Goal: Task Accomplishment & Management: Manage account settings

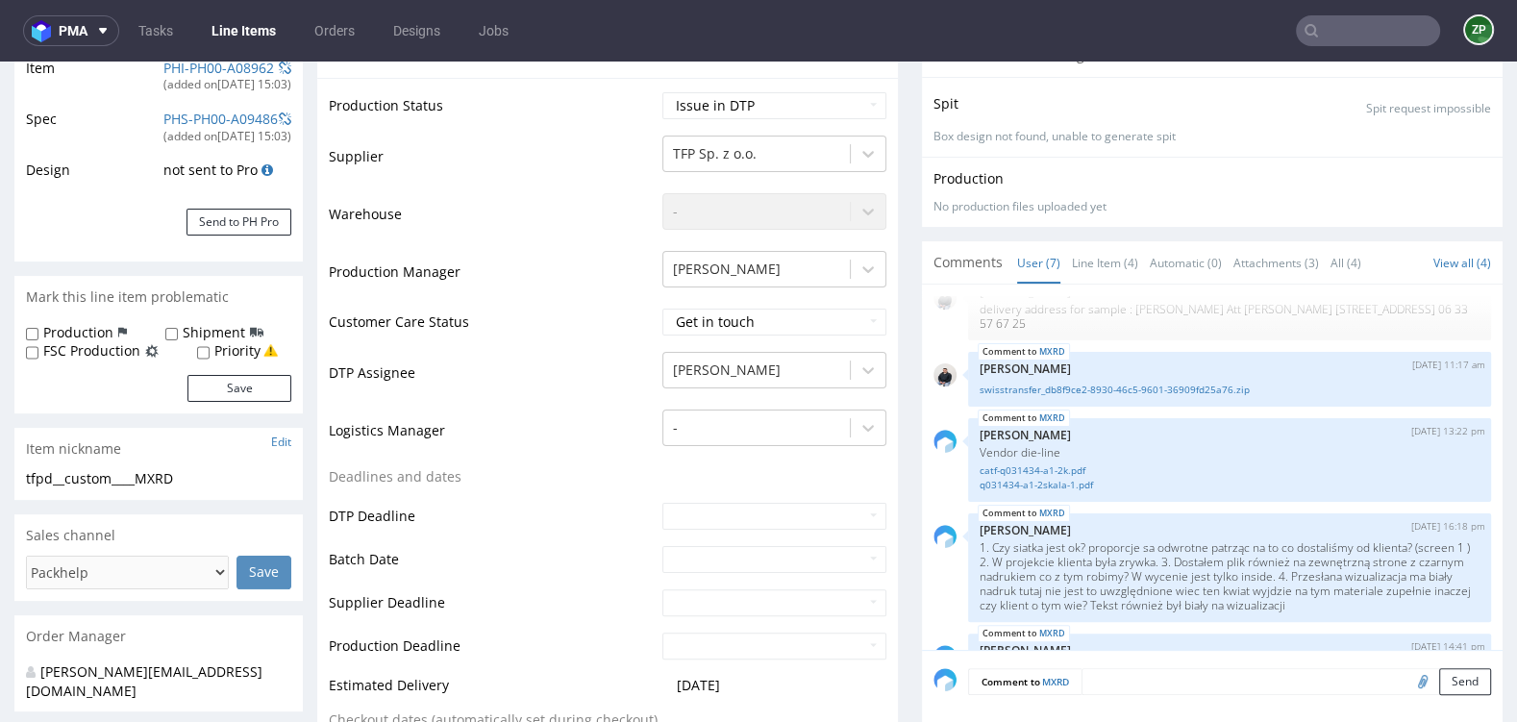
scroll to position [198, 0]
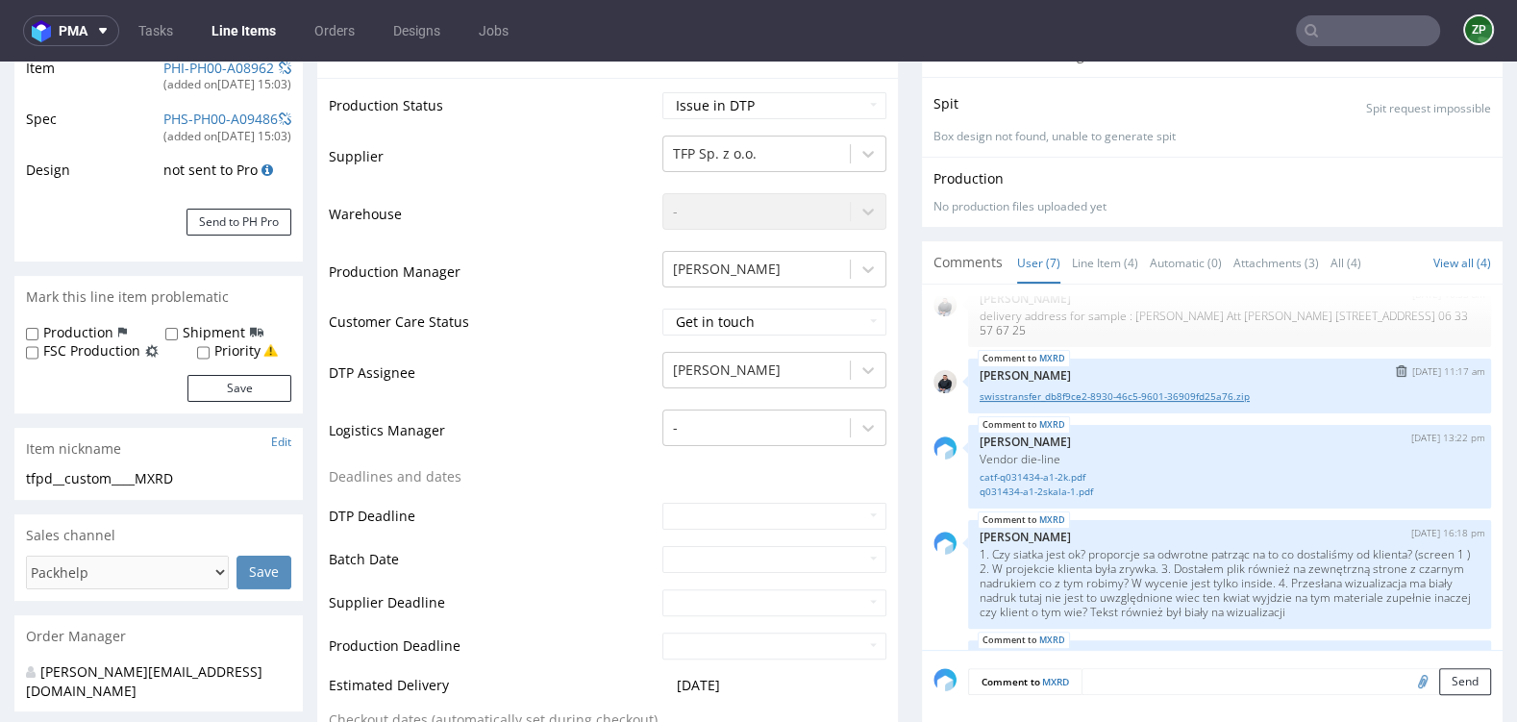
click at [1056, 389] on link "swisstransfer_db8f9ce2-8930-46c5-9601-36909fd25a76.zip" at bounding box center [1229, 396] width 500 height 14
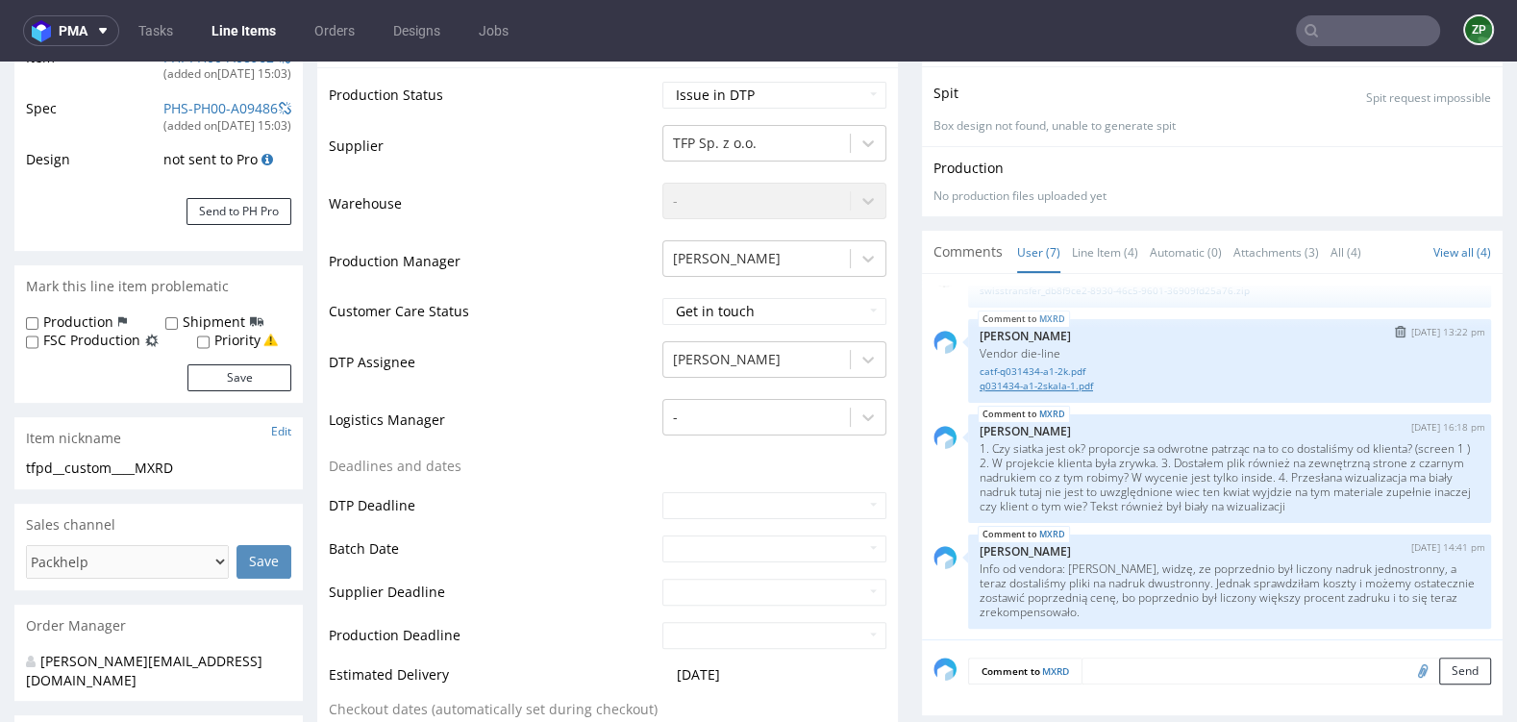
scroll to position [346, 0]
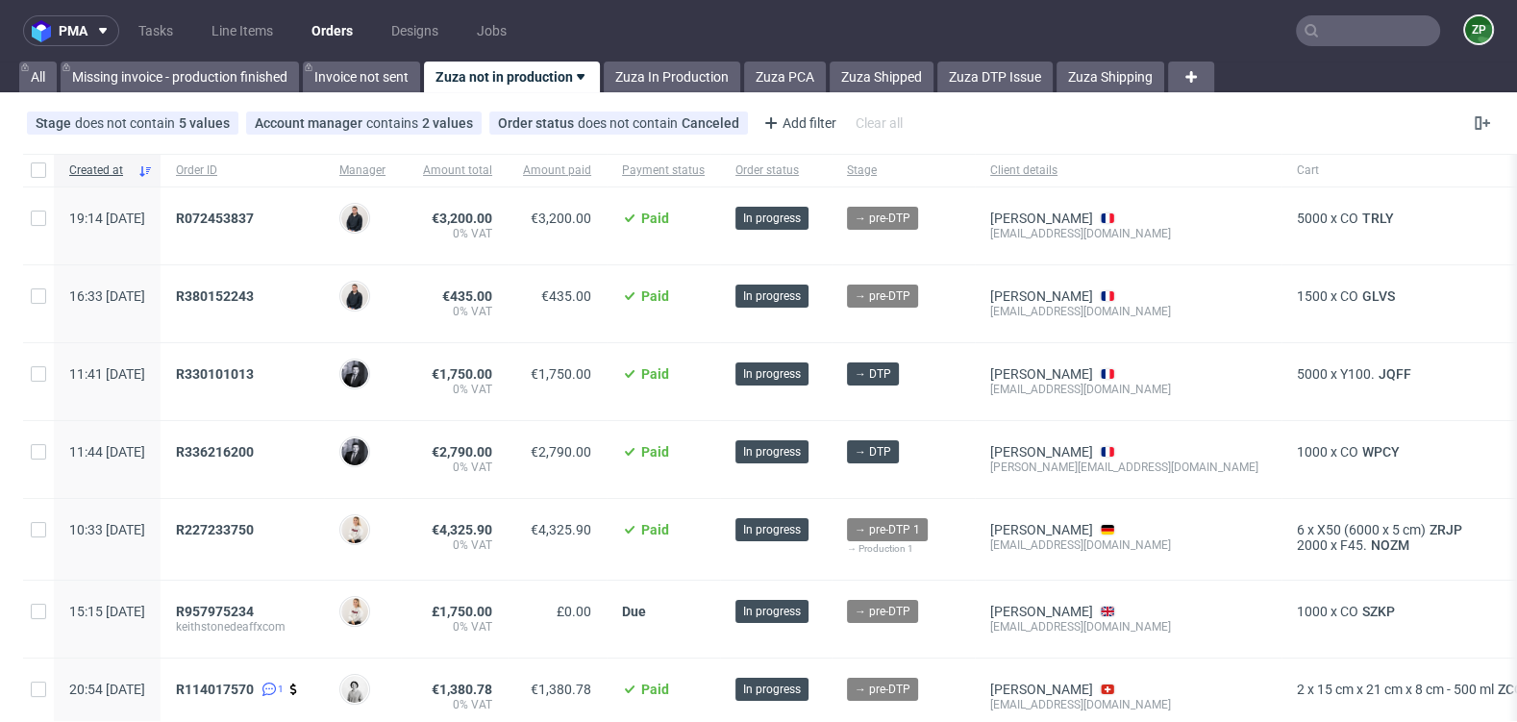
click at [1341, 39] on input "text" at bounding box center [1368, 30] width 144 height 31
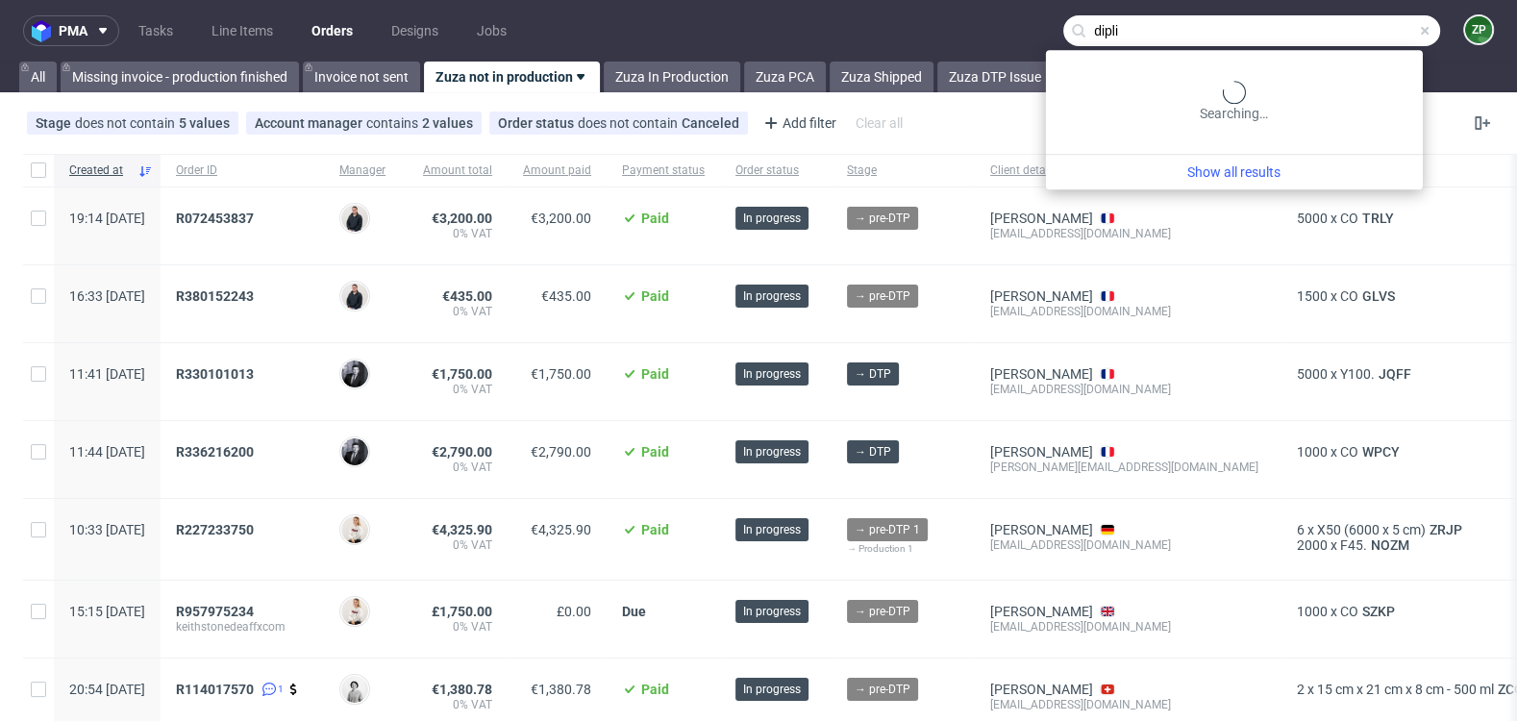
type input "dipli"
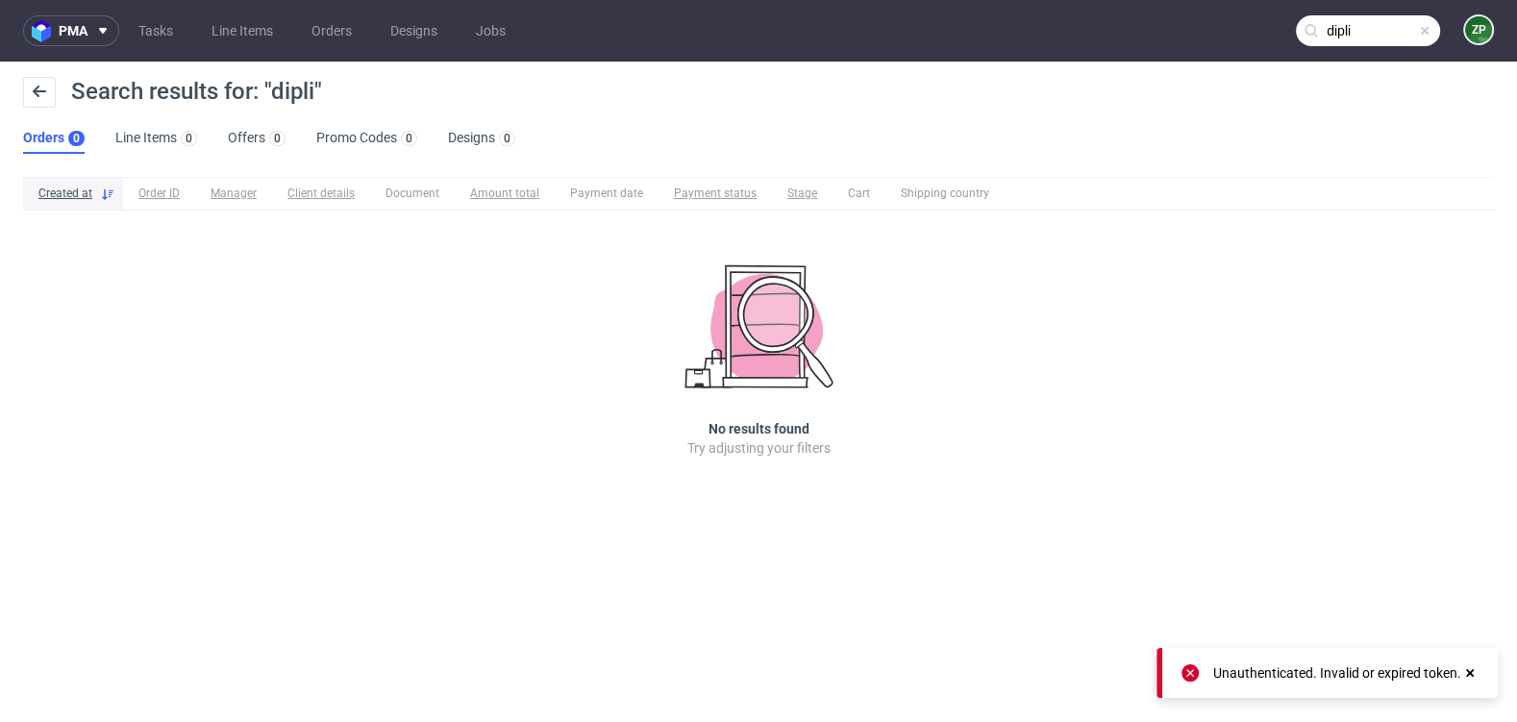
click at [1375, 30] on input "dipli" at bounding box center [1368, 30] width 144 height 31
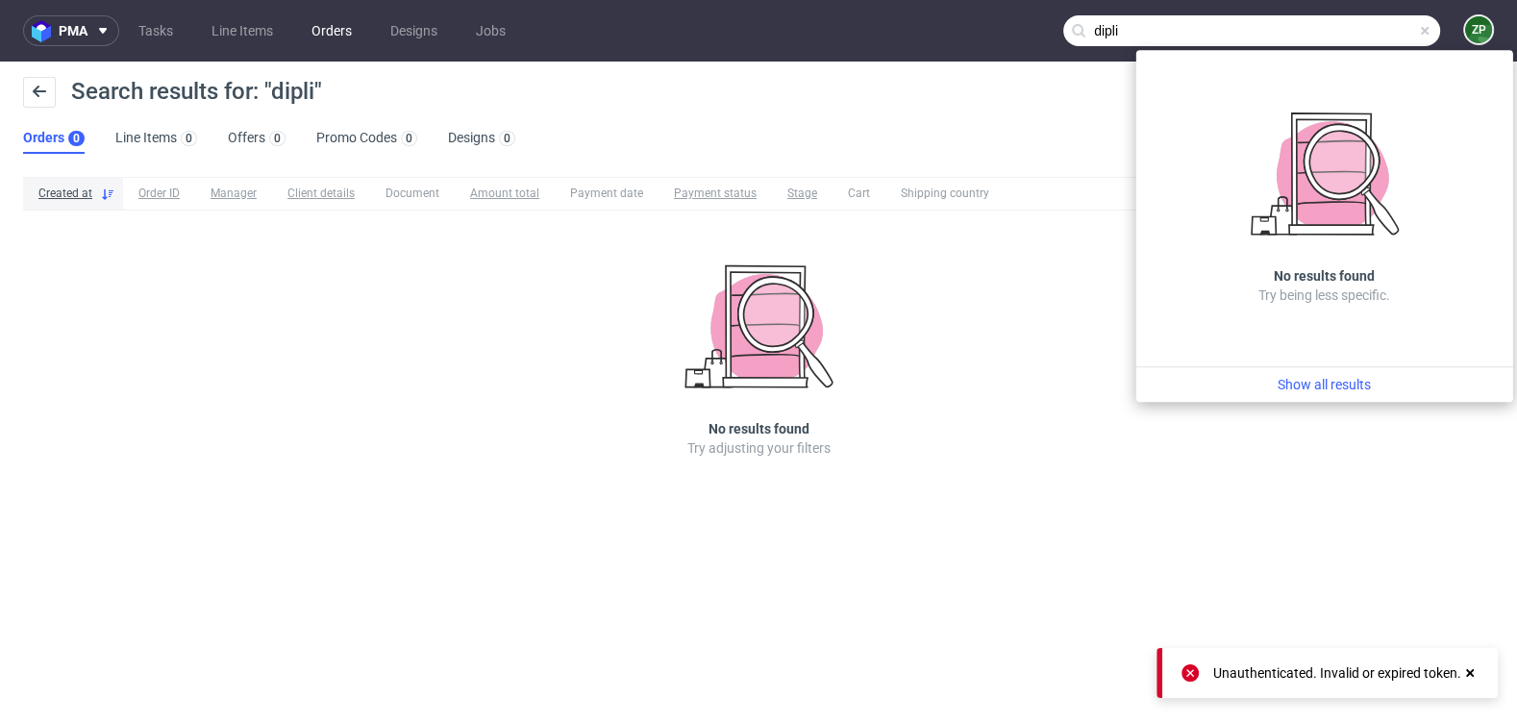
click at [346, 40] on link "Orders" at bounding box center [331, 30] width 63 height 31
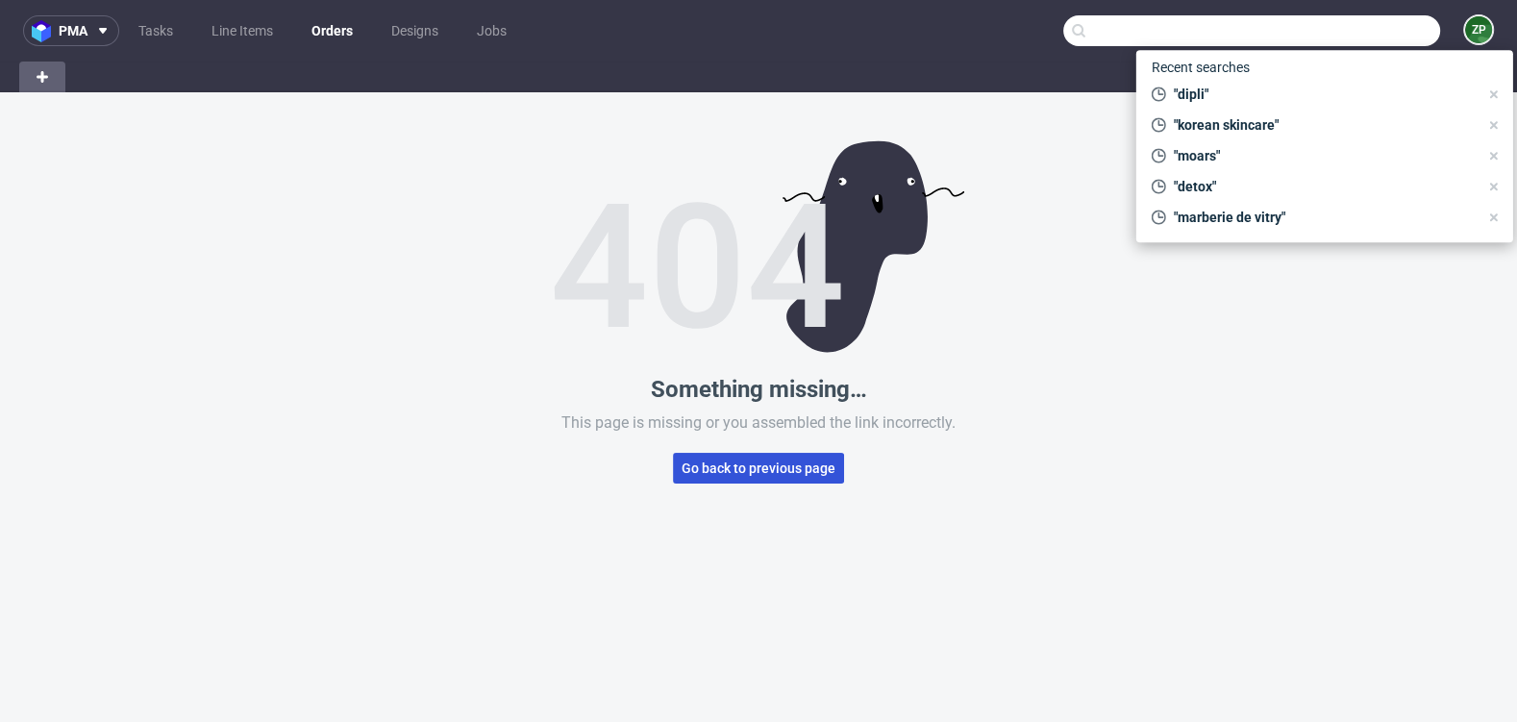
click at [729, 470] on span "Go back to previous page" at bounding box center [758, 467] width 154 height 13
type input "dipli"
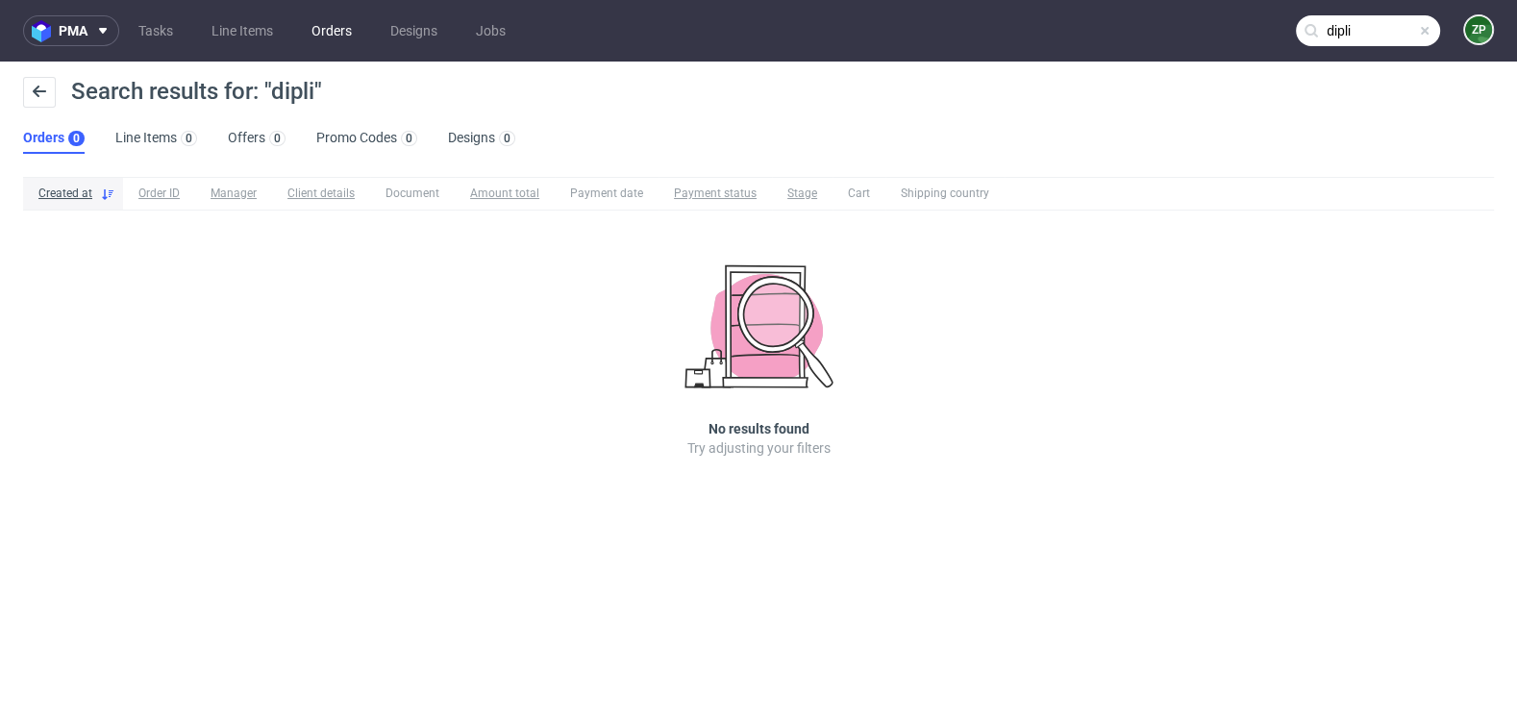
click at [316, 35] on link "Orders" at bounding box center [331, 30] width 63 height 31
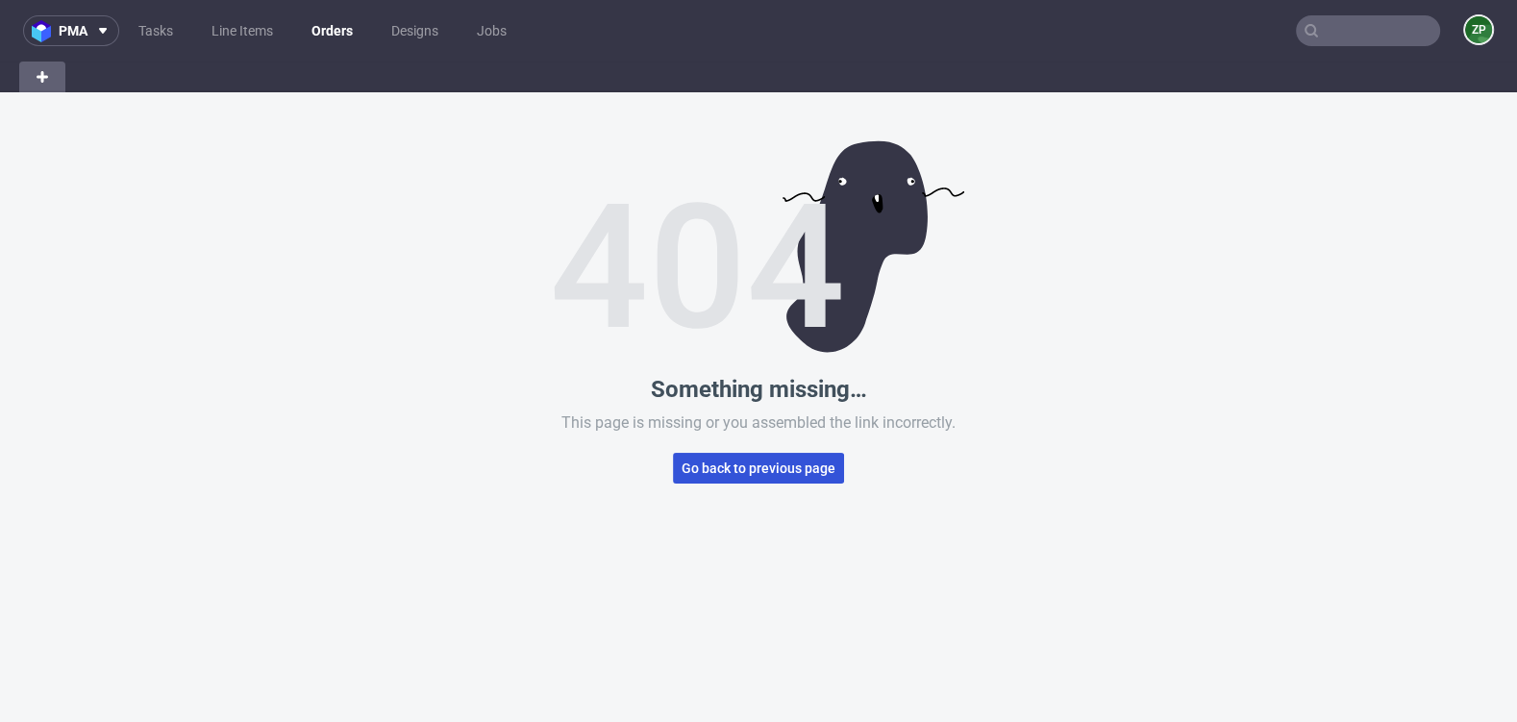
click at [707, 467] on span "Go back to previous page" at bounding box center [758, 467] width 154 height 13
type input "dipli"
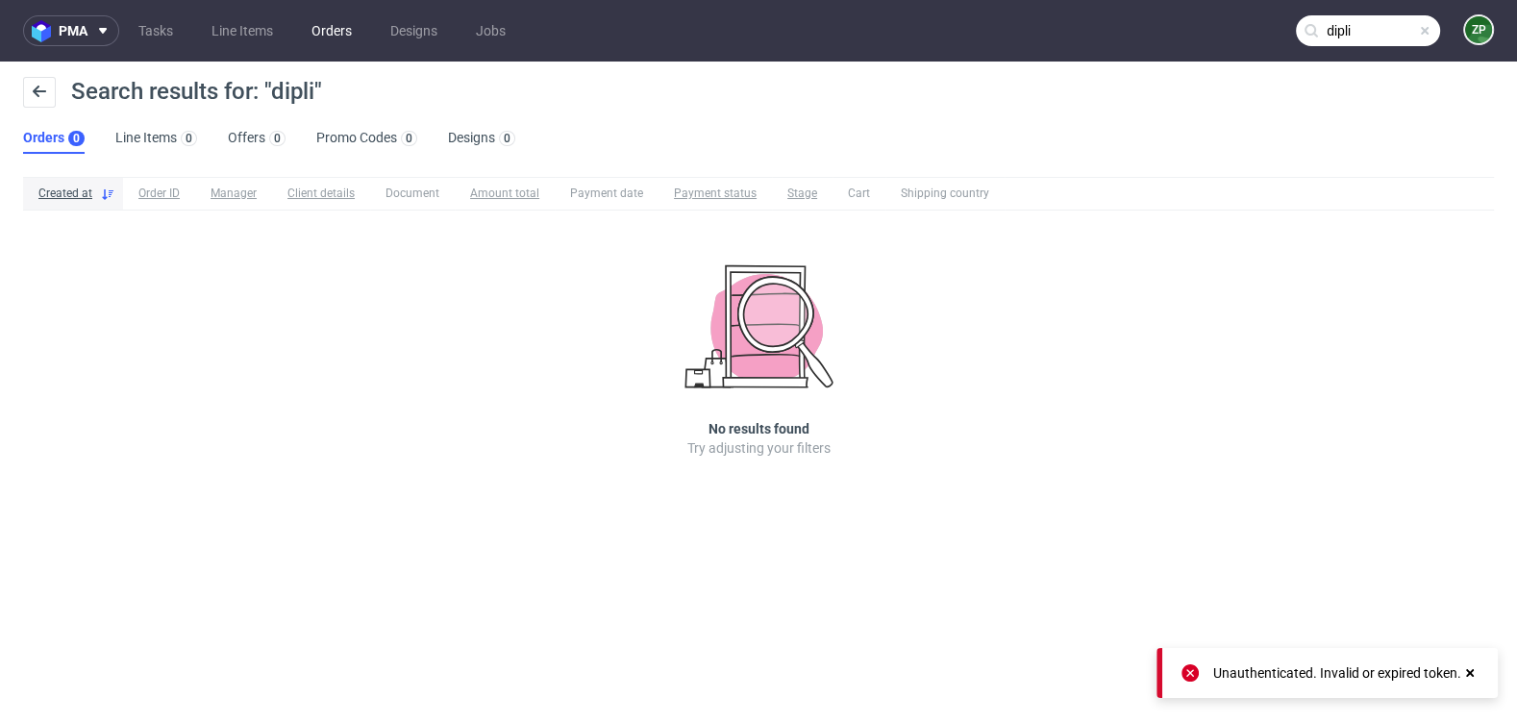
click at [326, 35] on link "Orders" at bounding box center [331, 30] width 63 height 31
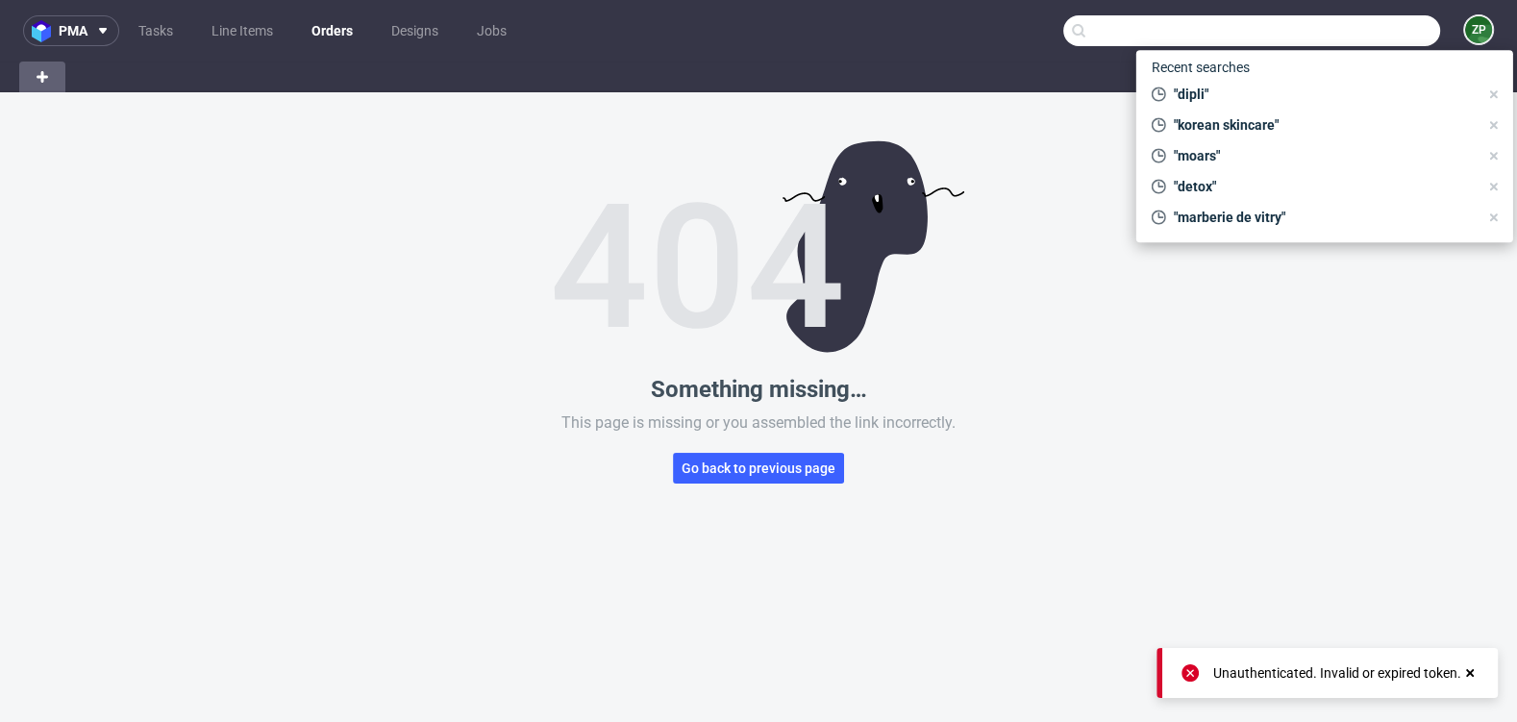
click at [1351, 41] on input "text" at bounding box center [1251, 30] width 377 height 31
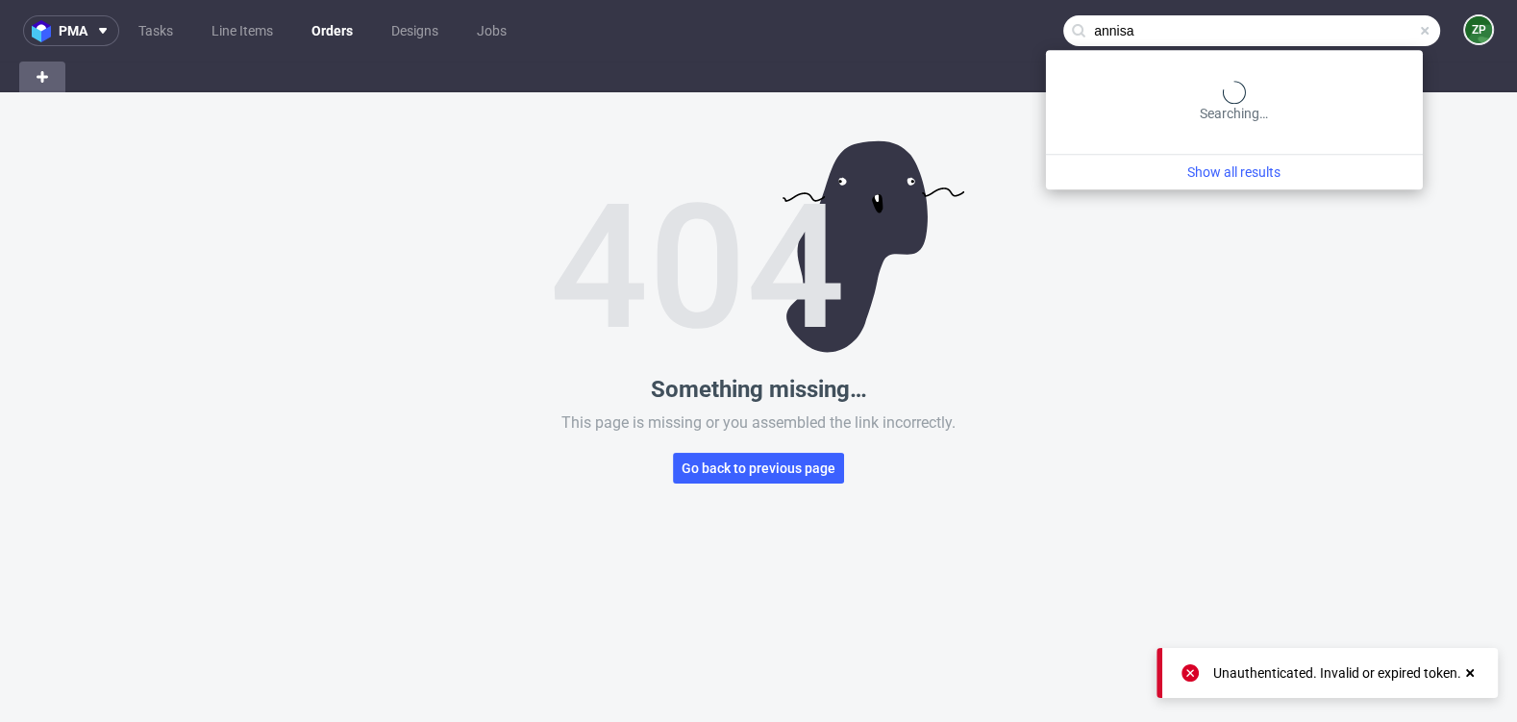
type input "annisa"
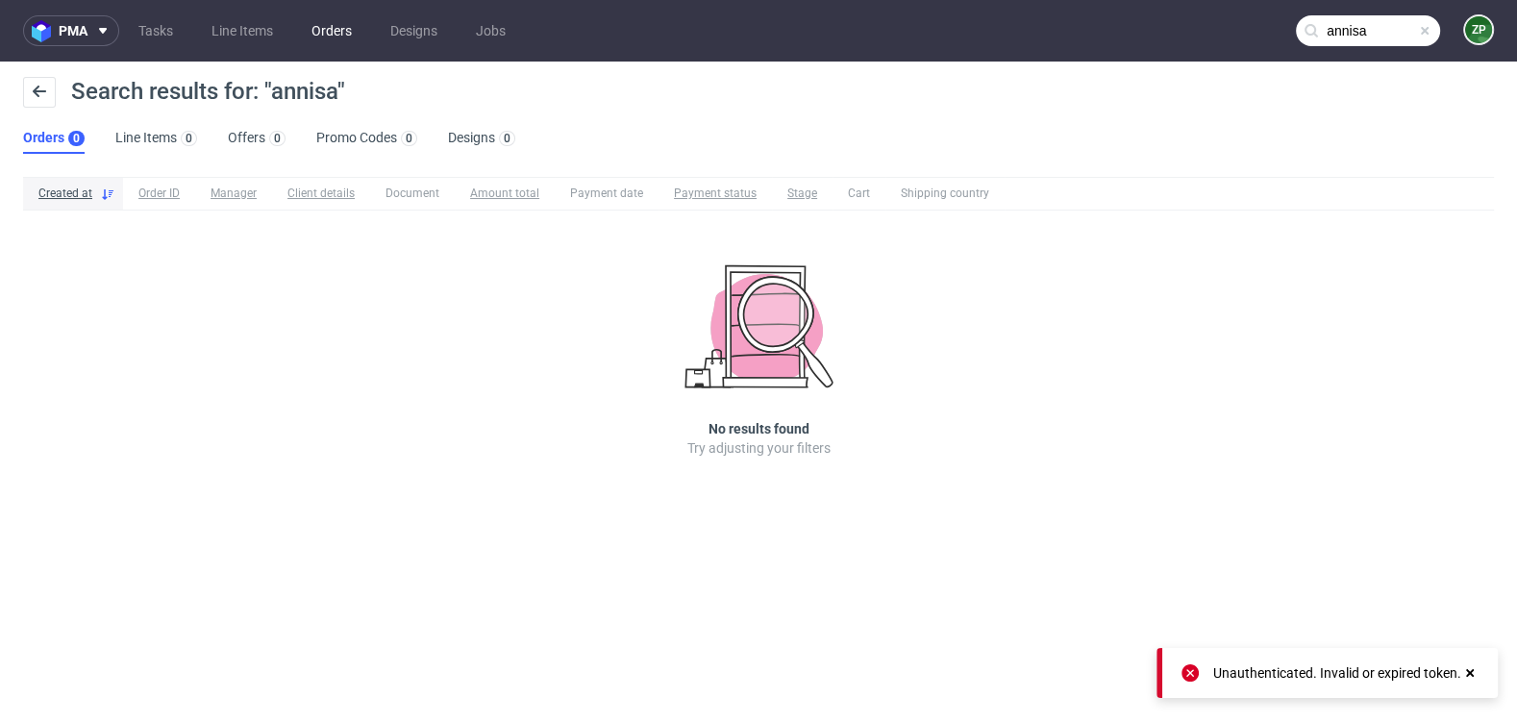
click at [343, 16] on link "Orders" at bounding box center [331, 30] width 63 height 31
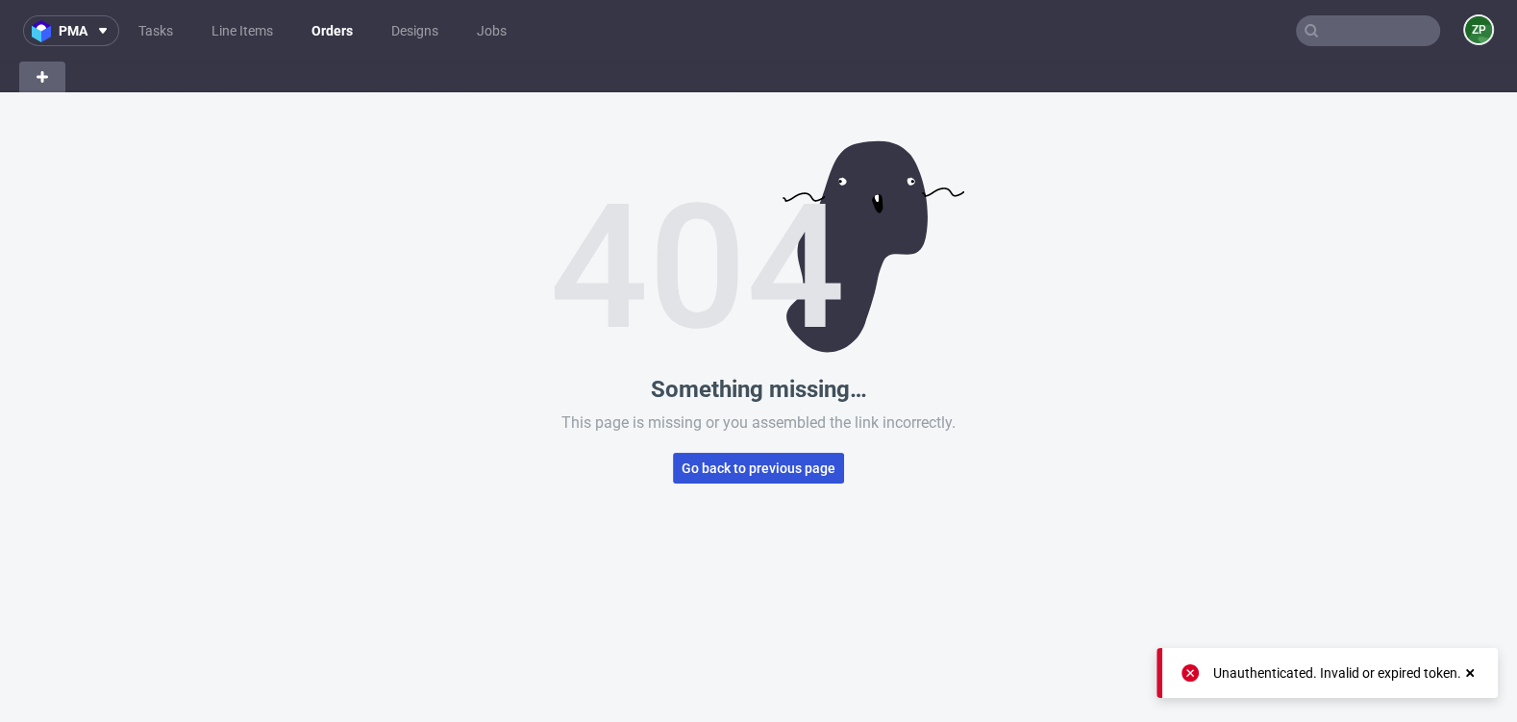
click at [726, 471] on span "Go back to previous page" at bounding box center [758, 467] width 154 height 13
type input "annisa"
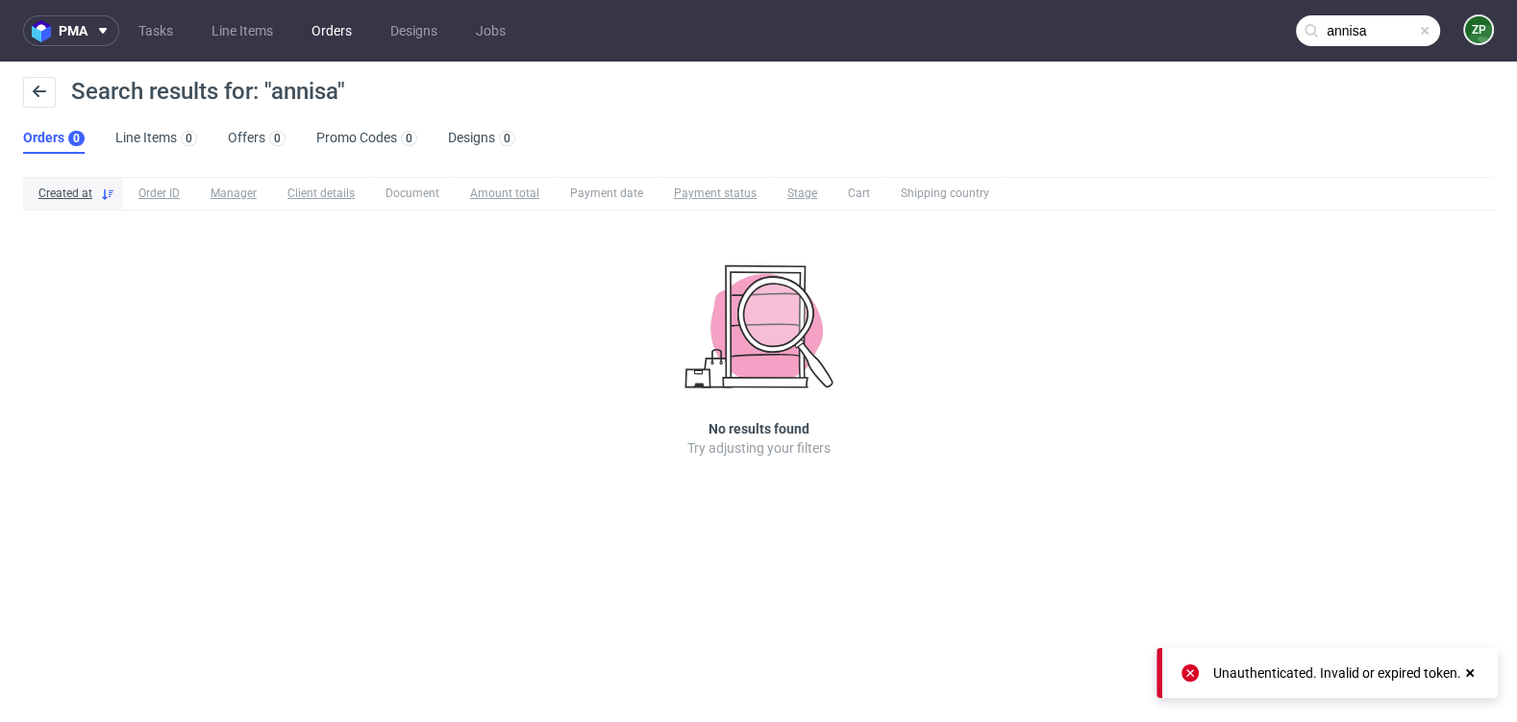
click at [330, 39] on link "Orders" at bounding box center [331, 30] width 63 height 31
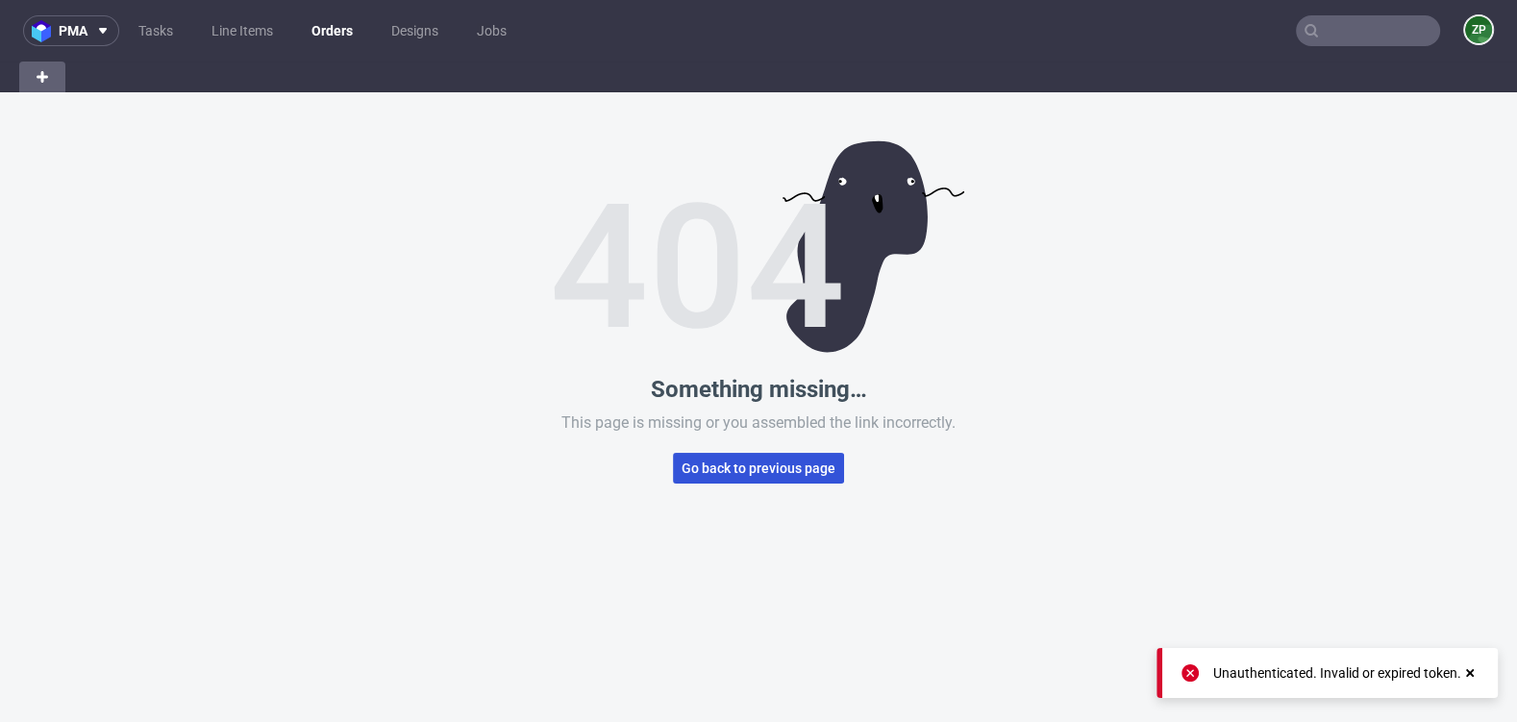
click at [738, 469] on span "Go back to previous page" at bounding box center [758, 467] width 154 height 13
type input "annisa"
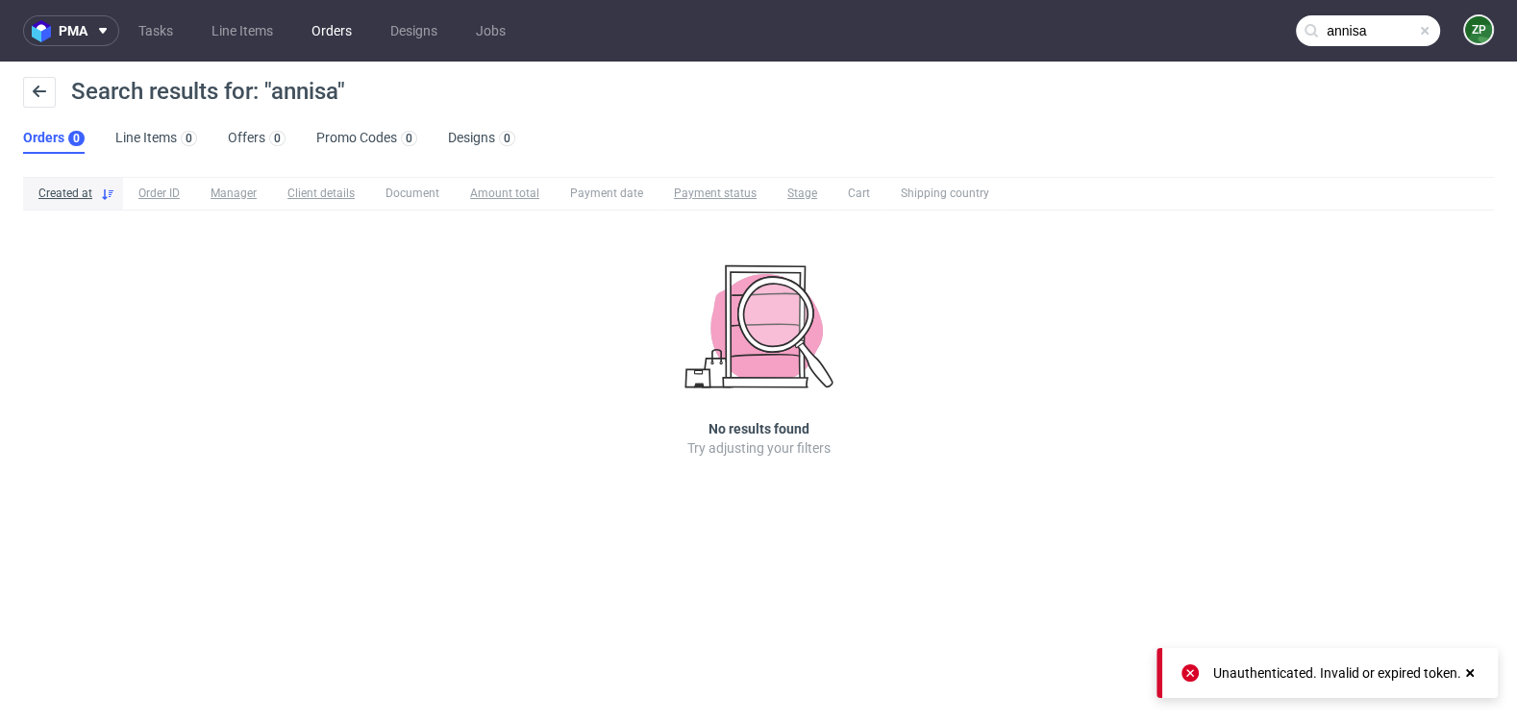
click at [335, 32] on link "Orders" at bounding box center [331, 30] width 63 height 31
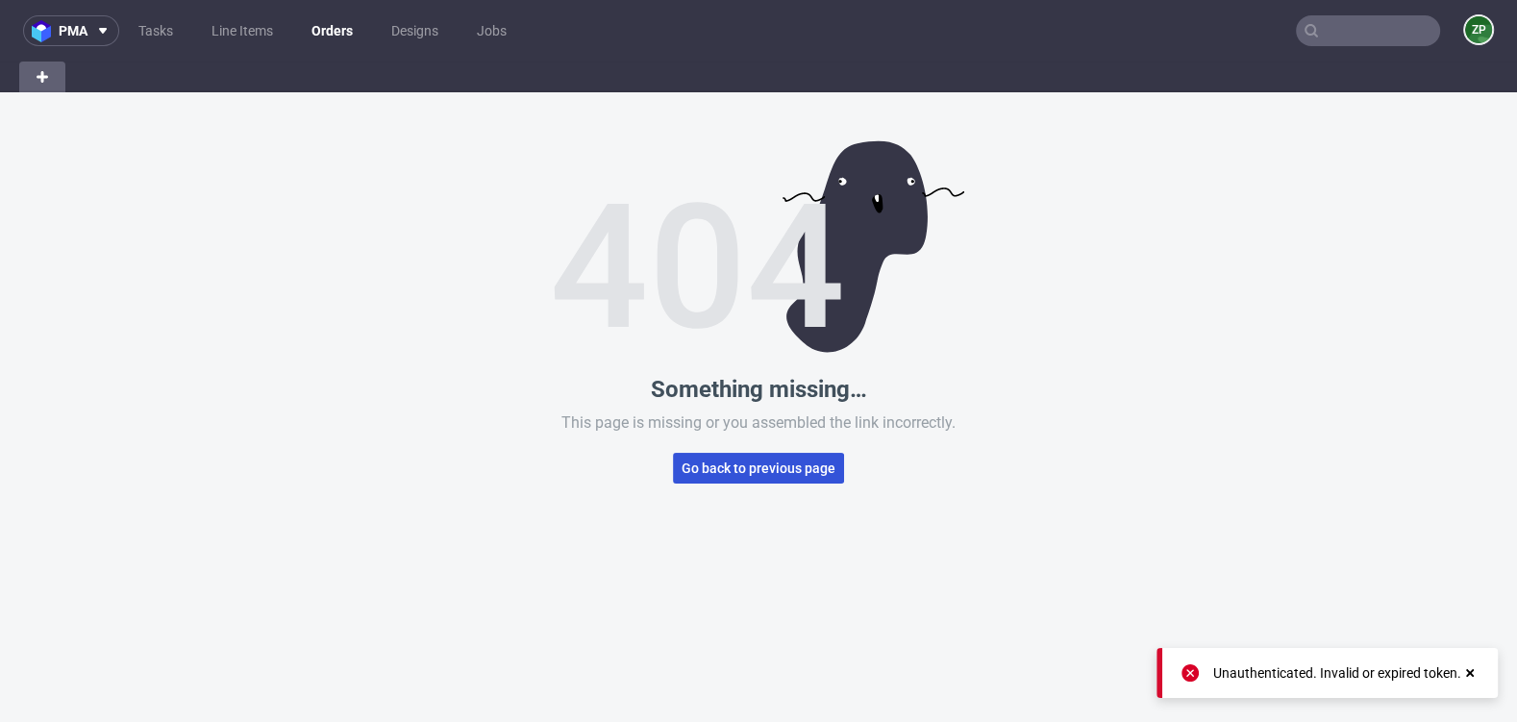
click at [727, 478] on button "Go back to previous page" at bounding box center [758, 468] width 171 height 31
type input "annisa"
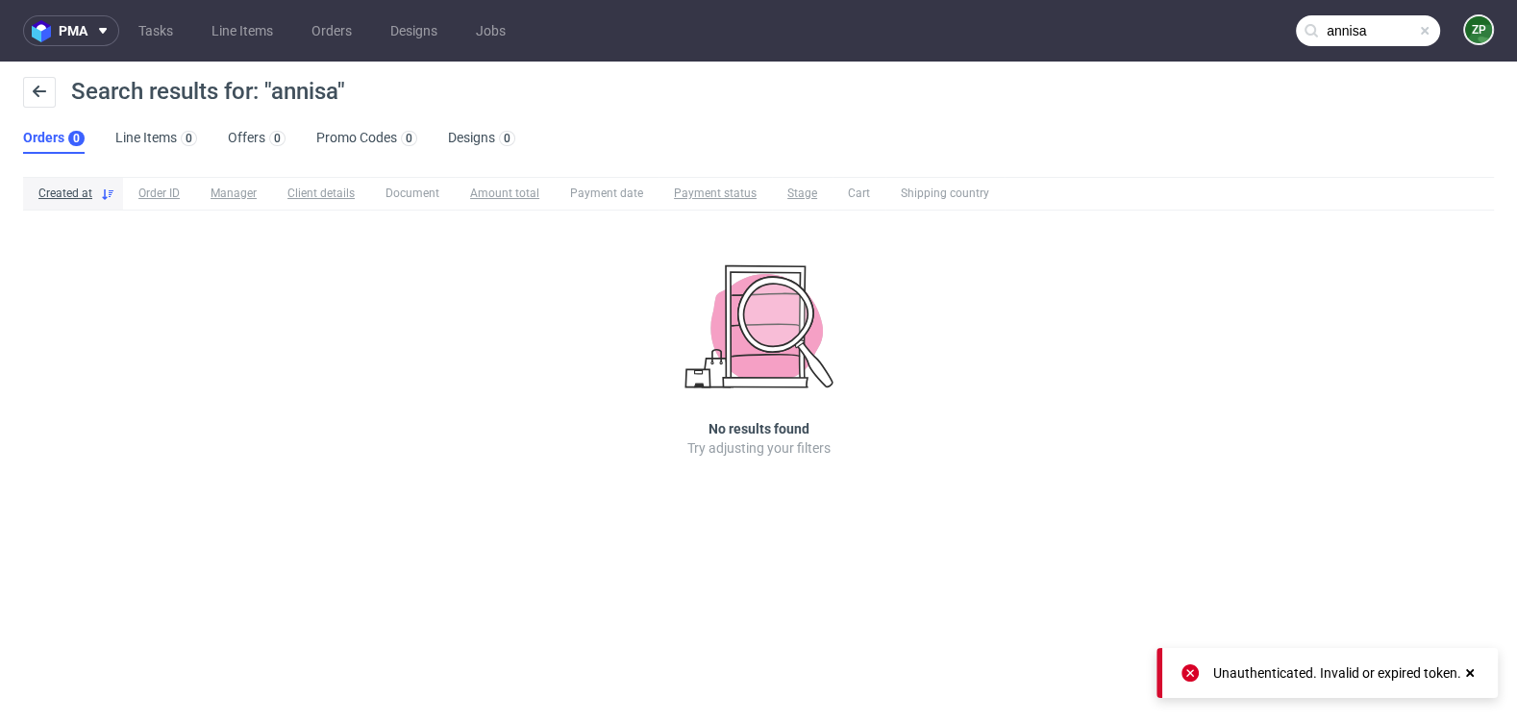
click at [1356, 37] on input "annisa" at bounding box center [1368, 30] width 144 height 31
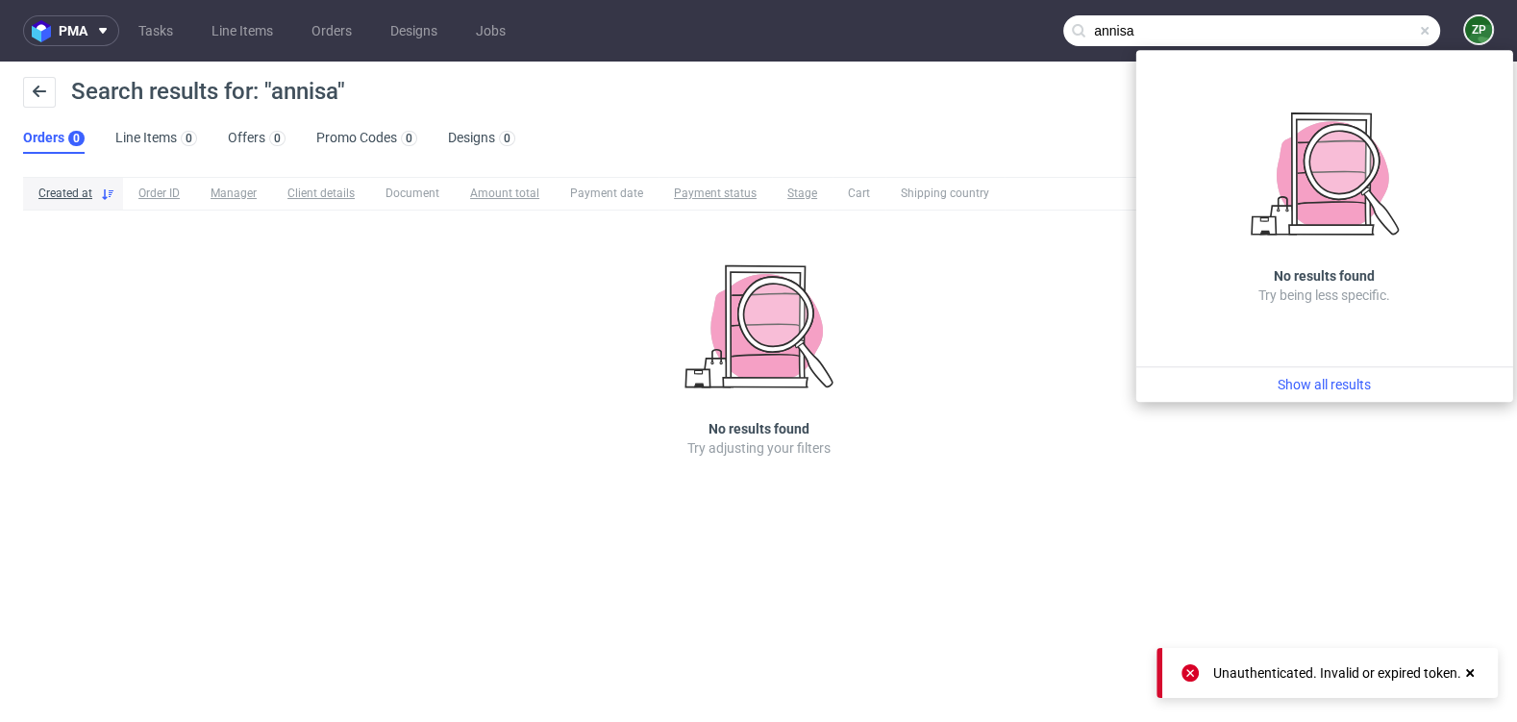
click at [1356, 37] on input "annisa" at bounding box center [1251, 30] width 377 height 31
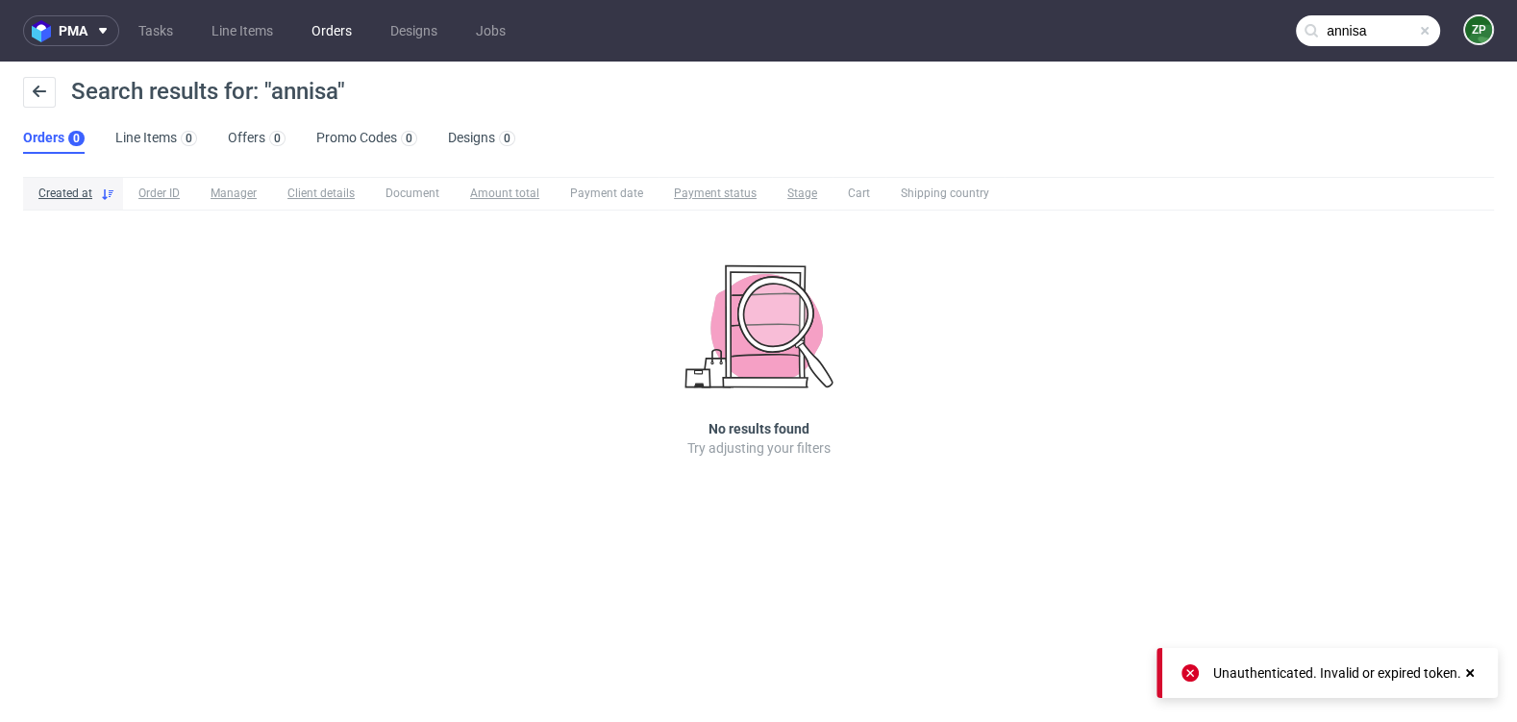
click at [312, 32] on link "Orders" at bounding box center [331, 30] width 63 height 31
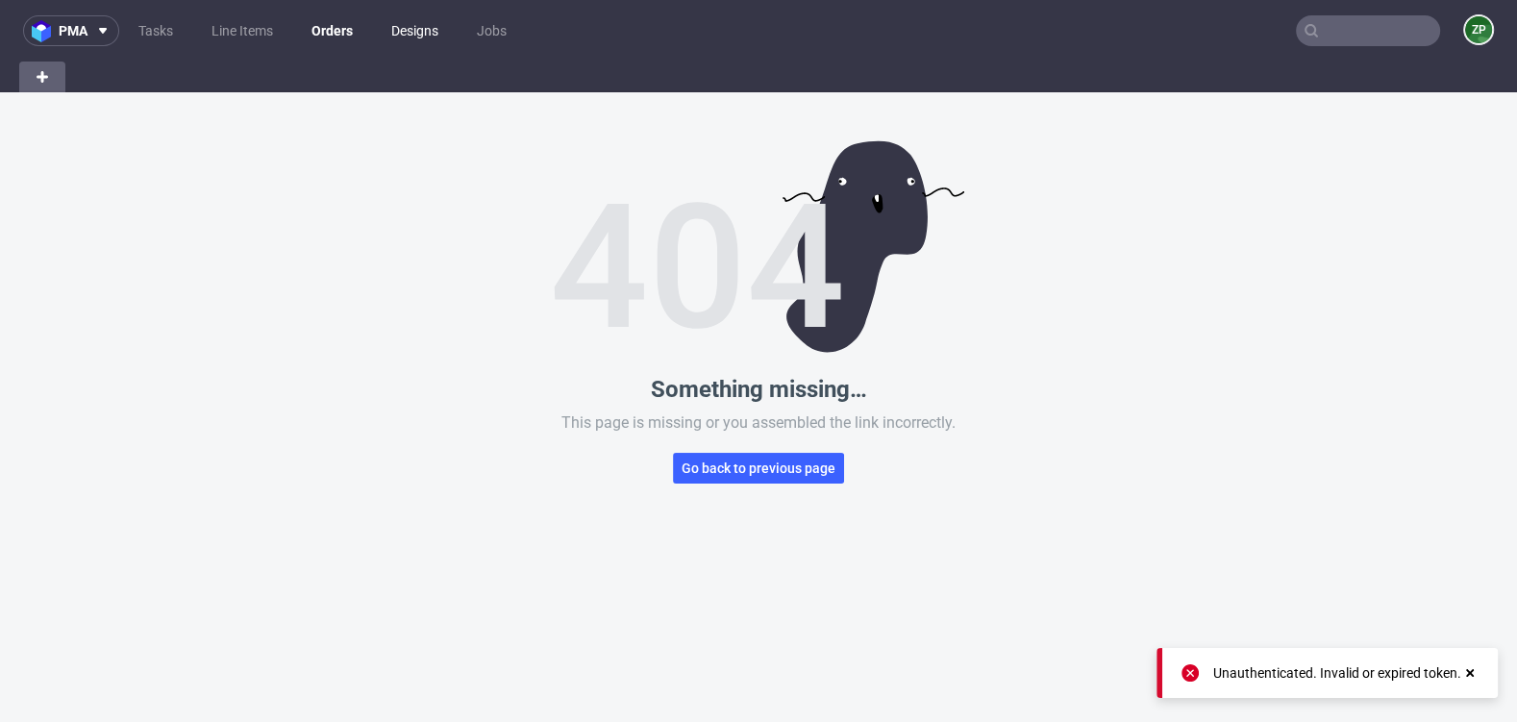
click at [450, 33] on link "Designs" at bounding box center [415, 30] width 70 height 31
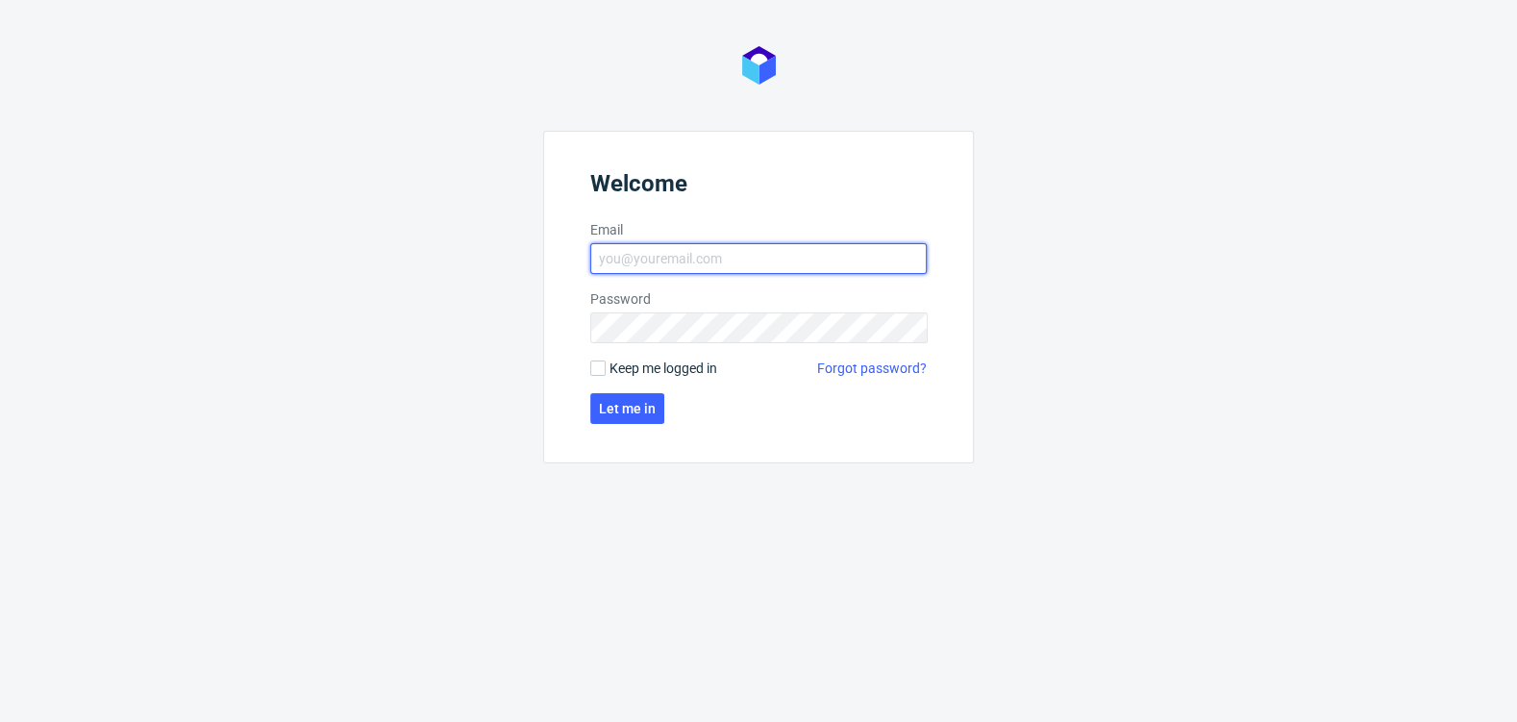
type input "zuzanna.pawlicka-sabak@packhelp.com"
click at [644, 423] on form "Welcome Email zuzanna.pawlicka-sabak@packhelp.com Password Keep me logged in Fo…" at bounding box center [758, 297] width 431 height 333
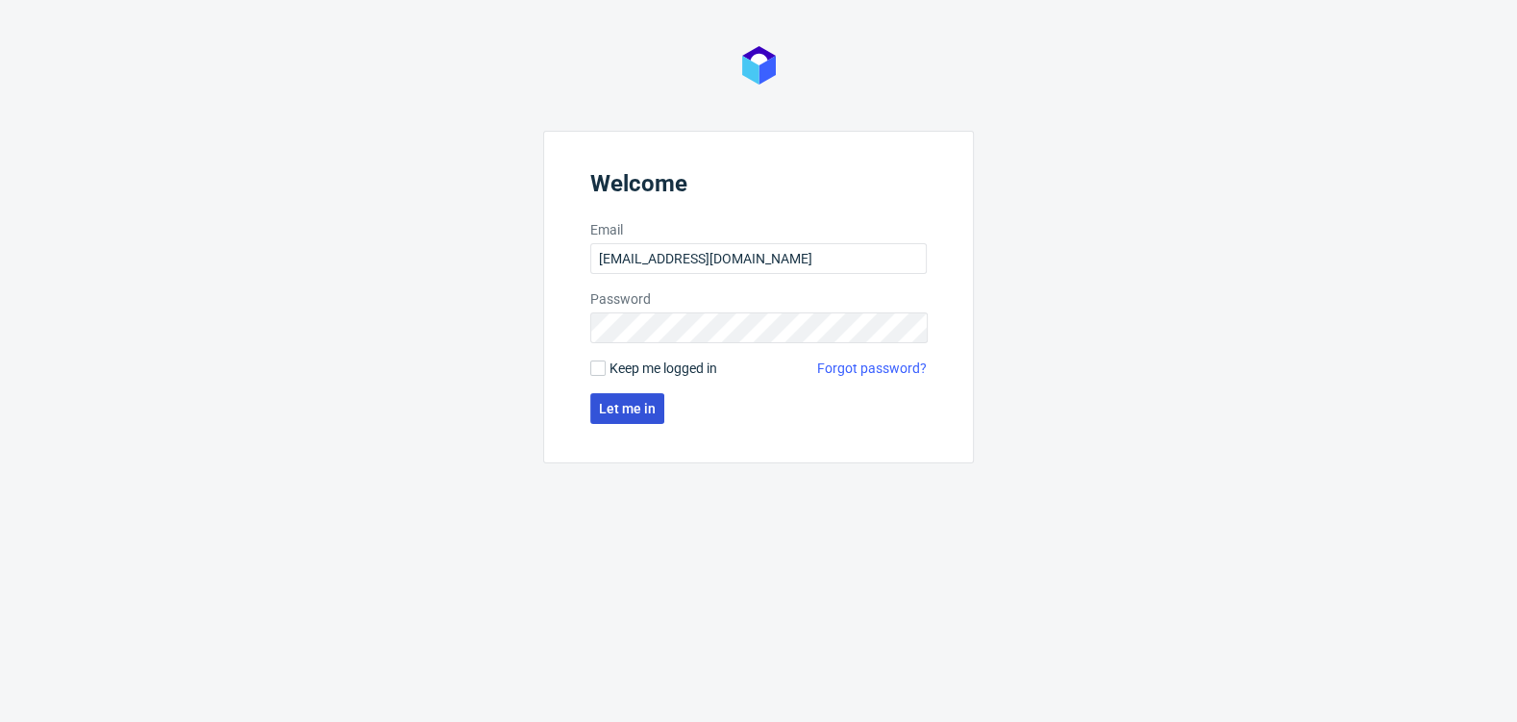
click at [640, 409] on span "Let me in" at bounding box center [627, 408] width 57 height 13
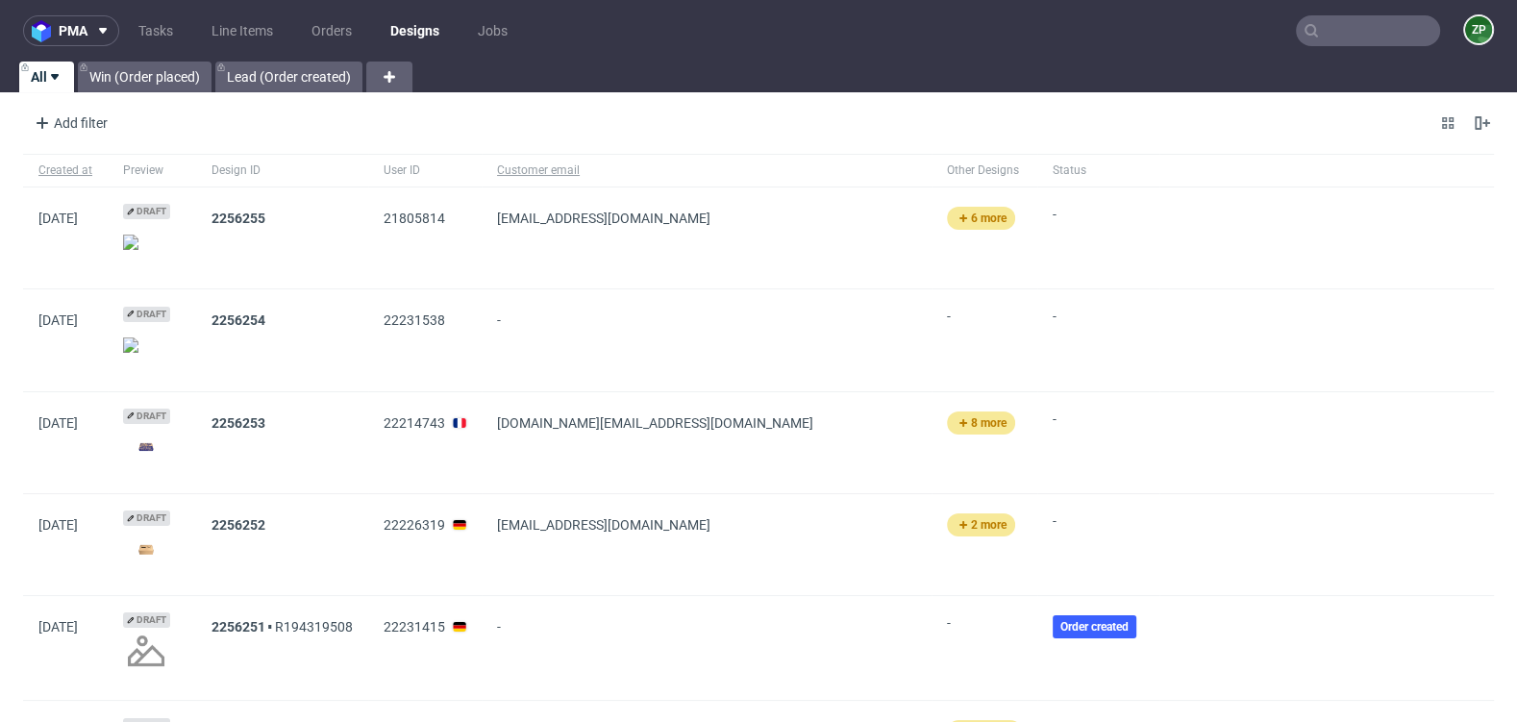
click at [404, 33] on link "Designs" at bounding box center [415, 30] width 72 height 31
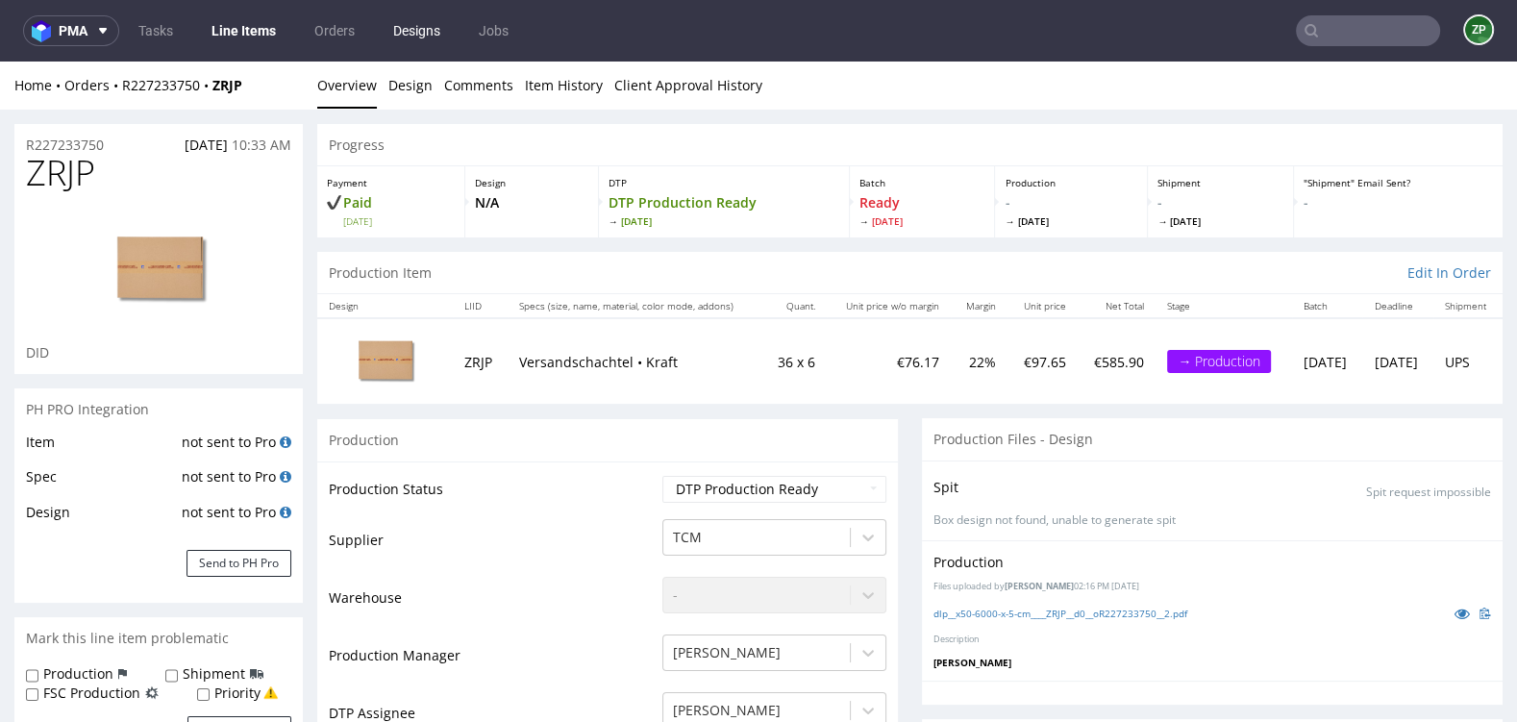
click at [417, 28] on link "Designs" at bounding box center [417, 30] width 70 height 31
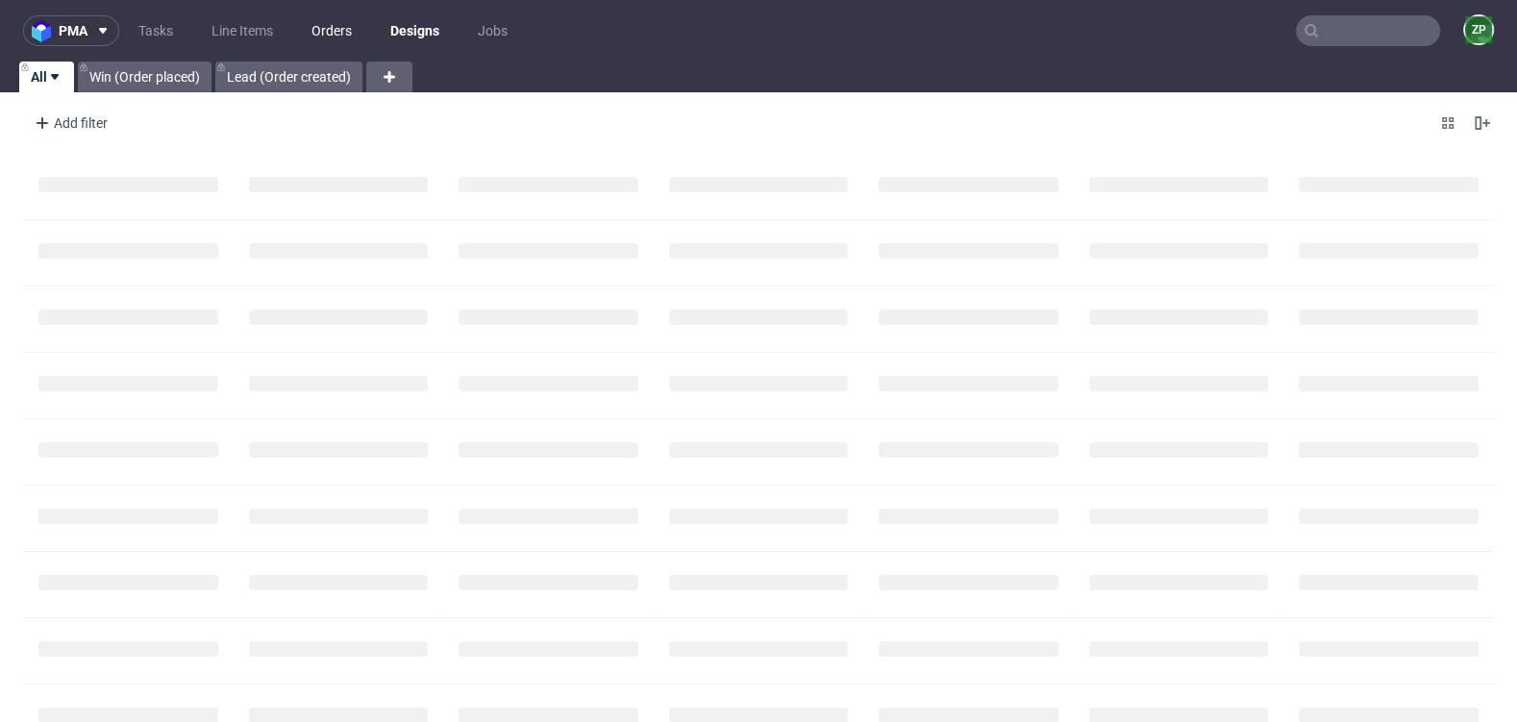
click at [347, 31] on link "Orders" at bounding box center [331, 30] width 63 height 31
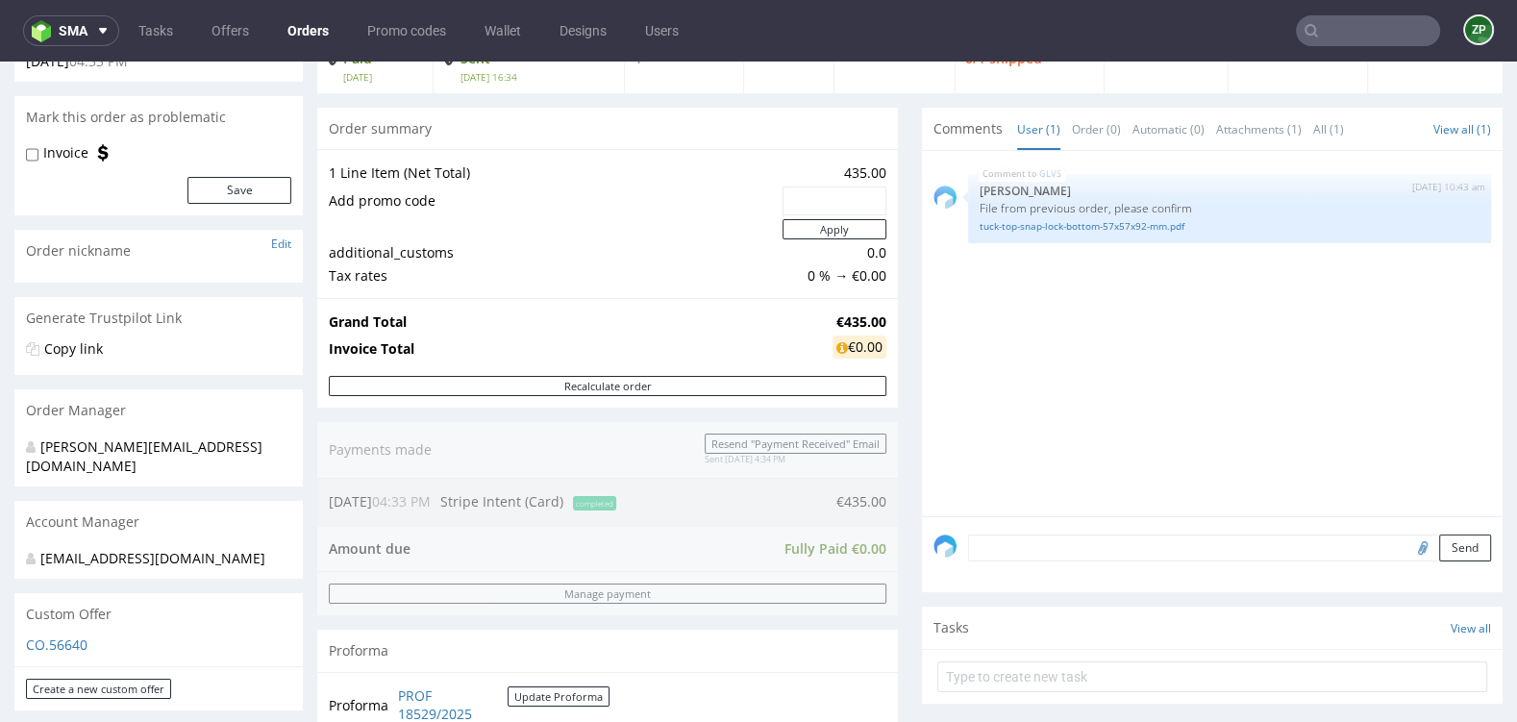
scroll to position [1, 0]
click at [1052, 223] on link "tuck-top-snap-lock-bottom-57x57x92-mm.pdf" at bounding box center [1229, 226] width 500 height 14
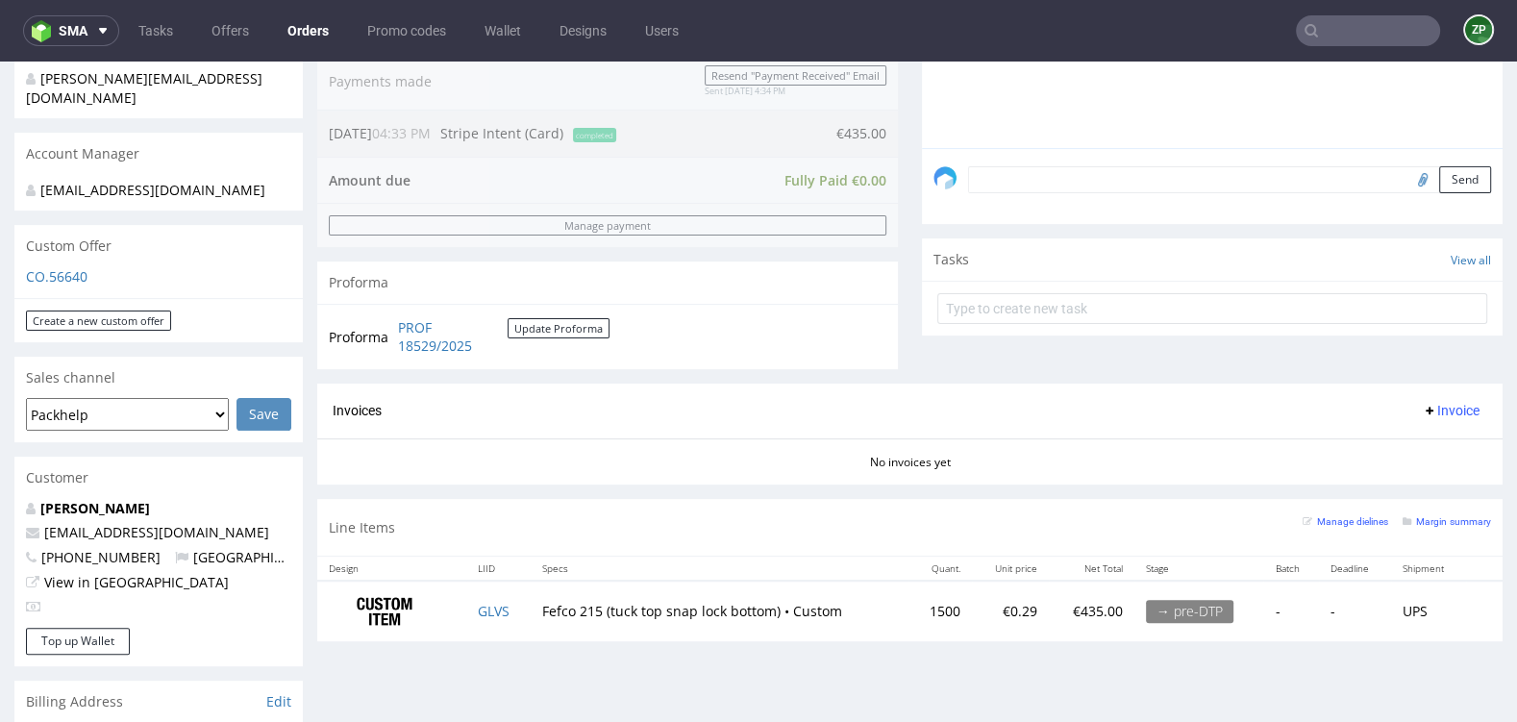
scroll to position [0, 0]
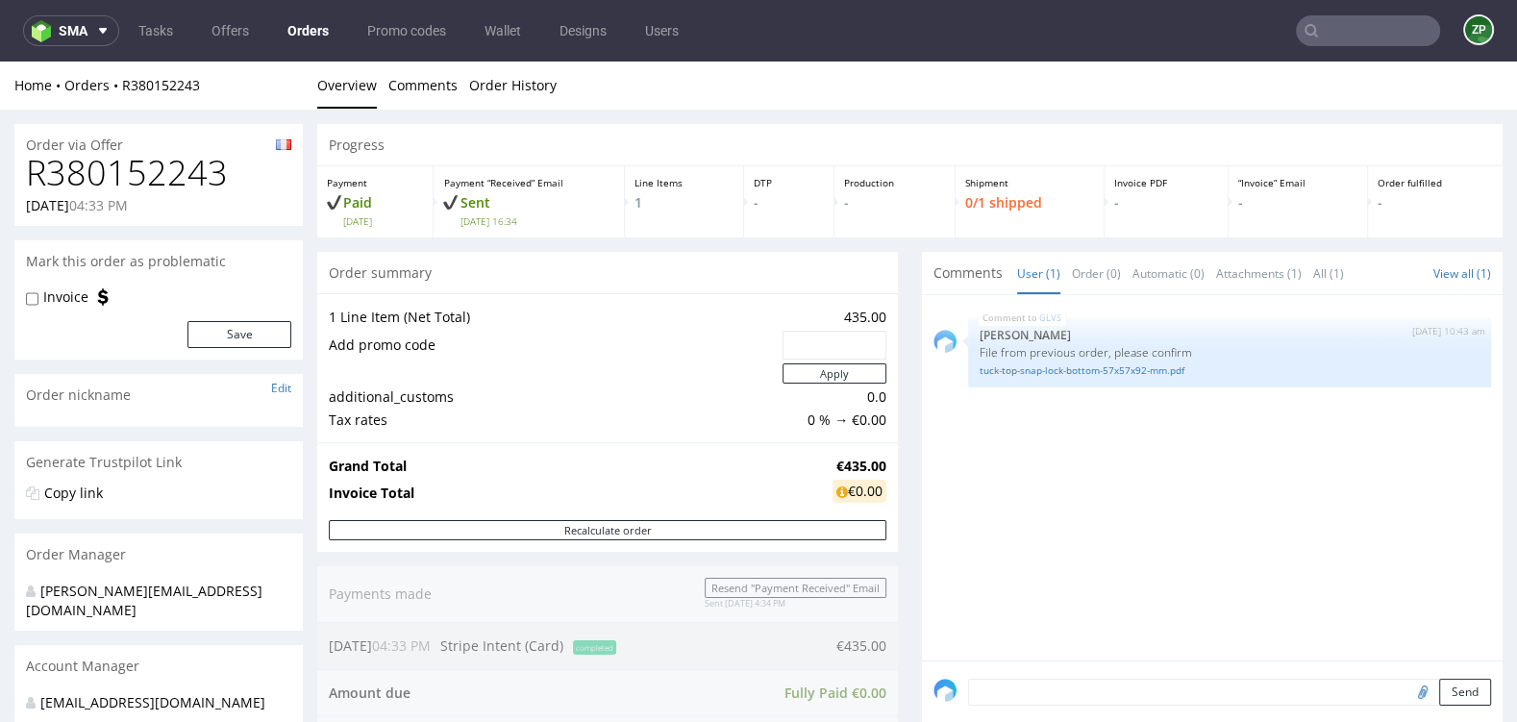
click at [302, 30] on link "Orders" at bounding box center [308, 30] width 64 height 31
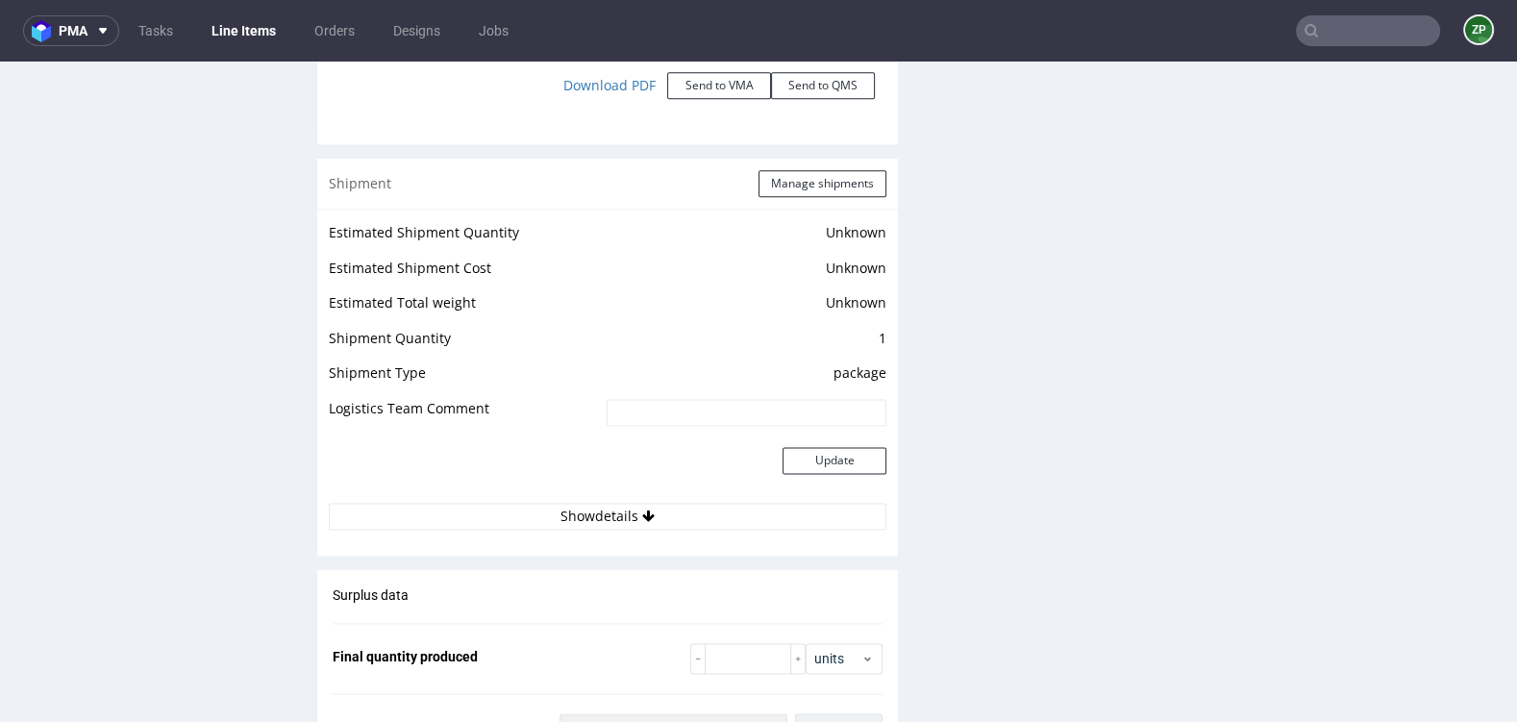
scroll to position [2418, 0]
click at [1313, 46] on nav "pma Tasks Line Items Orders Designs Jobs ZP" at bounding box center [758, 31] width 1517 height 62
click at [1312, 30] on input "text" at bounding box center [1368, 30] width 144 height 31
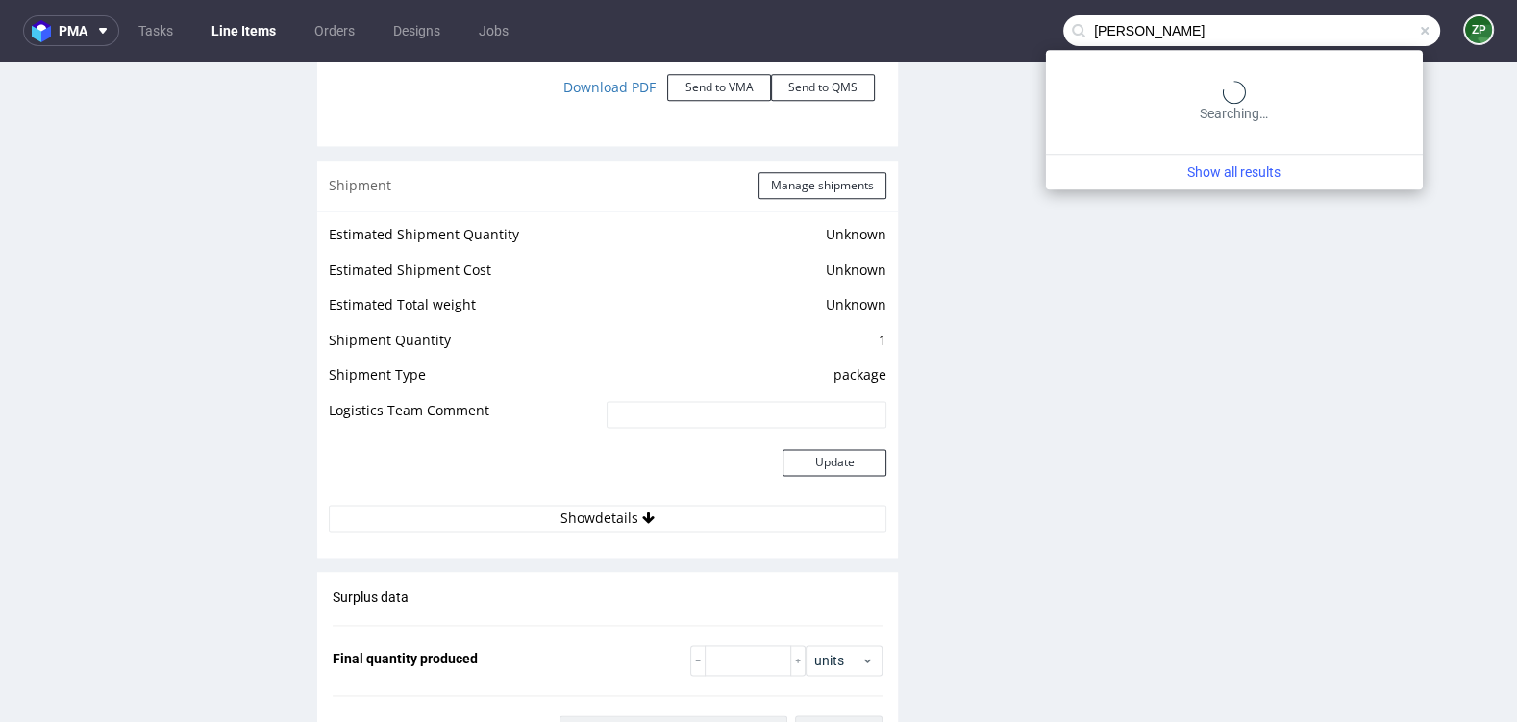
type input "angelina dinda"
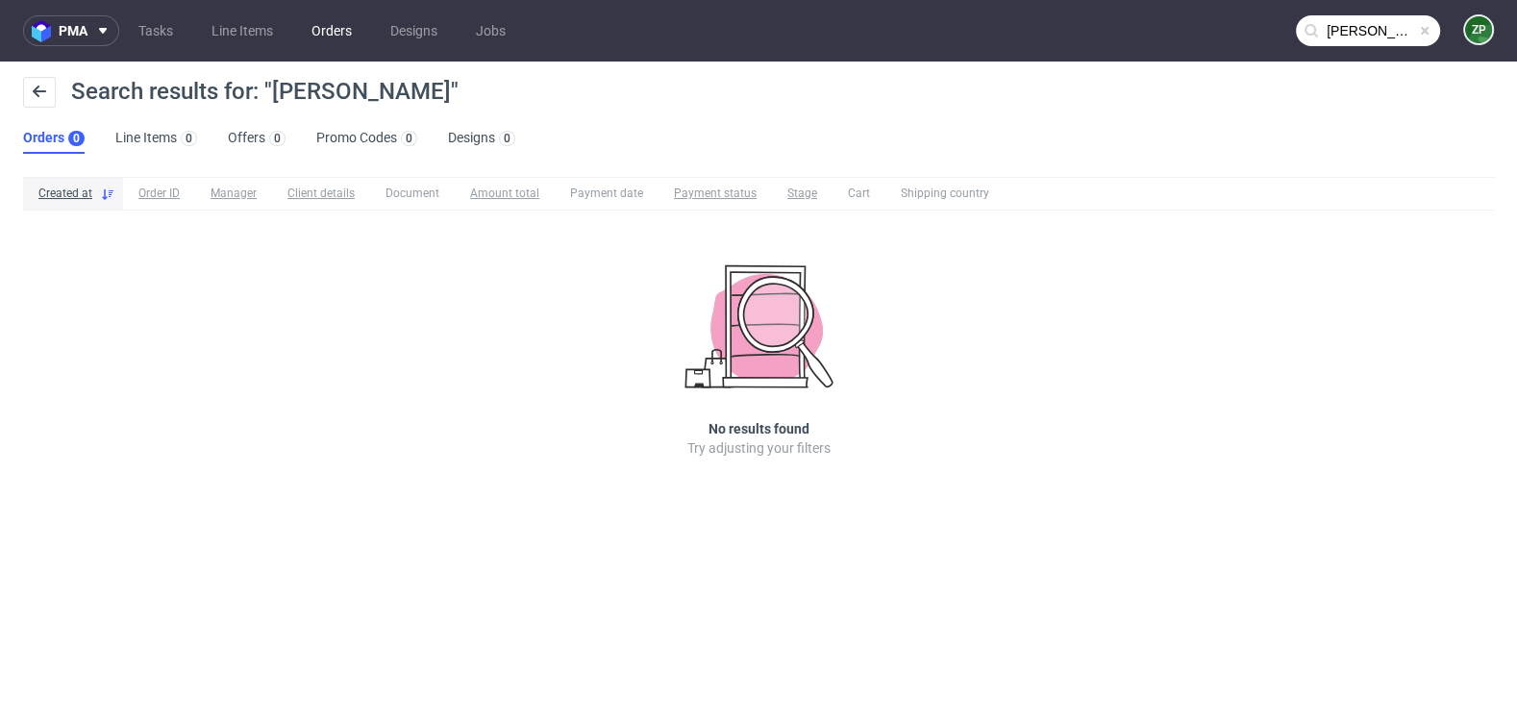
click at [311, 23] on link "Orders" at bounding box center [331, 30] width 63 height 31
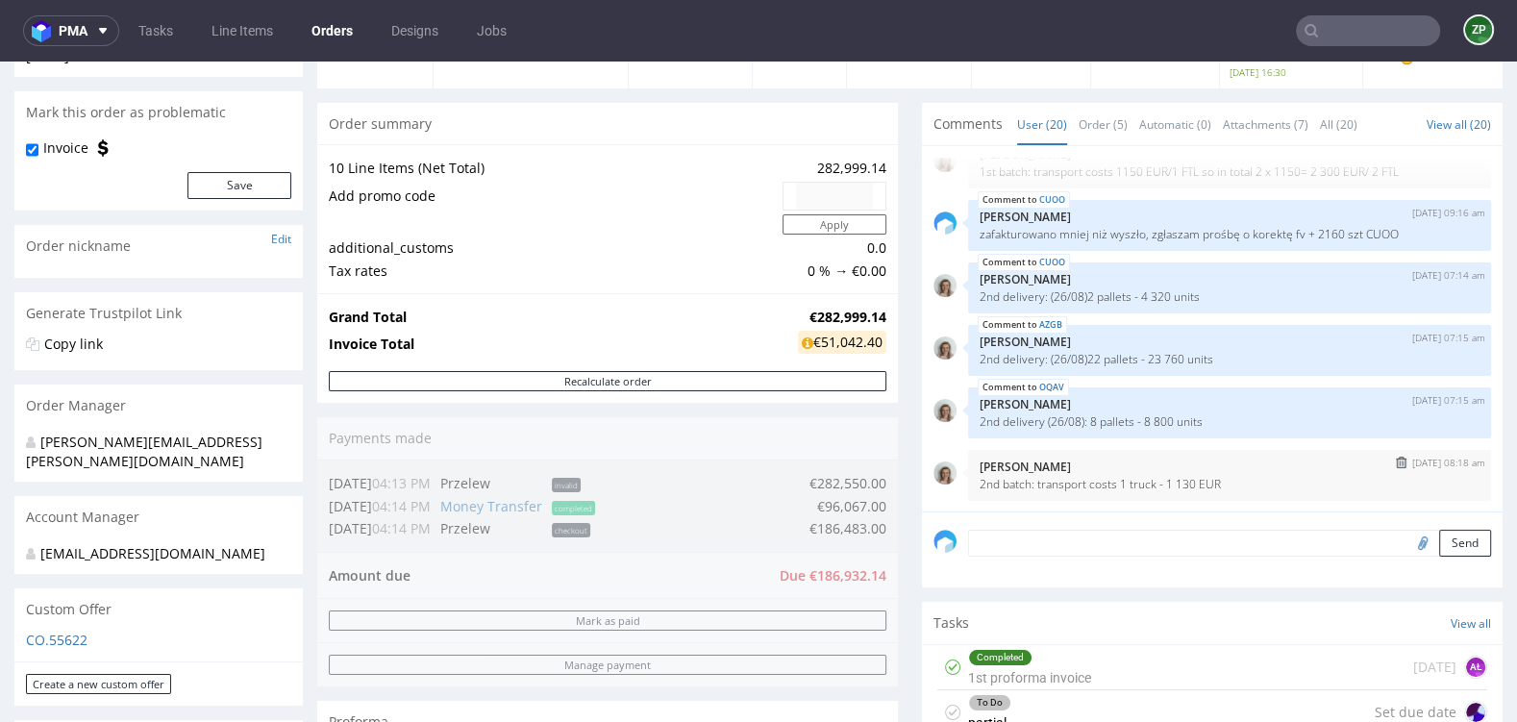
scroll to position [169, 0]
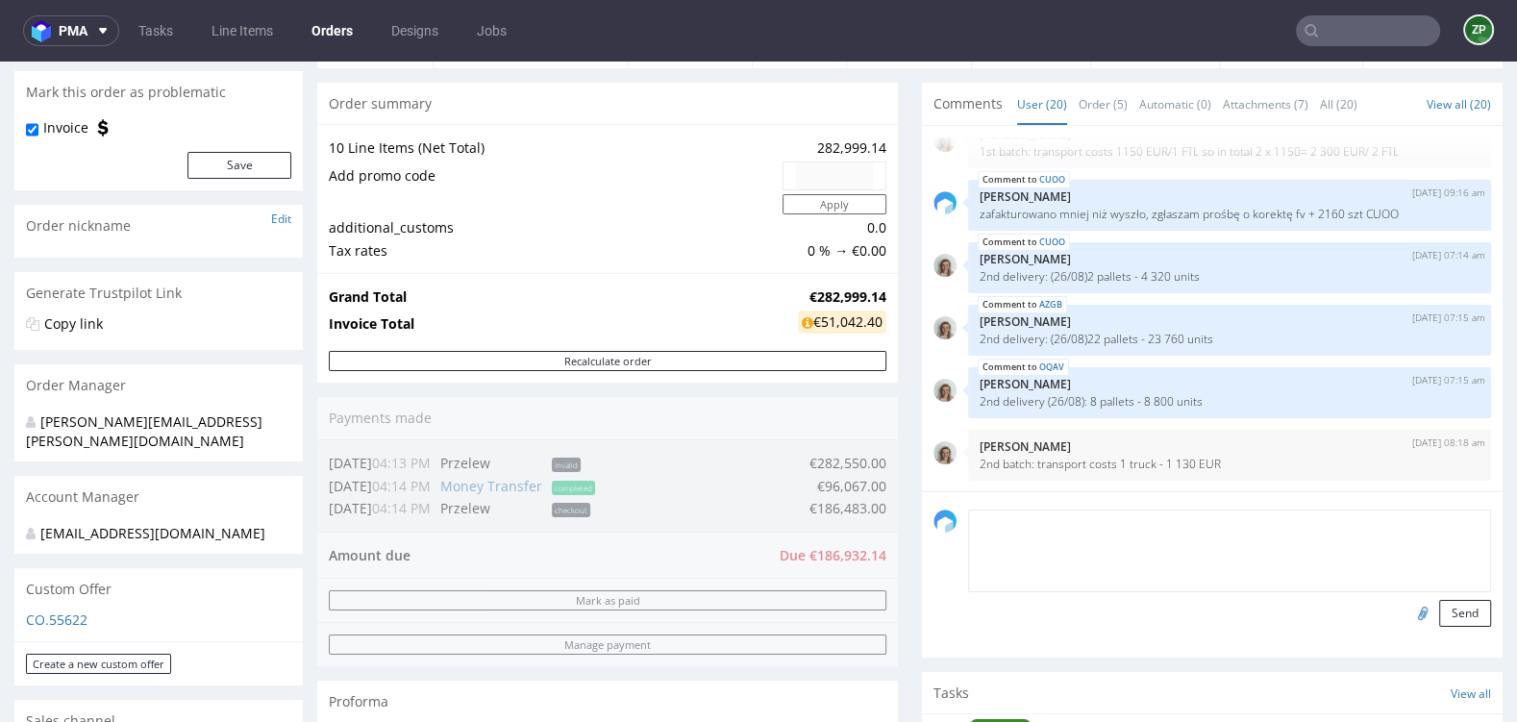
click at [986, 513] on textarea at bounding box center [1229, 550] width 523 height 83
paste textarea "tak, koszty wysyłki będziemy podliczać po wysłaniu całego zamówienia i wtedy do…"
drag, startPoint x: 991, startPoint y: 515, endPoint x: 951, endPoint y: 514, distance: 40.4
click at [954, 514] on div "tak, koszty wysyłki będziemy podliczać po wysłaniu całego zamówienia i wtedy do…" at bounding box center [1211, 567] width 557 height 117
type textarea "koszty wysyłki będziemy podliczać po wysłaniu całego zamówienia i wtedy doliczy…"
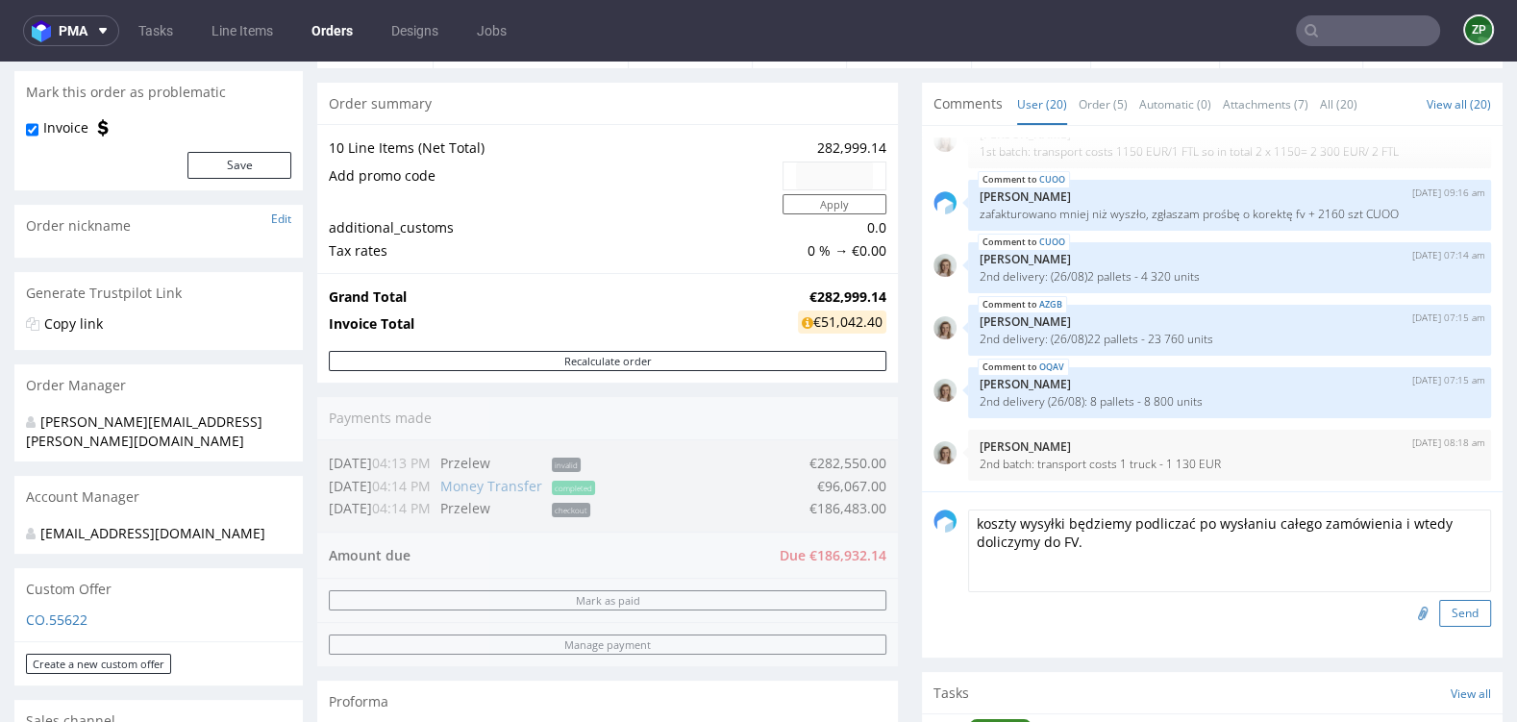
click at [1464, 616] on button "Send" at bounding box center [1465, 613] width 52 height 27
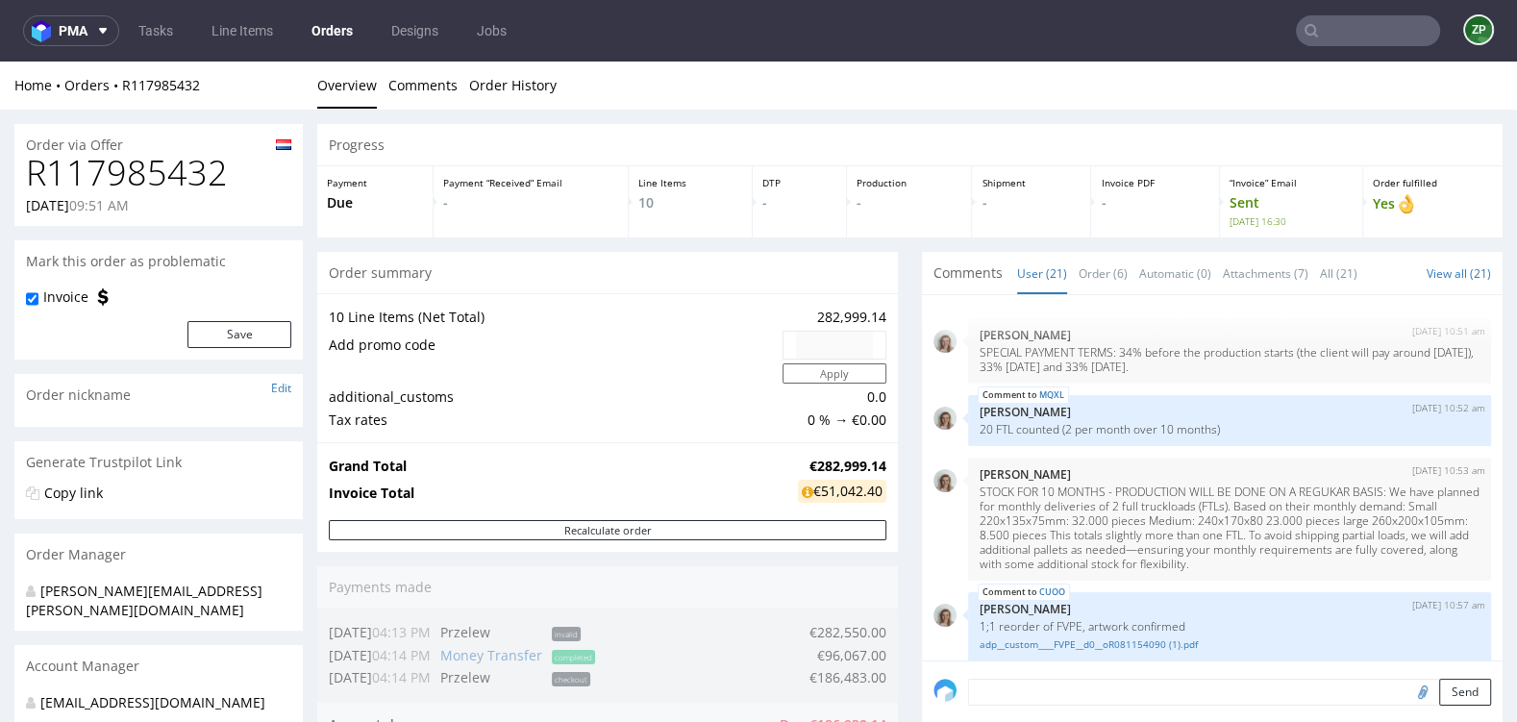
scroll to position [1593, 0]
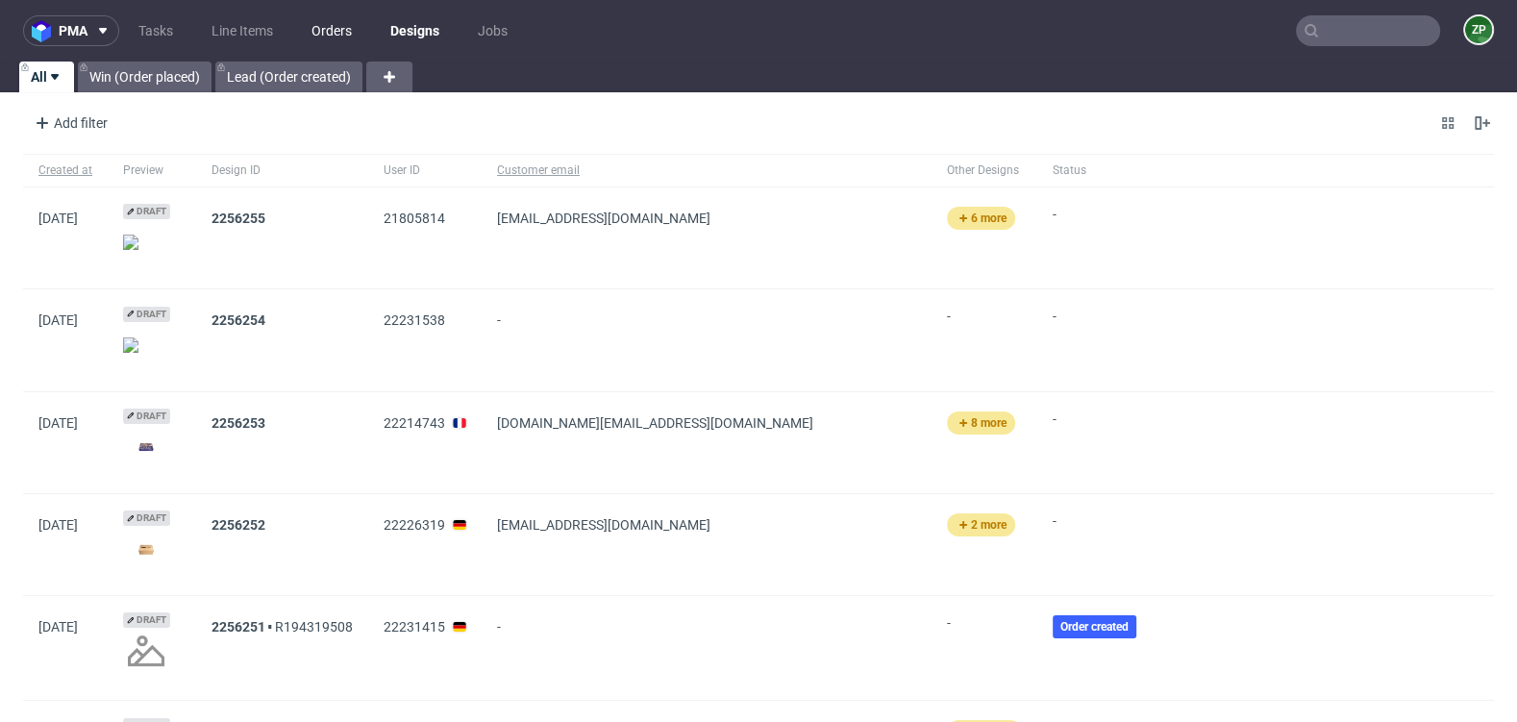
click at [339, 34] on link "Orders" at bounding box center [331, 30] width 63 height 31
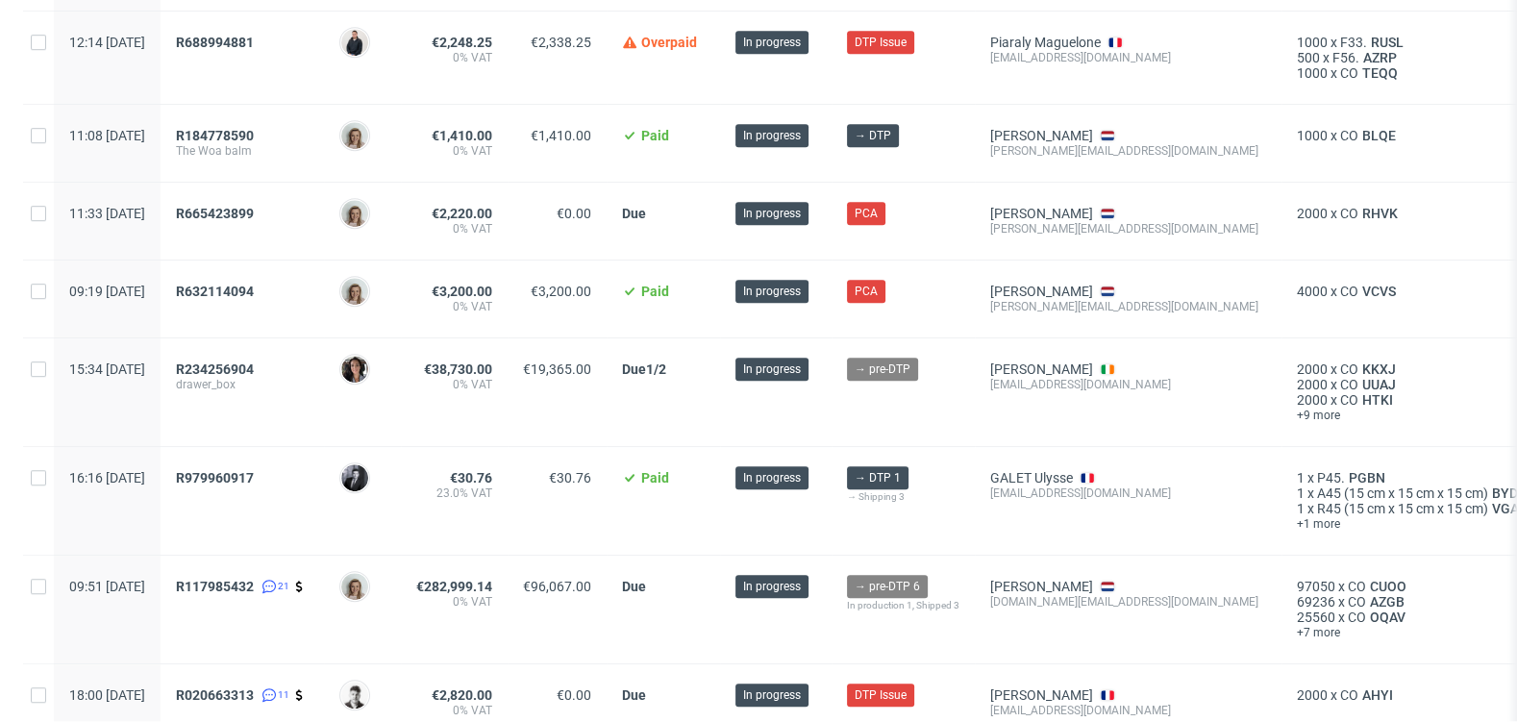
scroll to position [1156, 0]
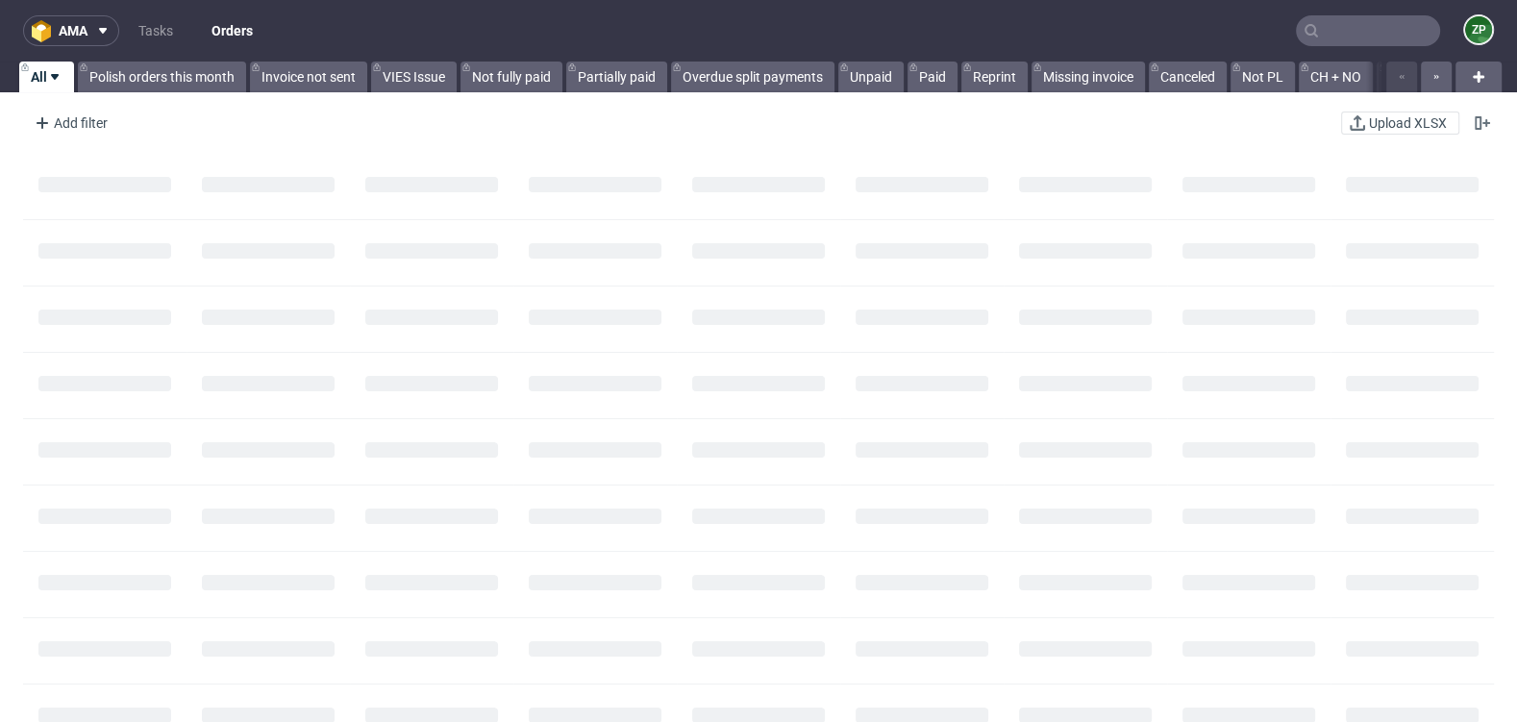
click at [1392, 35] on input "text" at bounding box center [1368, 30] width 144 height 31
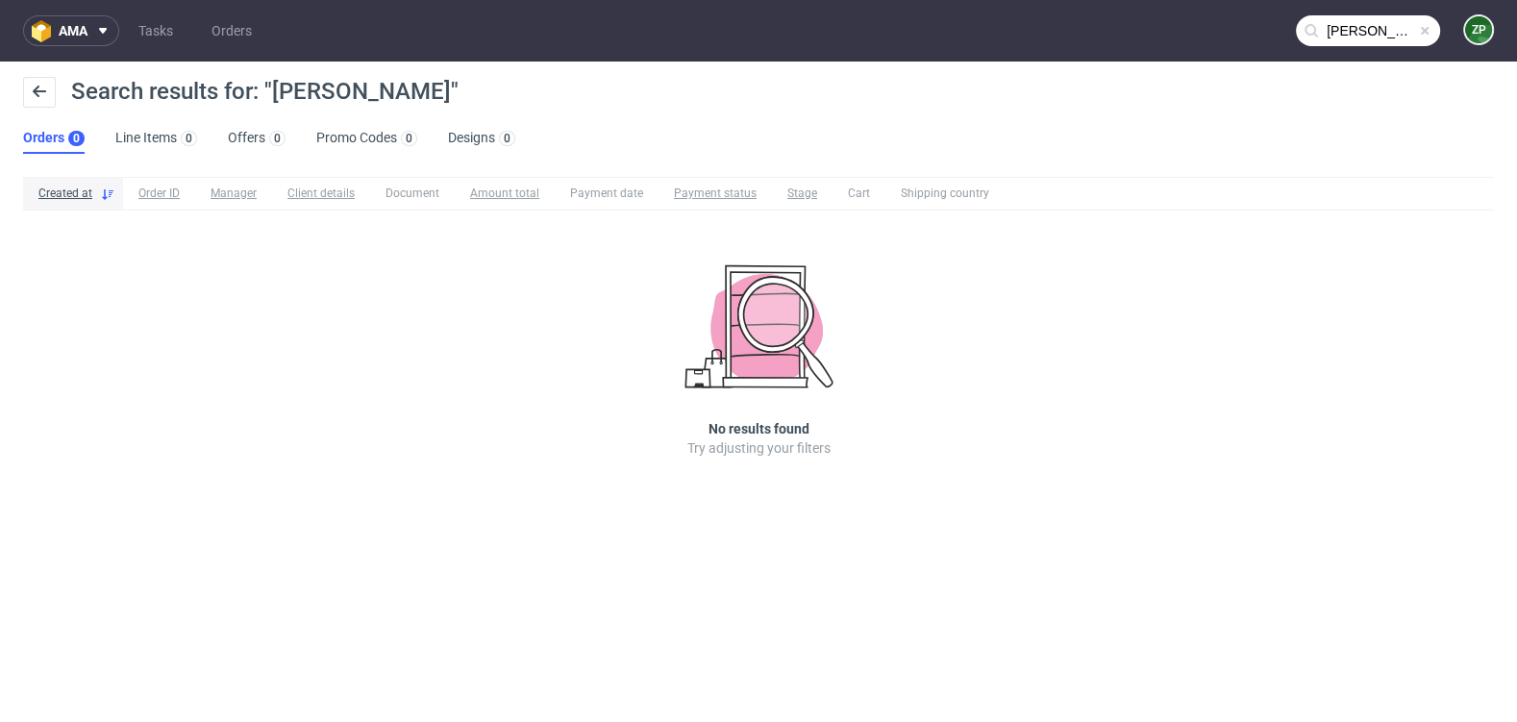
click at [1342, 28] on input "puline hery" at bounding box center [1368, 30] width 144 height 31
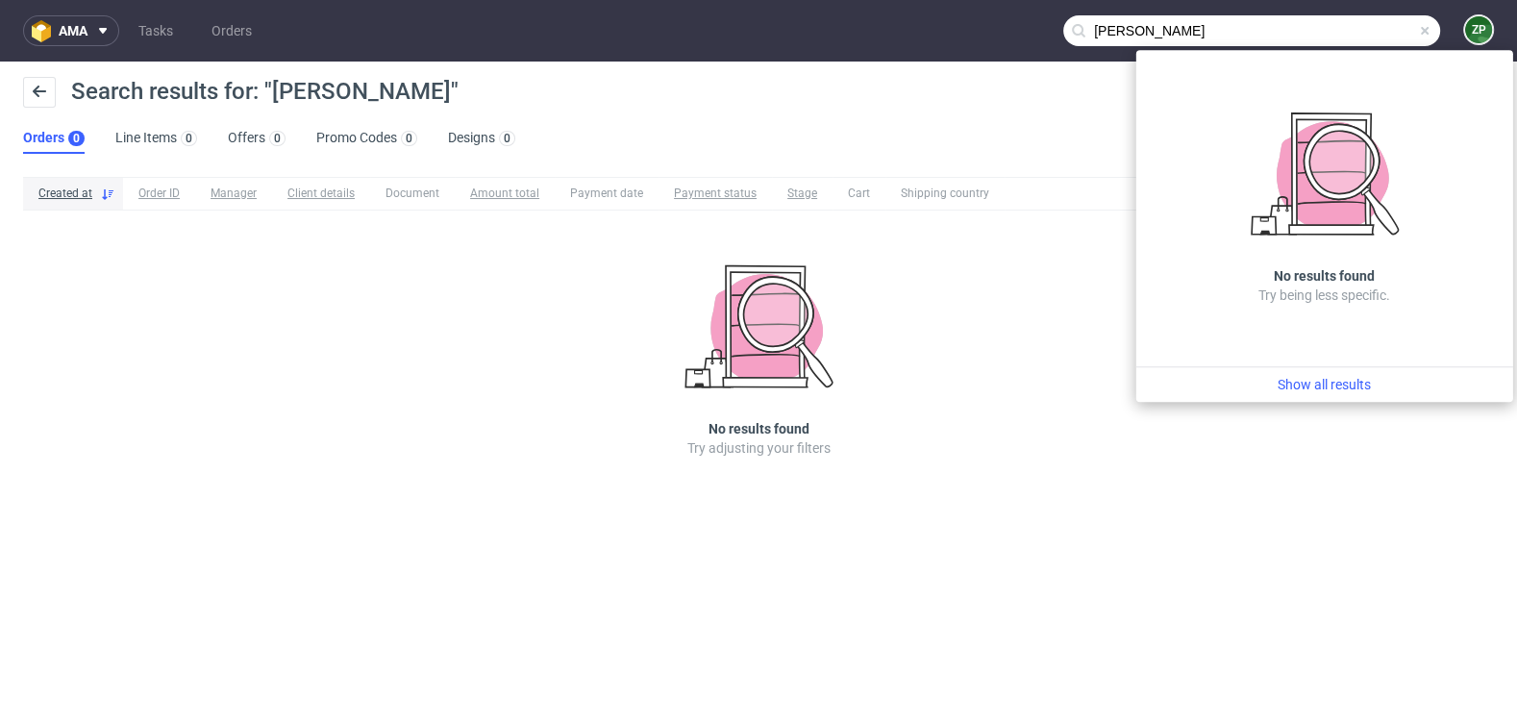
click at [1100, 30] on input "puline hery" at bounding box center [1251, 30] width 377 height 31
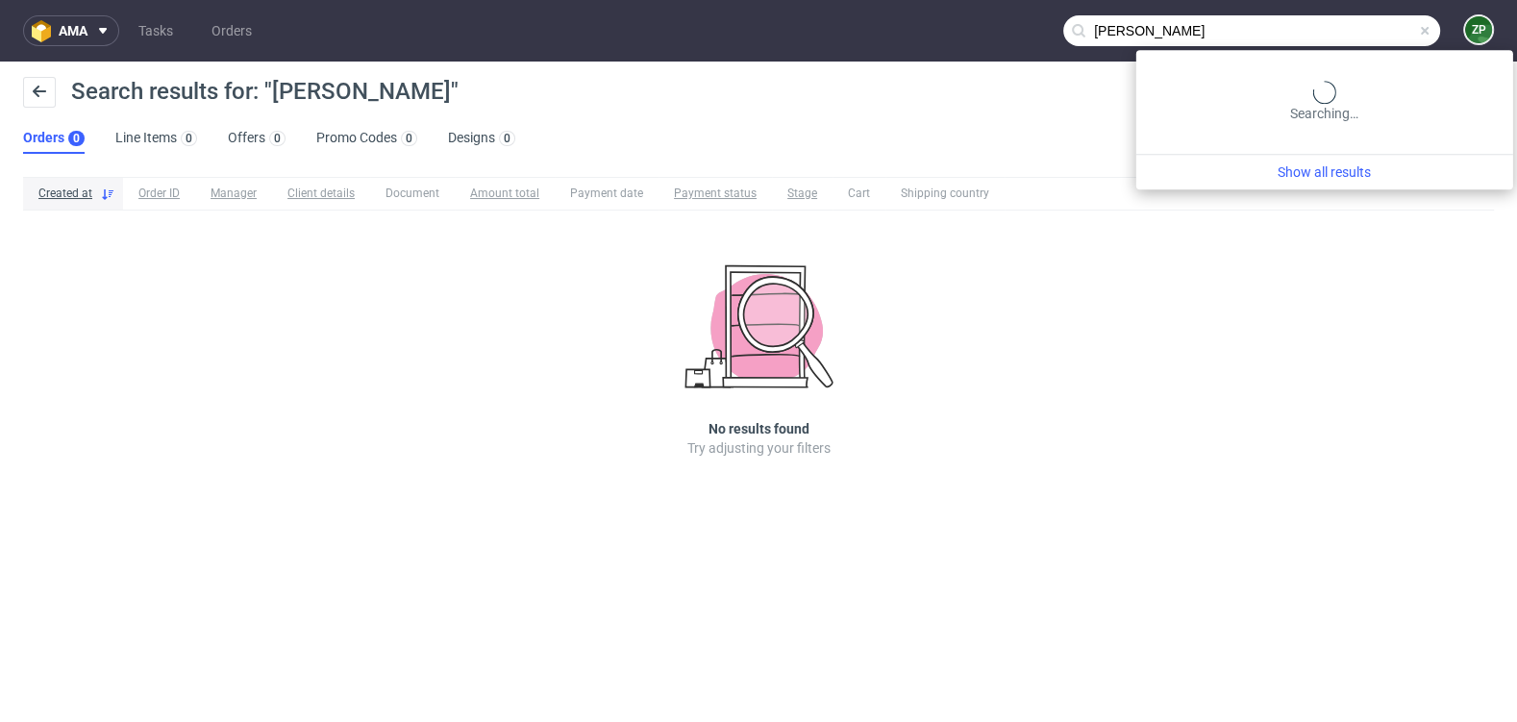
type input "pauline hery"
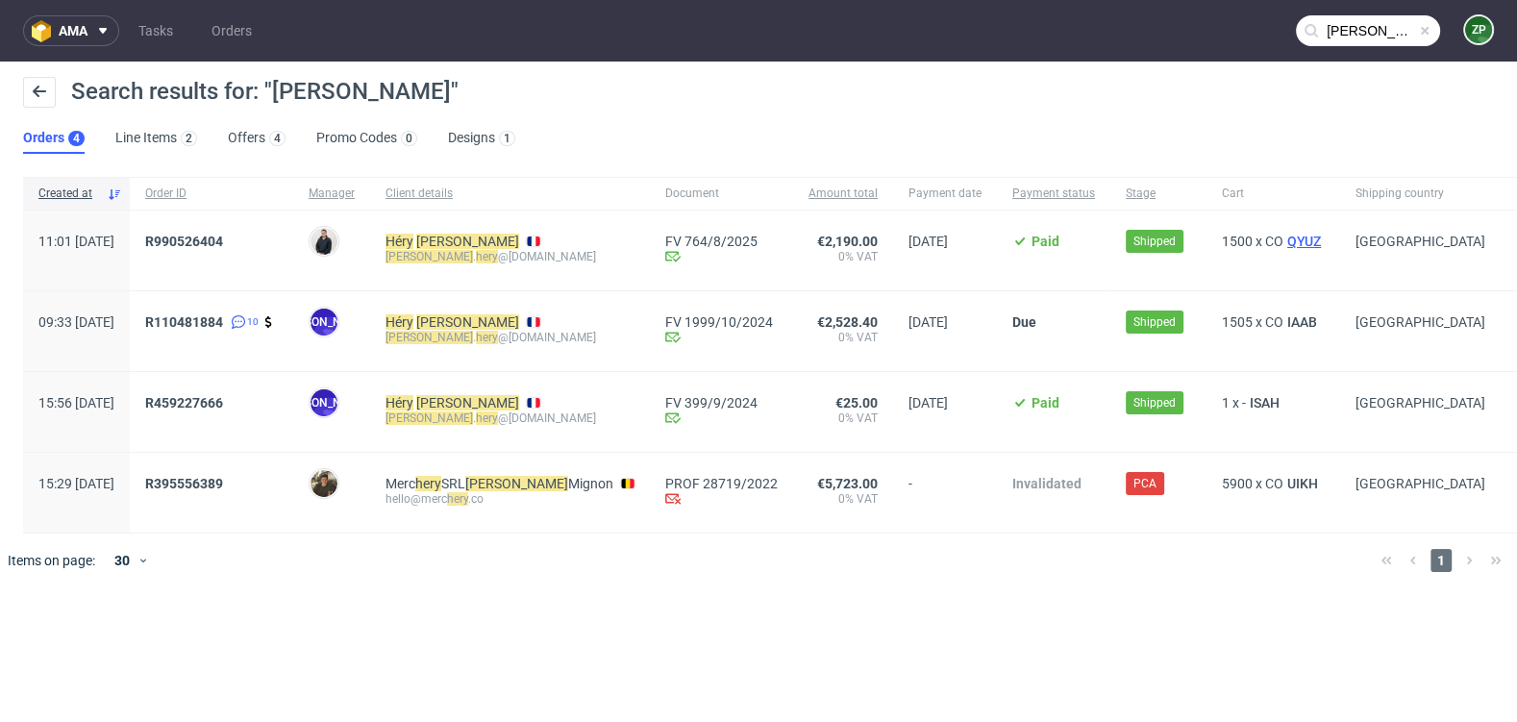
click at [1306, 242] on span "QYUZ" at bounding box center [1303, 241] width 41 height 15
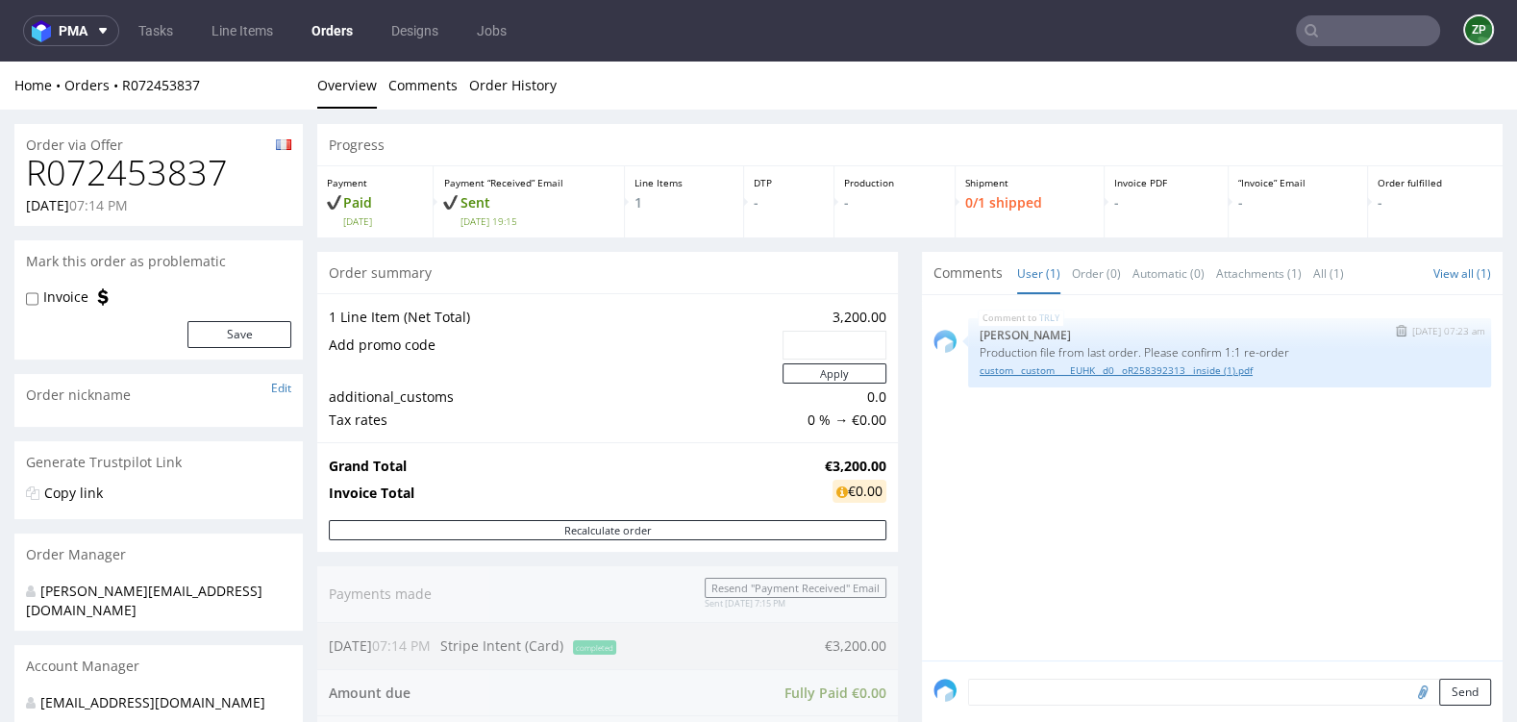
click at [1132, 367] on link "custom__custom____EUHK__d0__oR258392313__inside (1).pdf" at bounding box center [1229, 370] width 500 height 14
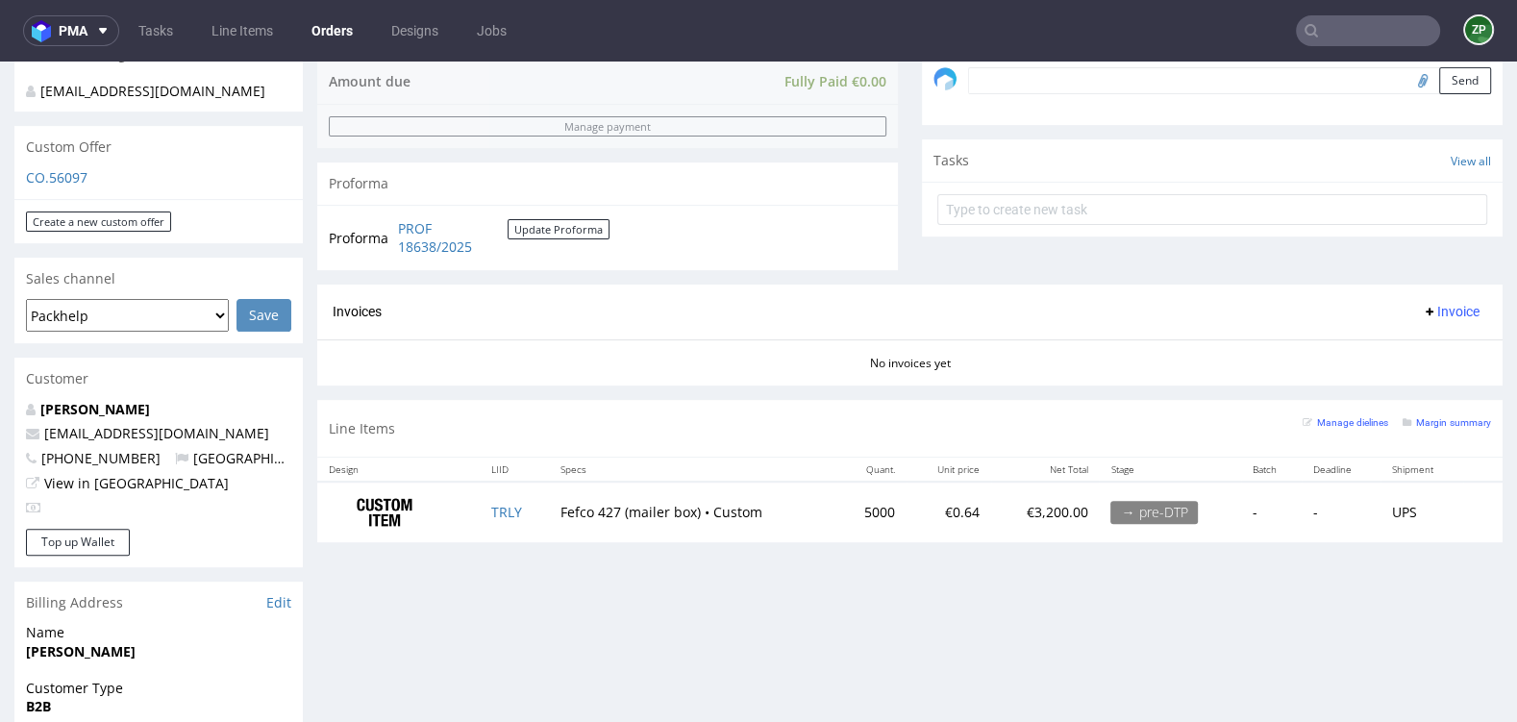
scroll to position [621, 0]
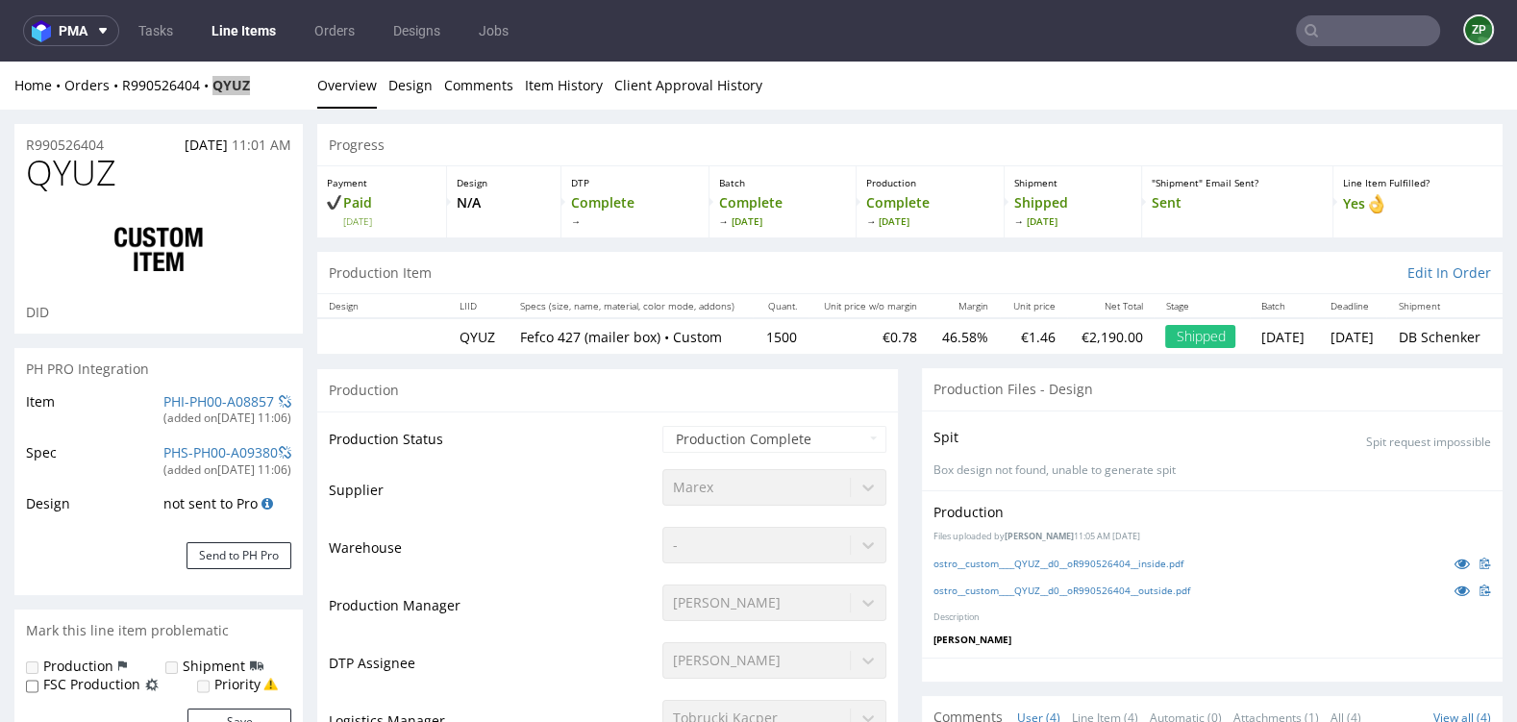
click at [1355, 15] on input "text" at bounding box center [1368, 30] width 144 height 31
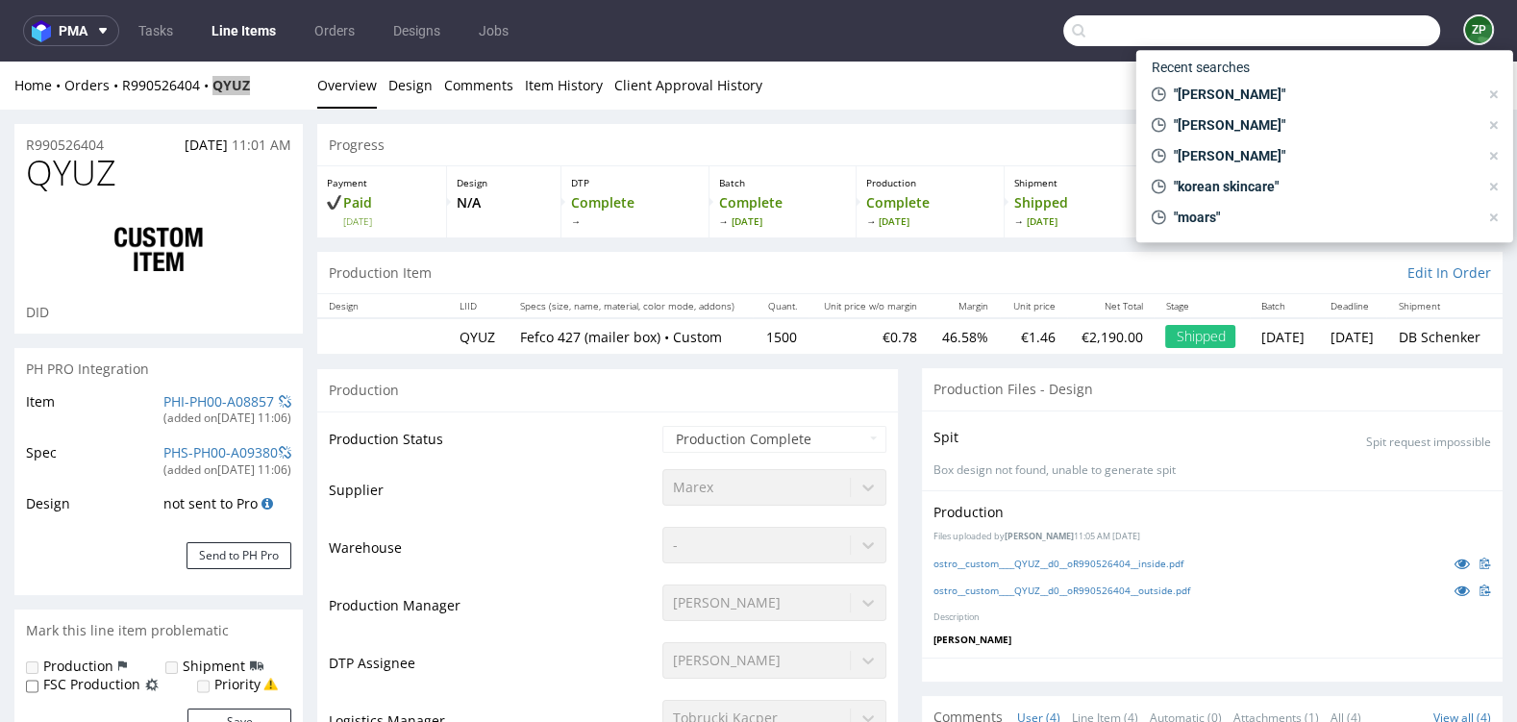
paste input "R184778590"
type input "R184778590"
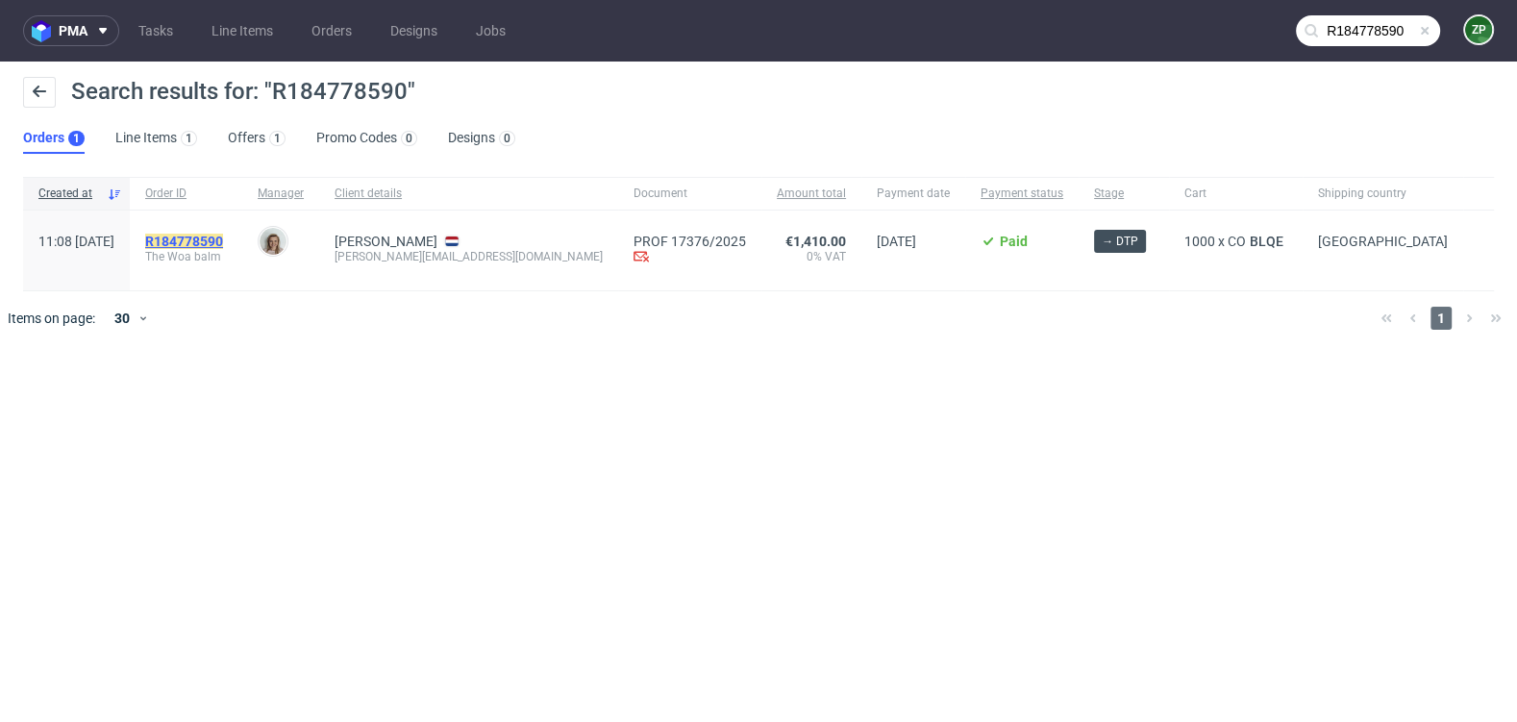
click at [210, 238] on mark "R184778590" at bounding box center [184, 241] width 78 height 15
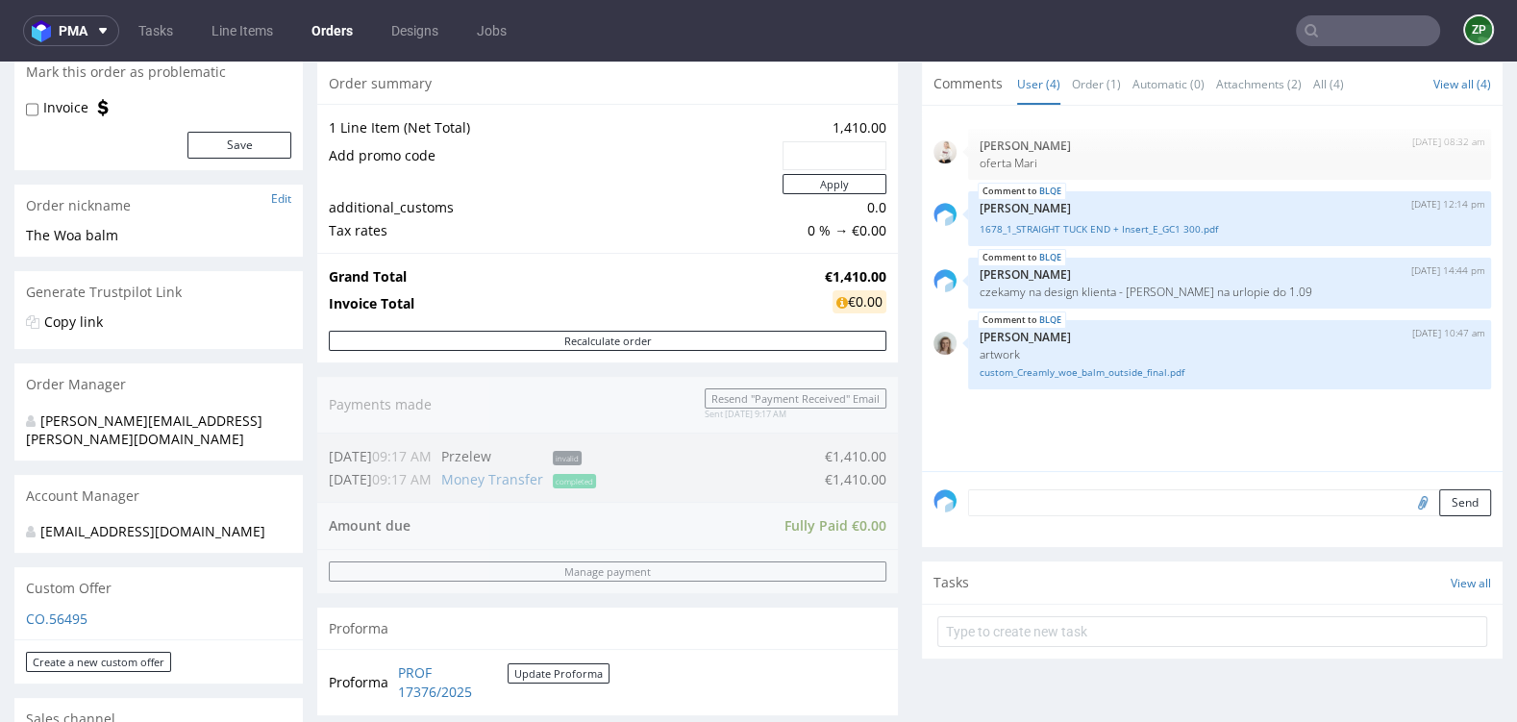
scroll to position [192, 0]
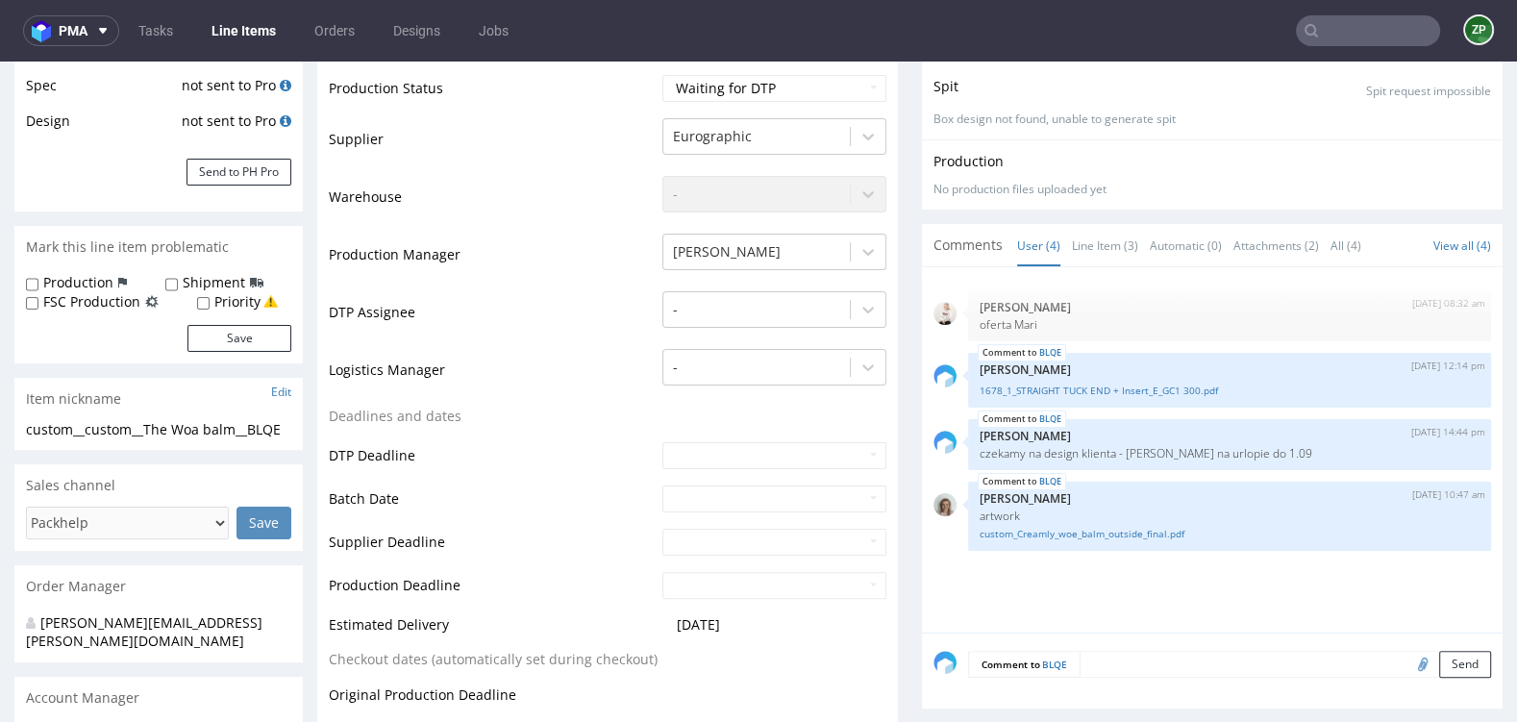
scroll to position [445, 0]
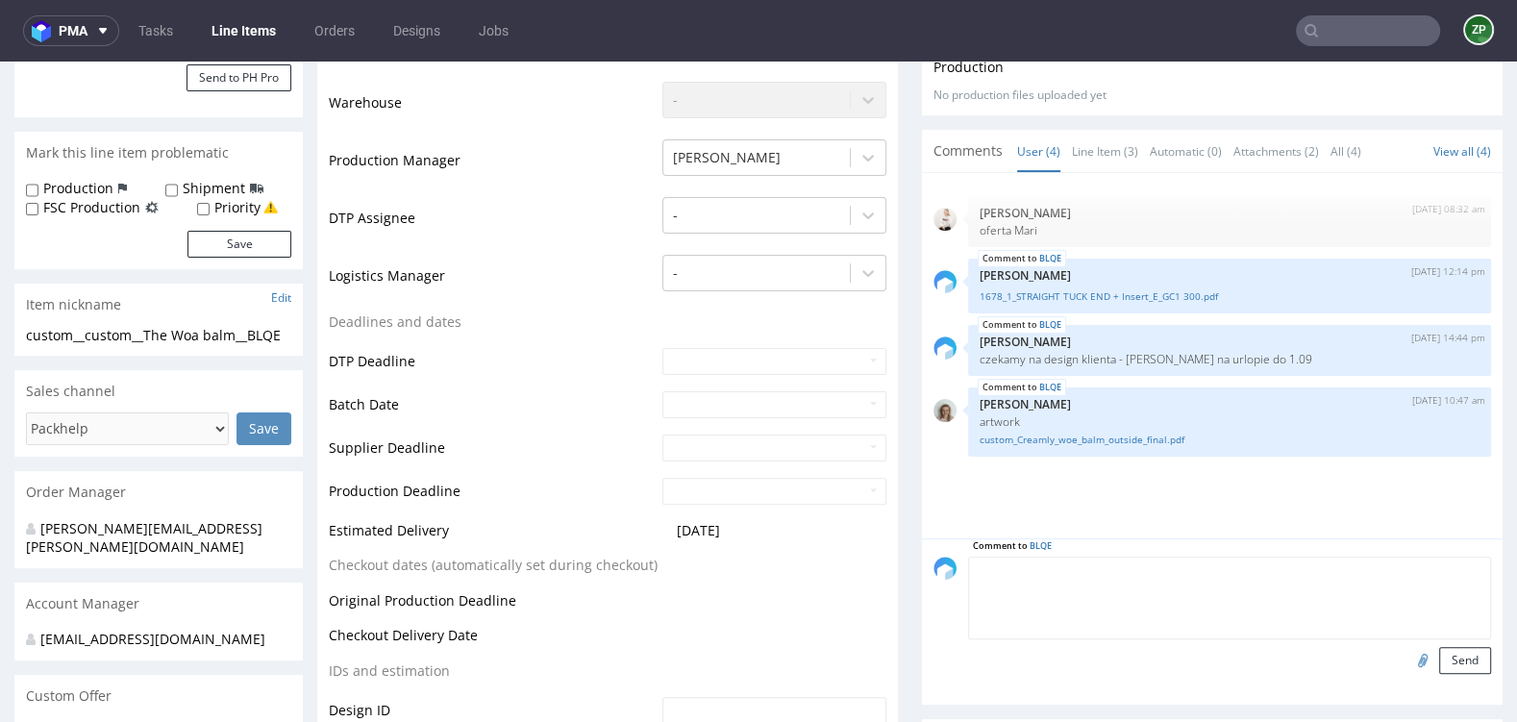
click at [1088, 566] on textarea at bounding box center [1229, 597] width 523 height 83
type textarea "delivery adress to Shoner"
click at [1454, 653] on button "Send" at bounding box center [1465, 660] width 52 height 27
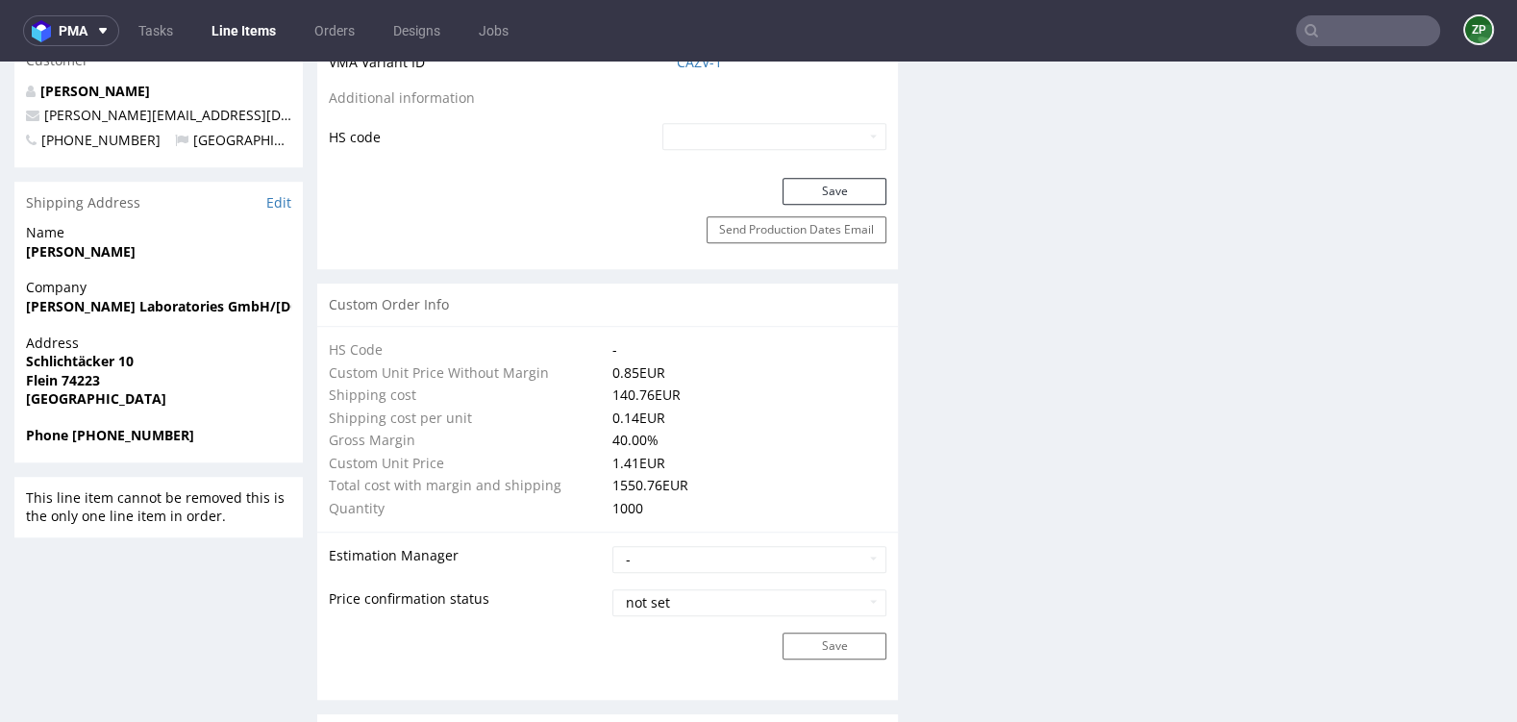
scroll to position [1168, 0]
click at [282, 195] on link "Edit" at bounding box center [278, 201] width 25 height 19
click at [342, 29] on link "Orders" at bounding box center [334, 30] width 63 height 31
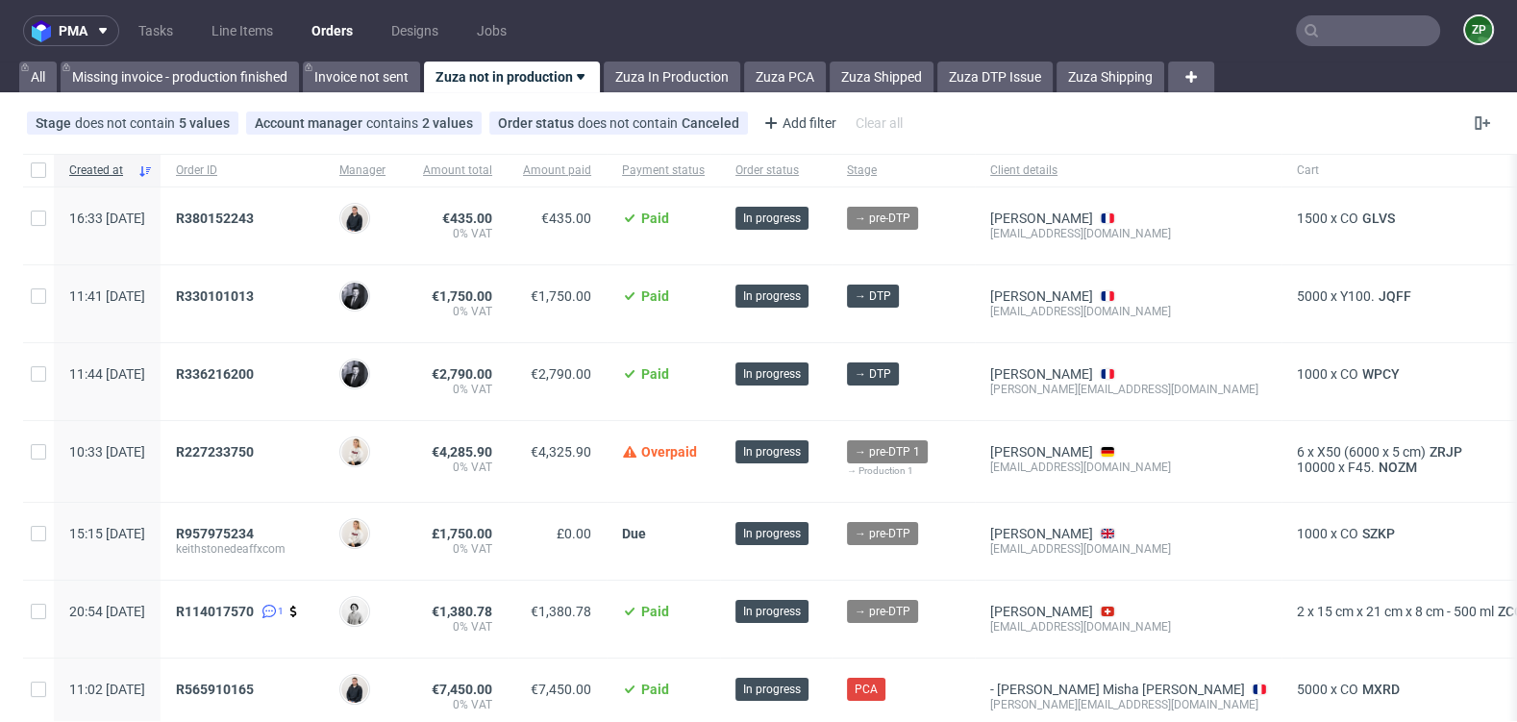
click at [1351, 36] on input "text" at bounding box center [1368, 30] width 144 height 31
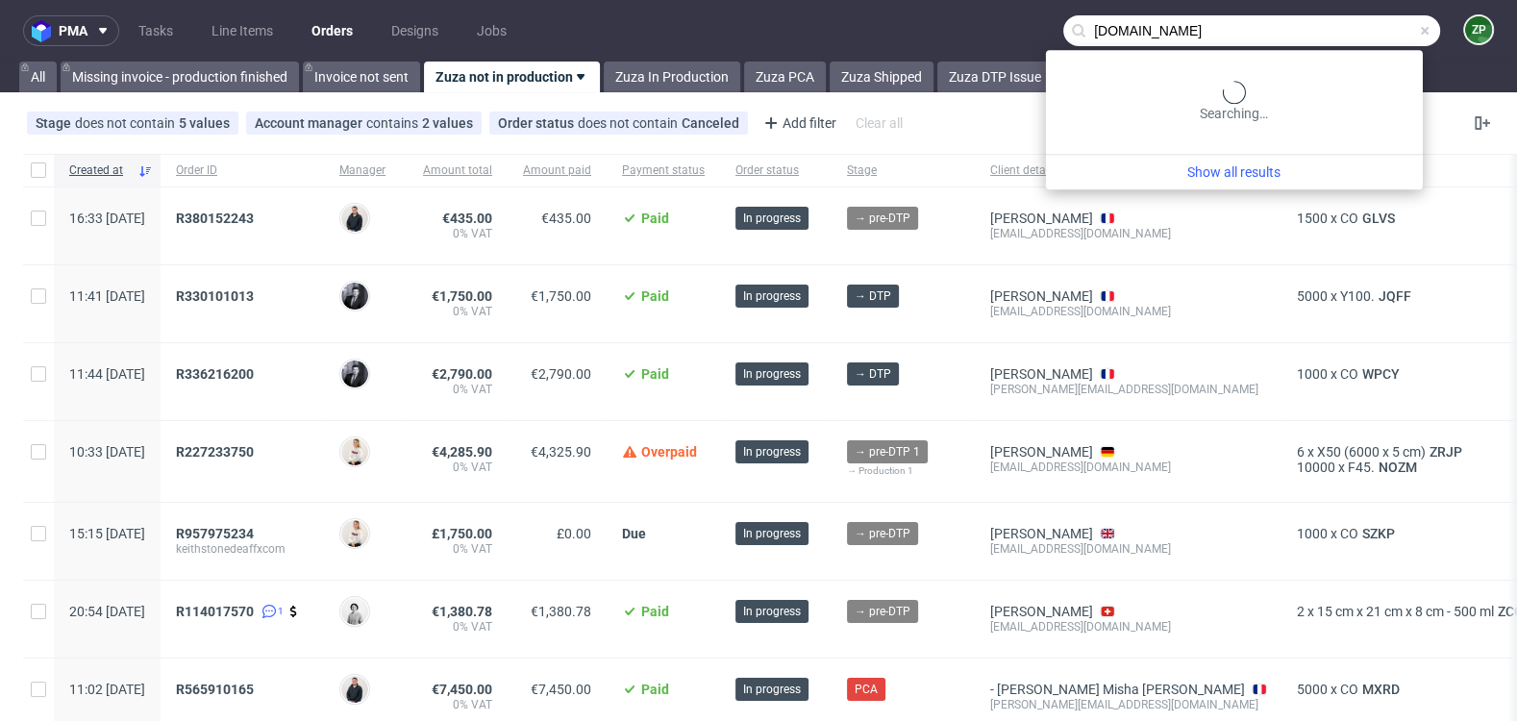
type input "cream.ly"
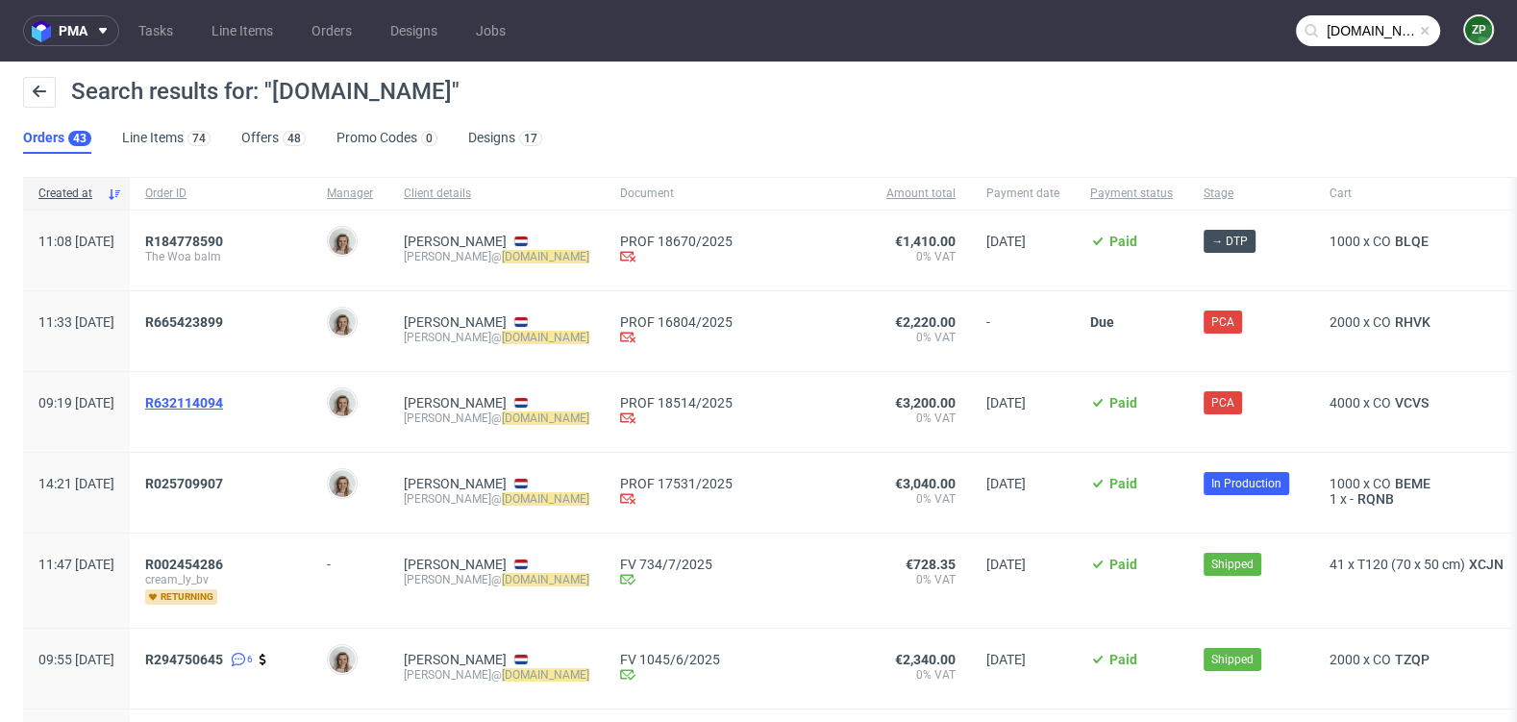
click at [223, 407] on span "R632114094" at bounding box center [184, 402] width 78 height 15
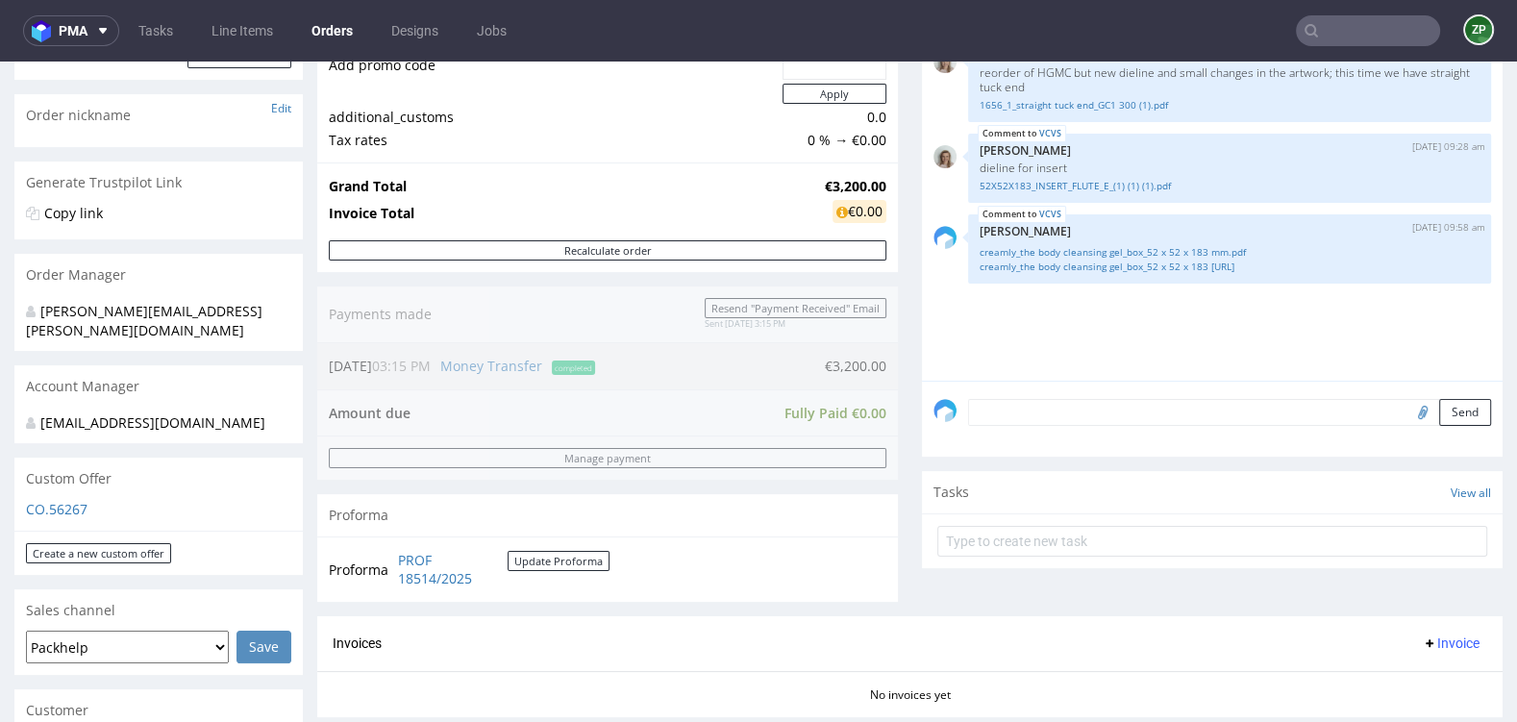
scroll to position [281, 0]
type input "cream.ly"
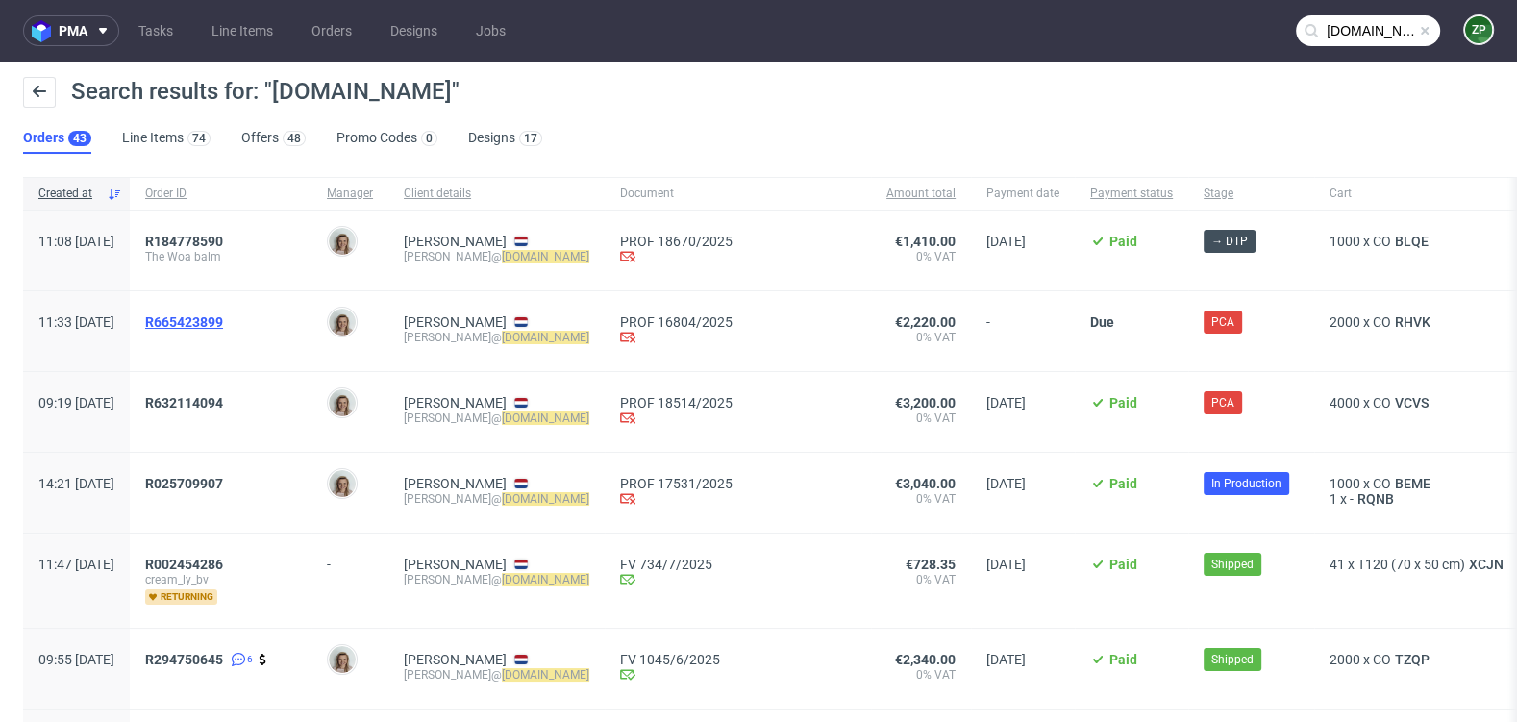
click at [223, 321] on span "R665423899" at bounding box center [184, 321] width 78 height 15
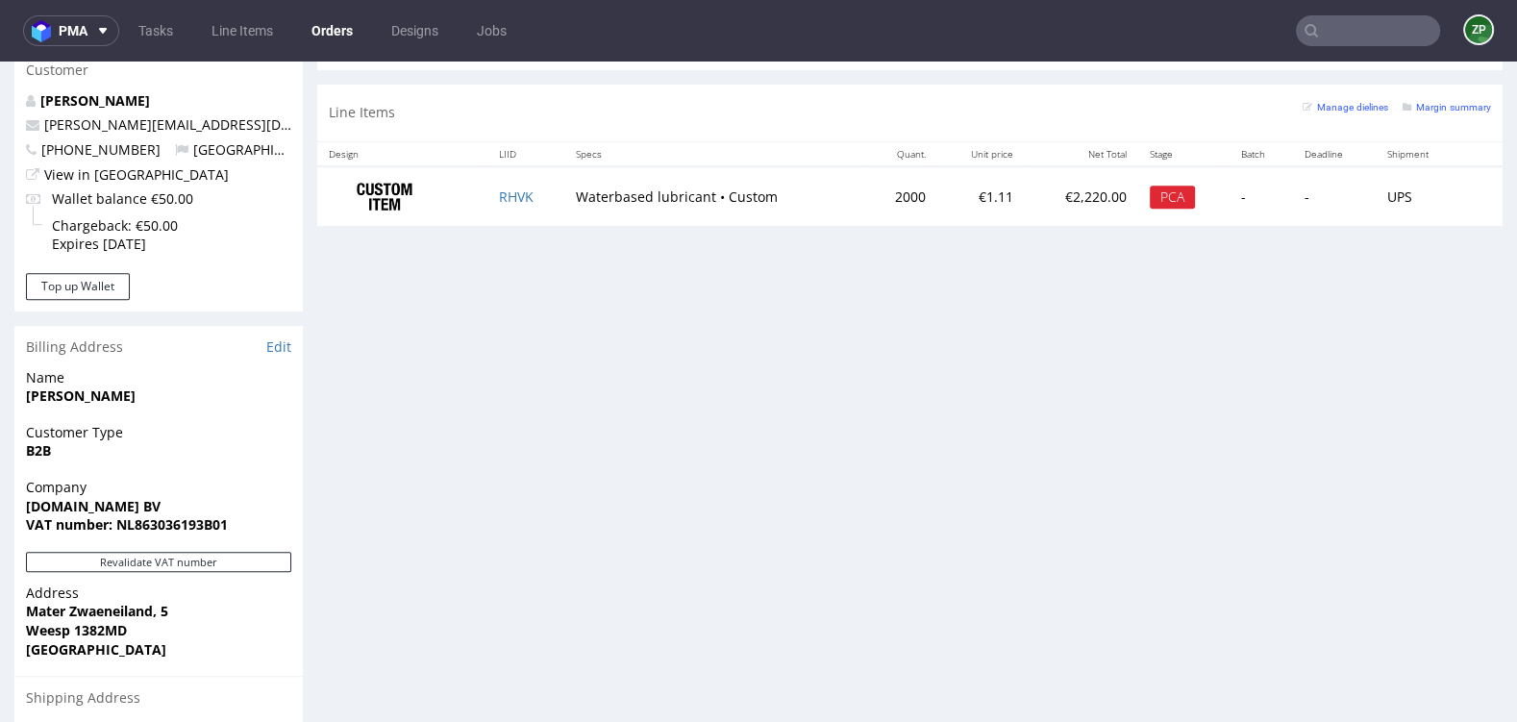
scroll to position [952, 0]
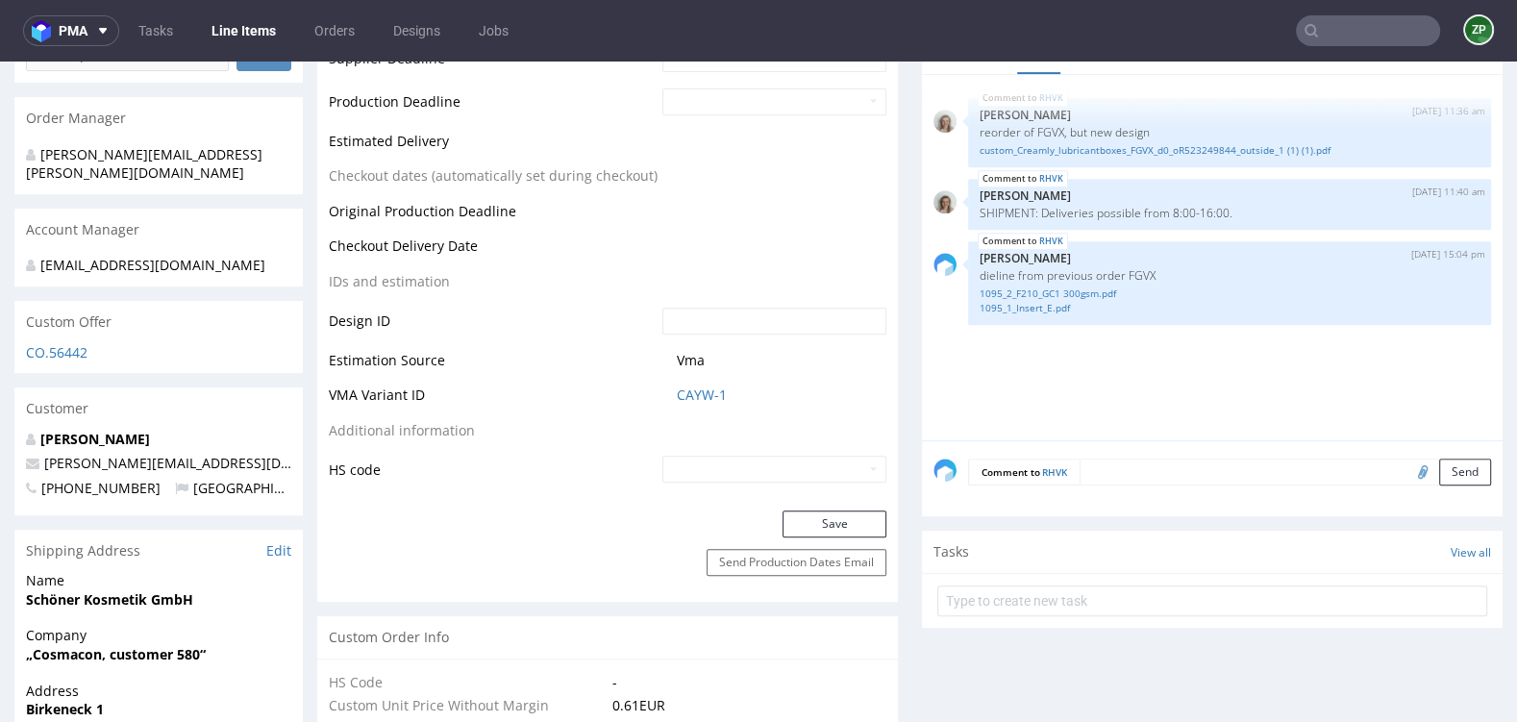
scroll to position [860, 0]
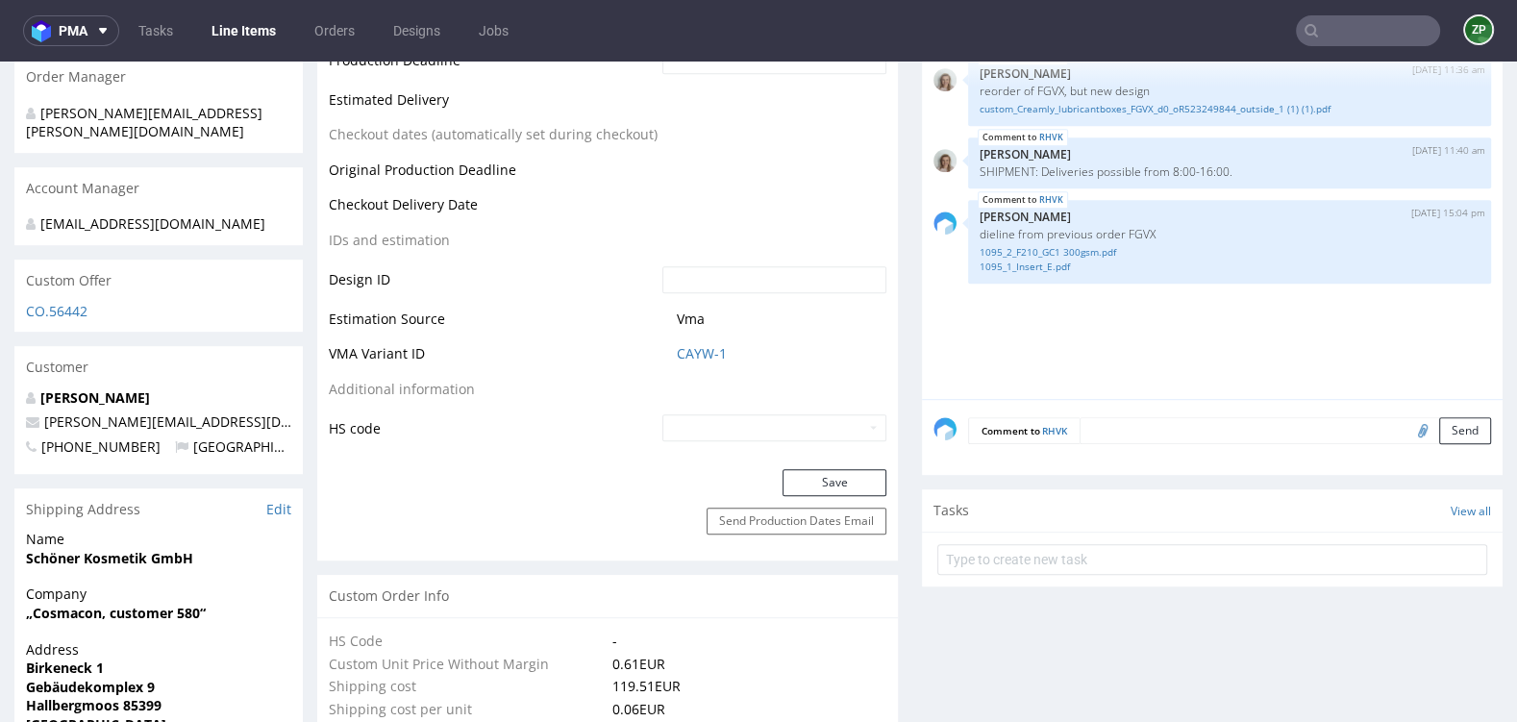
click at [1112, 444] on textarea at bounding box center [1284, 430] width 411 height 27
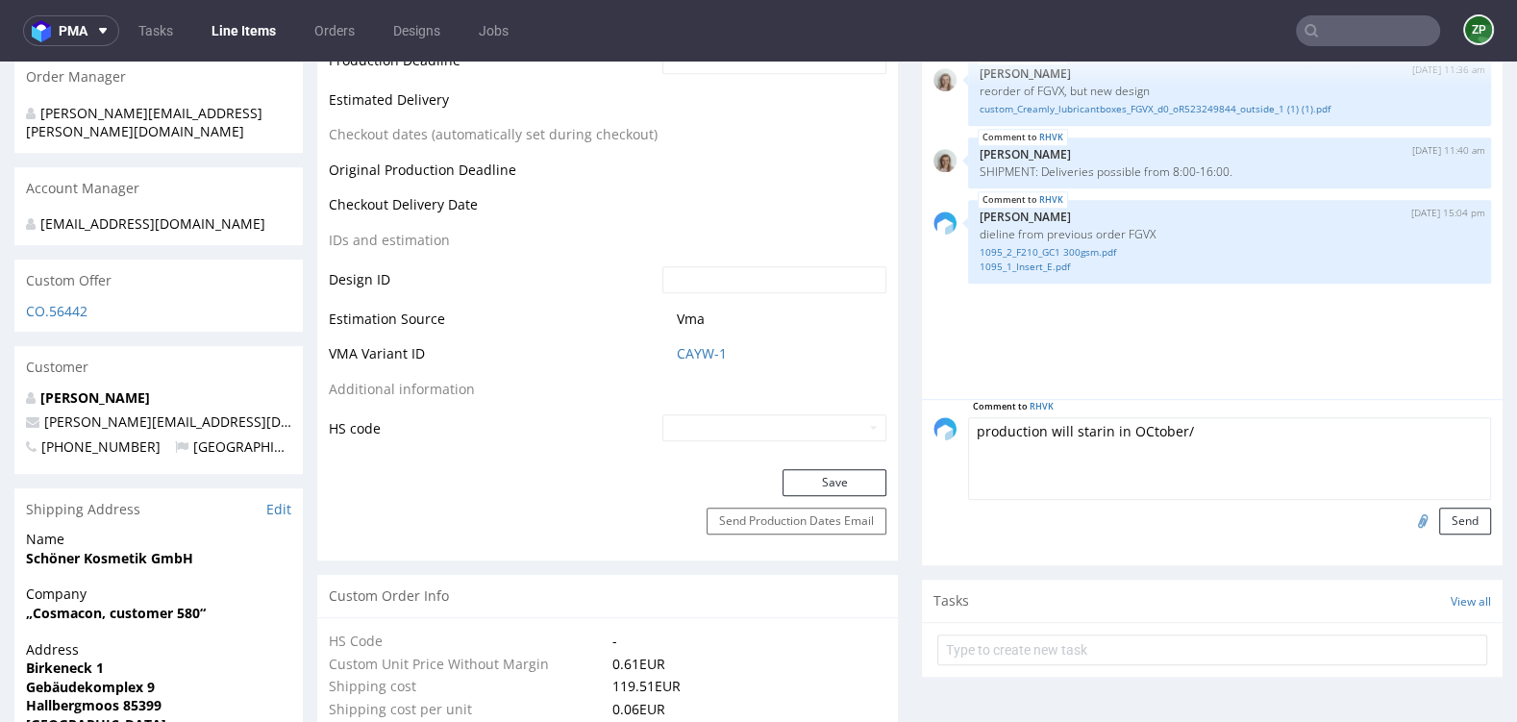
click at [1135, 440] on textarea "production will starin in OCtober/" at bounding box center [1229, 458] width 523 height 83
click at [1224, 454] on textarea "production will starin in October/" at bounding box center [1229, 458] width 523 height 83
type textarea "production will starin in October/week 41"
click at [1439, 534] on button "Send" at bounding box center [1465, 520] width 52 height 27
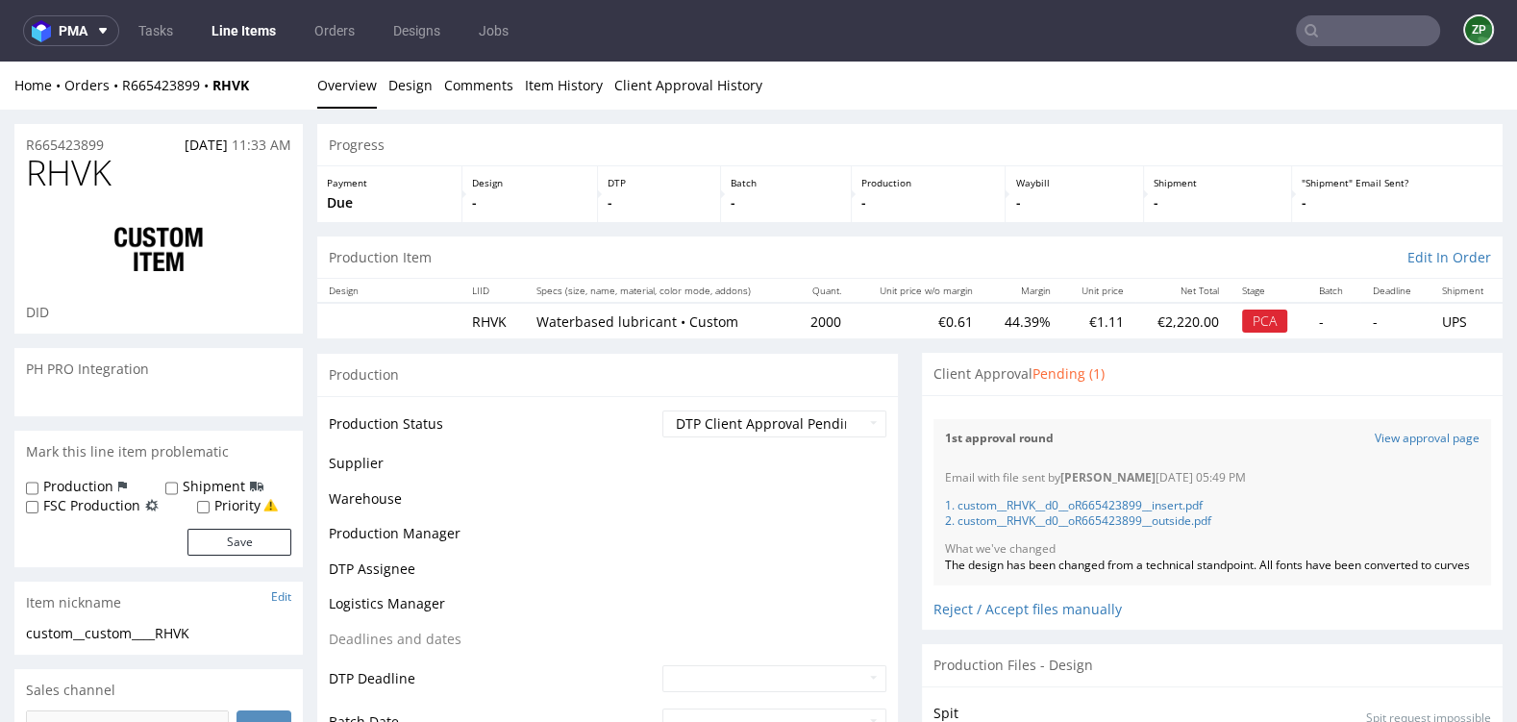
scroll to position [848, 0]
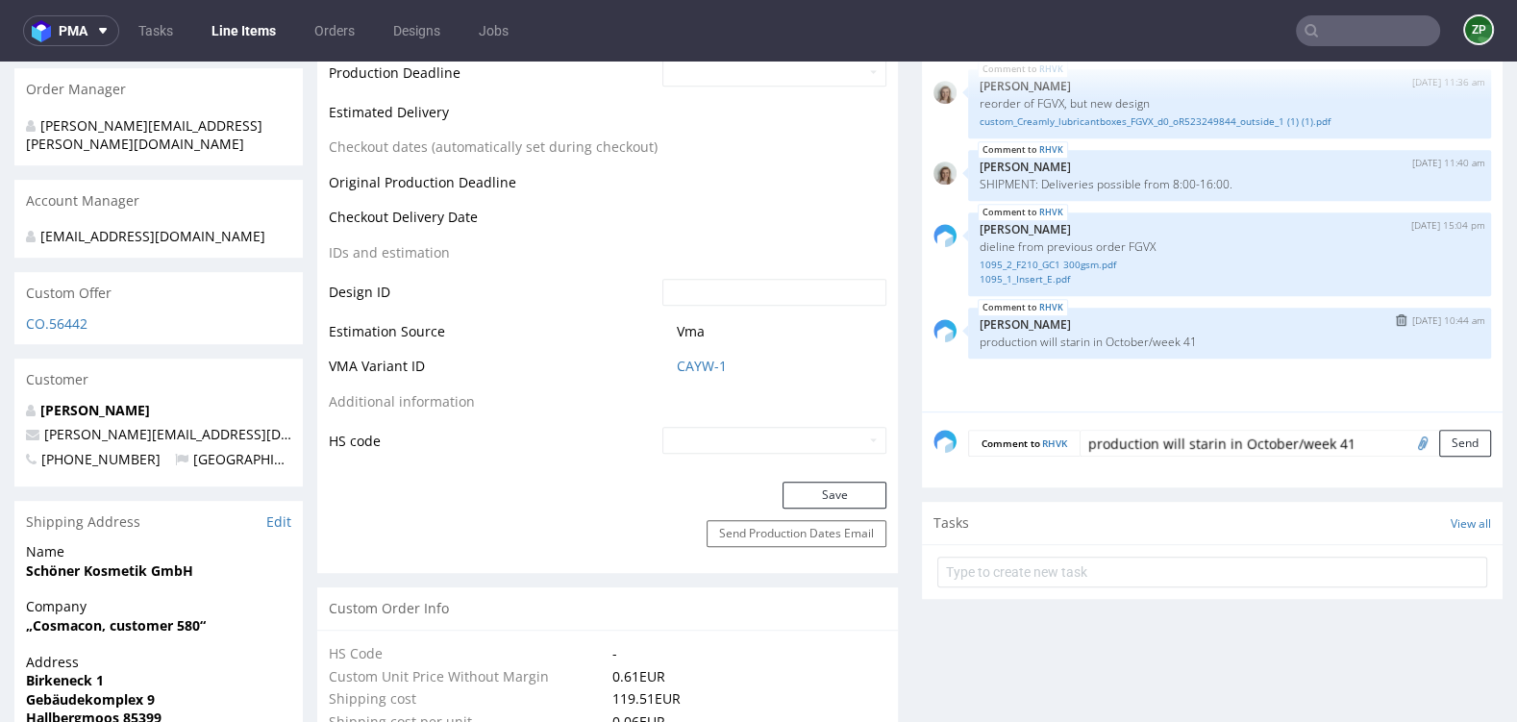
click at [1396, 326] on img "submit" at bounding box center [1401, 320] width 11 height 12
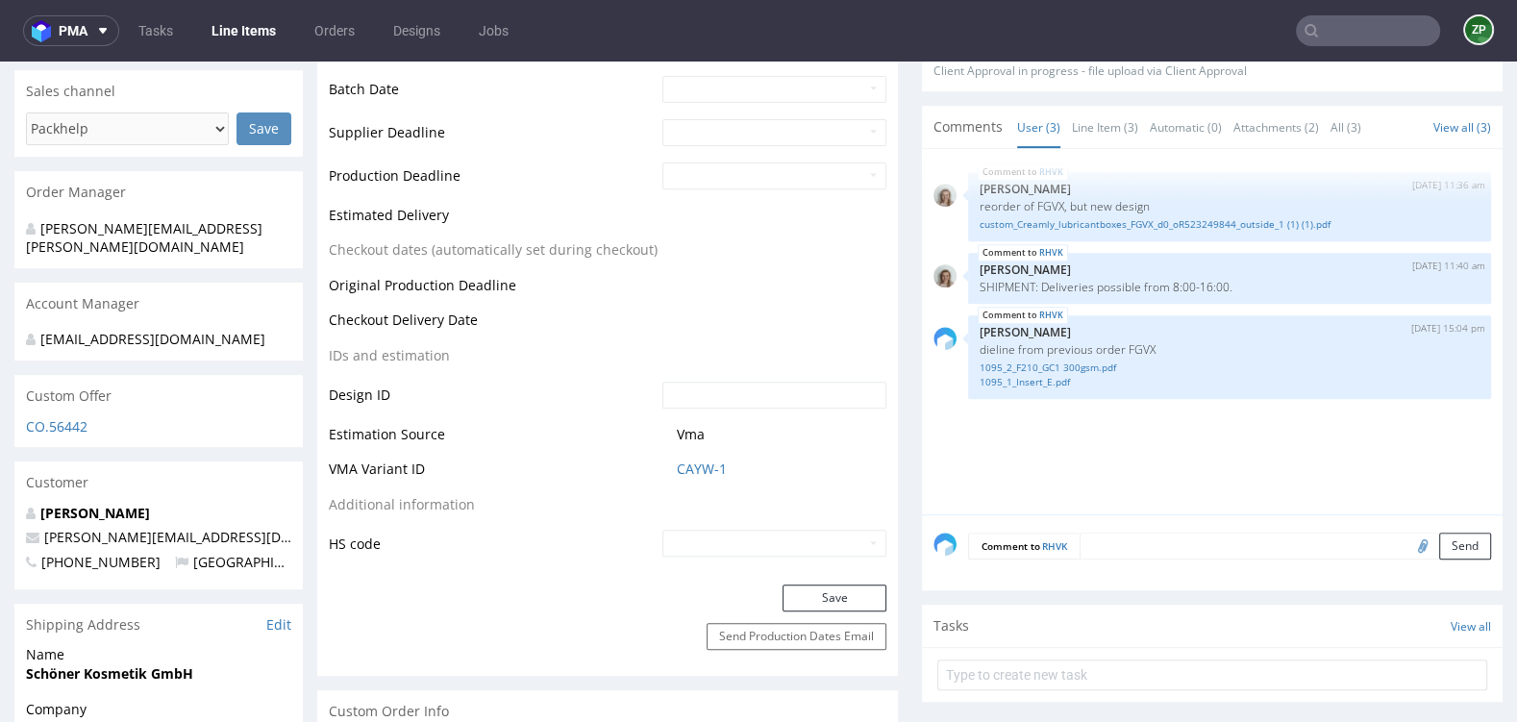
scroll to position [744, 0]
click at [1110, 551] on textarea at bounding box center [1284, 546] width 411 height 27
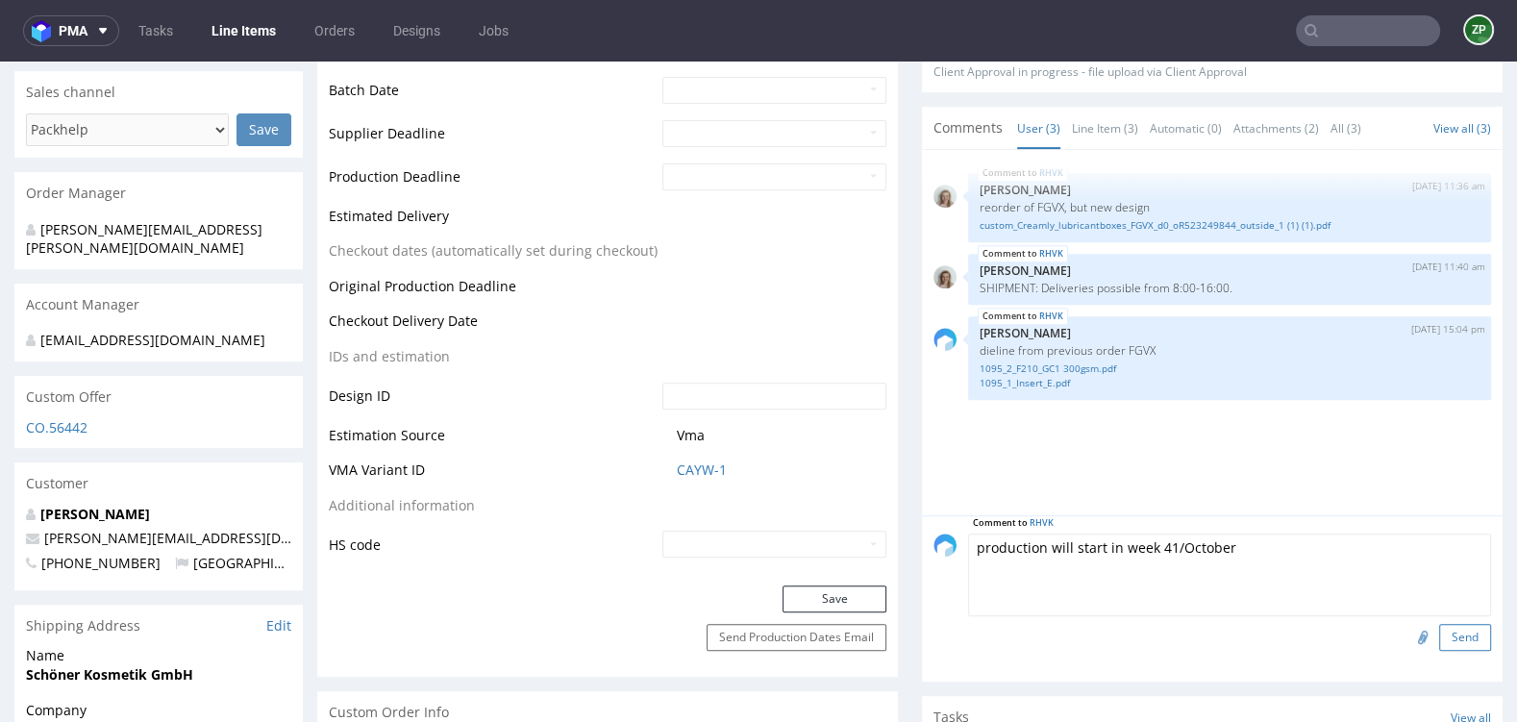
type textarea "production will start in week 41/October"
click at [1439, 648] on button "Send" at bounding box center [1465, 637] width 52 height 27
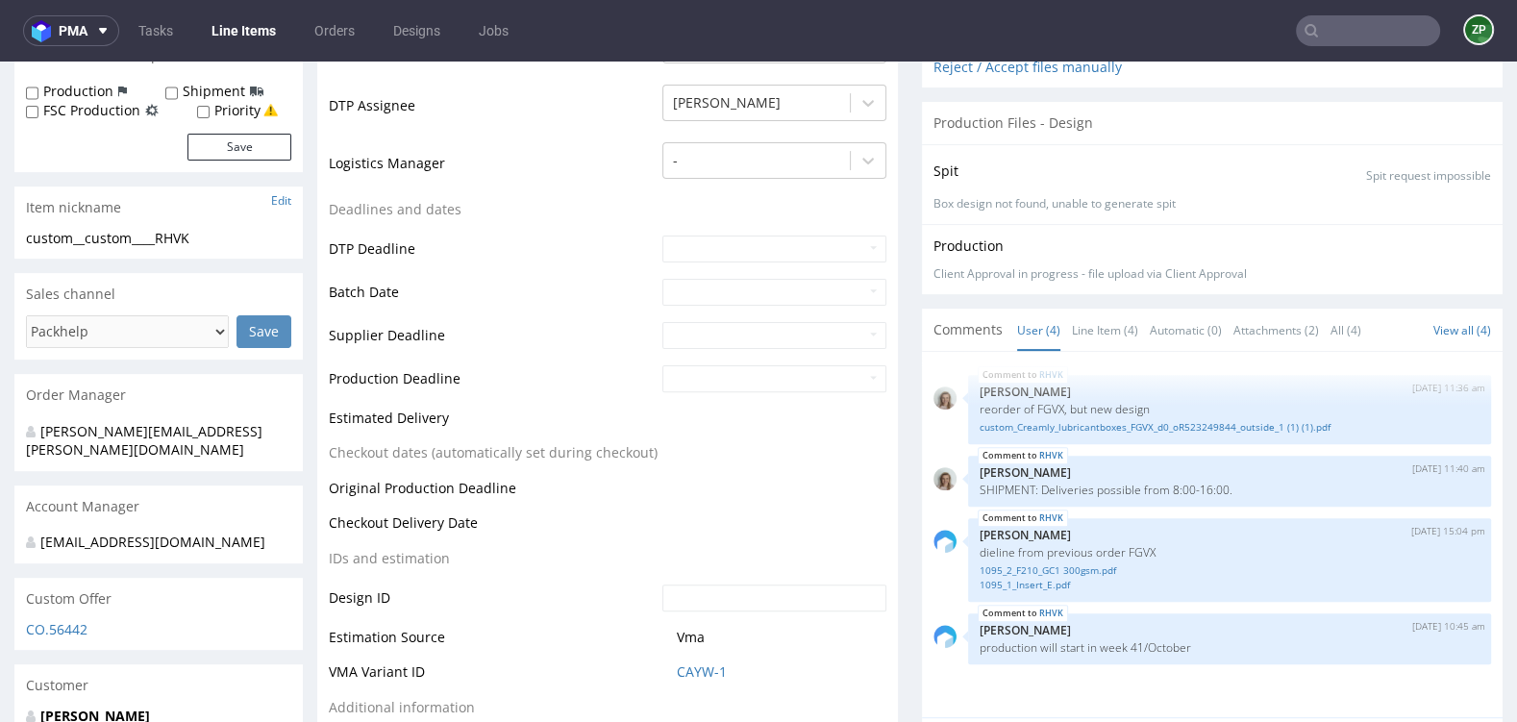
scroll to position [580, 0]
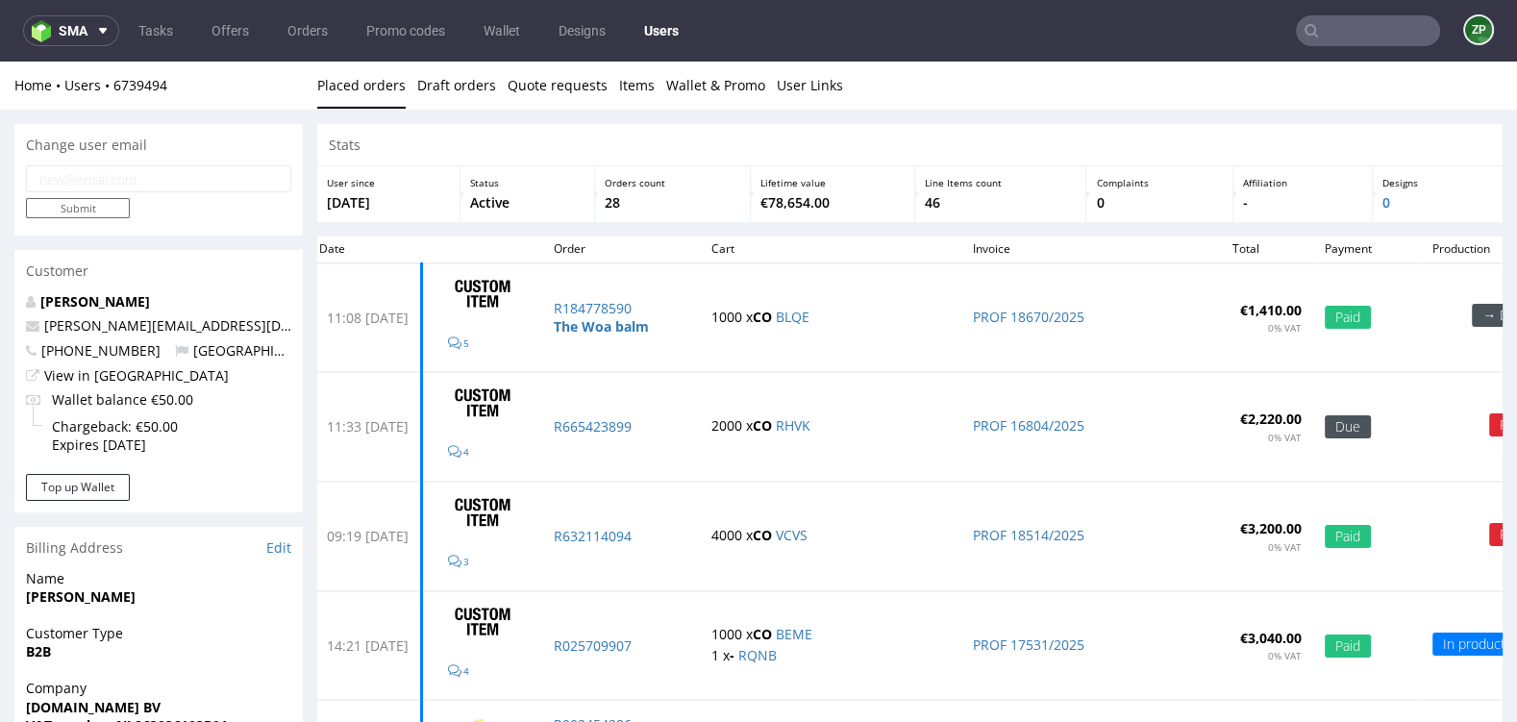
click at [111, 600] on strong "[PERSON_NAME]" at bounding box center [81, 596] width 110 height 18
copy strong "[PERSON_NAME]"
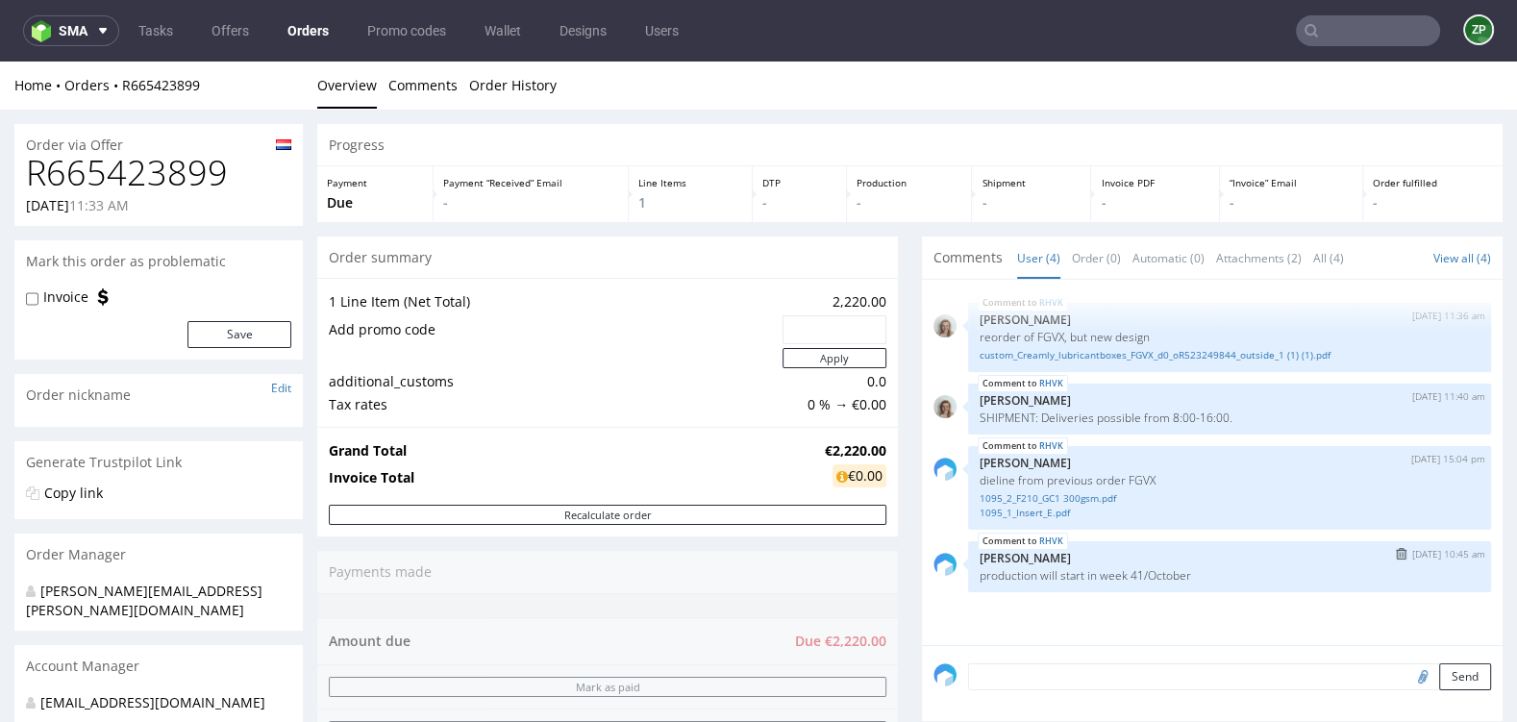
click at [1089, 577] on p "production will start in week 41/October" at bounding box center [1229, 575] width 500 height 14
copy section "production will start in week 41/October RHVK 8th Aug 25 | 11:36 am Monika Poźn…"
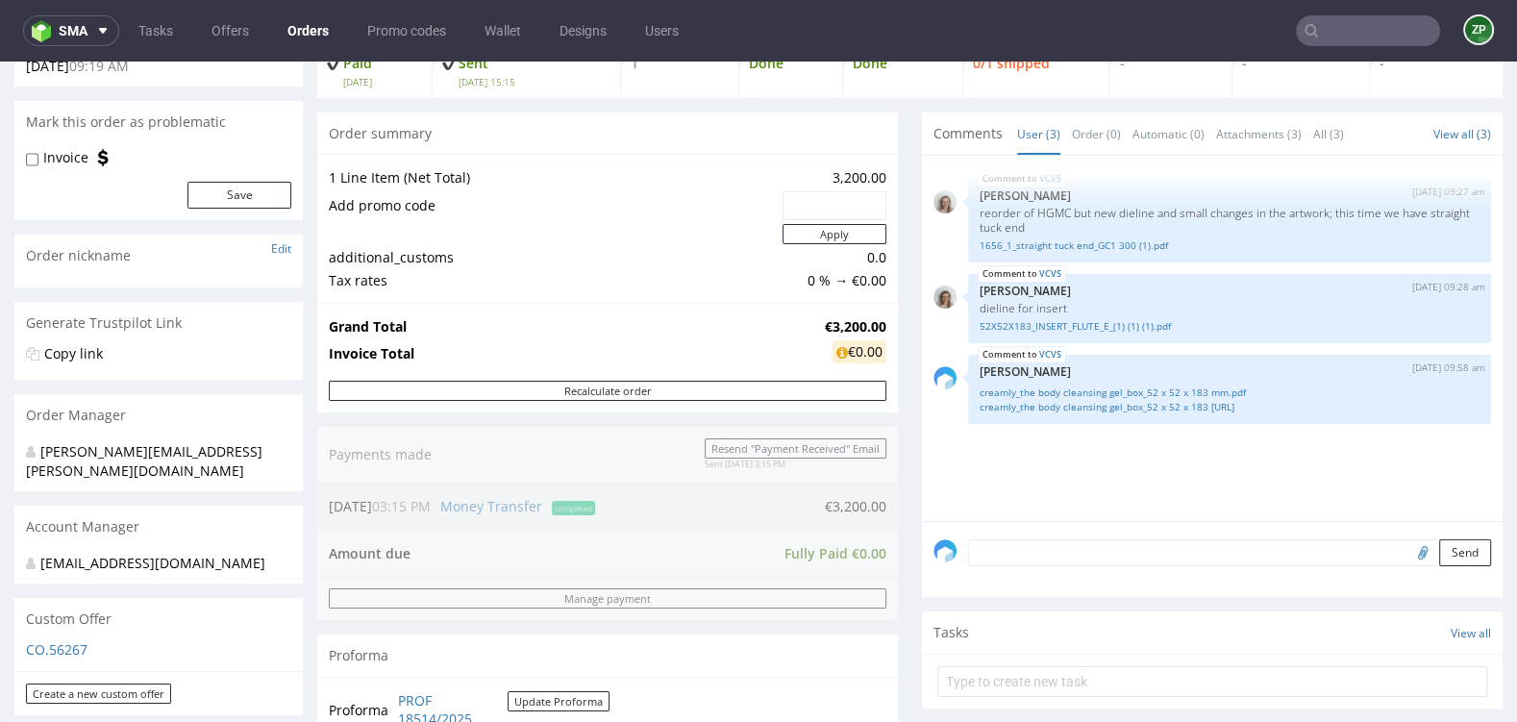
scroll to position [136, 0]
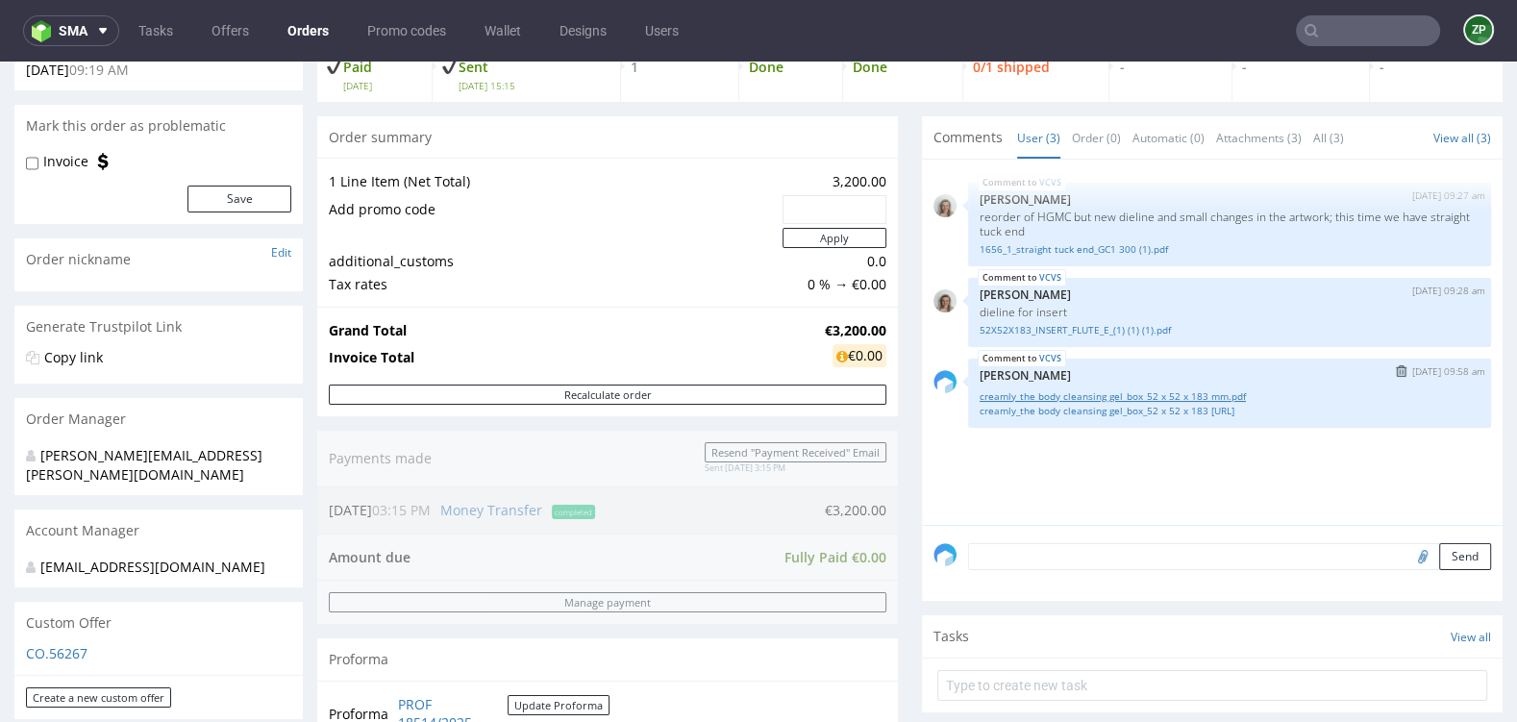
click at [1033, 392] on link "creamly_the body cleansing gel_box_52 x 52 x 183 mm.pdf" at bounding box center [1229, 396] width 500 height 14
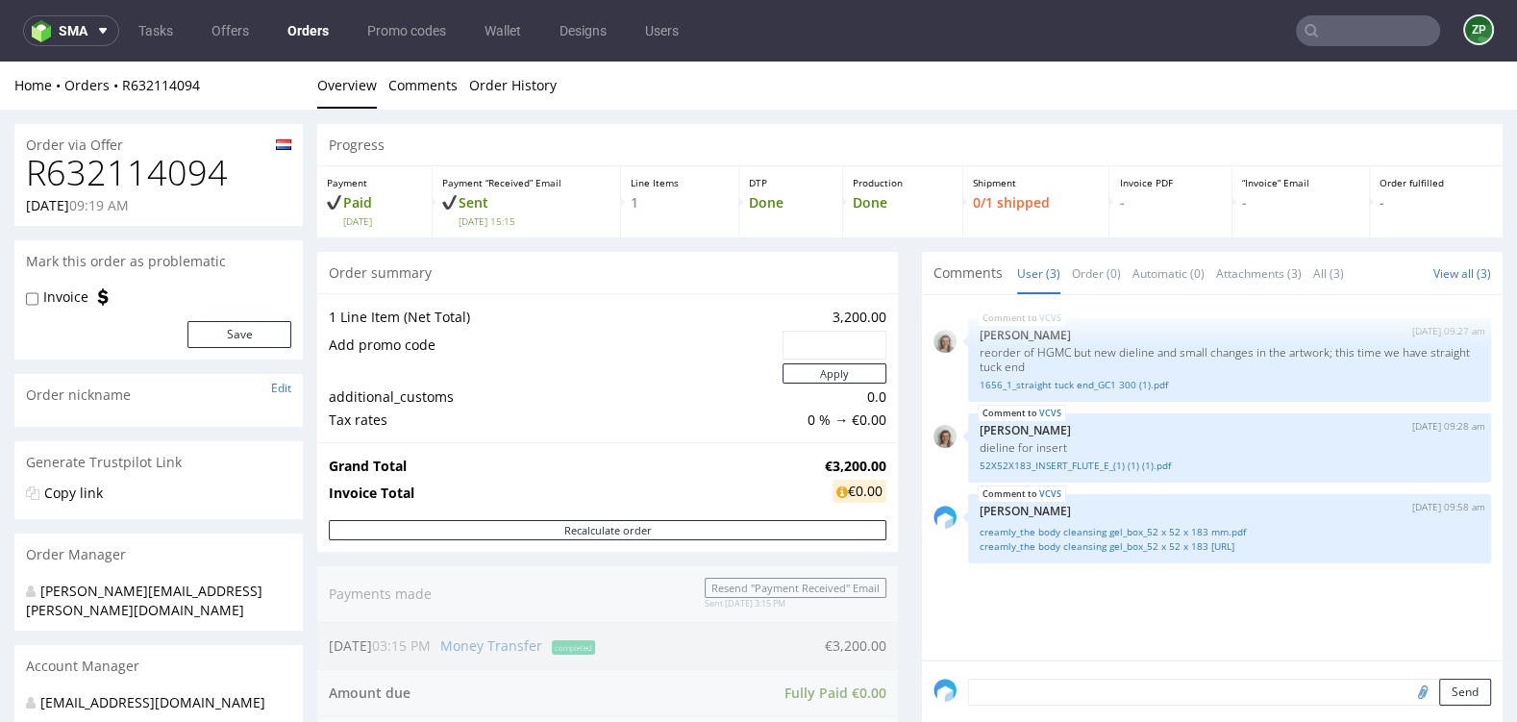
click at [965, 270] on span "Comments" at bounding box center [967, 272] width 69 height 19
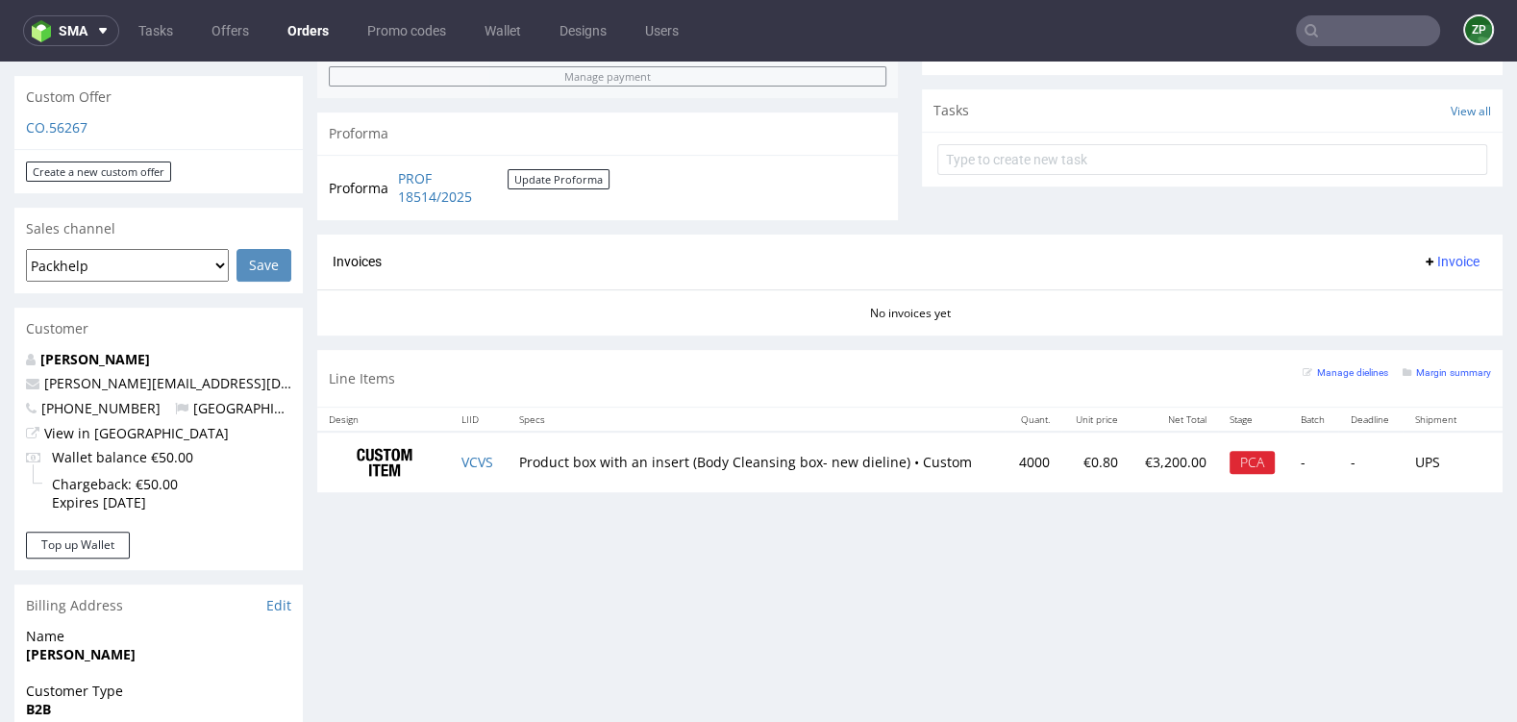
scroll to position [690, 0]
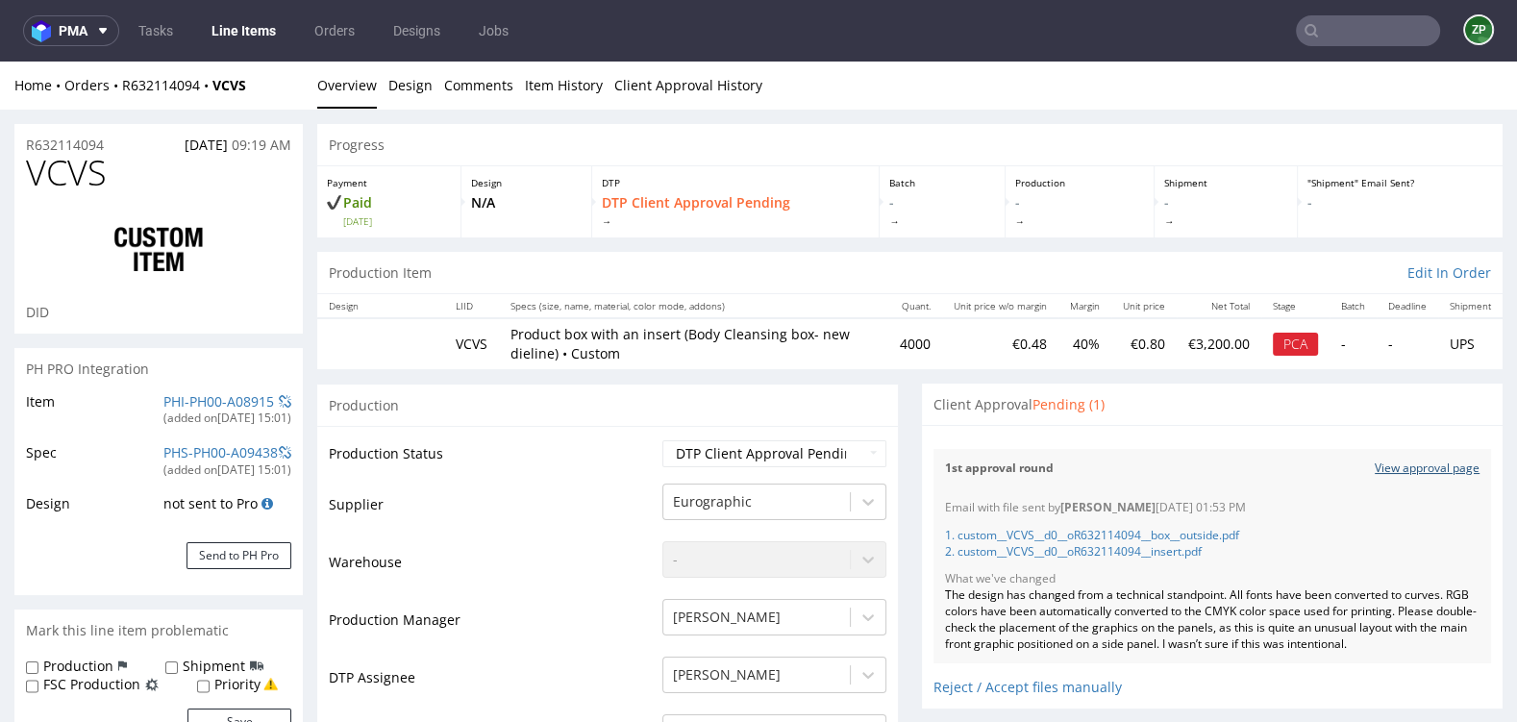
click at [1423, 467] on link "View approval page" at bounding box center [1426, 468] width 105 height 16
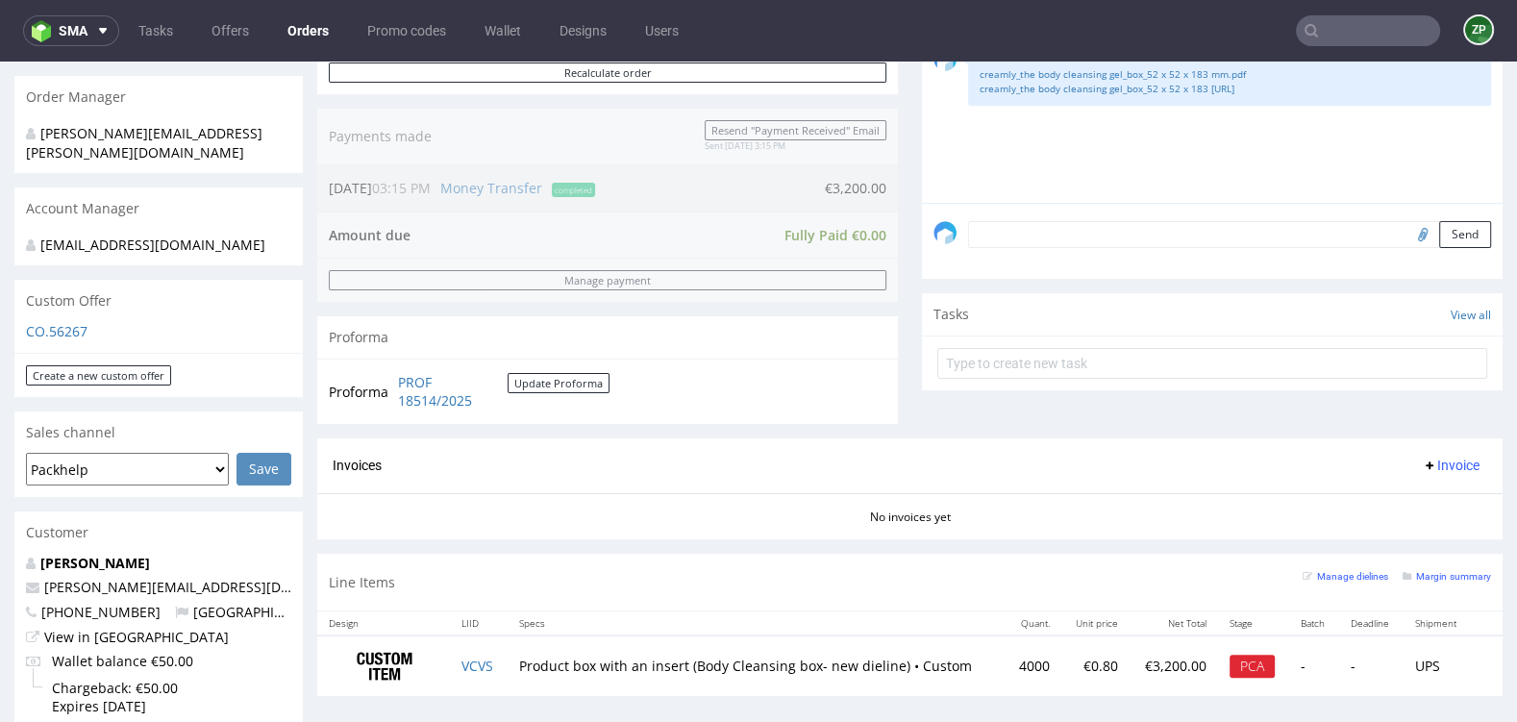
scroll to position [474, 0]
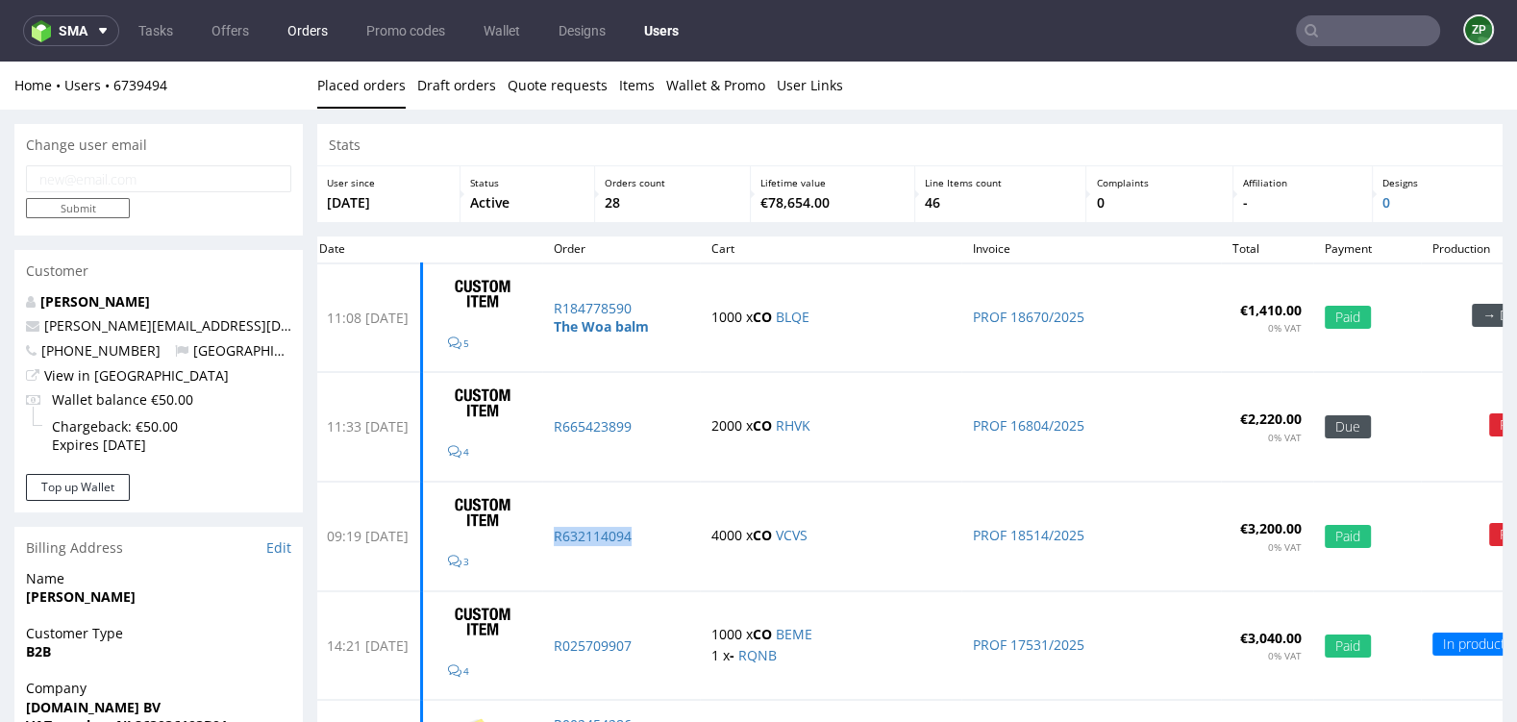
click at [301, 33] on link "Orders" at bounding box center [307, 30] width 63 height 31
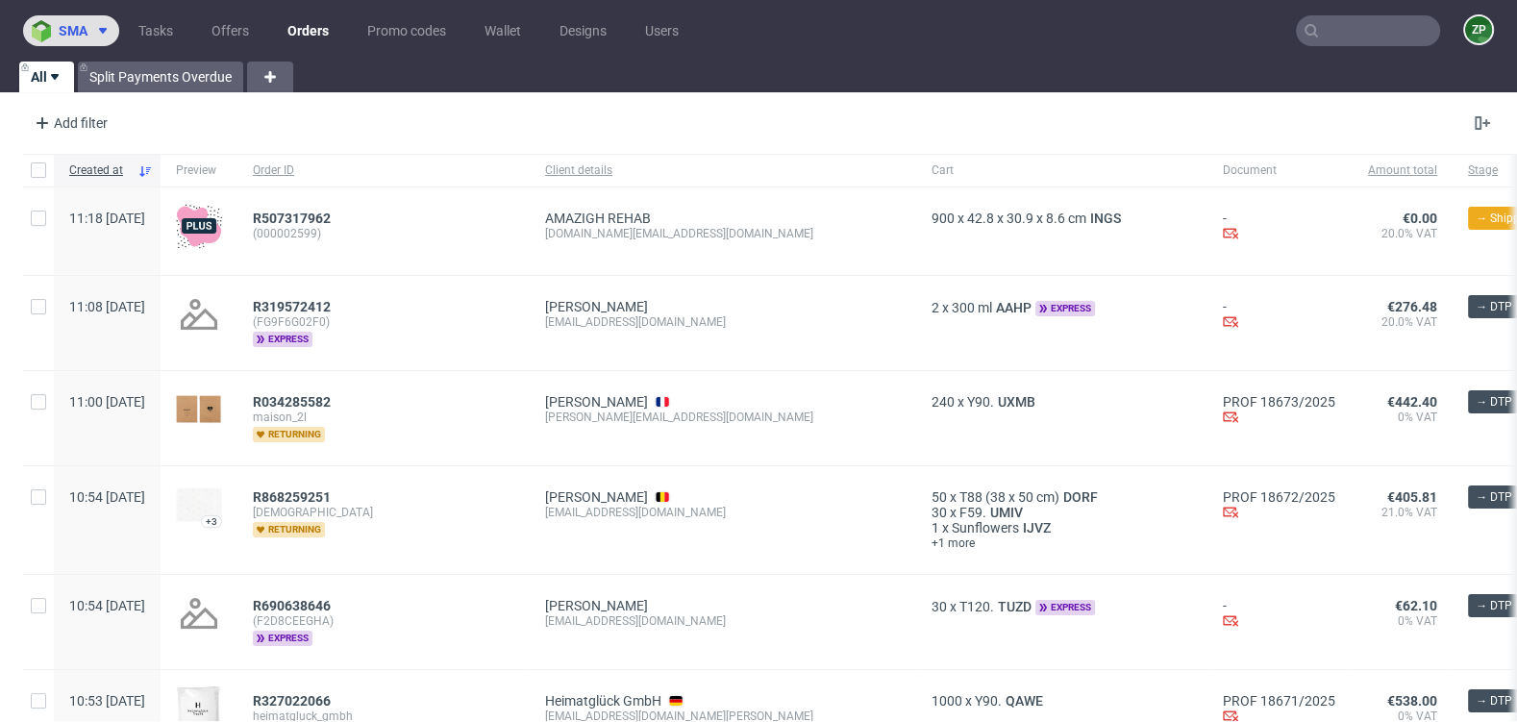
click at [73, 35] on span "sma" at bounding box center [73, 30] width 29 height 13
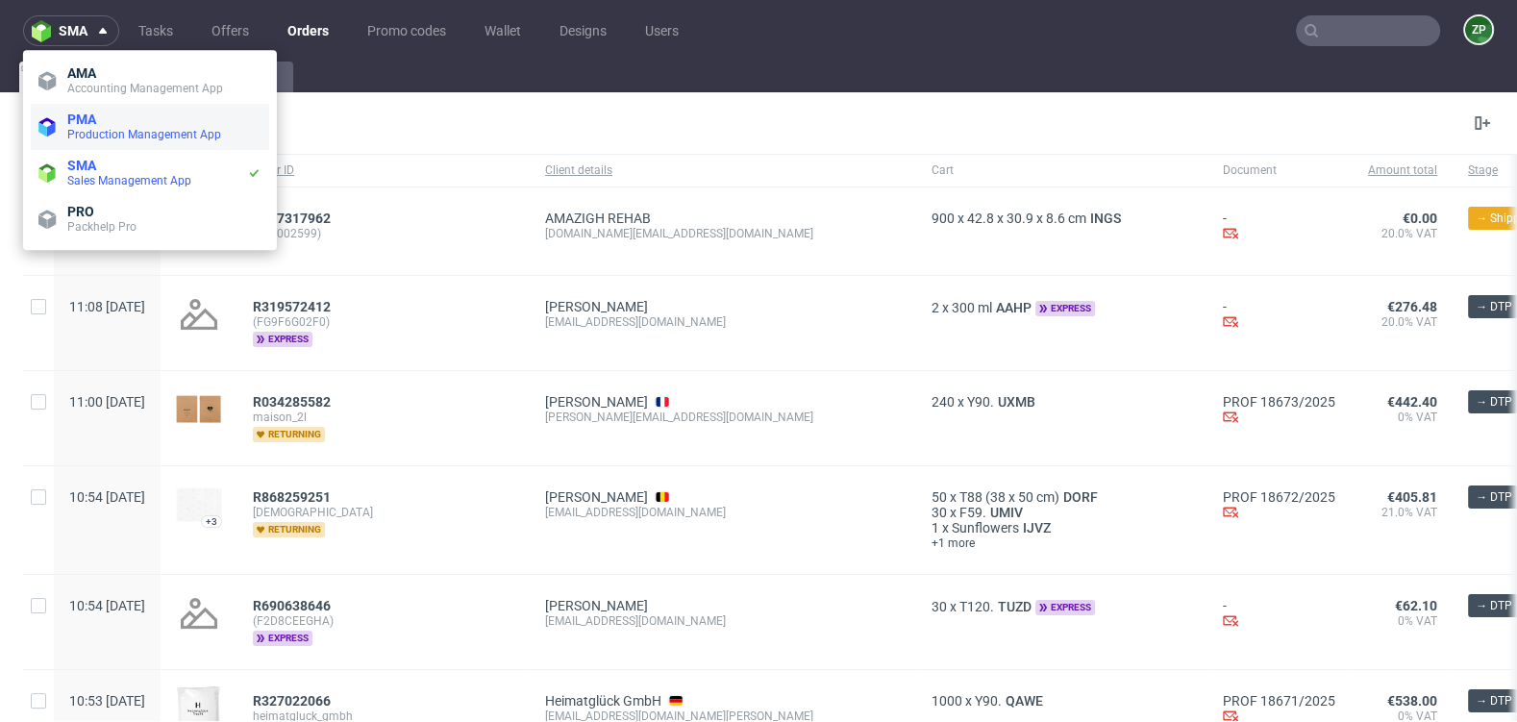
click at [99, 129] on span "Production Management App" at bounding box center [144, 134] width 154 height 13
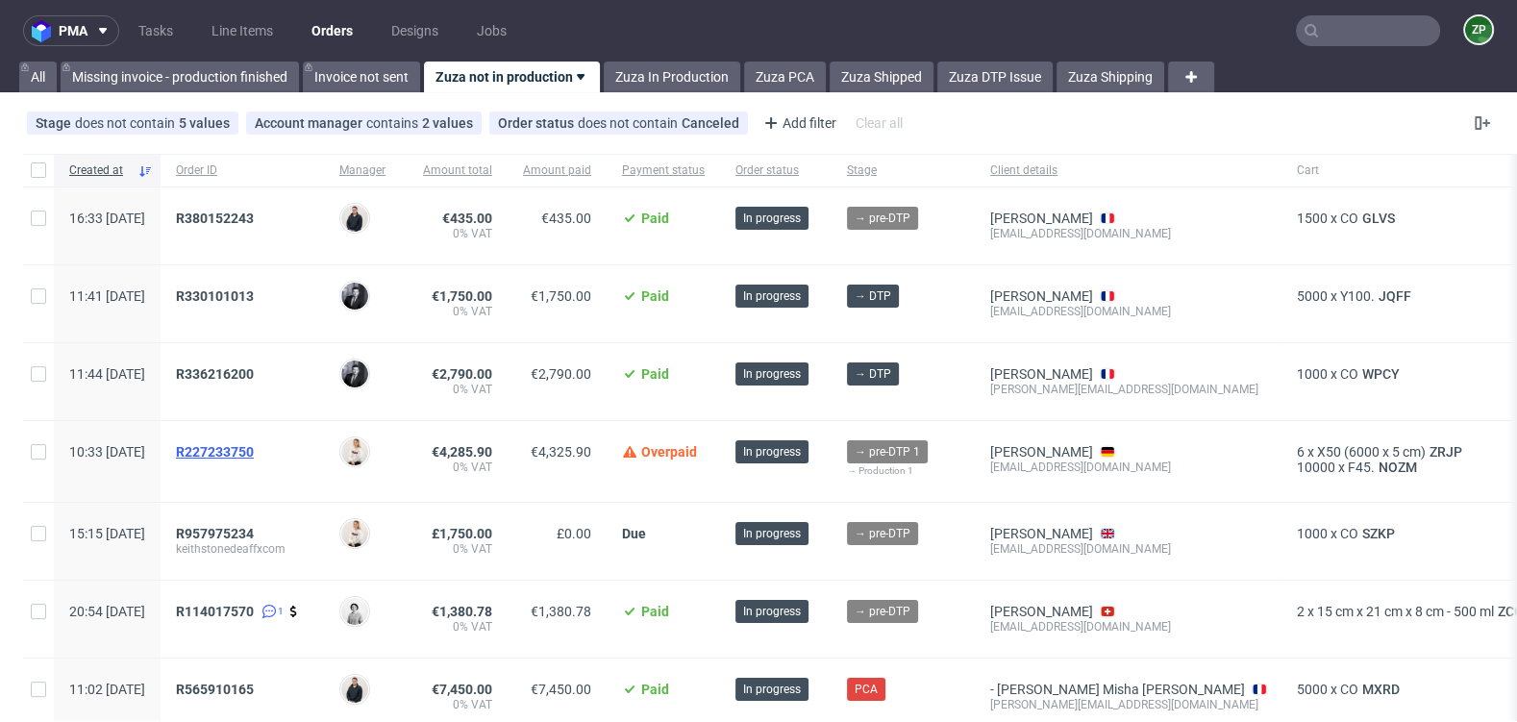
click at [254, 449] on span "R227233750" at bounding box center [215, 451] width 78 height 15
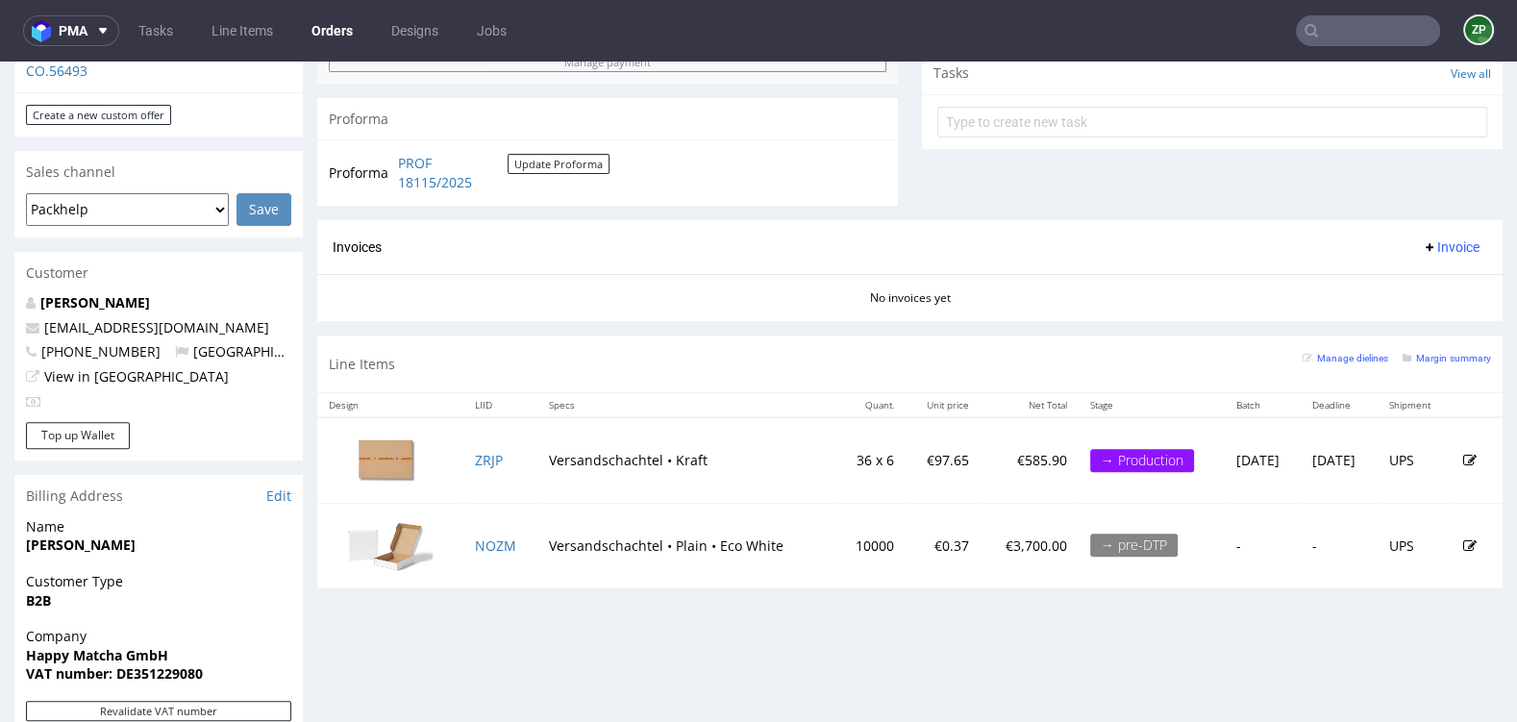
scroll to position [700, 0]
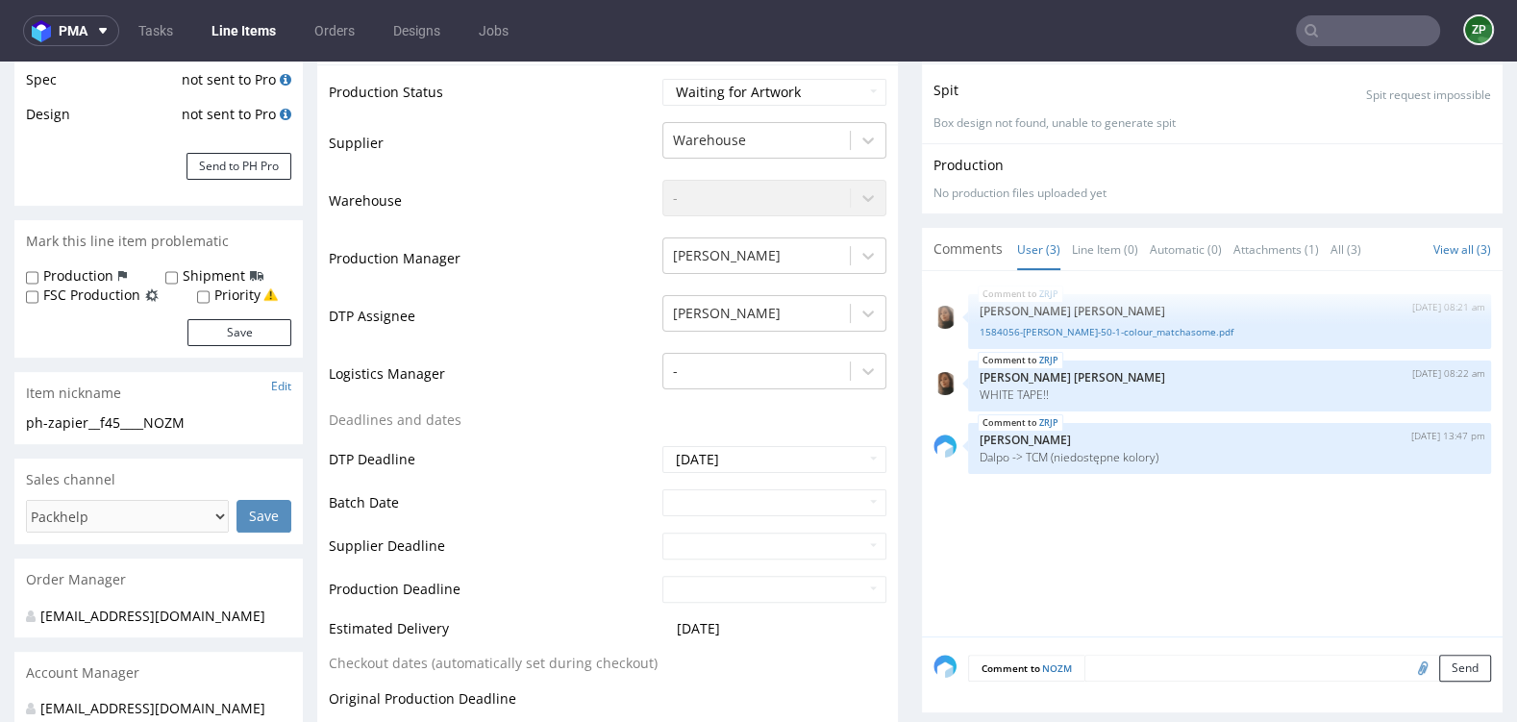
scroll to position [445, 0]
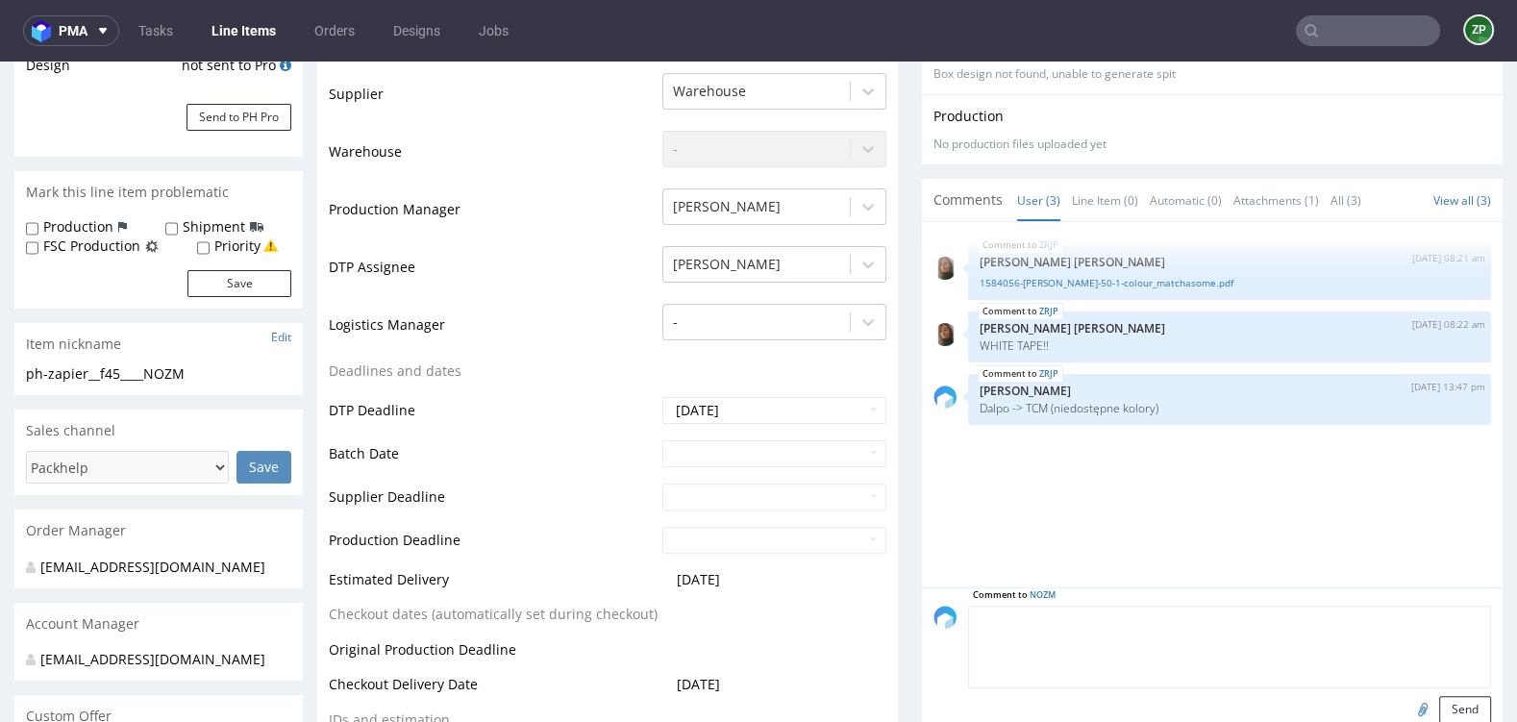
click at [1098, 611] on textarea at bounding box center [1229, 647] width 523 height 83
type textarea "o"
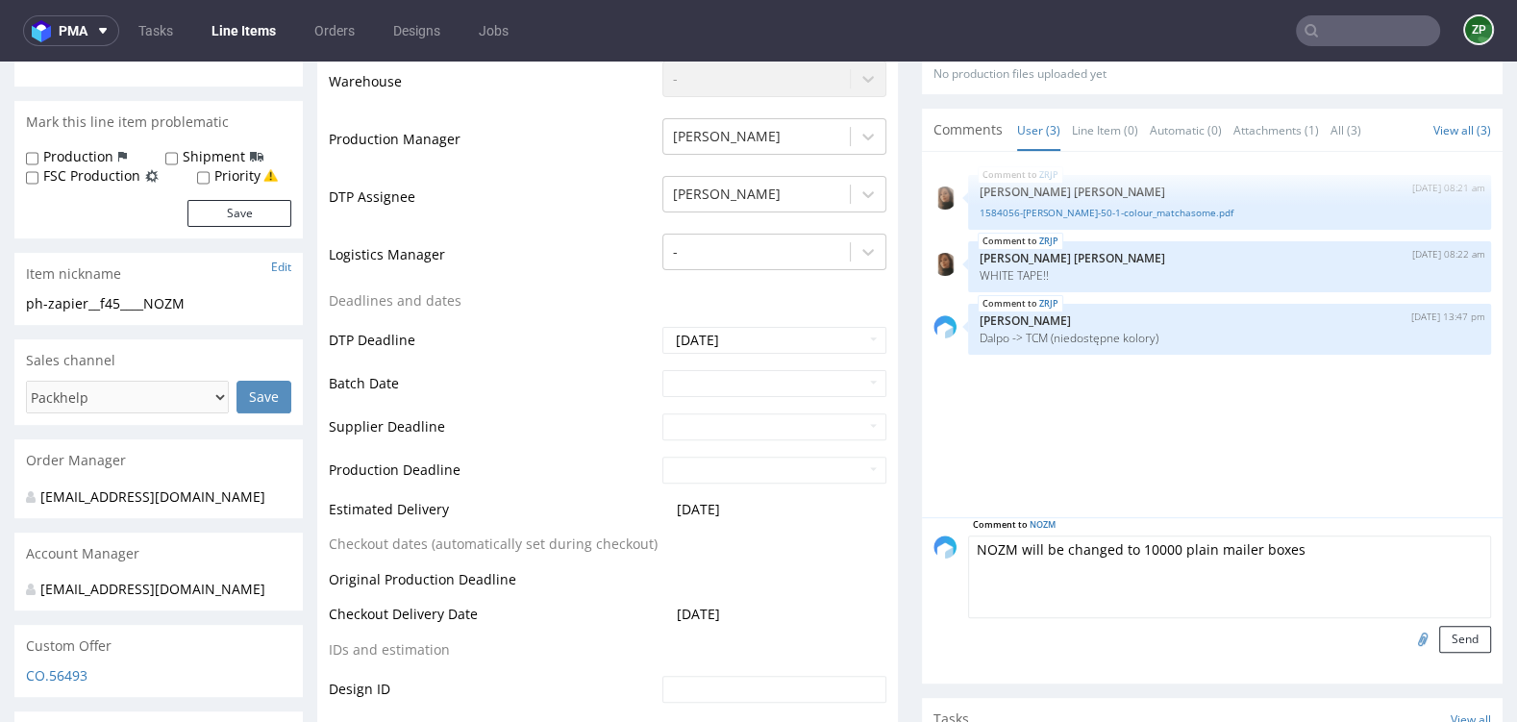
scroll to position [543, 0]
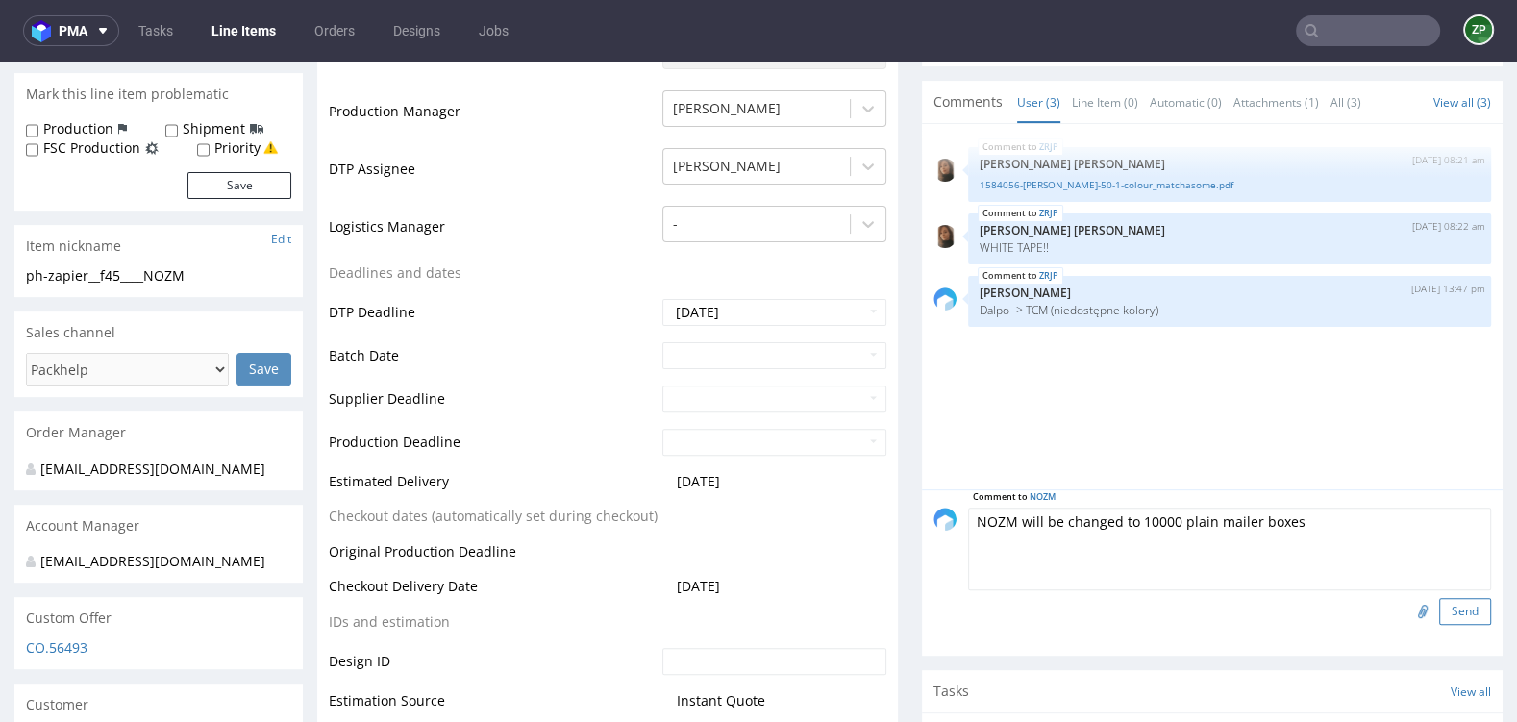
type textarea "NOZM will be changed to 10000 plain mailer boxes"
click at [1463, 605] on button "Send" at bounding box center [1465, 611] width 52 height 27
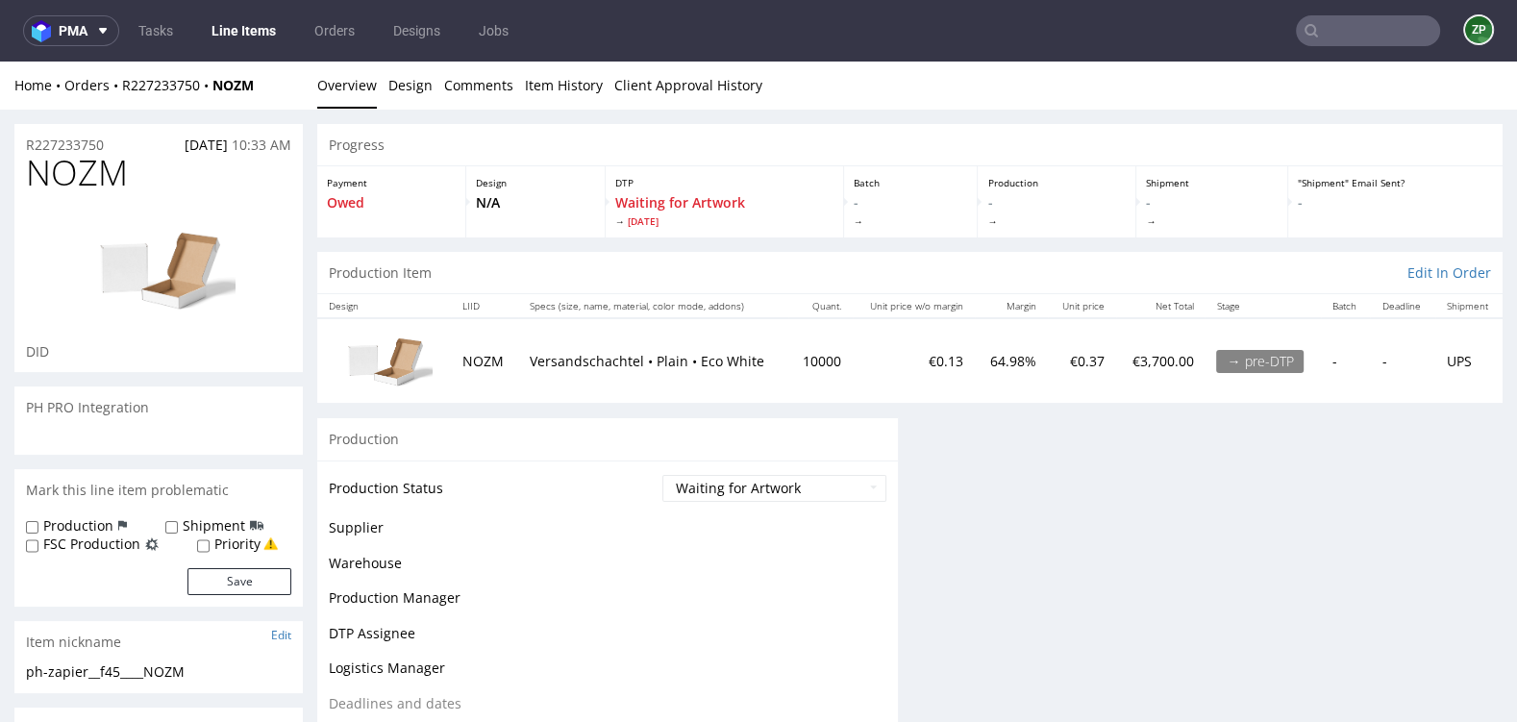
scroll to position [0, 0]
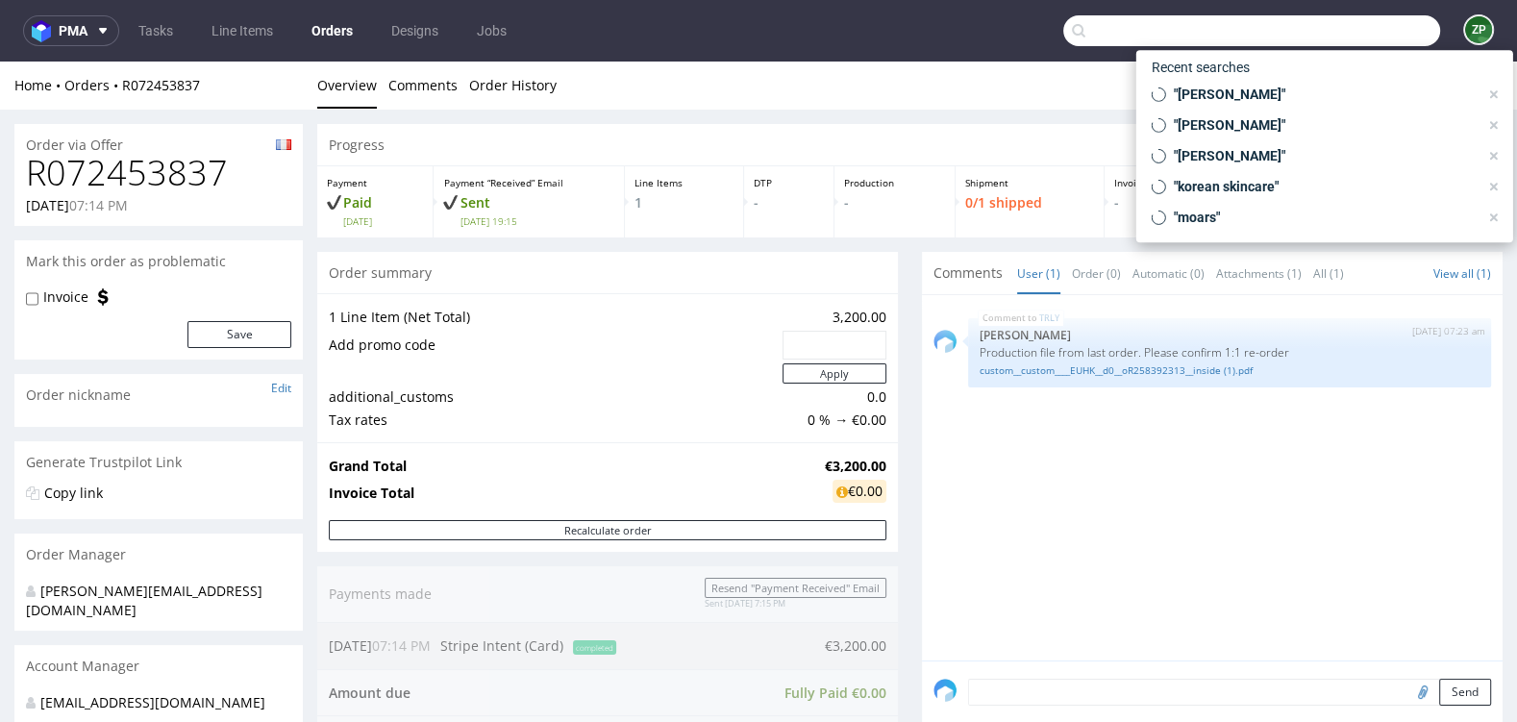
click at [1336, 26] on input "text" at bounding box center [1251, 30] width 377 height 31
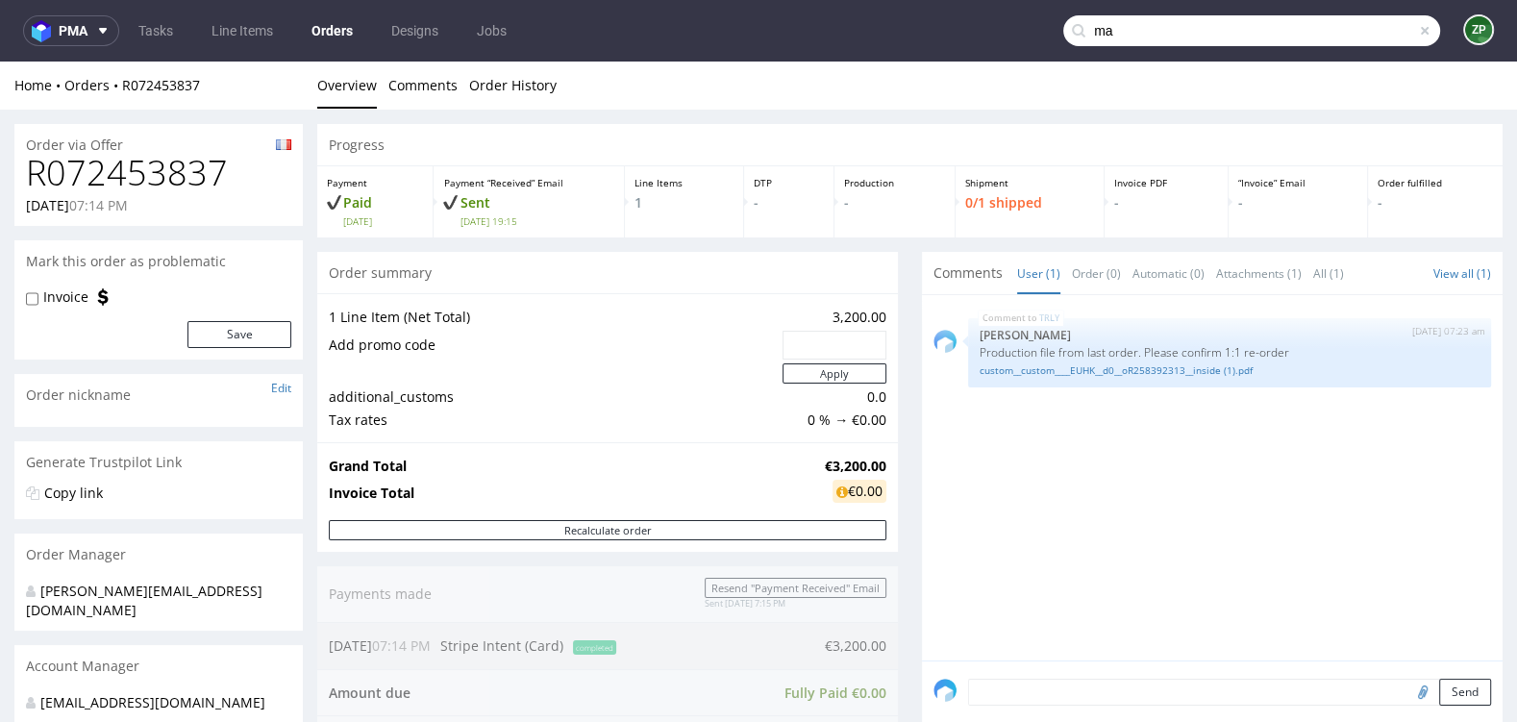
type input "m"
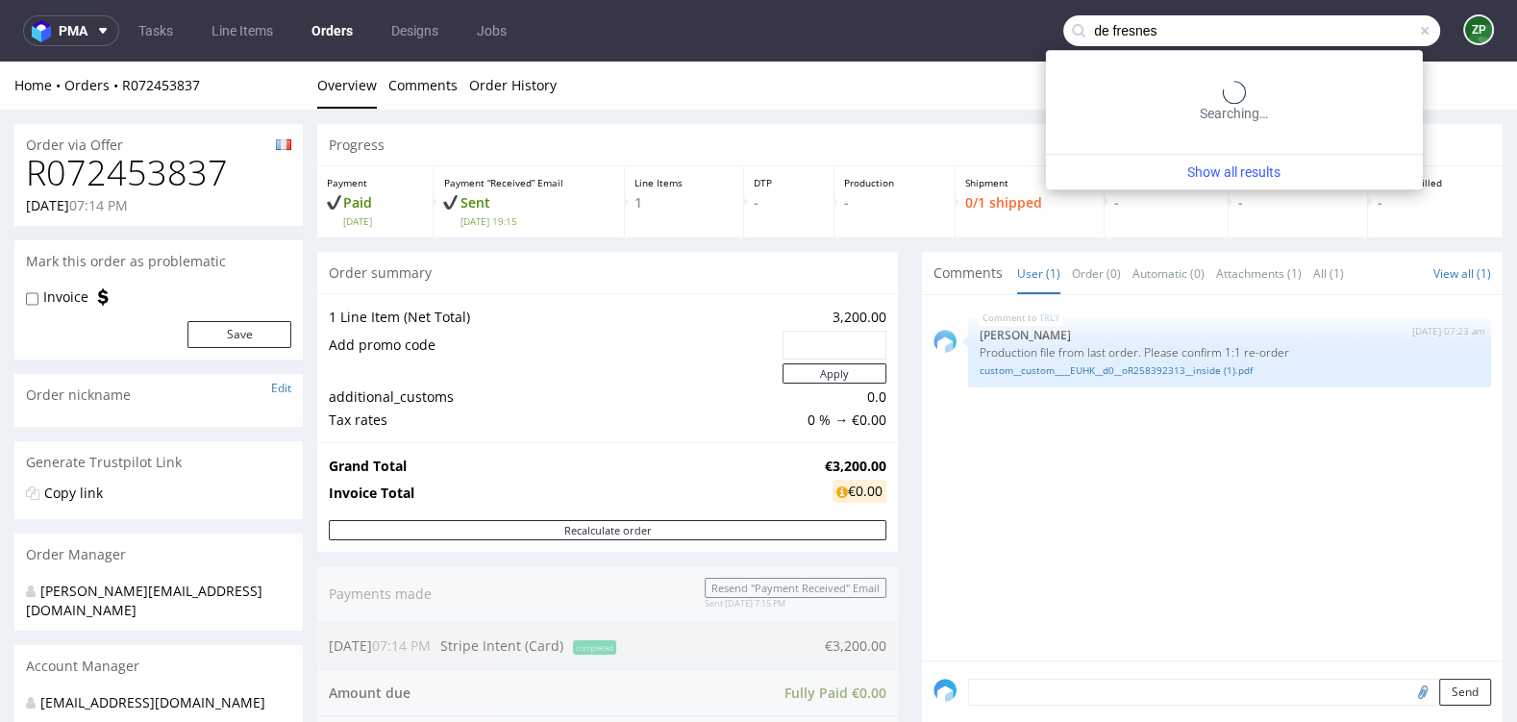
type input "de fresnes"
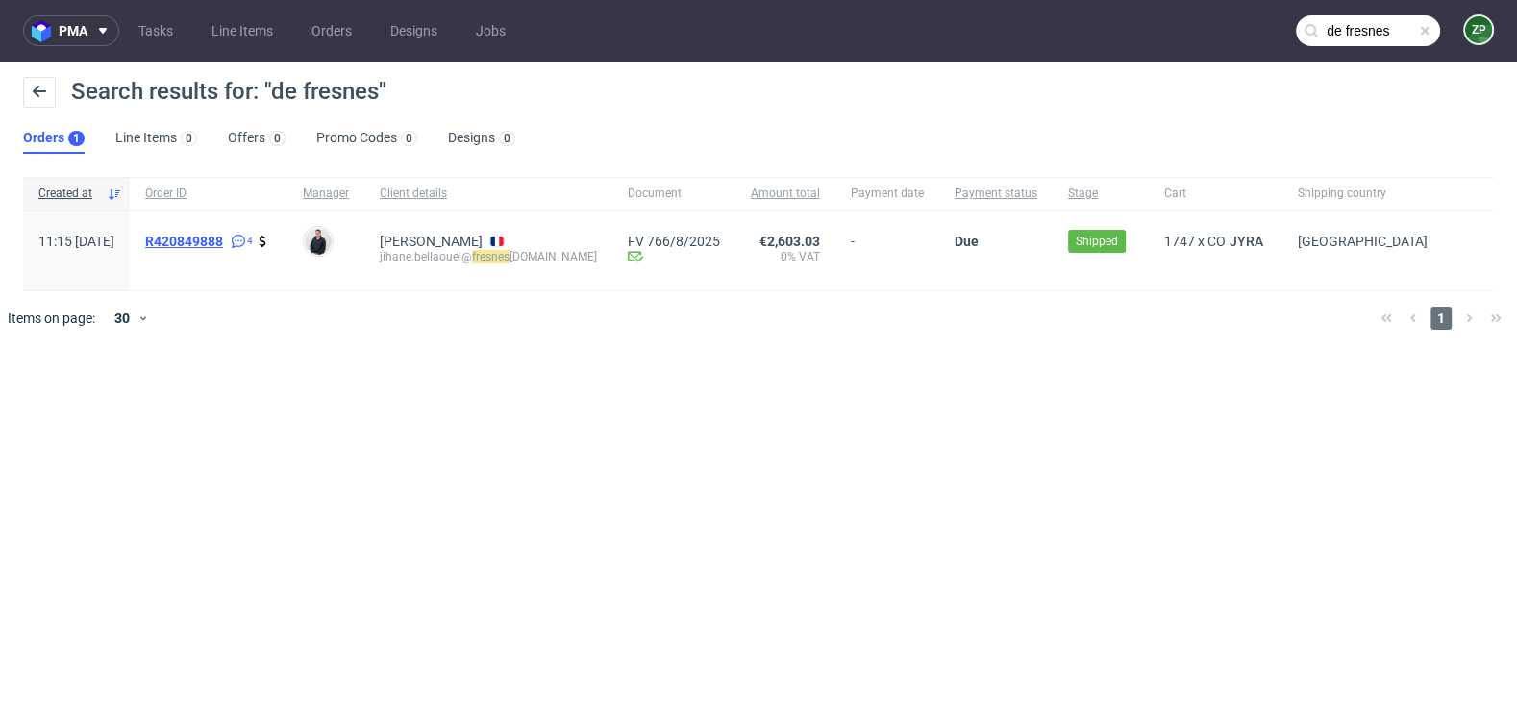
click at [227, 237] on link "R420849888" at bounding box center [186, 241] width 82 height 15
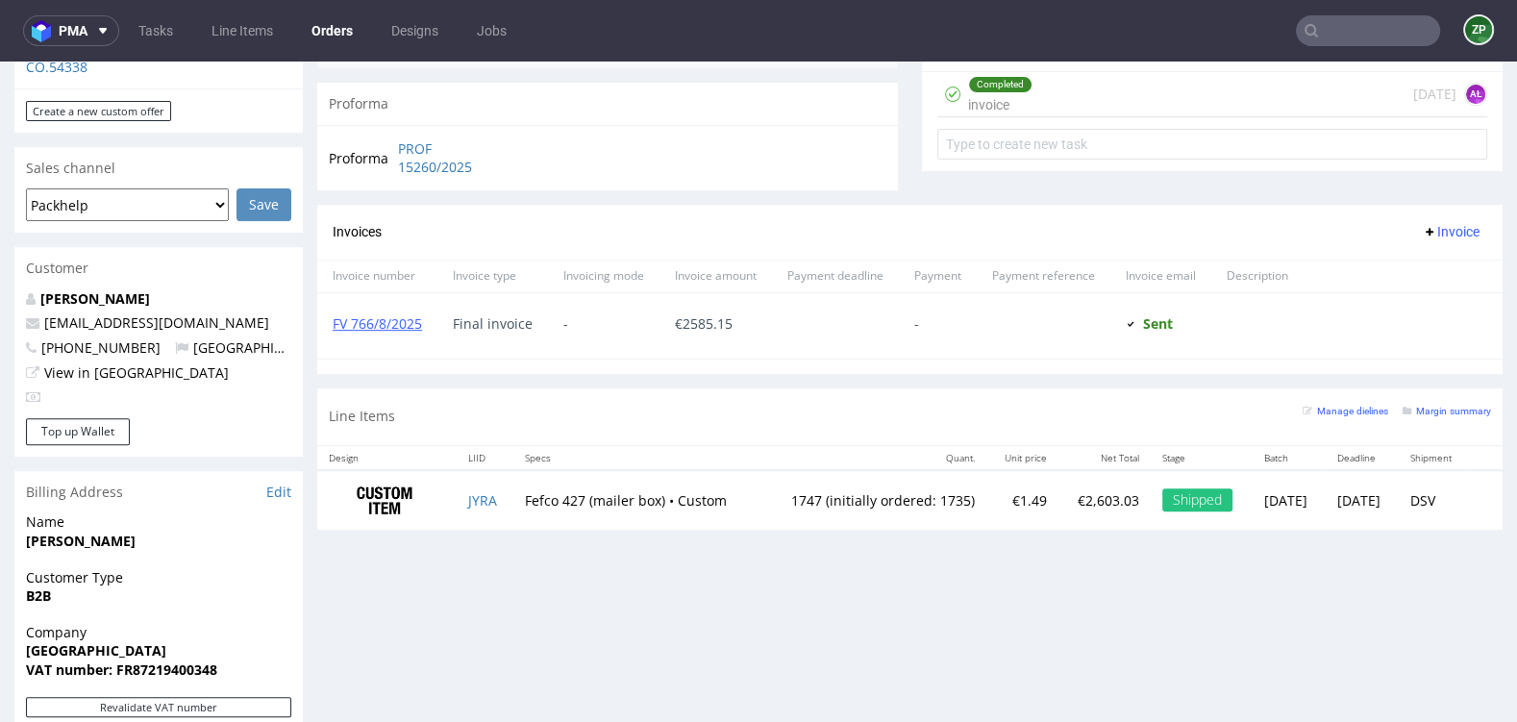
scroll to position [723, 0]
click at [415, 320] on link "FV 766/8/2025" at bounding box center [377, 322] width 89 height 18
click at [384, 320] on link "FV 766/8/2025" at bounding box center [377, 322] width 89 height 18
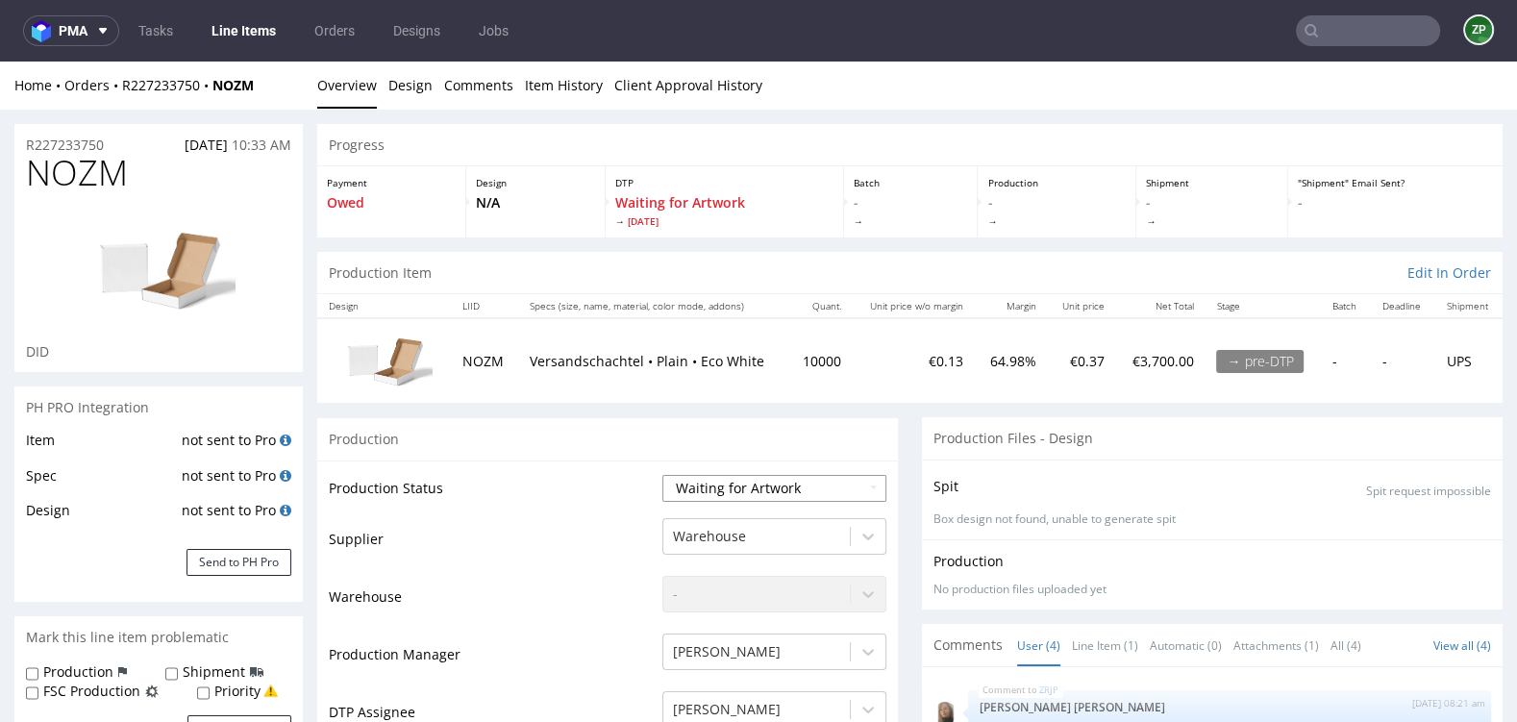
click at [736, 490] on select "Waiting for Artwork Waiting for Diecut Waiting for Mockup Waiting for DTP Waiti…" at bounding box center [774, 488] width 224 height 27
select select "dtp_waiting_for_check"
click at [662, 475] on select "Waiting for Artwork Waiting for Diecut Waiting for Mockup Waiting for DTP Waiti…" at bounding box center [774, 488] width 224 height 27
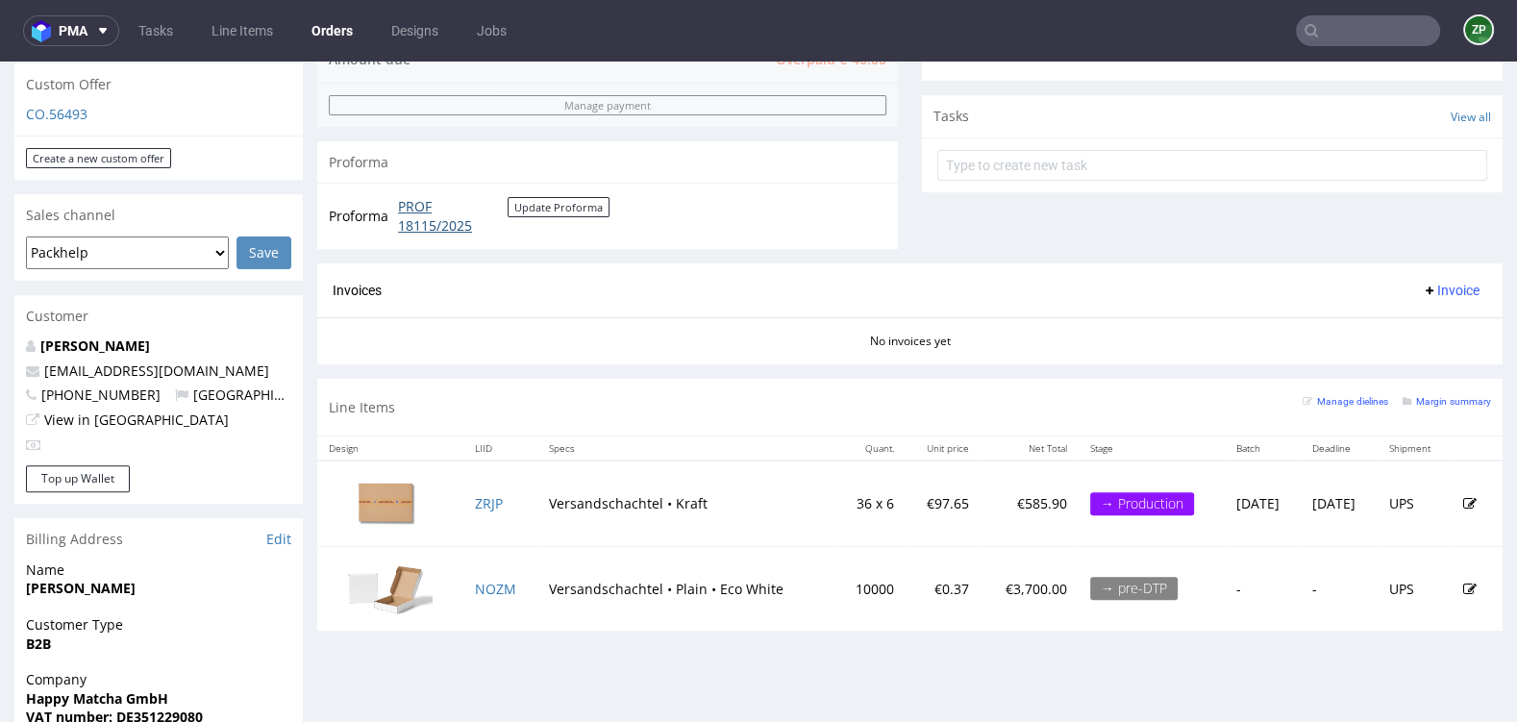
scroll to position [658, 0]
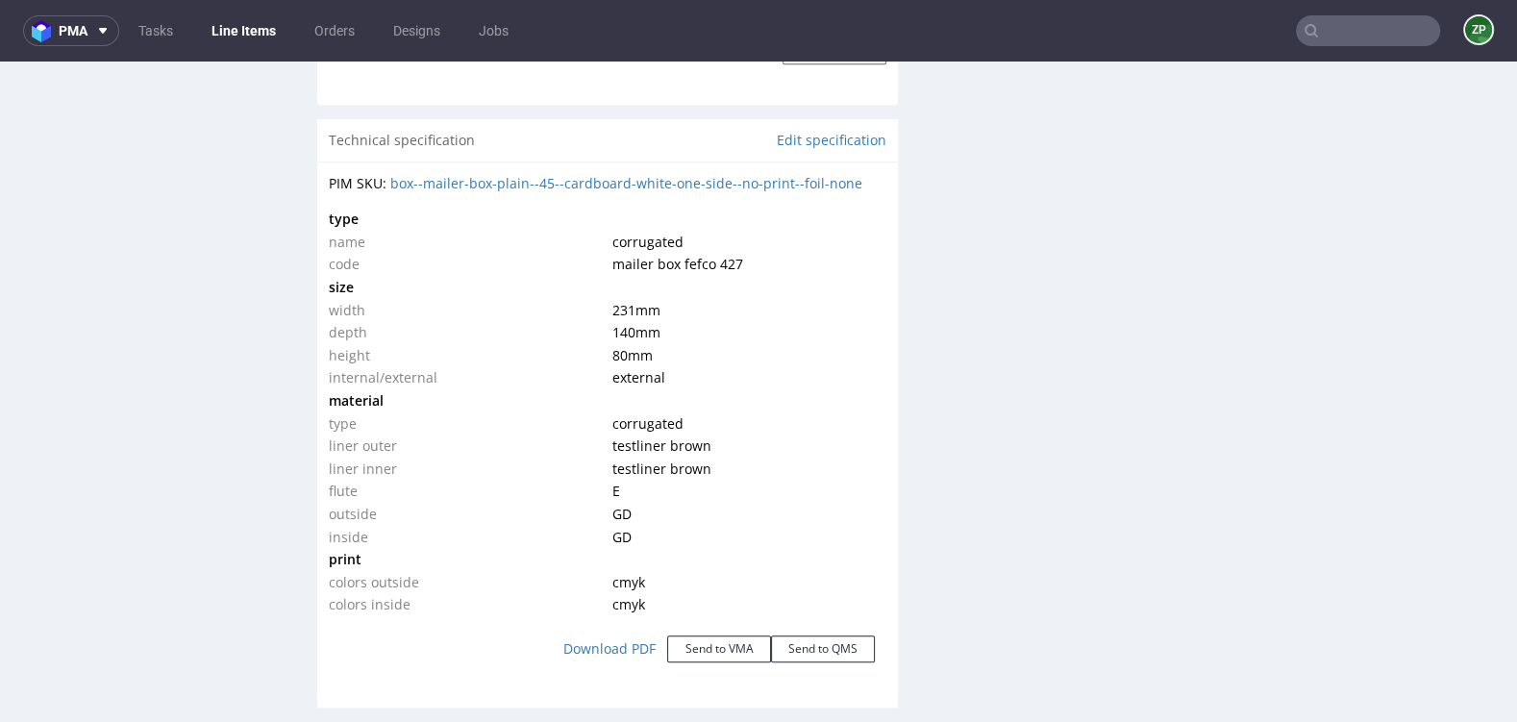
scroll to position [1774, 0]
drag, startPoint x: 607, startPoint y: 300, endPoint x: 668, endPoint y: 356, distance: 82.3
click at [668, 356] on tbody "type name corrugated code mailer box fefco 427 size width 231 mm depth 140 mm h…" at bounding box center [607, 413] width 557 height 408
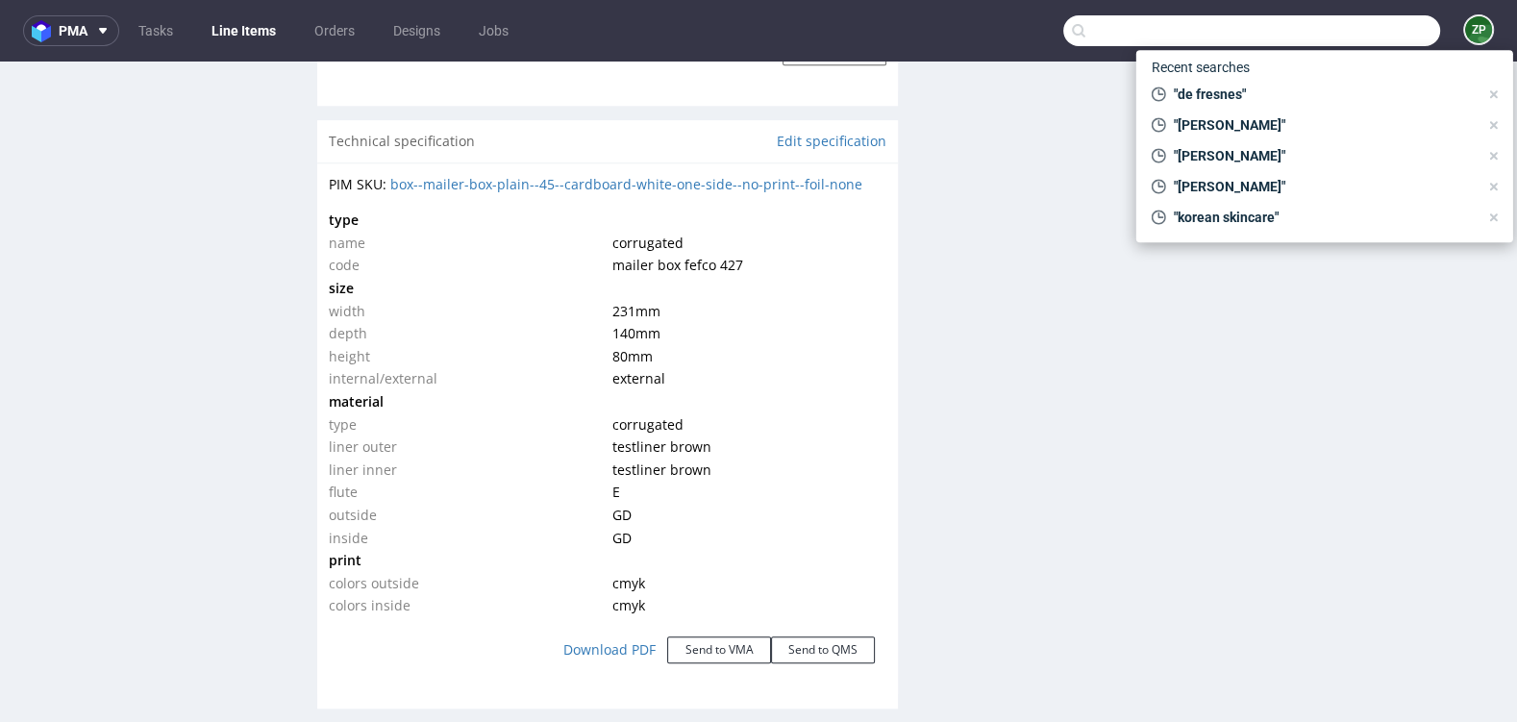
click at [1384, 45] on input "text" at bounding box center [1251, 30] width 377 height 31
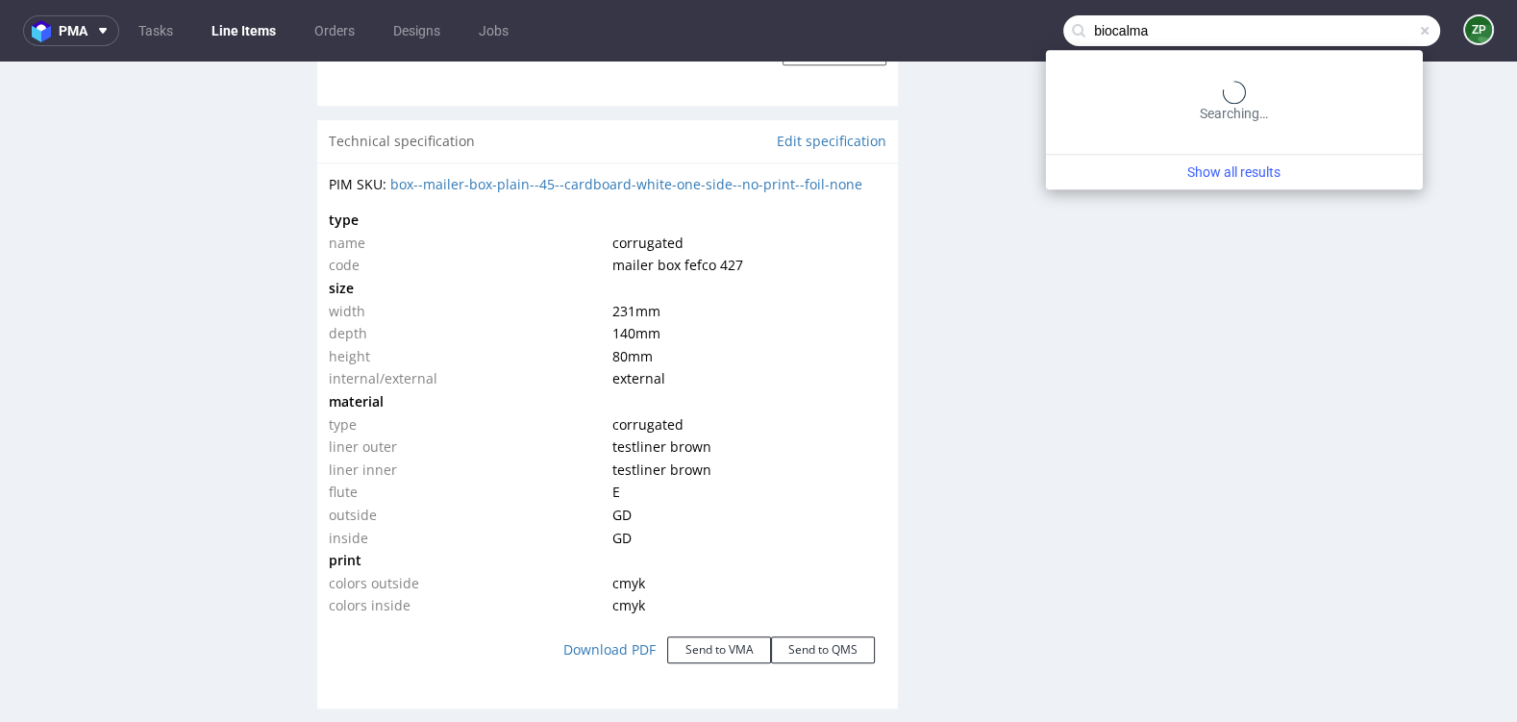
type input "biocalma"
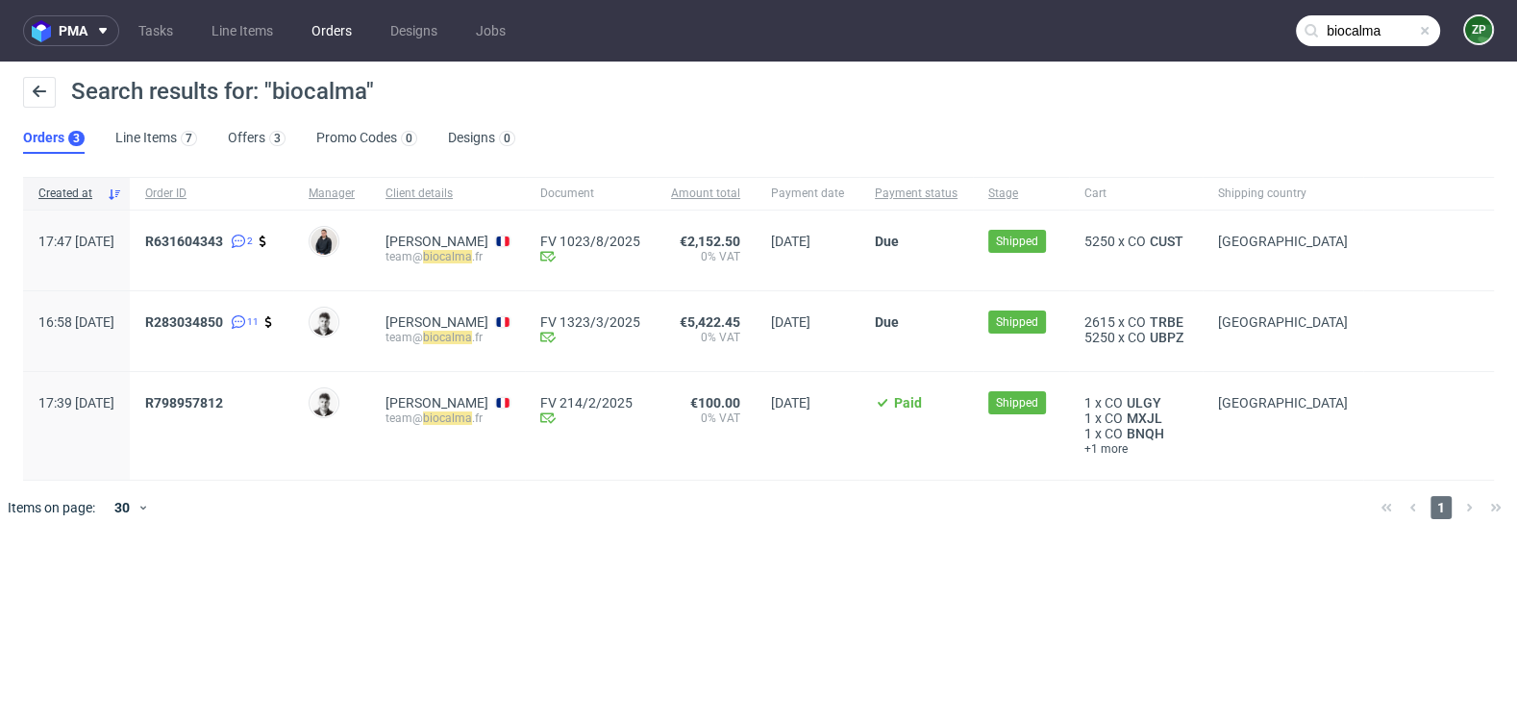
click at [348, 29] on link "Orders" at bounding box center [331, 30] width 63 height 31
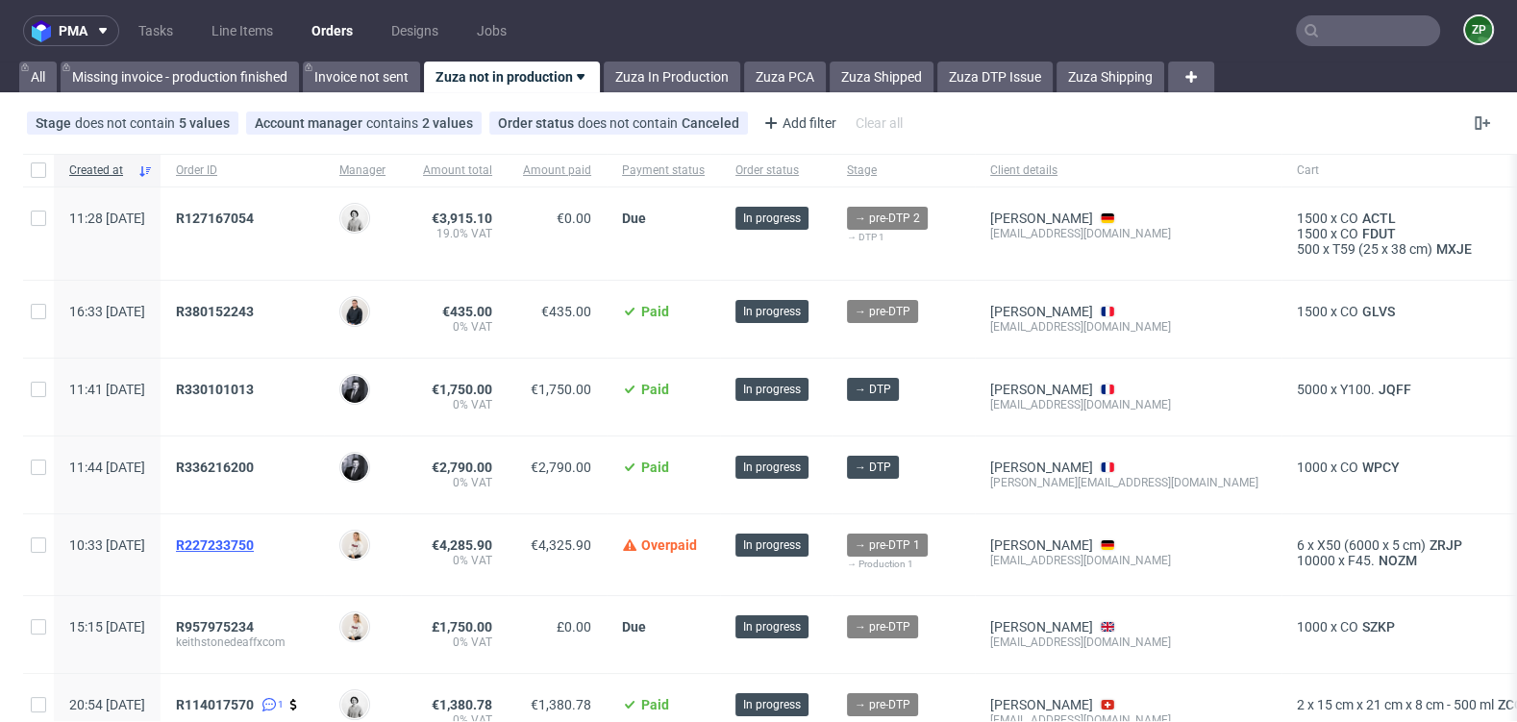
click at [254, 541] on span "R227233750" at bounding box center [215, 544] width 78 height 15
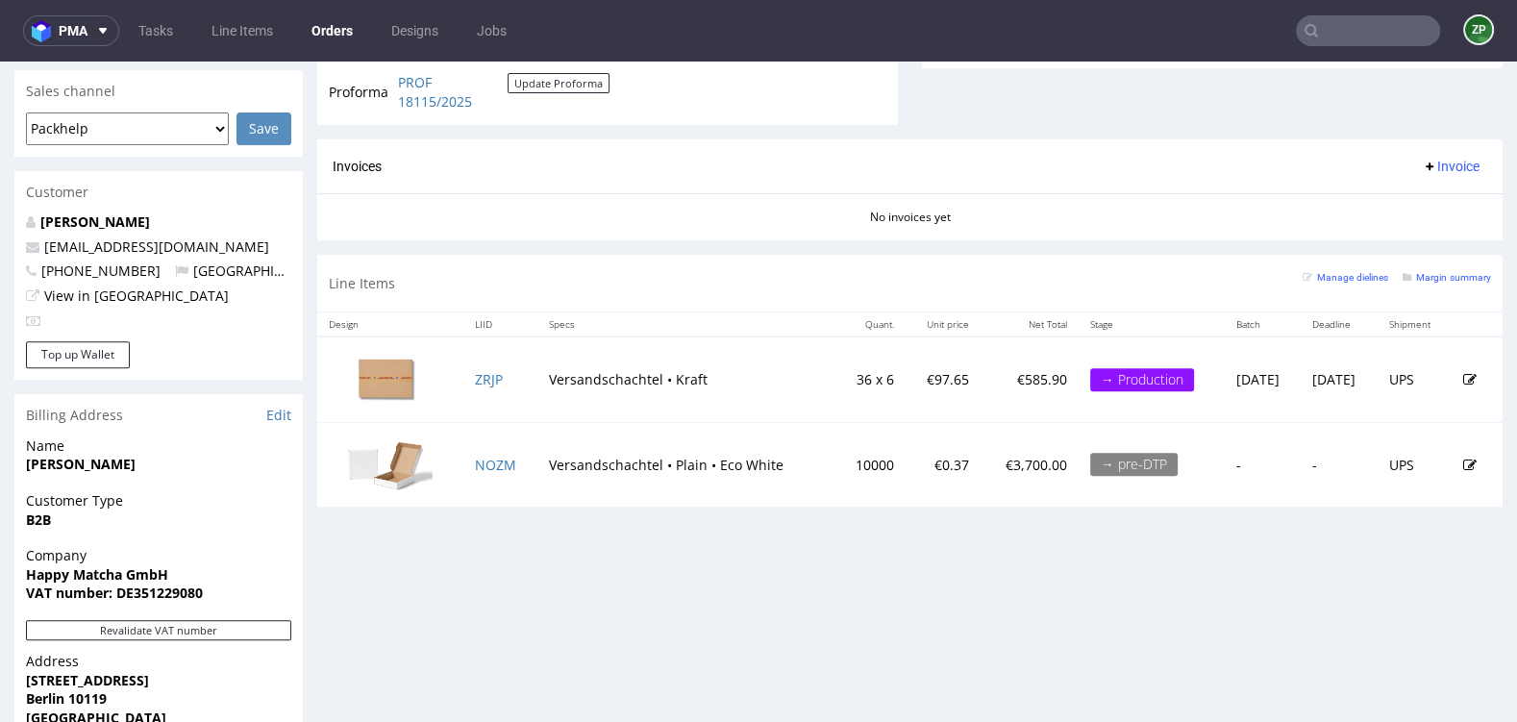
scroll to position [779, 0]
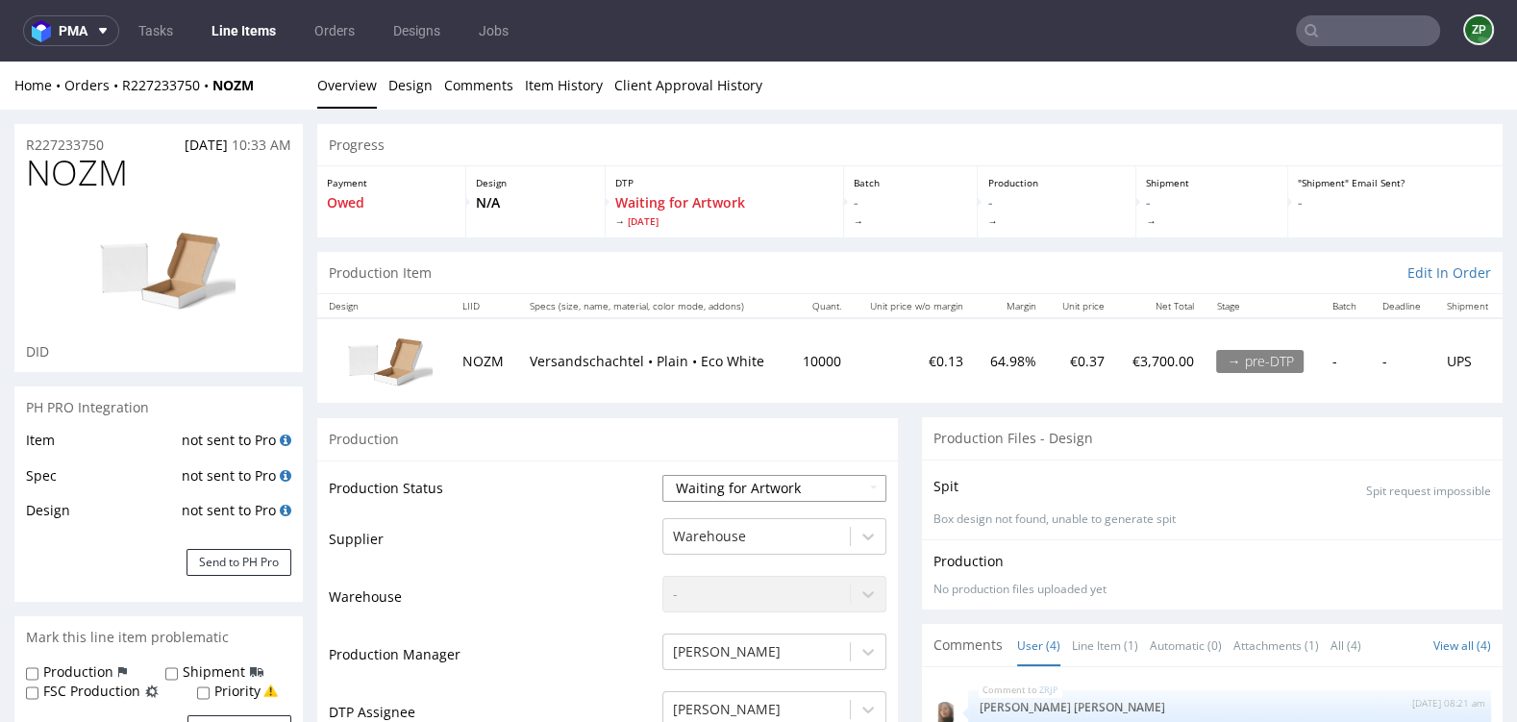
click at [718, 482] on select "Waiting for Artwork Waiting for Diecut Waiting for Mockup Waiting for DTP Waiti…" at bounding box center [774, 488] width 224 height 27
select select "dtp_waiting_for_check"
click at [662, 475] on select "Waiting for Artwork Waiting for Diecut Waiting for Mockup Waiting for DTP Waiti…" at bounding box center [774, 488] width 224 height 27
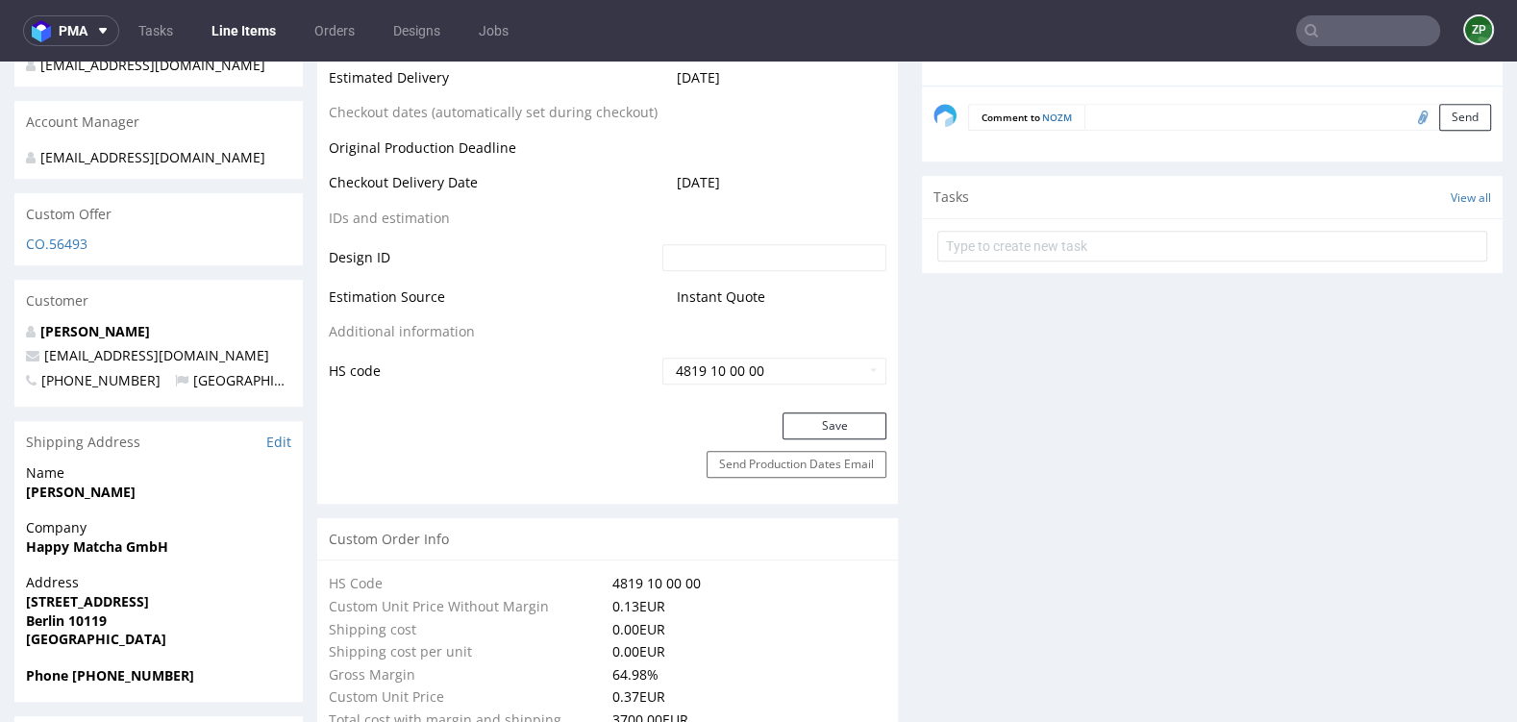
scroll to position [948, 0]
click at [822, 429] on button "Save" at bounding box center [834, 424] width 104 height 27
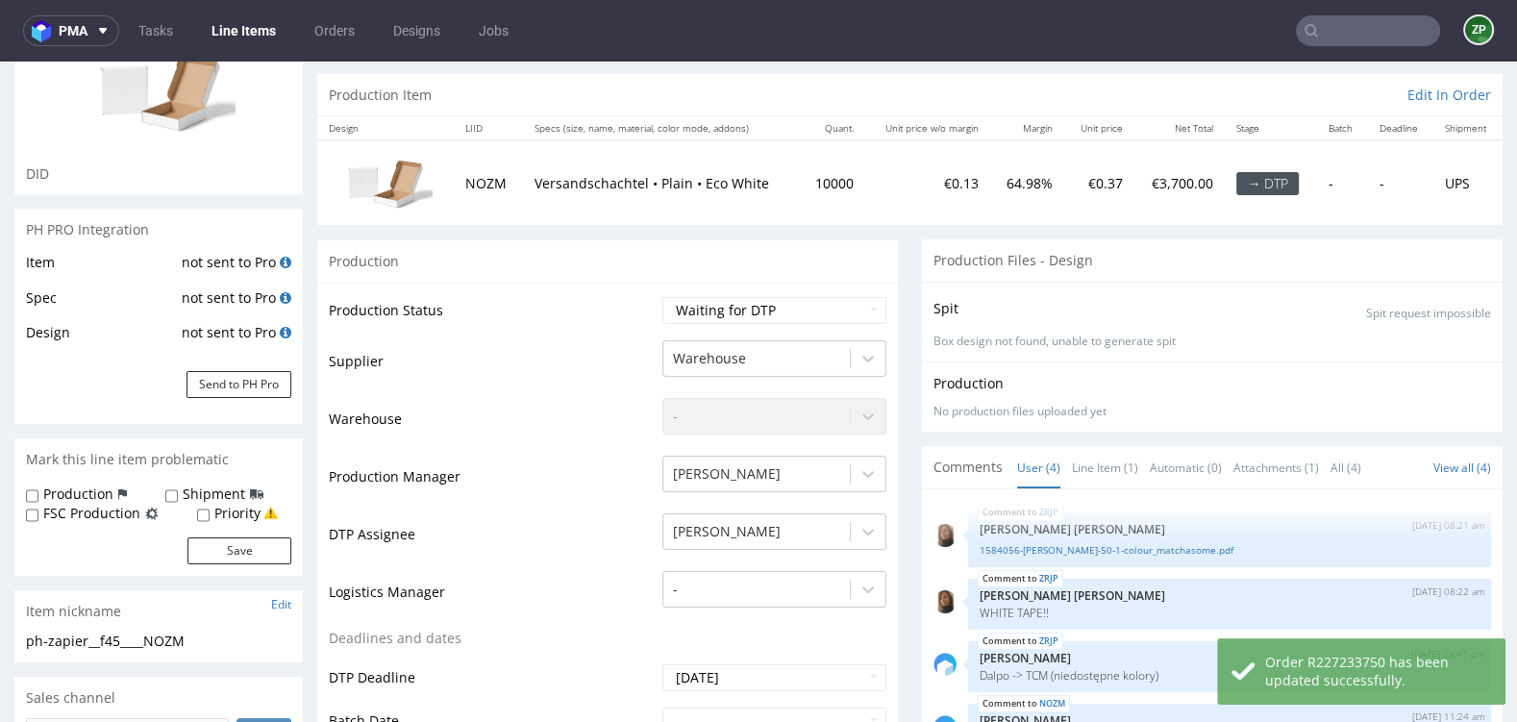
scroll to position [0, 0]
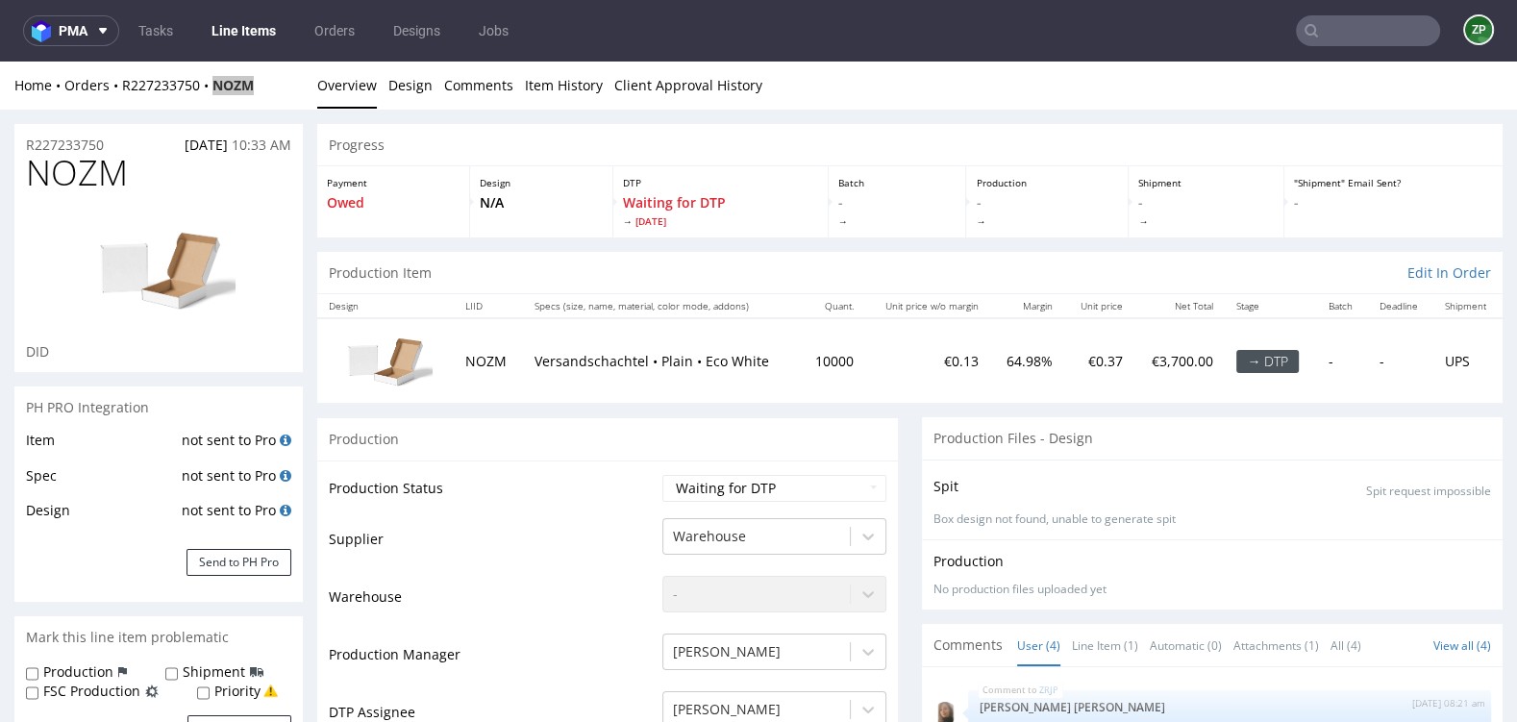
click at [1354, 17] on input "text" at bounding box center [1368, 30] width 144 height 31
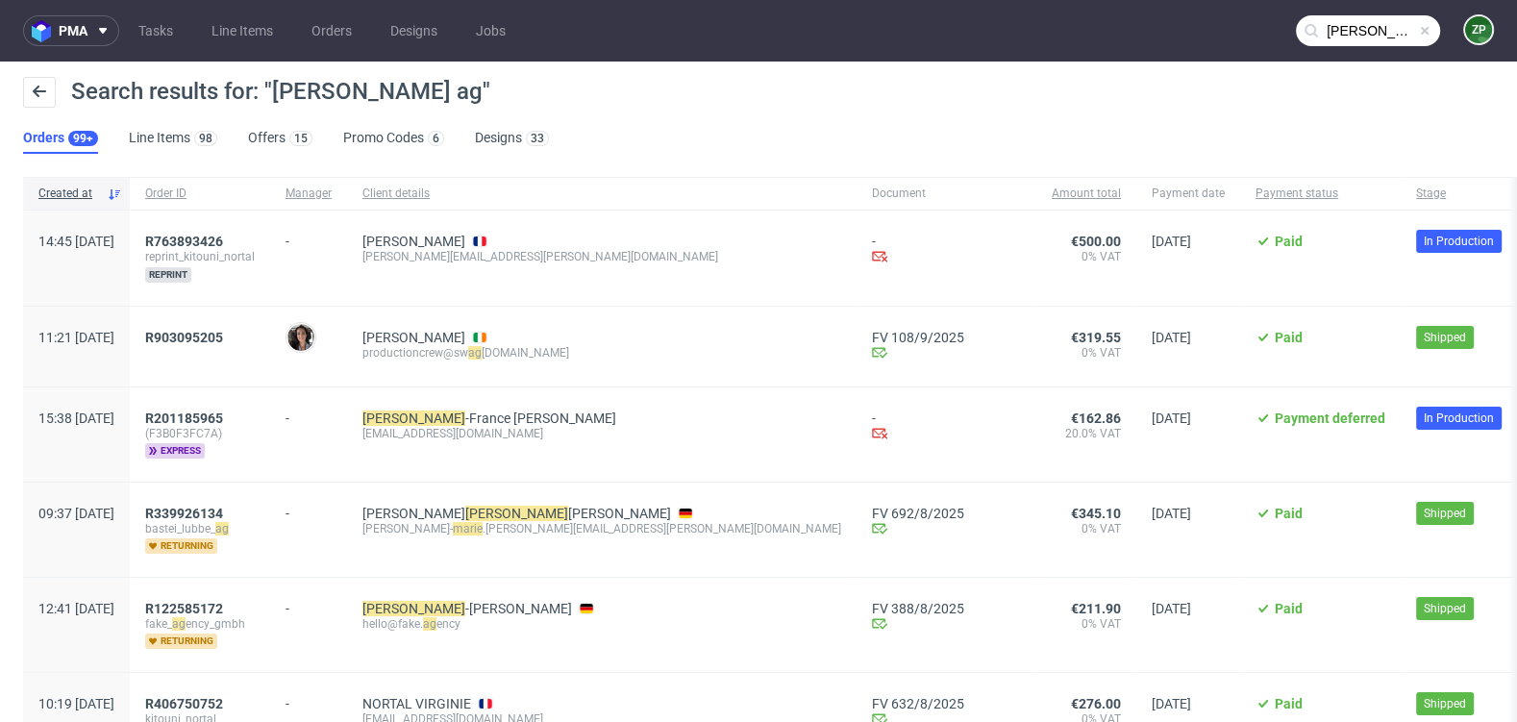
click at [1366, 35] on input "marie ag" at bounding box center [1368, 30] width 144 height 31
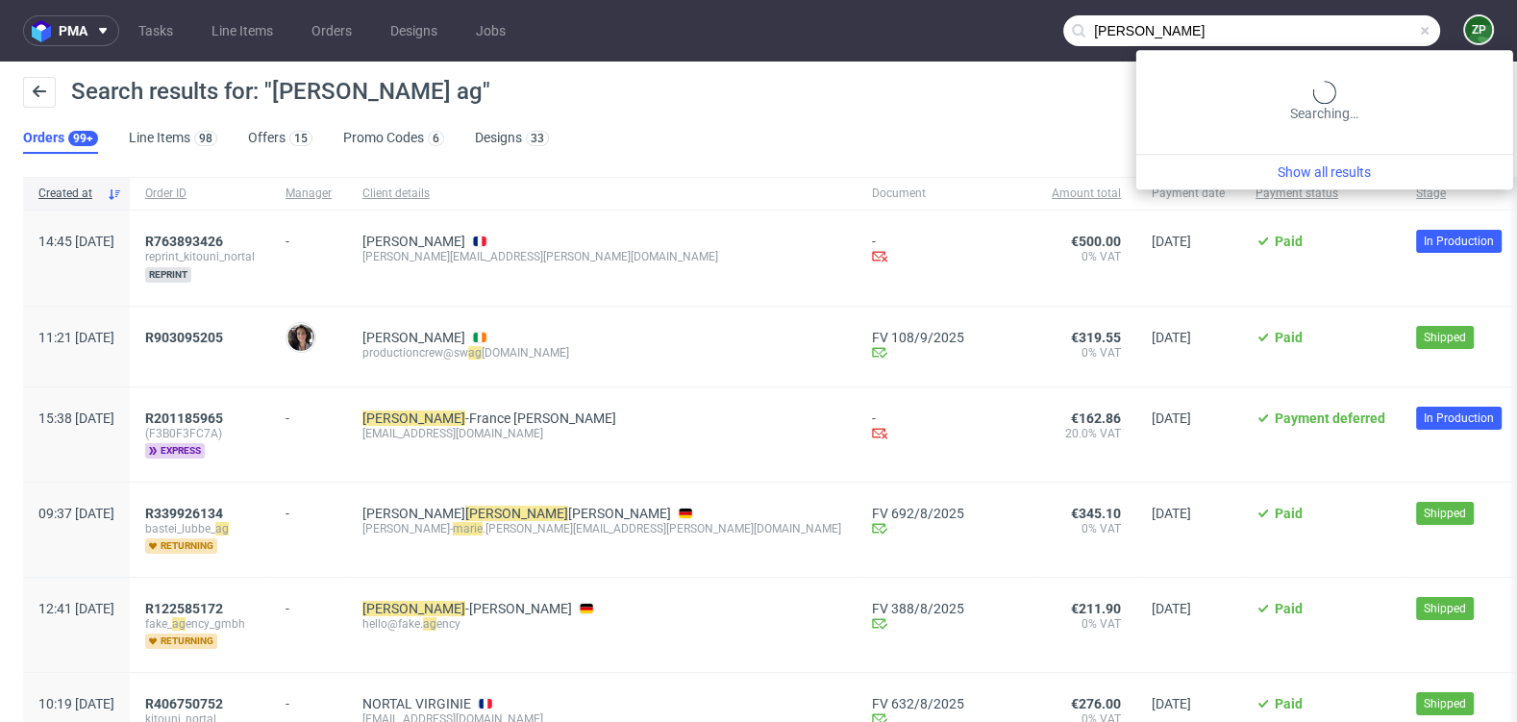
type input "marie aragon"
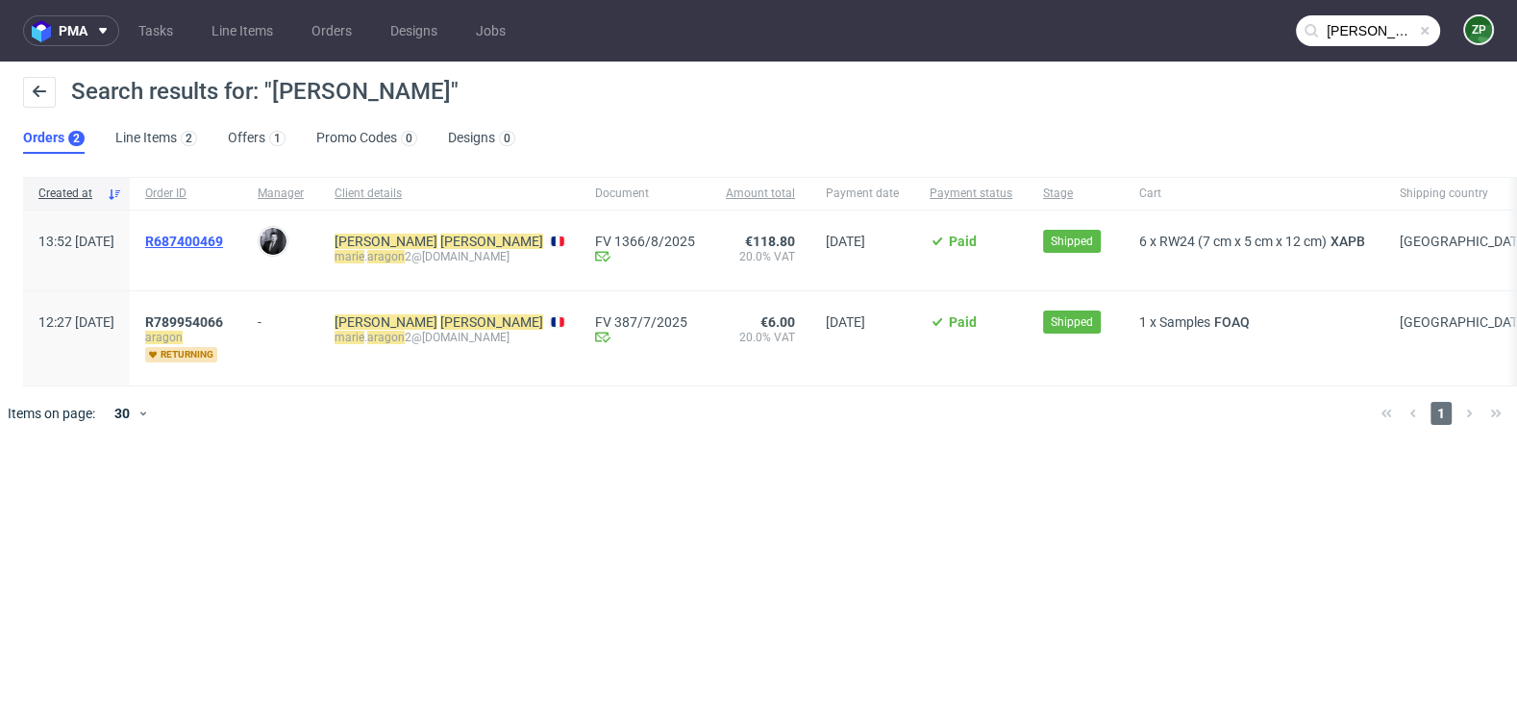
click at [223, 241] on span "R687400469" at bounding box center [184, 241] width 78 height 15
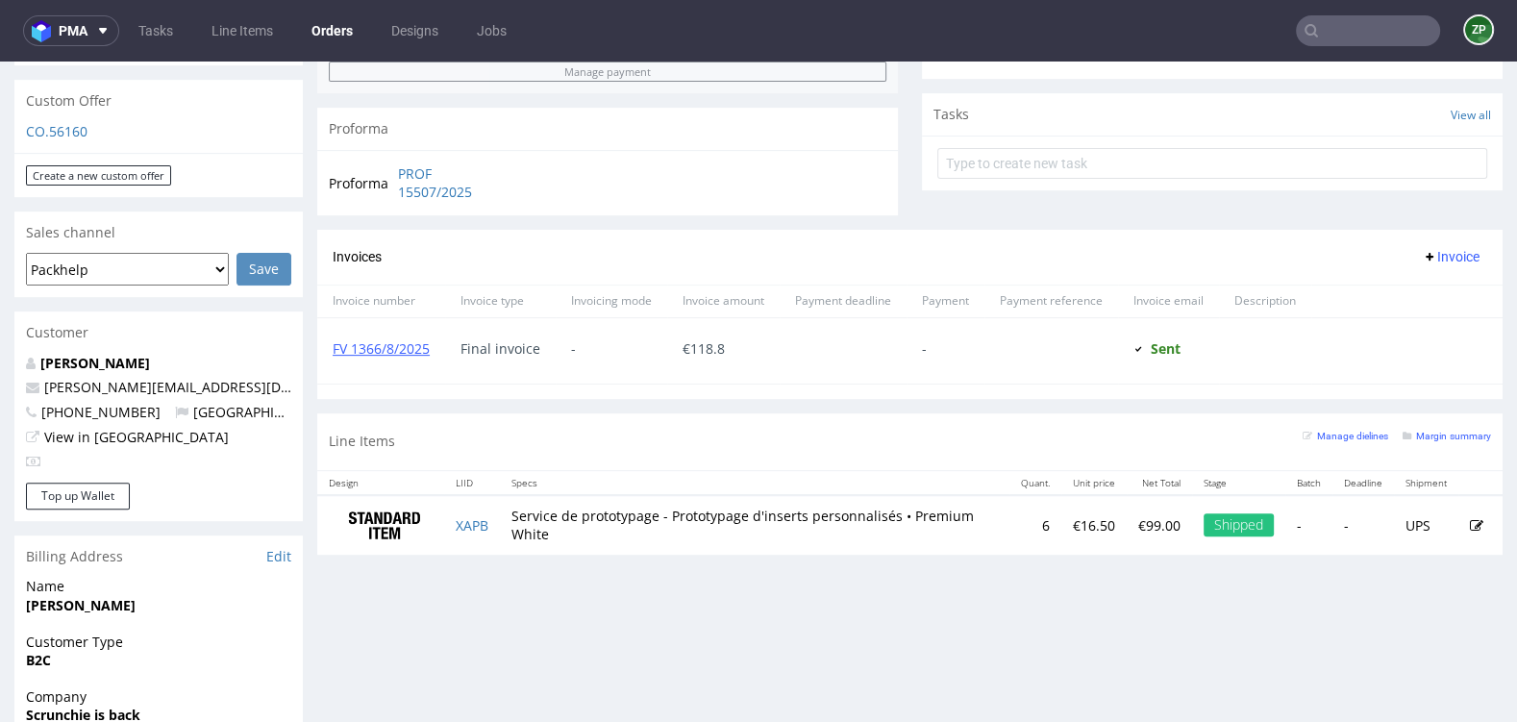
scroll to position [711, 0]
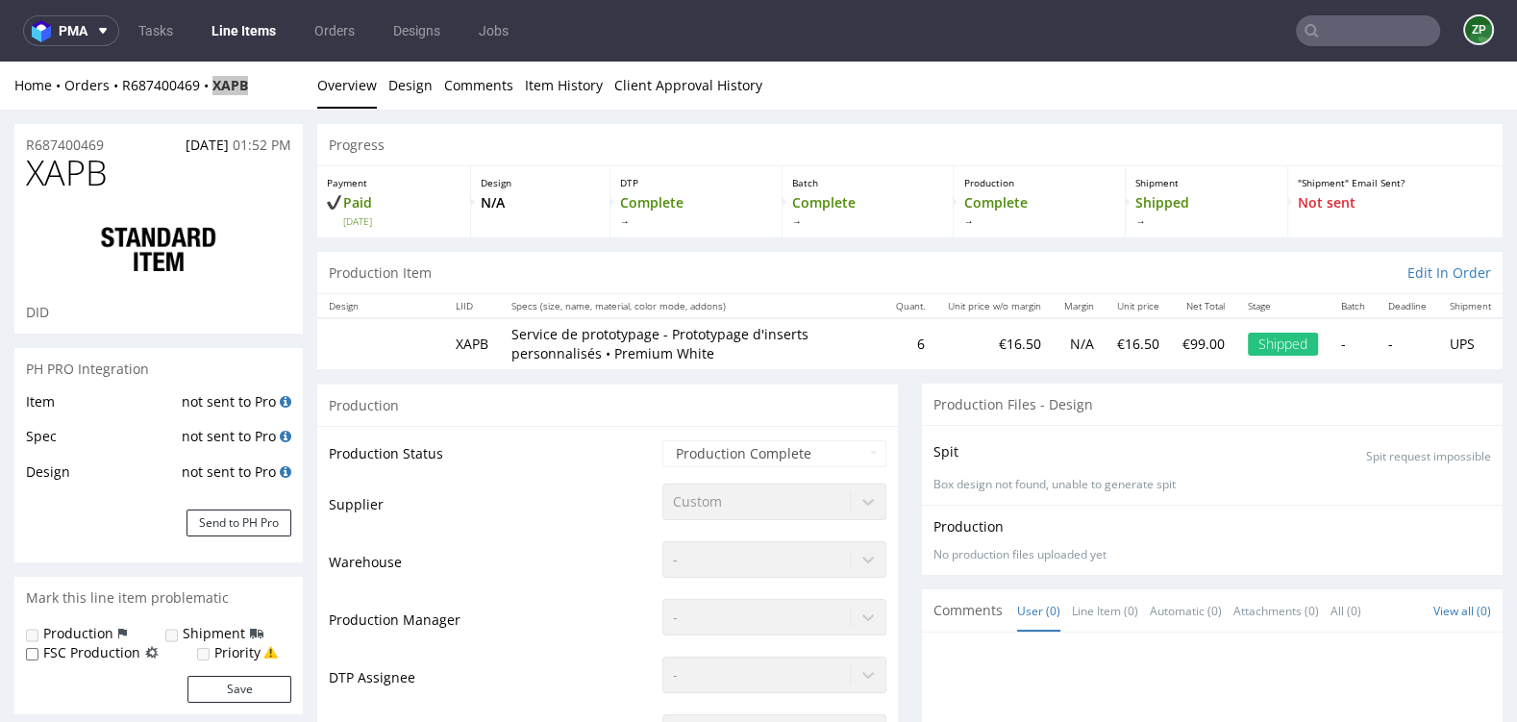
click at [334, 47] on nav "pma Tasks Line Items Orders Designs Jobs ZP" at bounding box center [758, 31] width 1517 height 62
click at [327, 30] on link "Orders" at bounding box center [334, 30] width 63 height 31
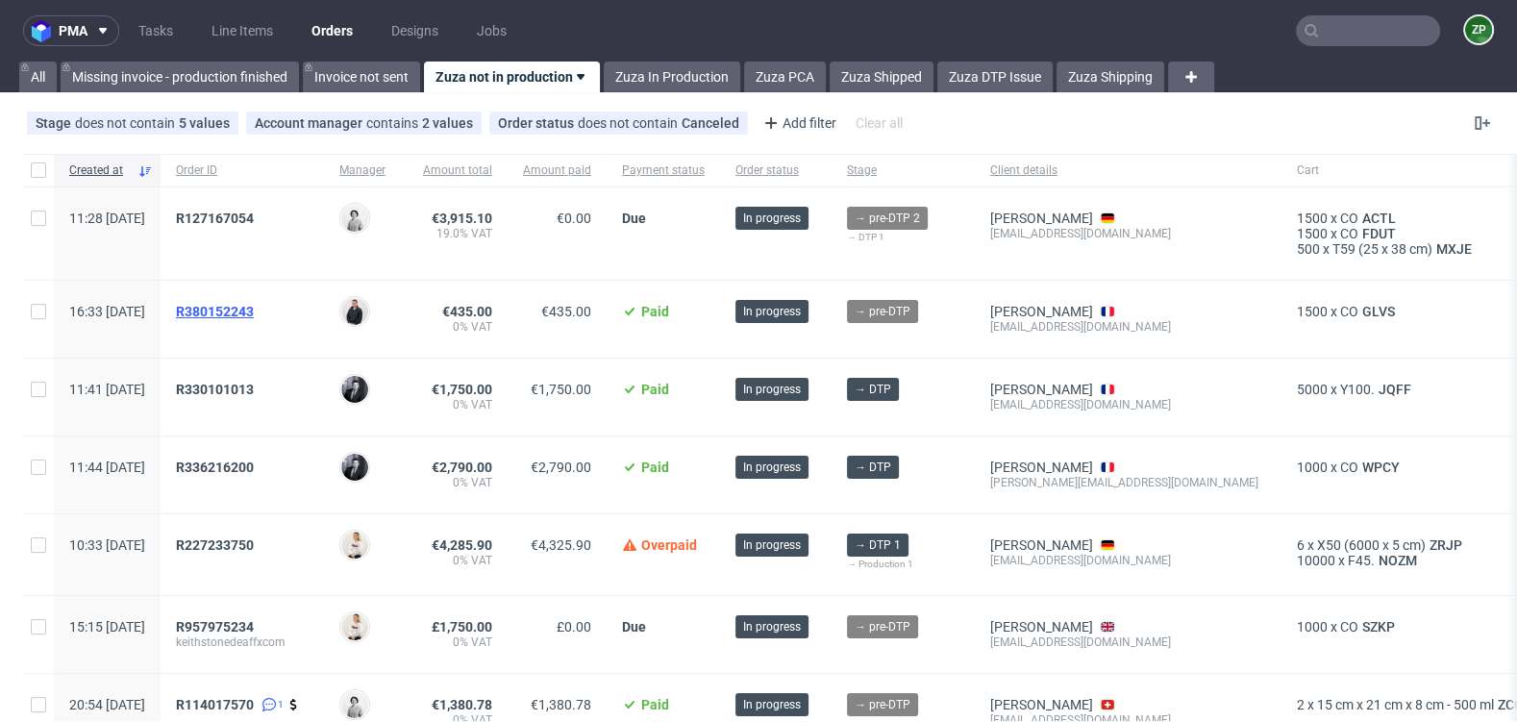
click at [254, 309] on span "R380152243" at bounding box center [215, 311] width 78 height 15
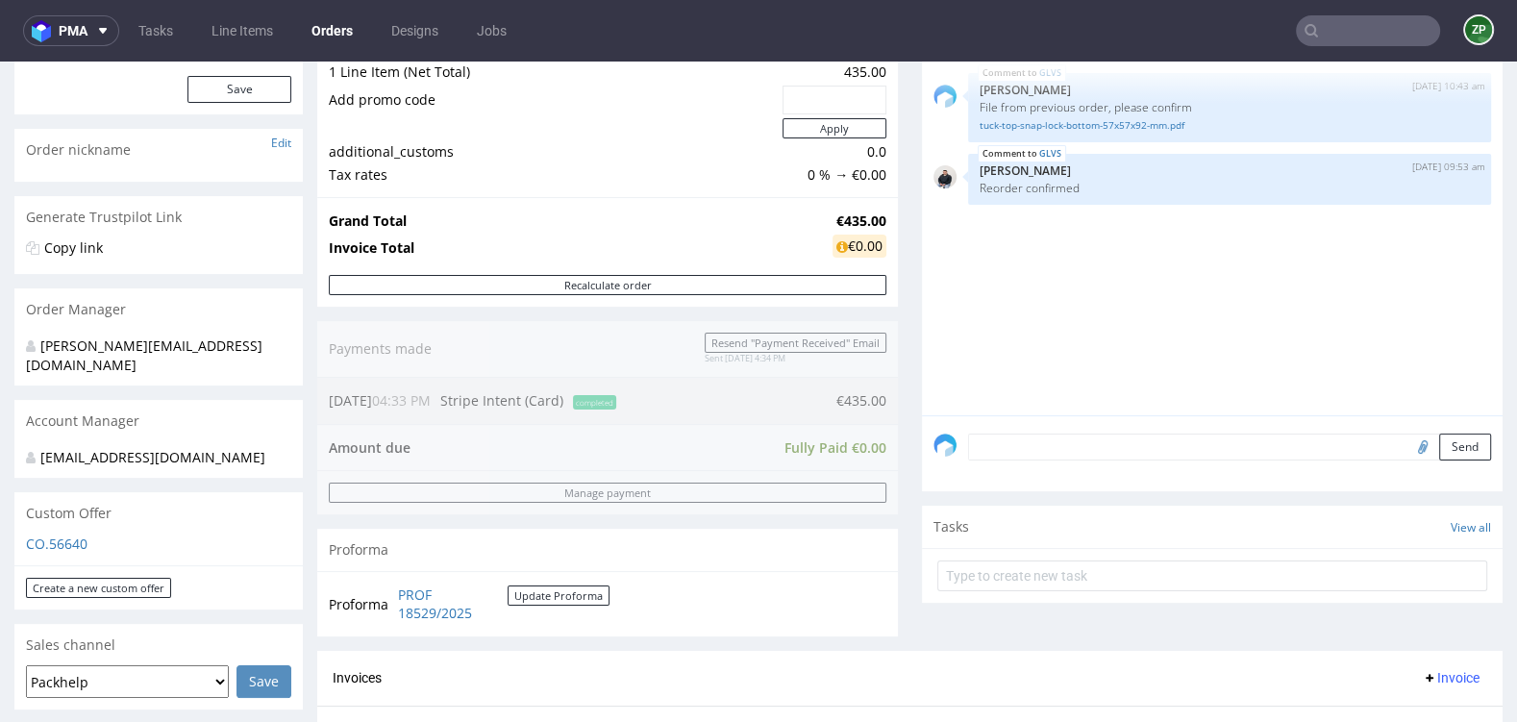
scroll to position [250, 0]
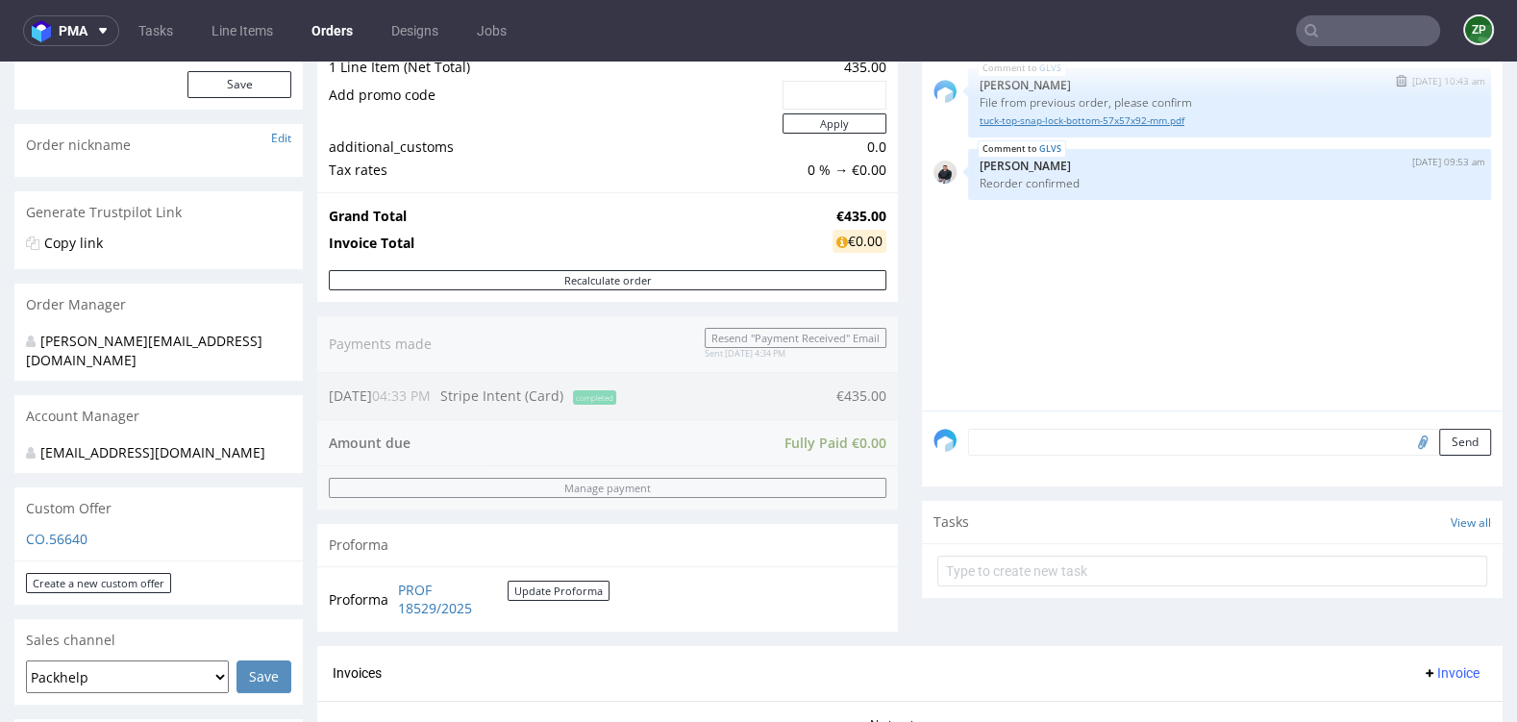
click at [1109, 116] on link "tuck-top-snap-lock-bottom-57x57x92-mm.pdf" at bounding box center [1229, 120] width 500 height 14
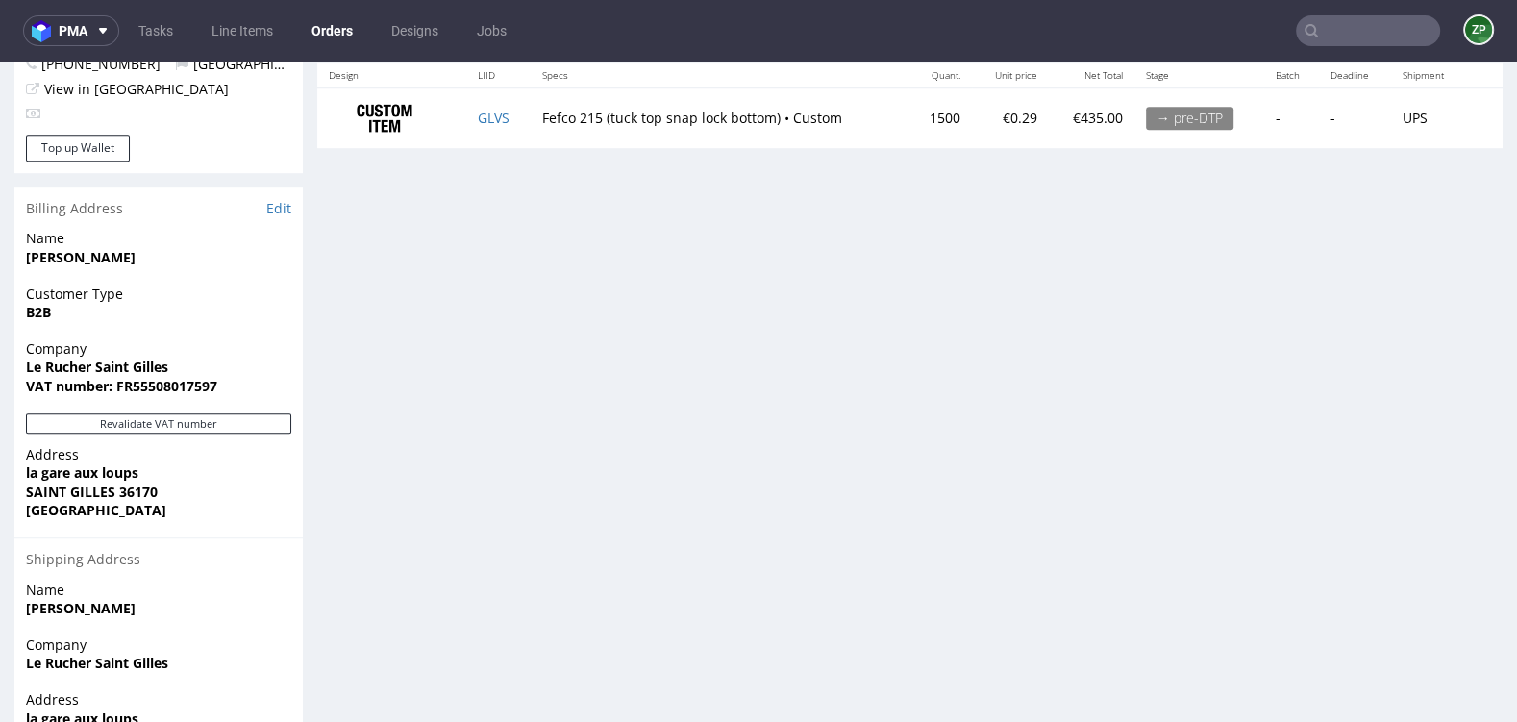
scroll to position [981, 0]
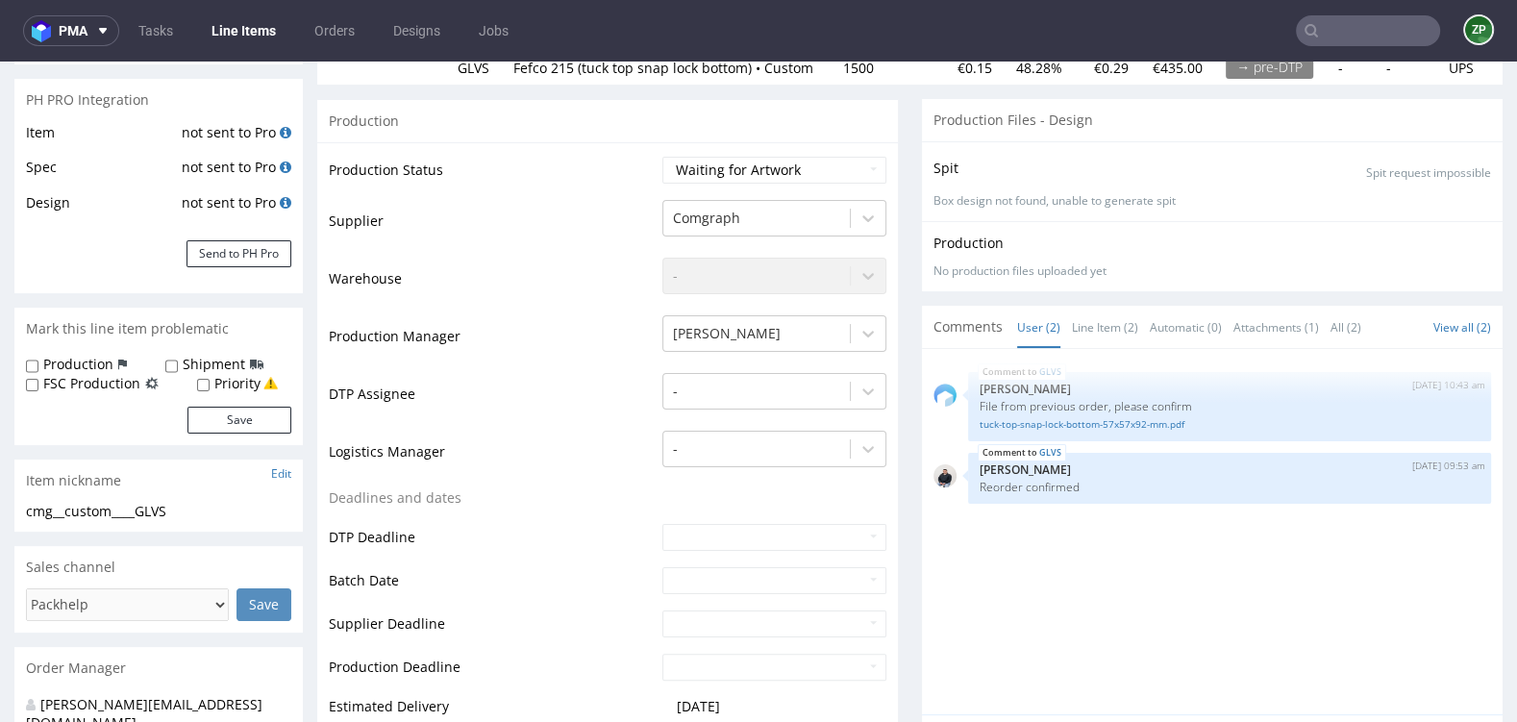
scroll to position [322, 0]
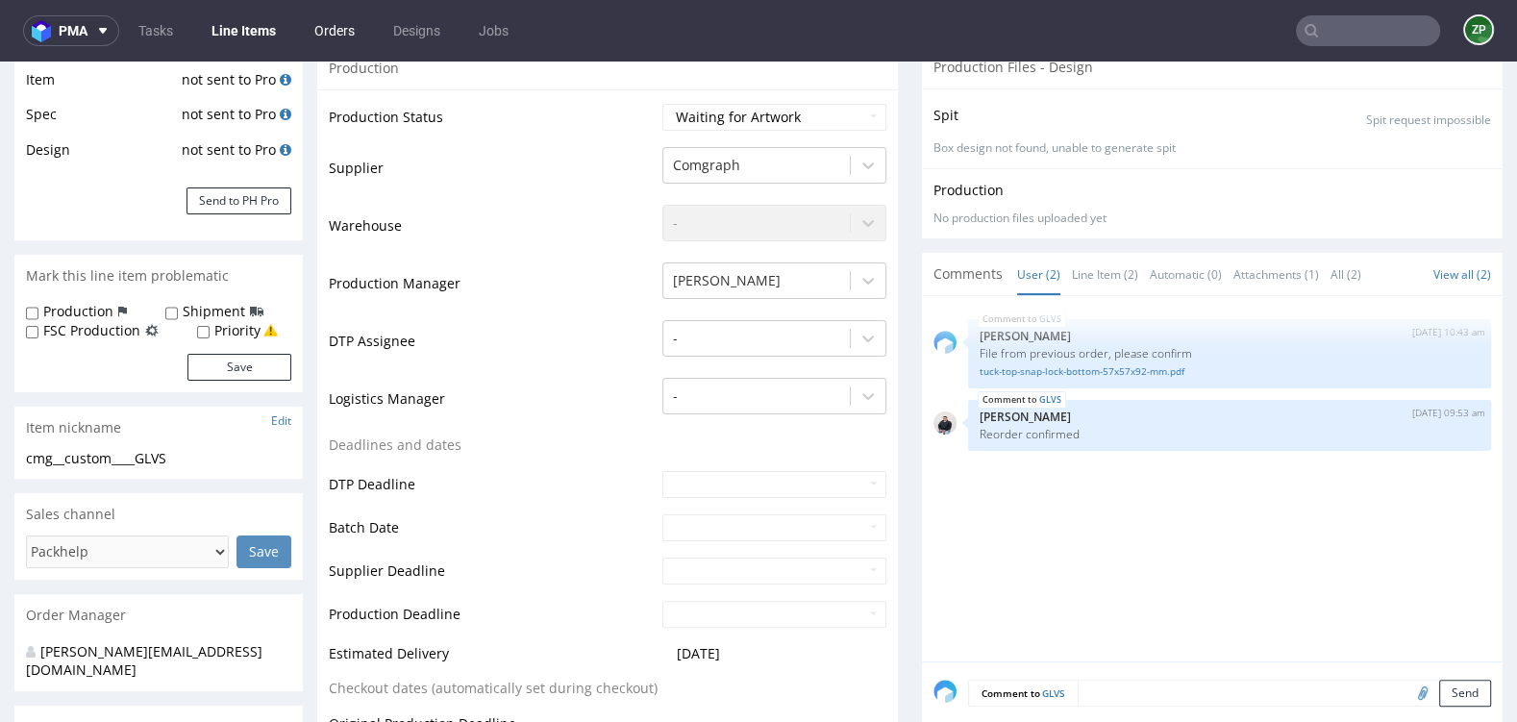
click at [352, 27] on link "Orders" at bounding box center [334, 30] width 63 height 31
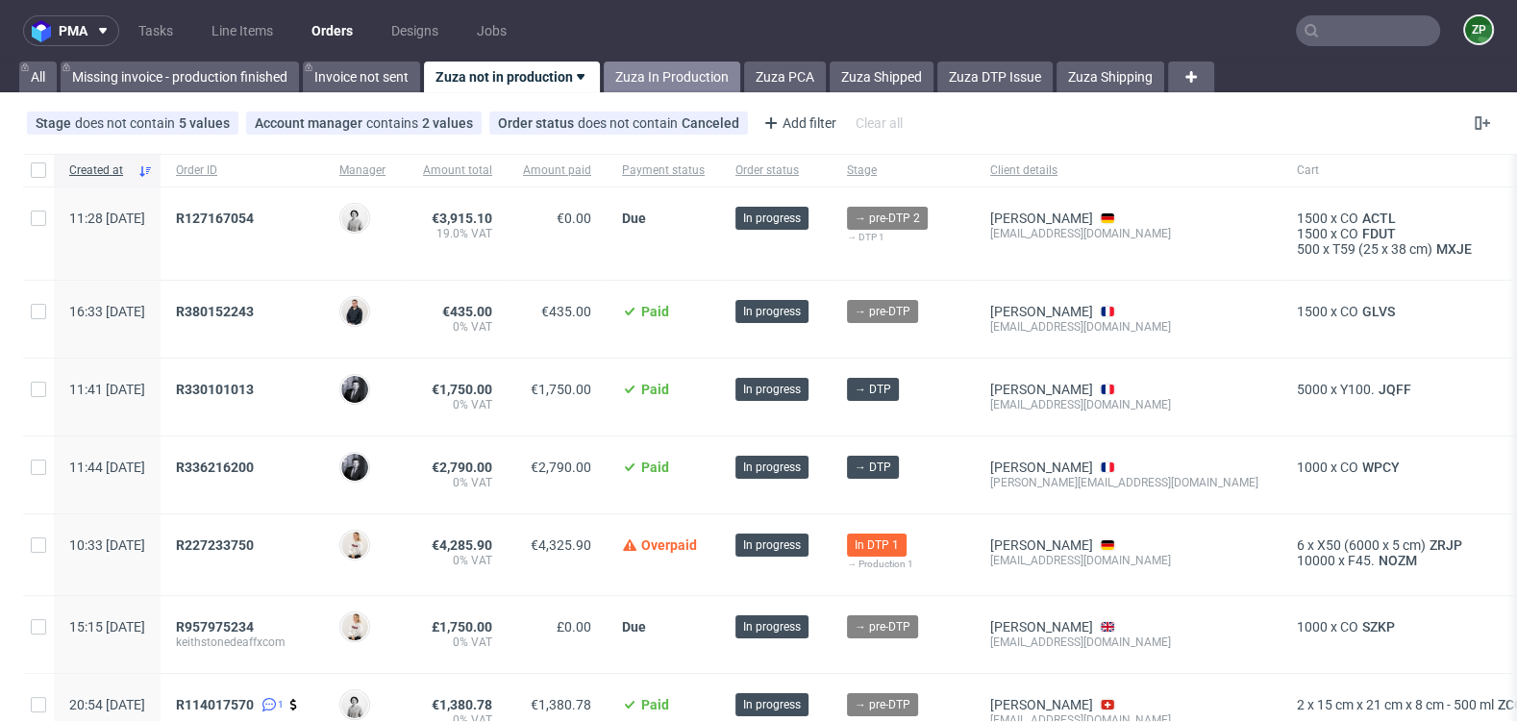
click at [686, 62] on link "Zuza In Production" at bounding box center [672, 77] width 136 height 31
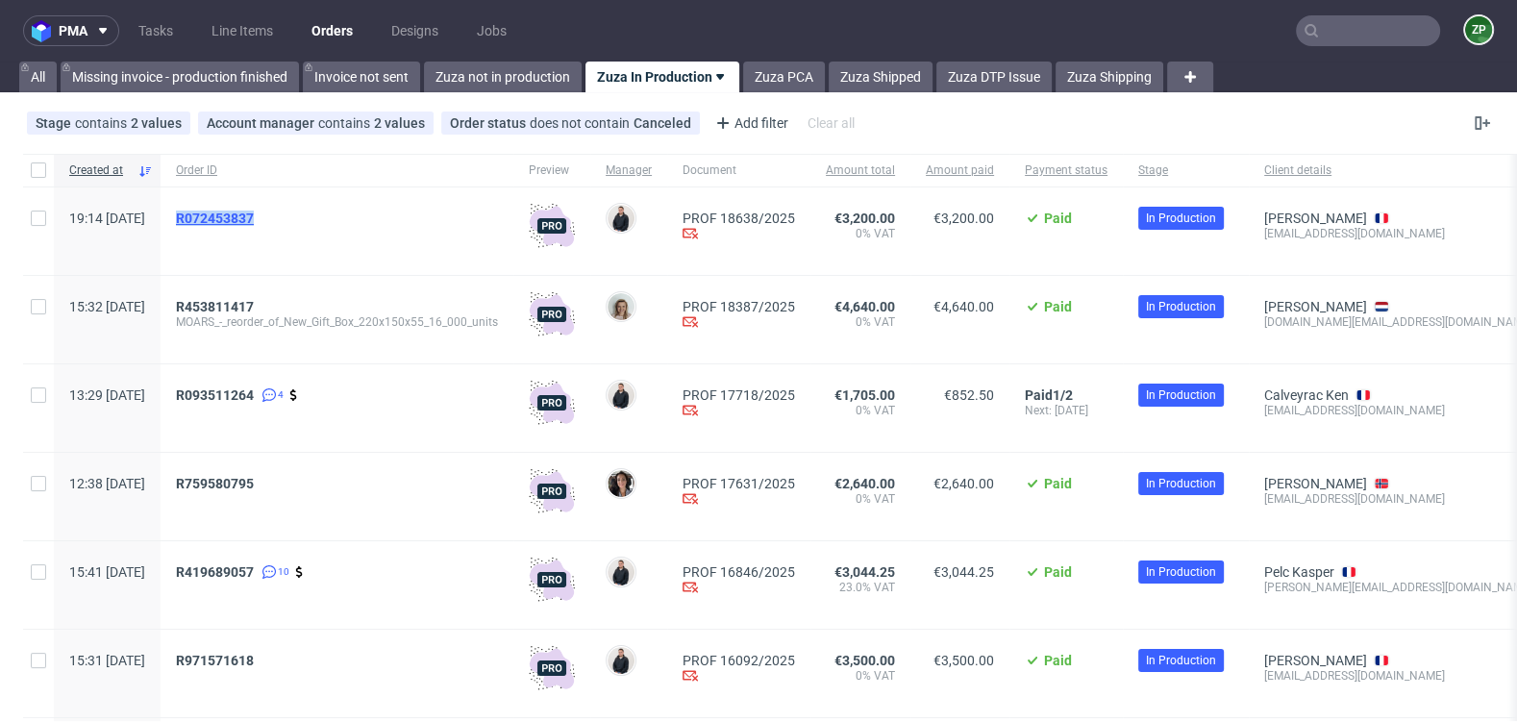
click at [254, 216] on span "R072453837" at bounding box center [215, 217] width 78 height 15
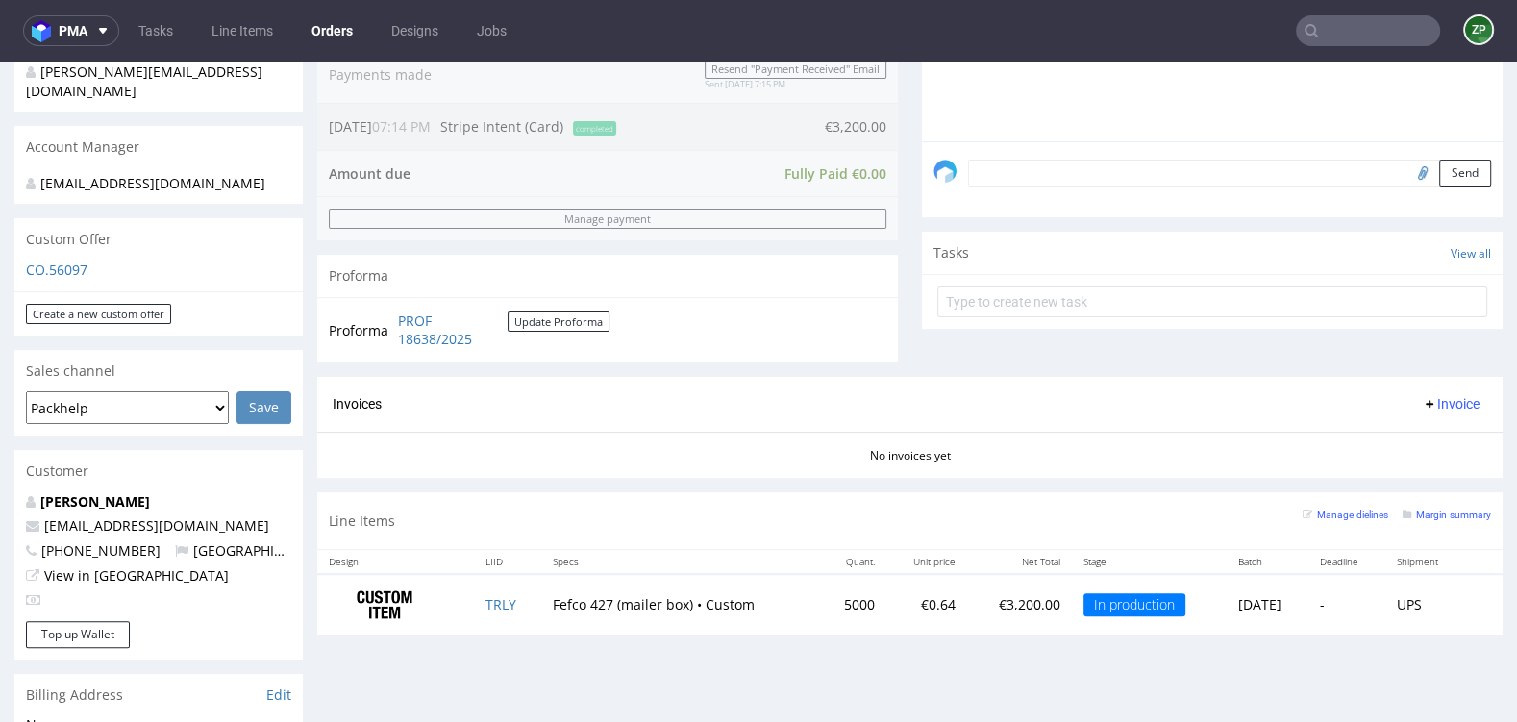
scroll to position [562, 0]
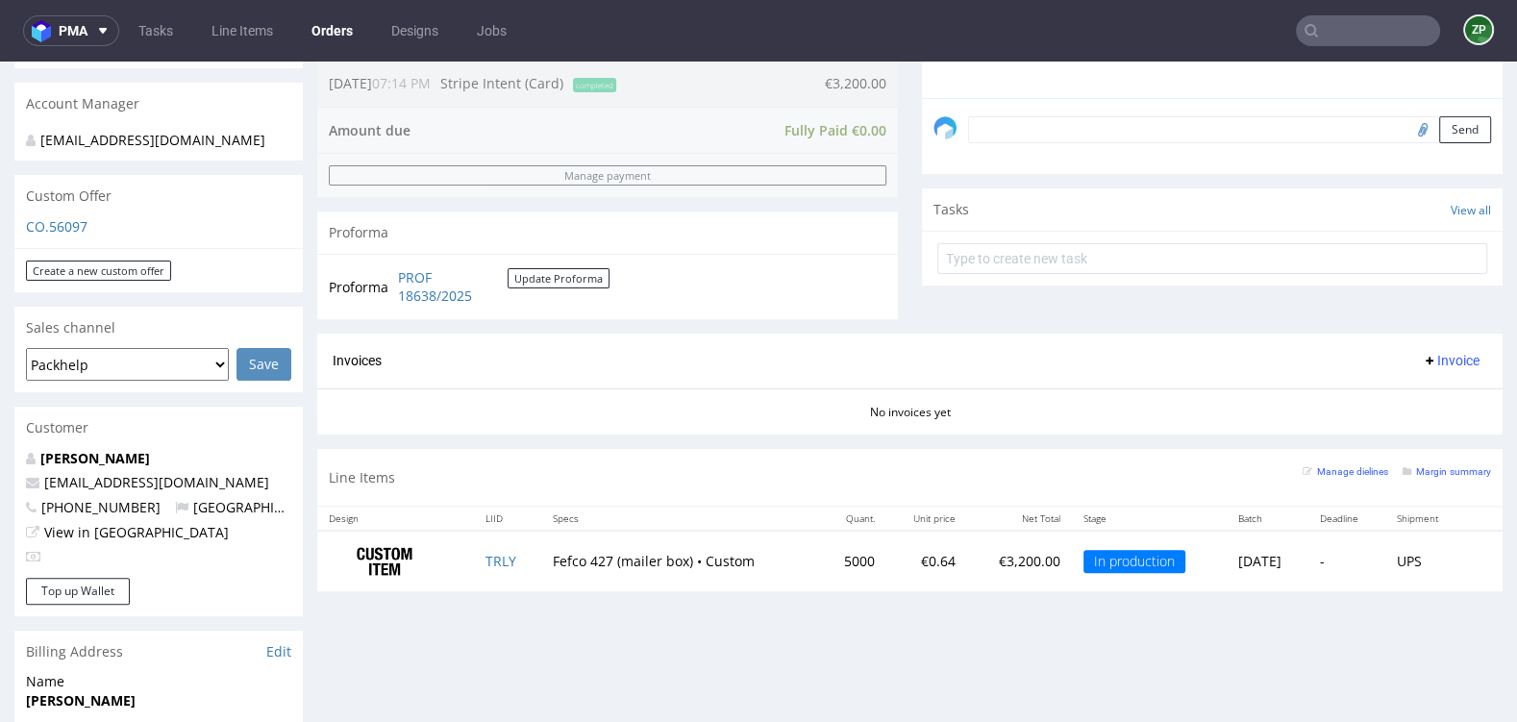
click at [331, 46] on nav "pma Tasks Line Items Orders Designs Jobs ZP" at bounding box center [758, 31] width 1517 height 62
click at [323, 13] on nav "pma Tasks Line Items Orders Designs Jobs ZP" at bounding box center [758, 31] width 1517 height 62
click at [323, 28] on link "Orders" at bounding box center [332, 30] width 64 height 31
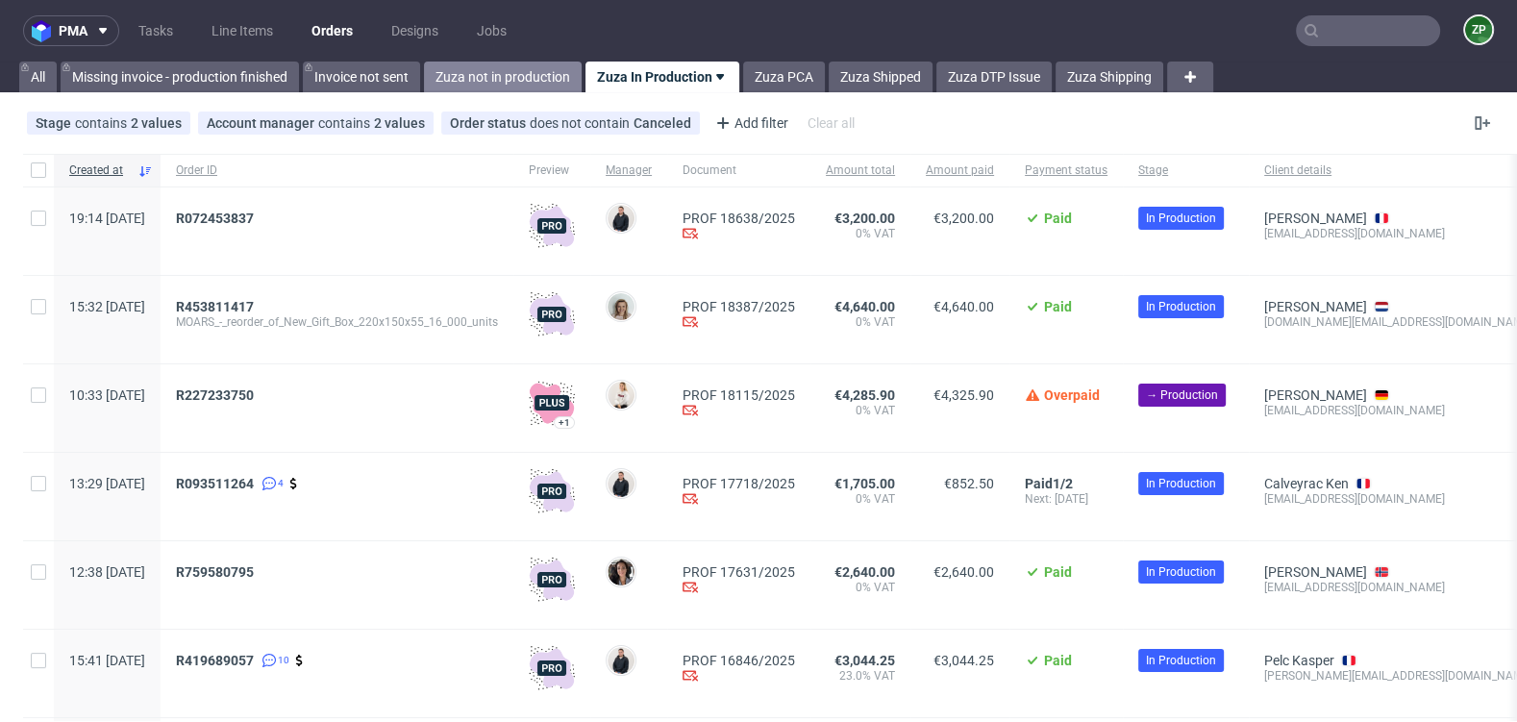
click at [483, 73] on link "Zuza not in production" at bounding box center [503, 77] width 158 height 31
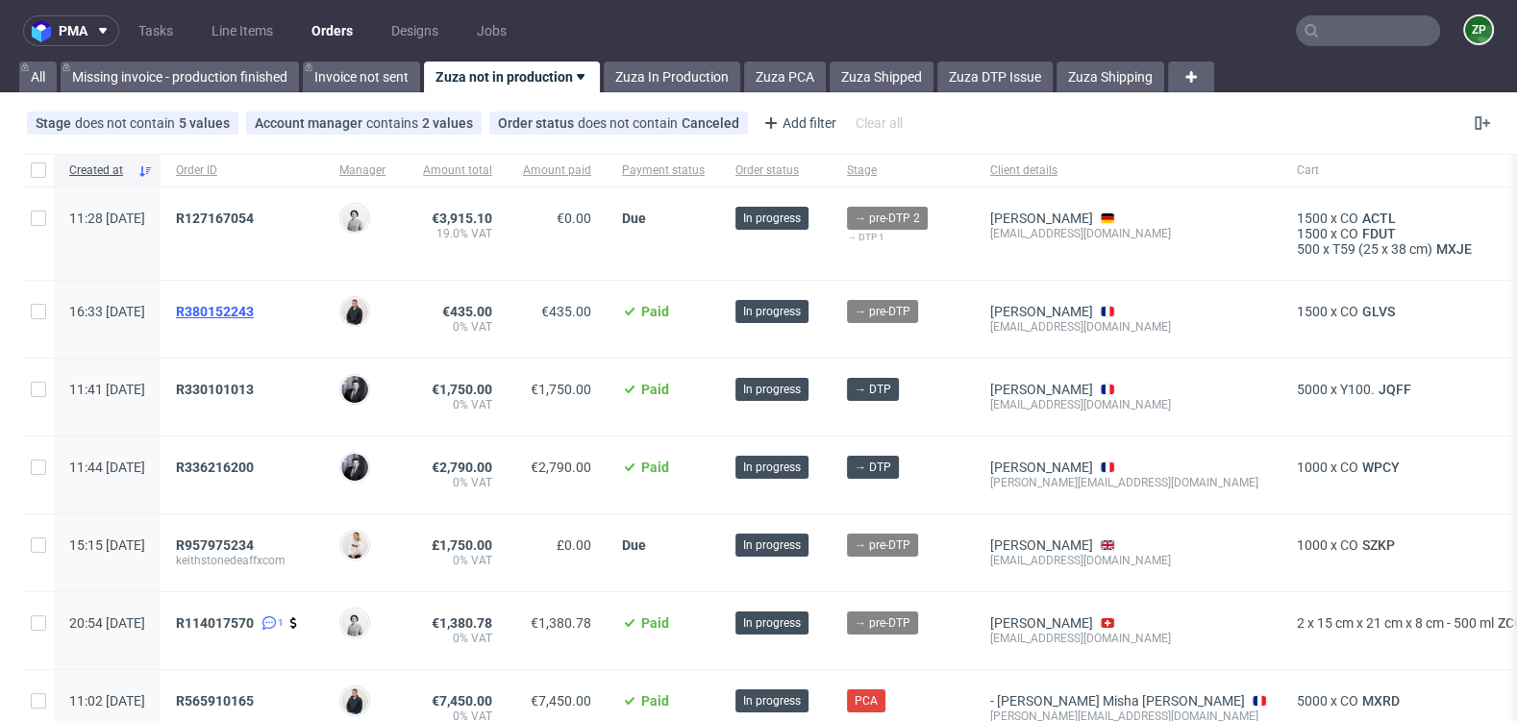
click at [254, 313] on span "R380152243" at bounding box center [215, 311] width 78 height 15
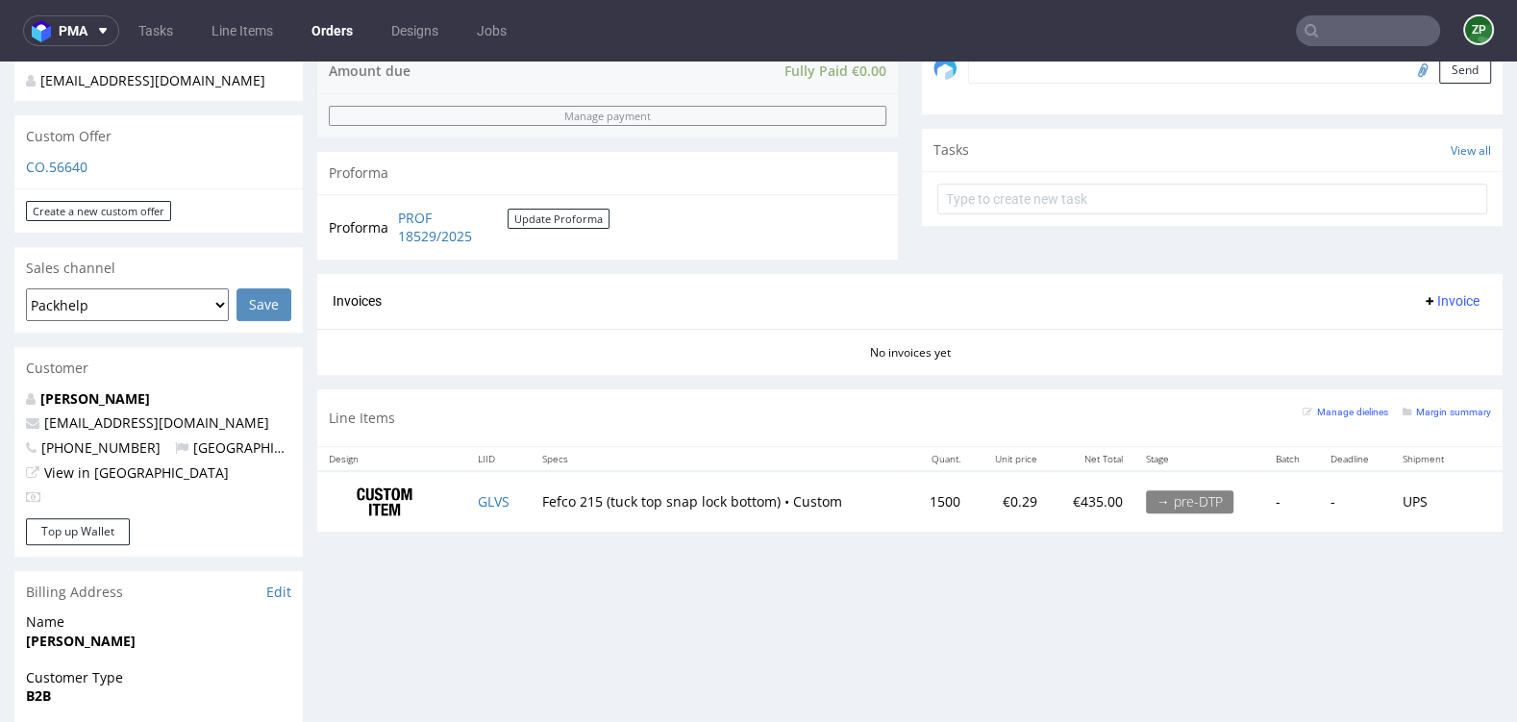
scroll to position [655, 0]
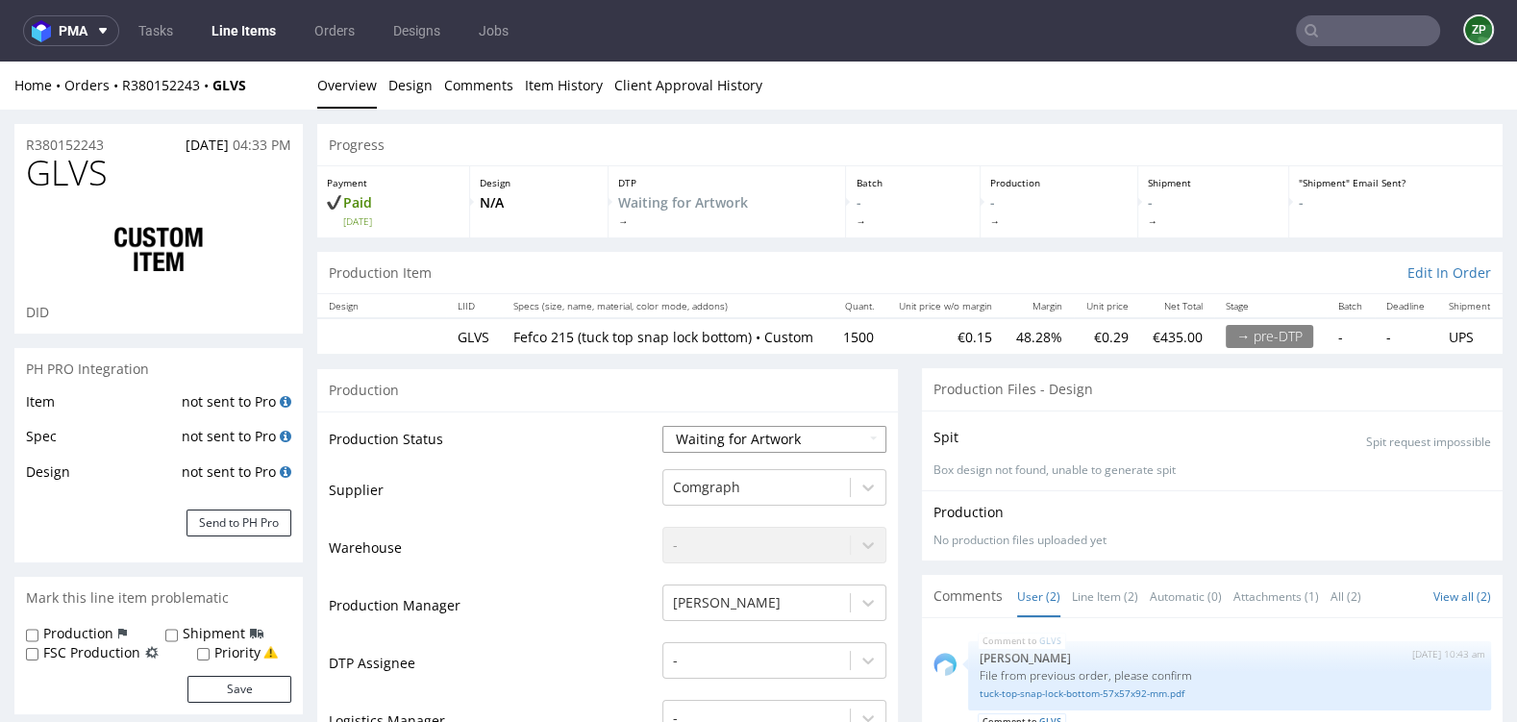
click at [782, 446] on select "Waiting for Artwork Waiting for Diecut Waiting for Mockup Waiting for DTP Waiti…" at bounding box center [774, 439] width 224 height 27
select select "dtp_waiting_for_check"
click at [662, 426] on select "Waiting for Artwork Waiting for Diecut Waiting for Mockup Waiting for DTP Waiti…" at bounding box center [774, 439] width 224 height 27
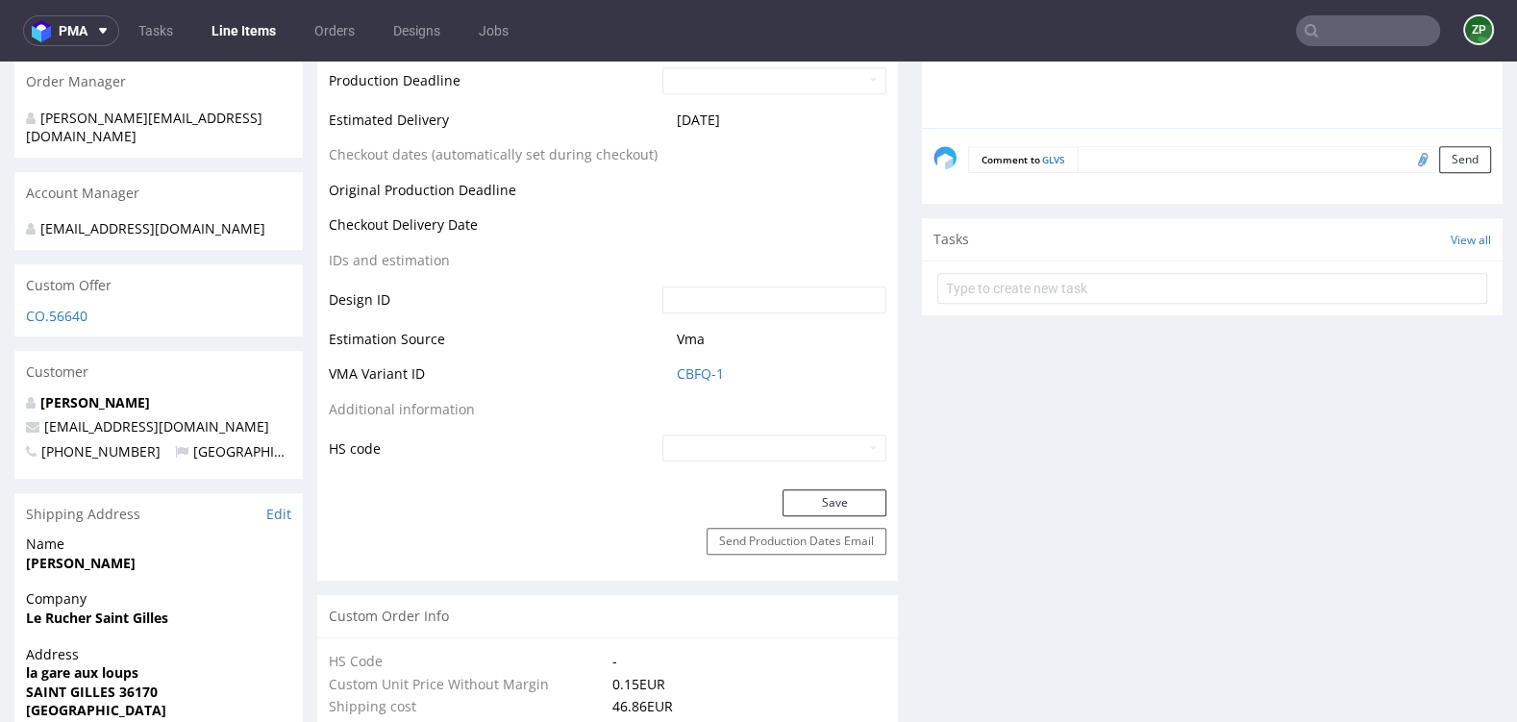
scroll to position [861, 0]
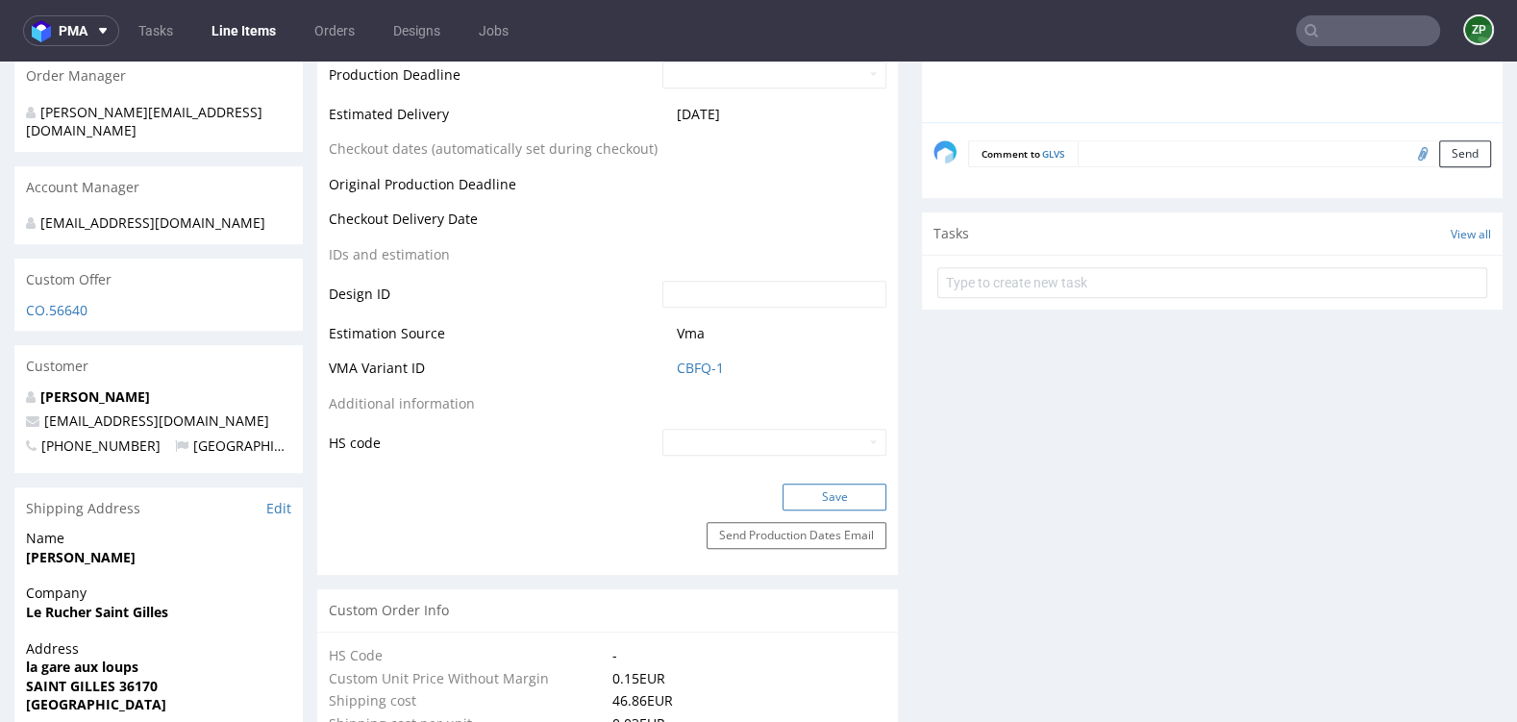
click at [826, 510] on button "Save" at bounding box center [834, 496] width 104 height 27
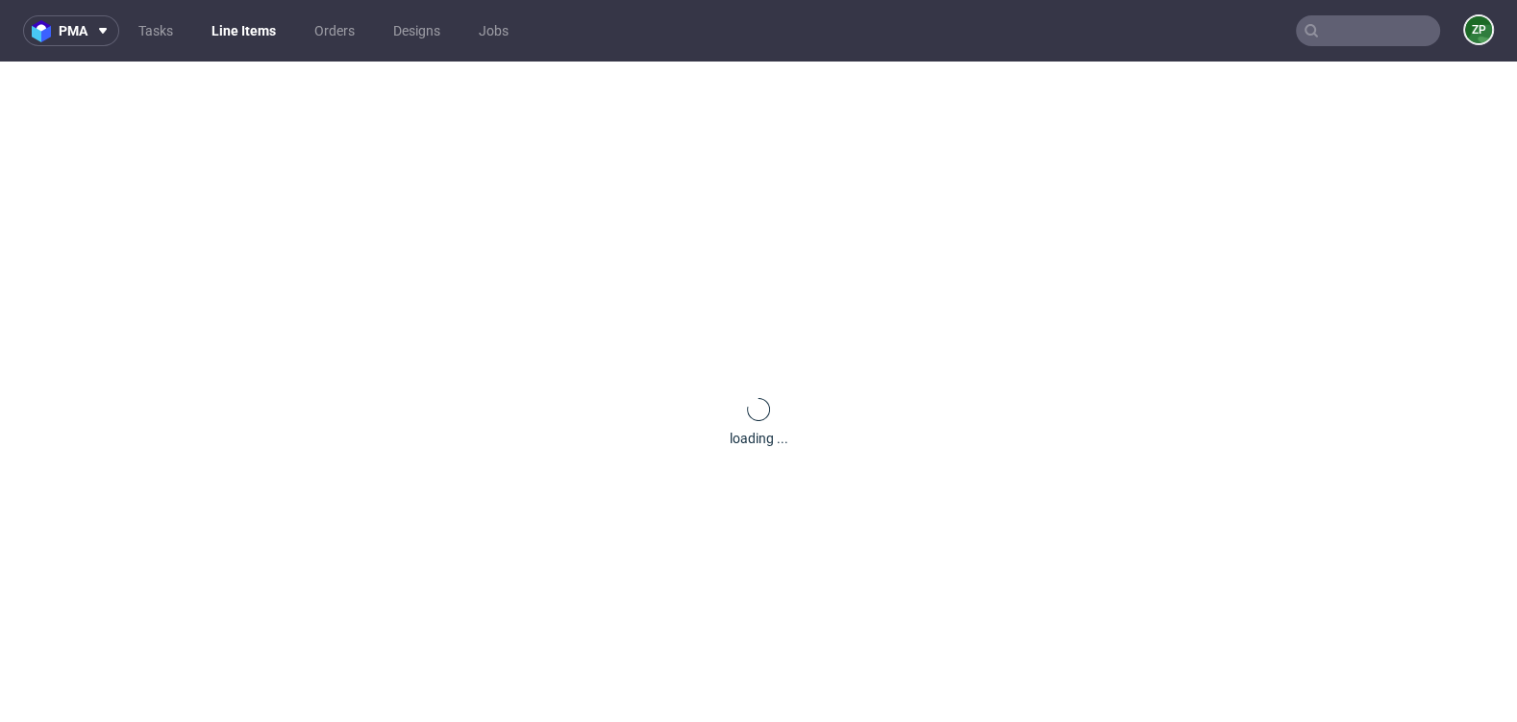
scroll to position [0, 0]
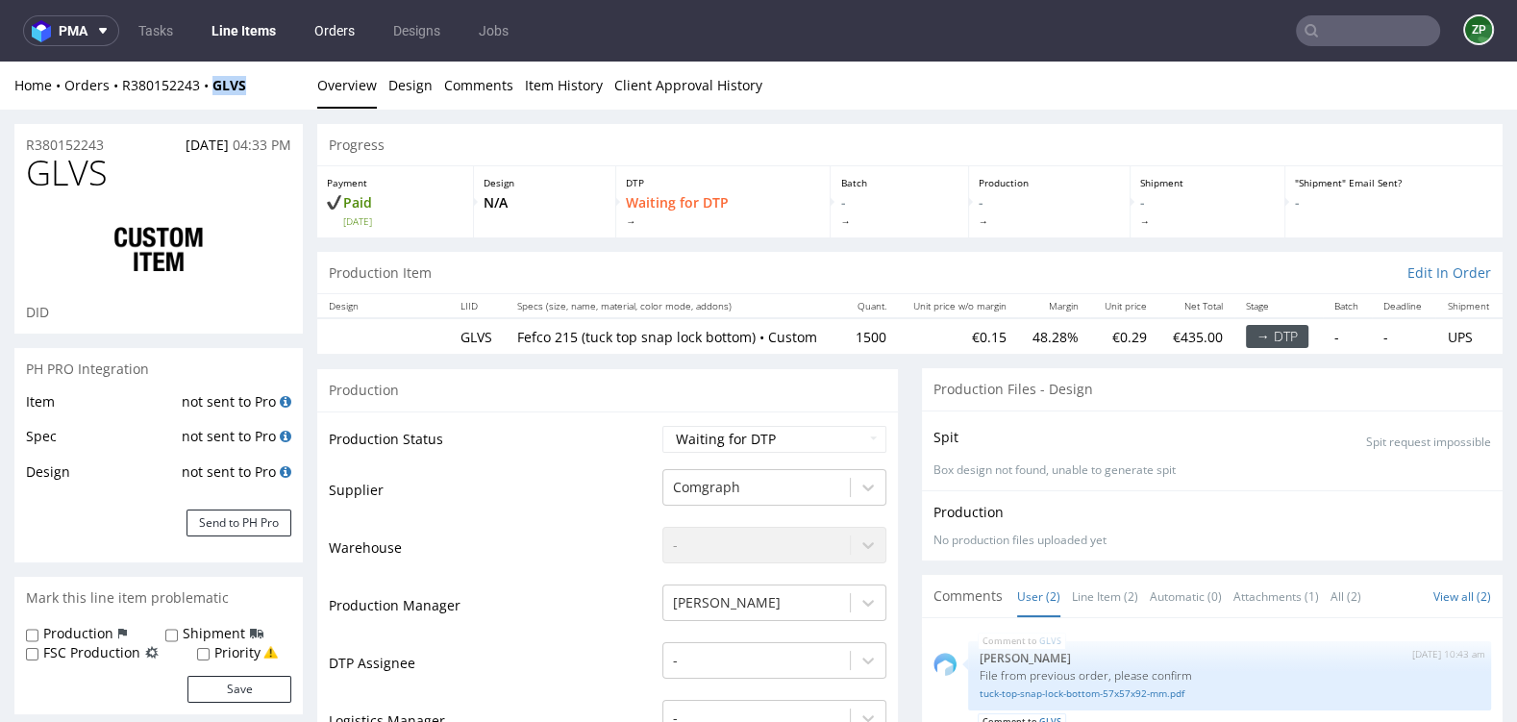
click at [349, 21] on link "Orders" at bounding box center [334, 30] width 63 height 31
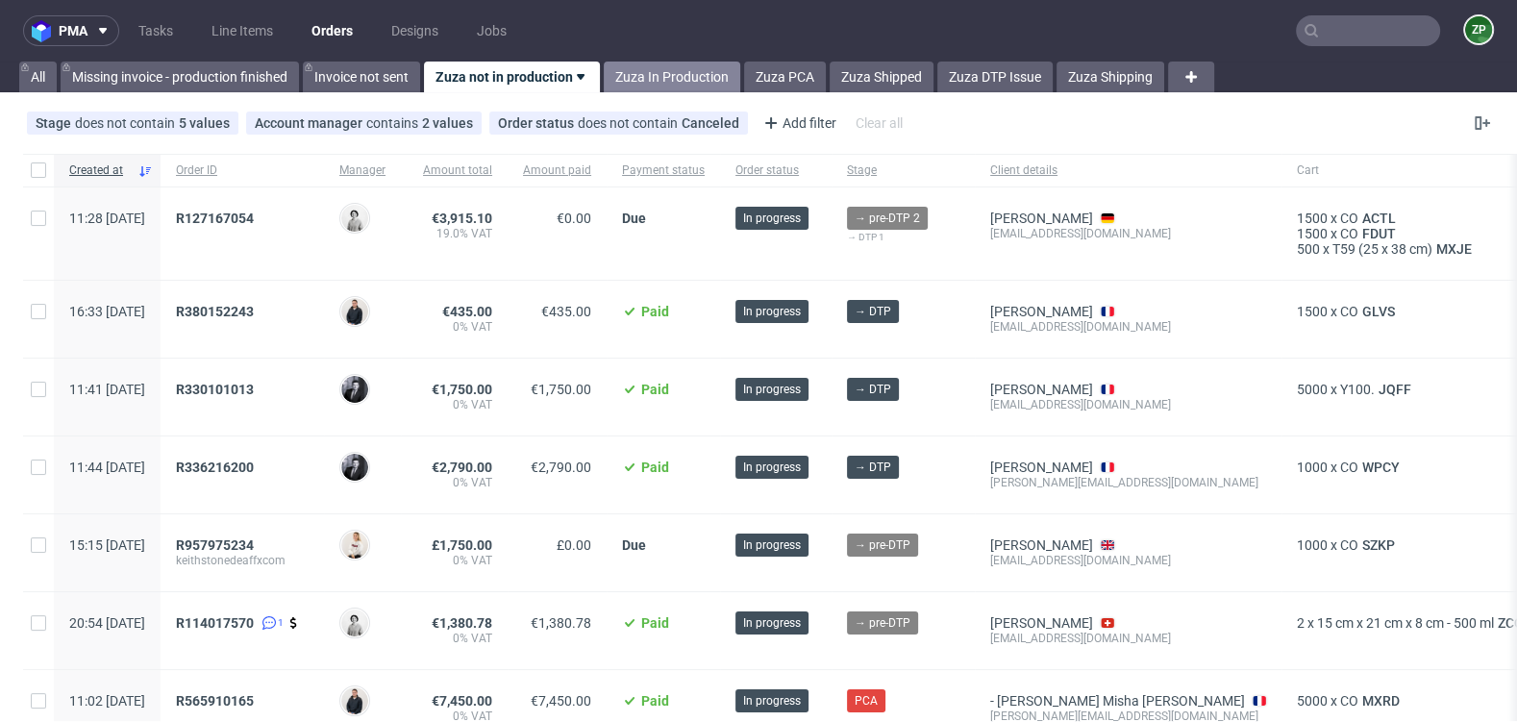
click at [677, 67] on link "Zuza In Production" at bounding box center [672, 77] width 136 height 31
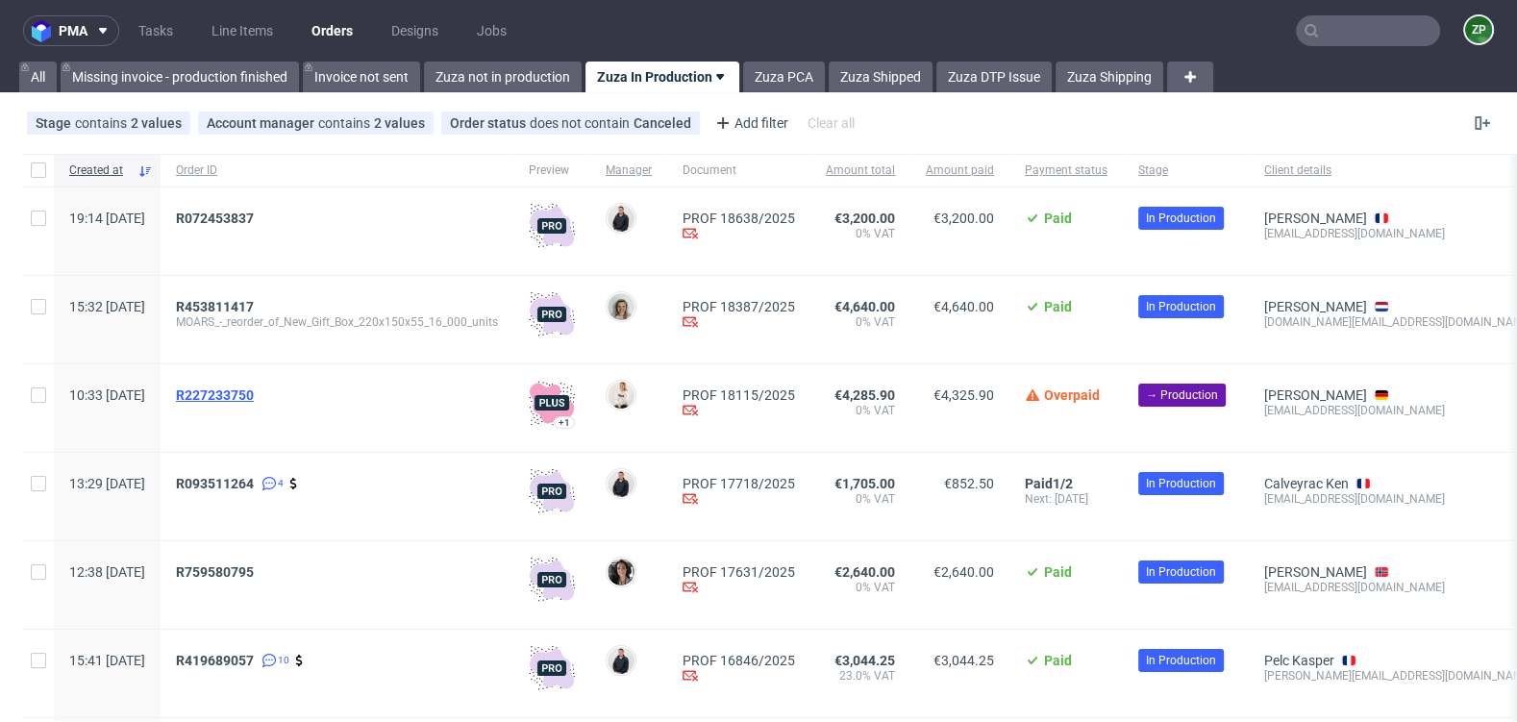
click at [242, 390] on span "R227233750" at bounding box center [215, 394] width 78 height 15
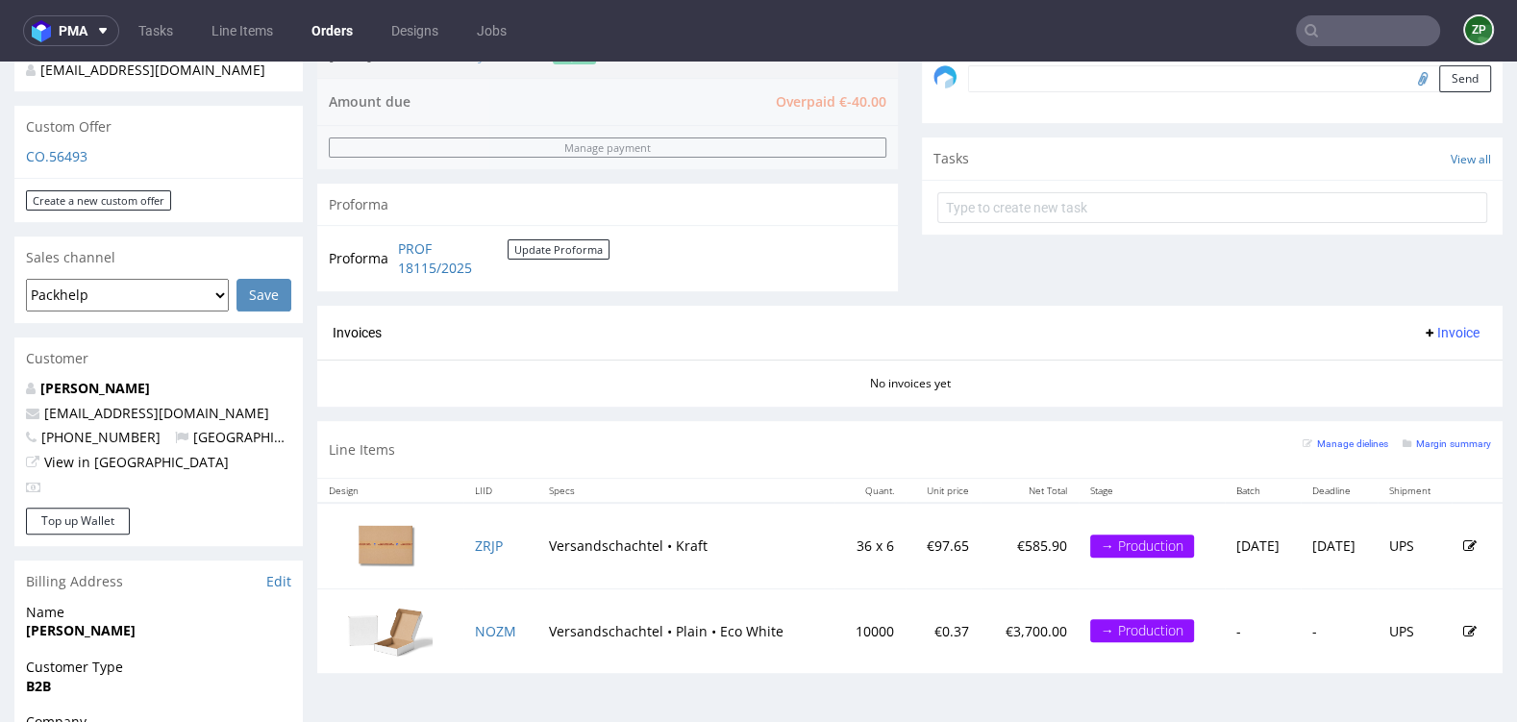
scroll to position [617, 0]
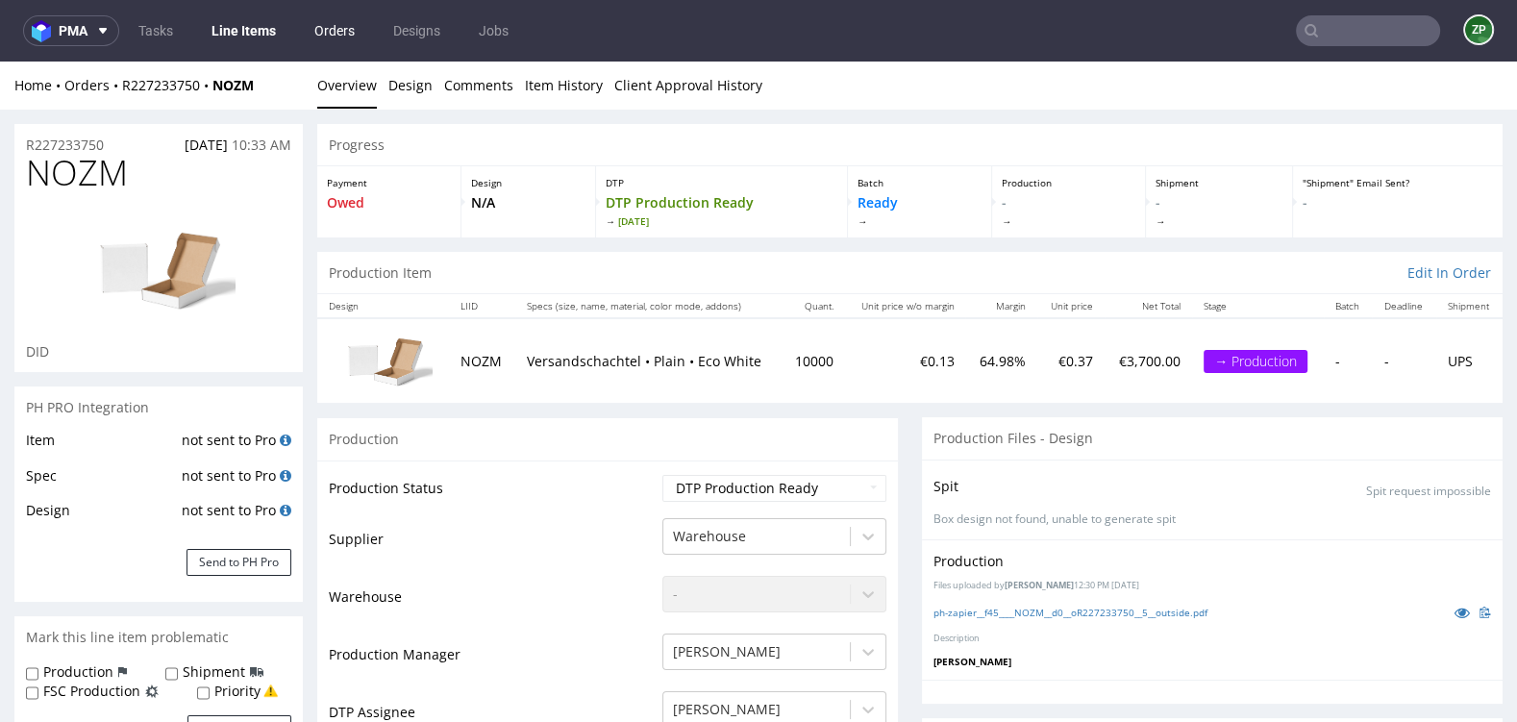
click at [342, 33] on link "Orders" at bounding box center [334, 30] width 63 height 31
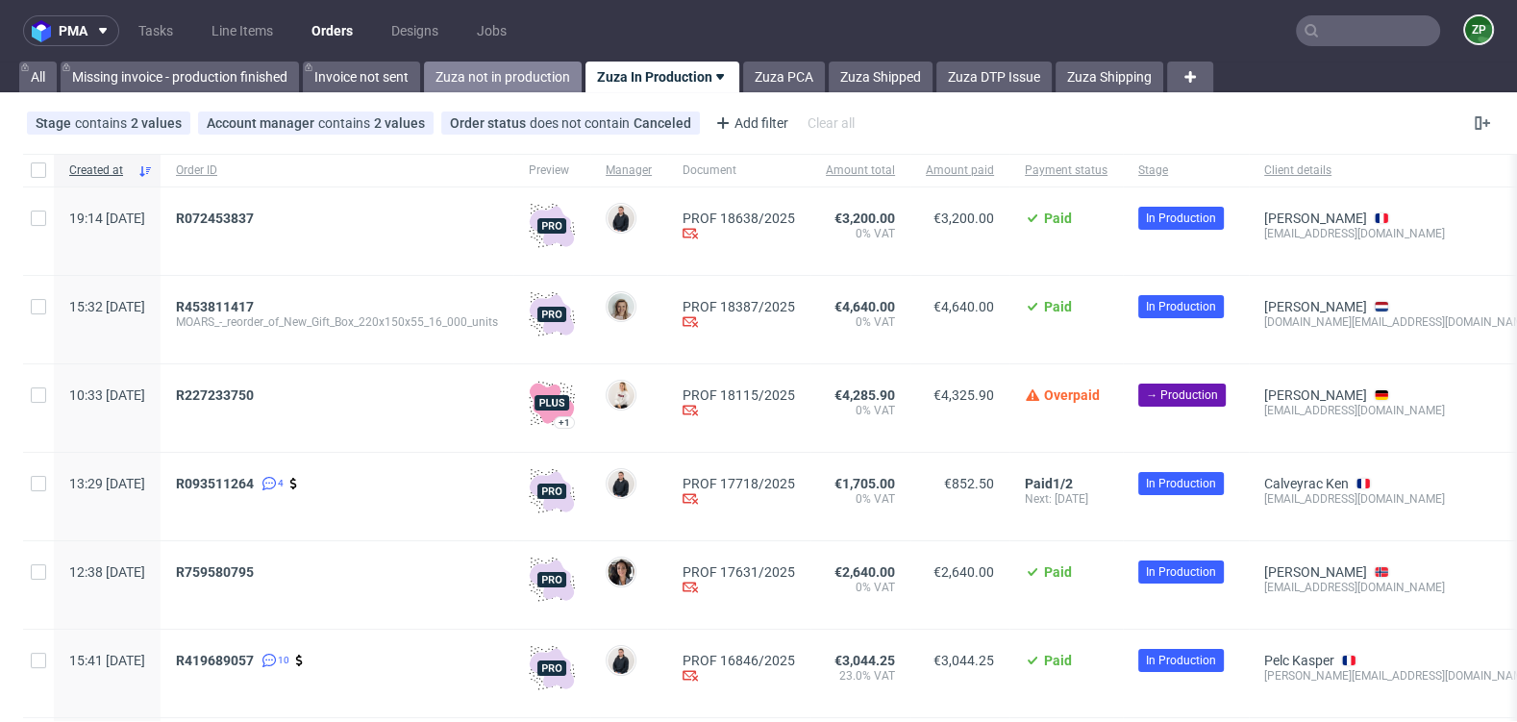
click at [486, 80] on link "Zuza not in production" at bounding box center [503, 77] width 158 height 31
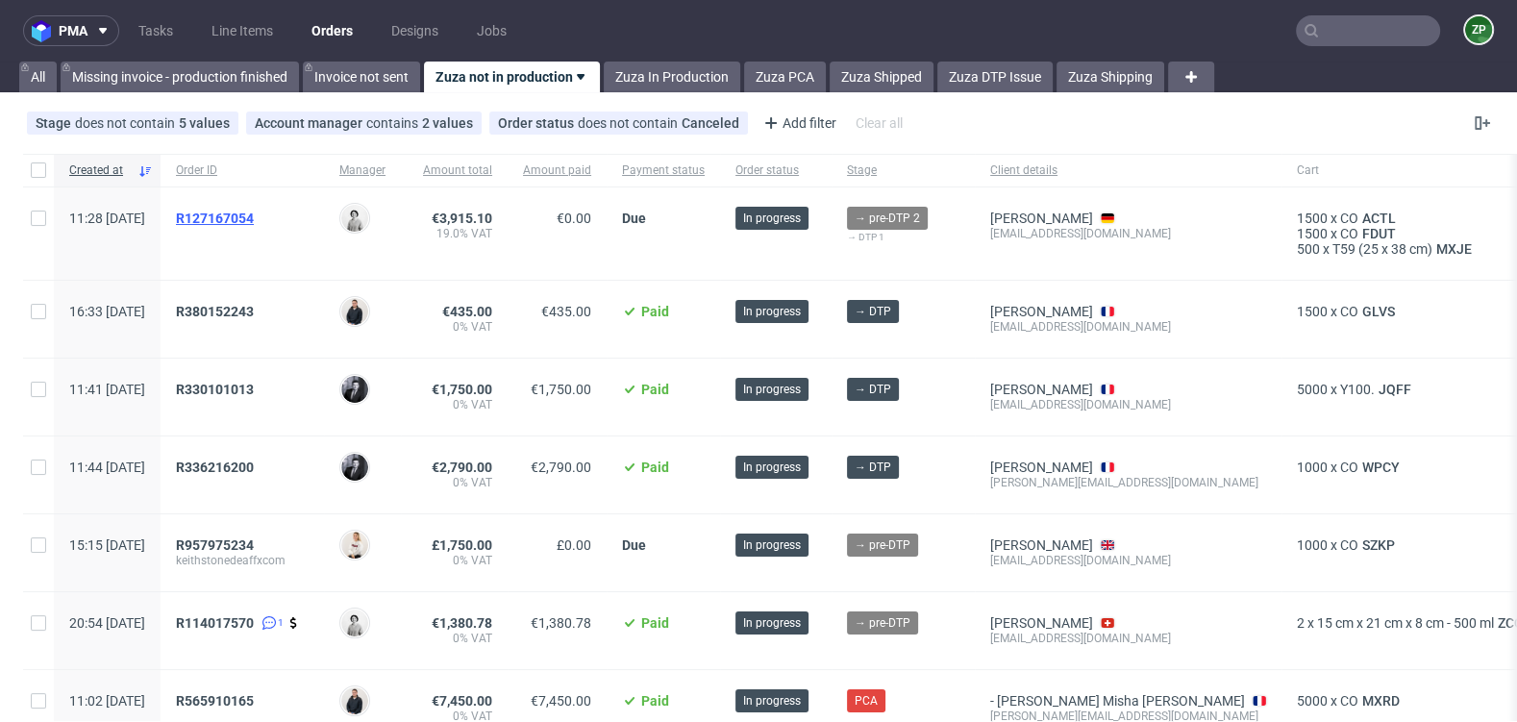
click at [254, 211] on span "R127167054" at bounding box center [215, 217] width 78 height 15
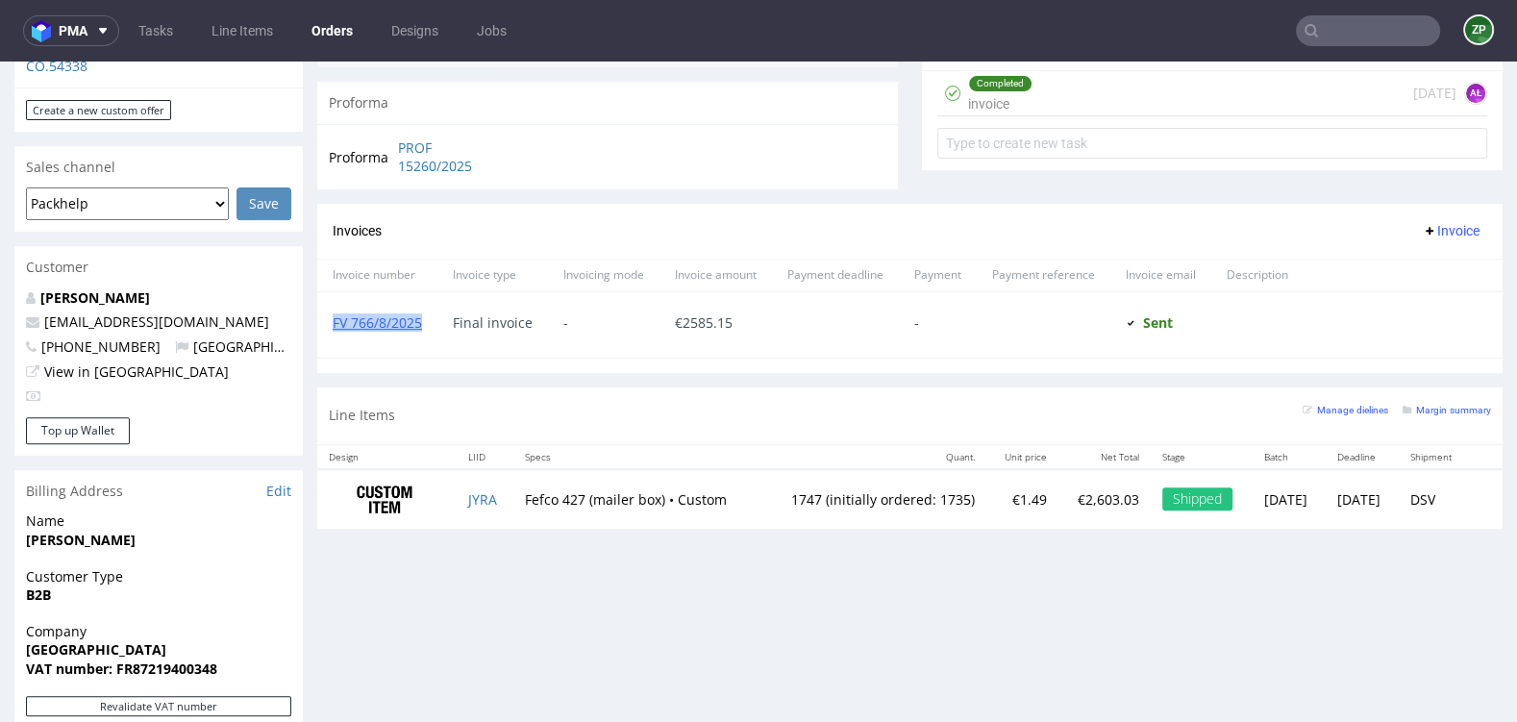
scroll to position [11, 0]
click at [335, 24] on link "Orders" at bounding box center [332, 30] width 64 height 31
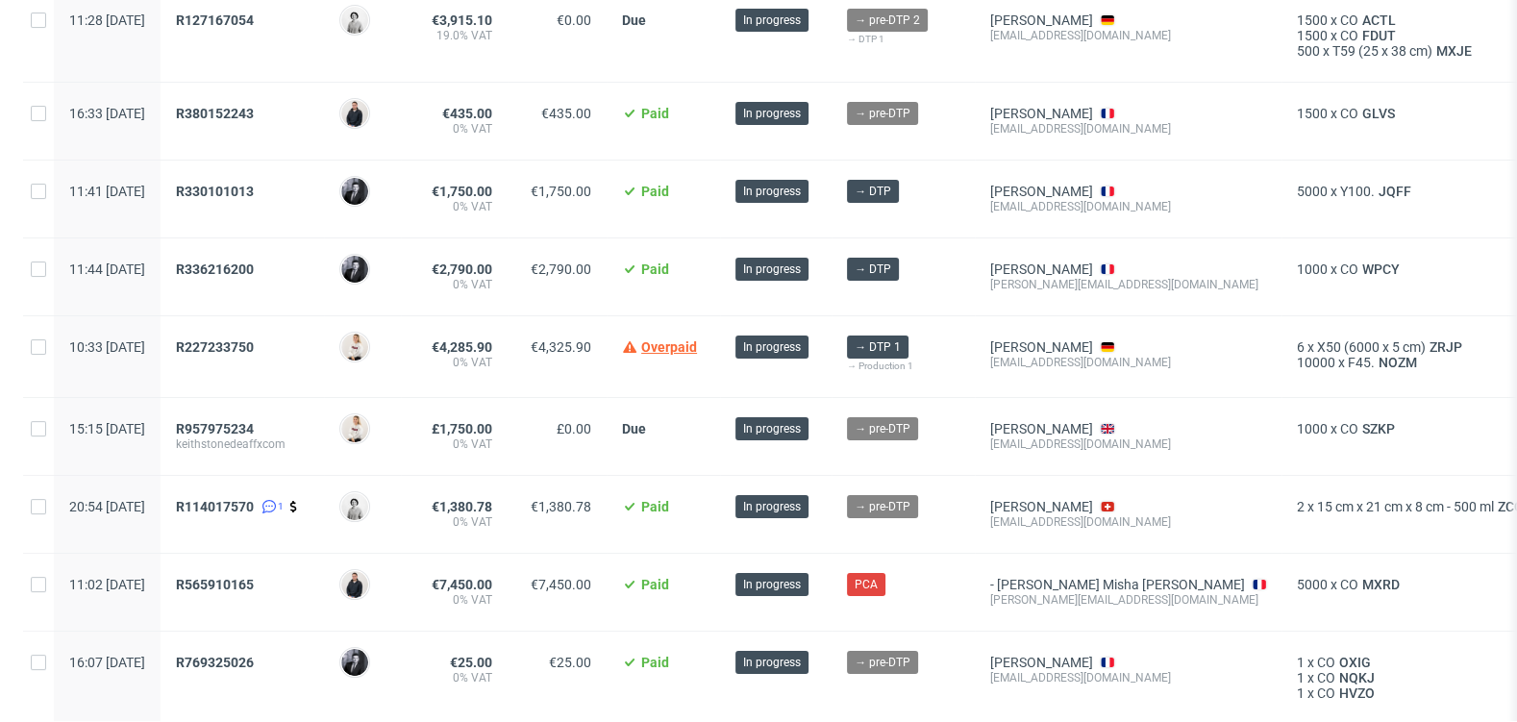
scroll to position [203, 0]
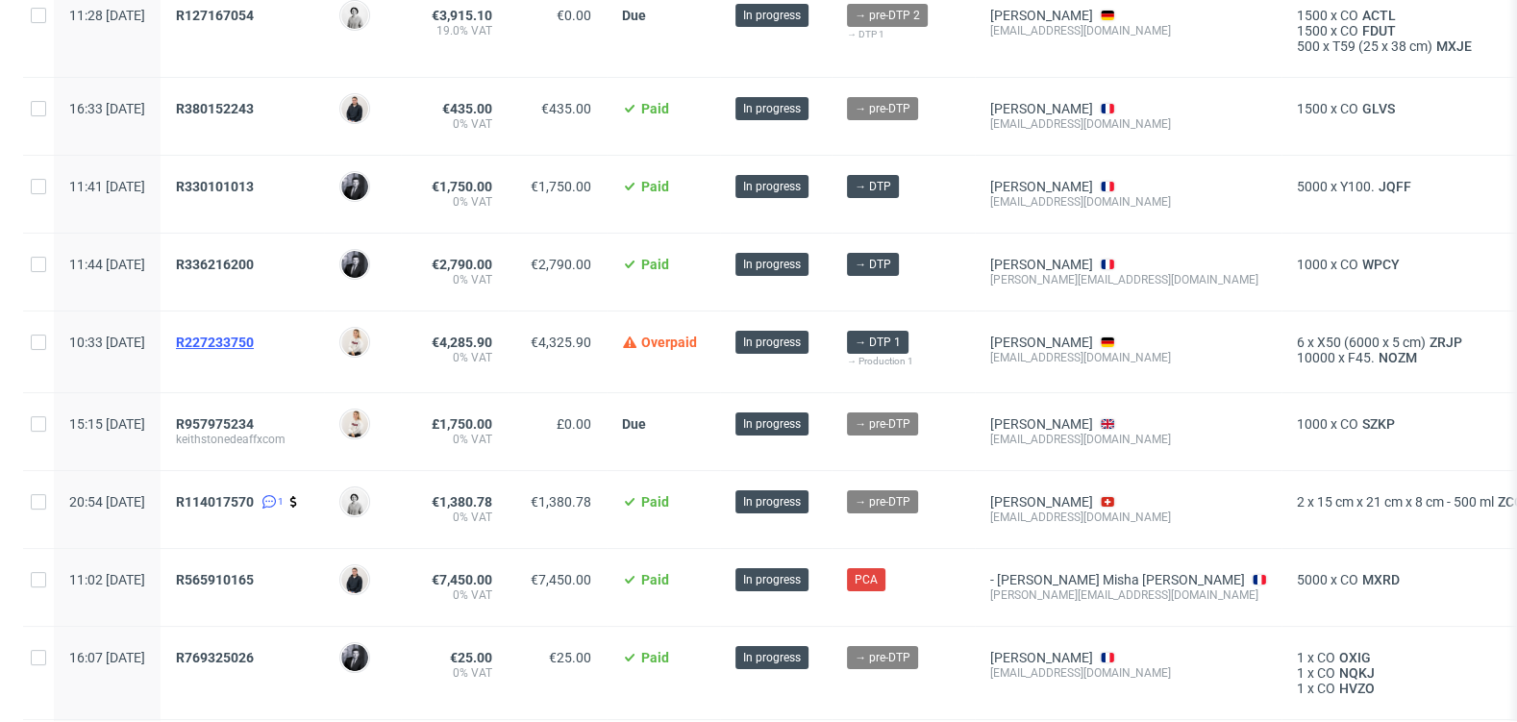
click at [254, 334] on span "R227233750" at bounding box center [215, 341] width 78 height 15
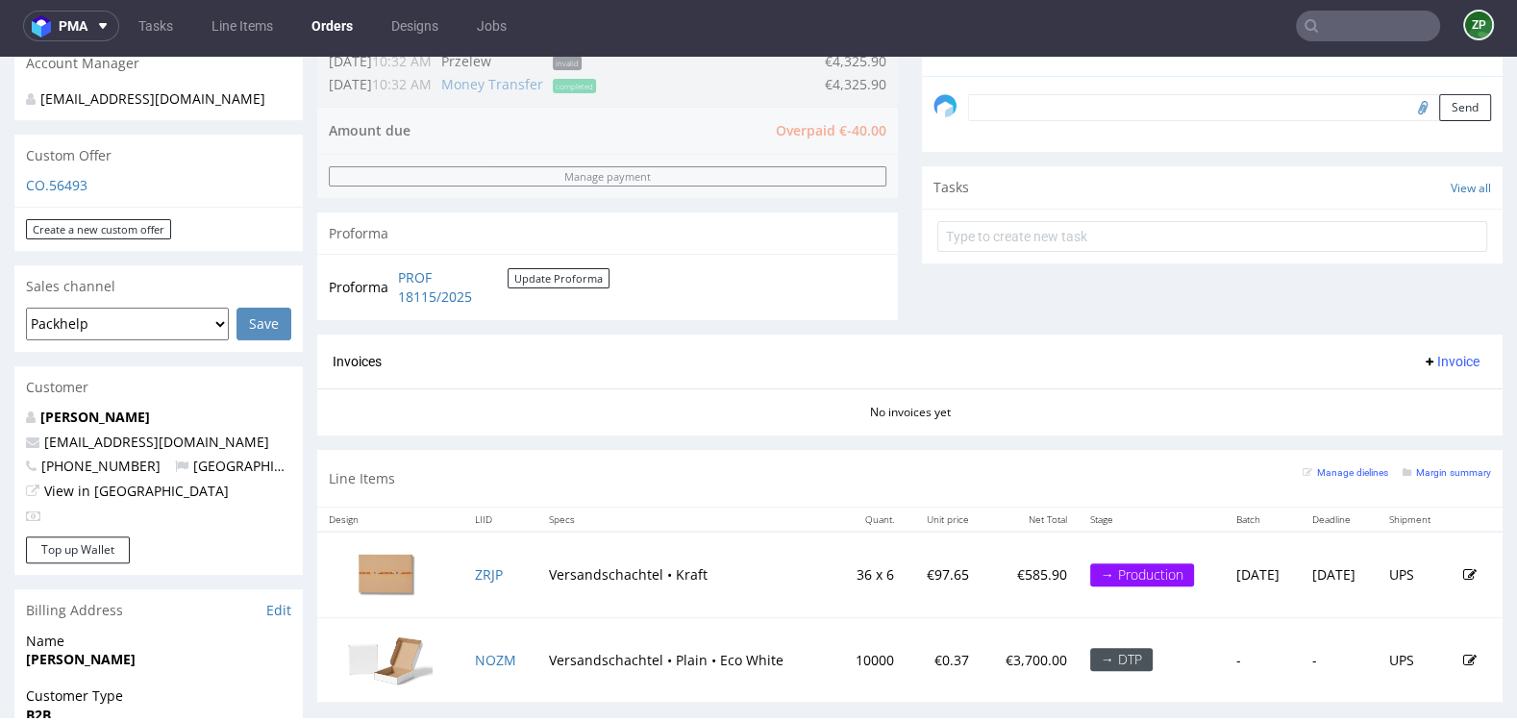
scroll to position [588, 0]
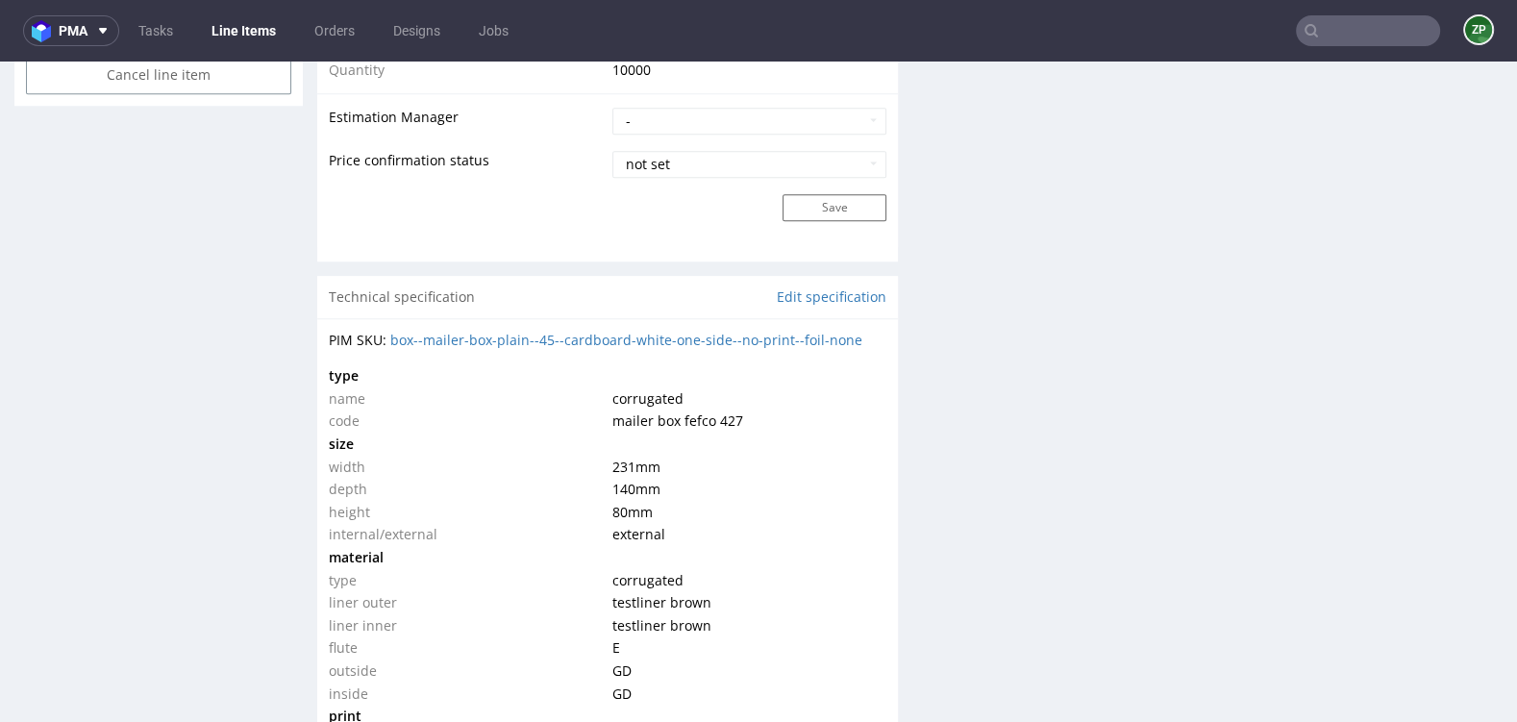
scroll to position [1627, 0]
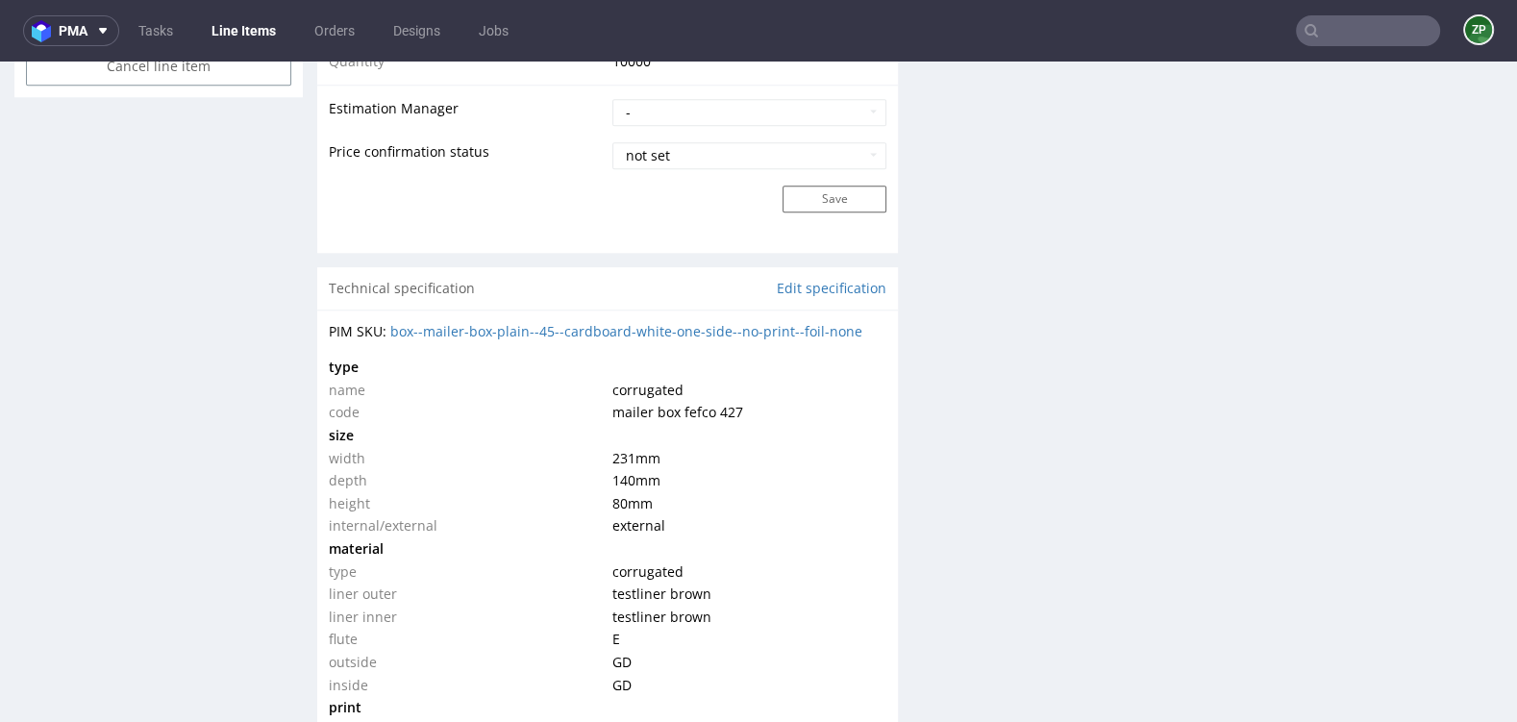
click at [1336, 15] on input "text" at bounding box center [1368, 30] width 144 height 31
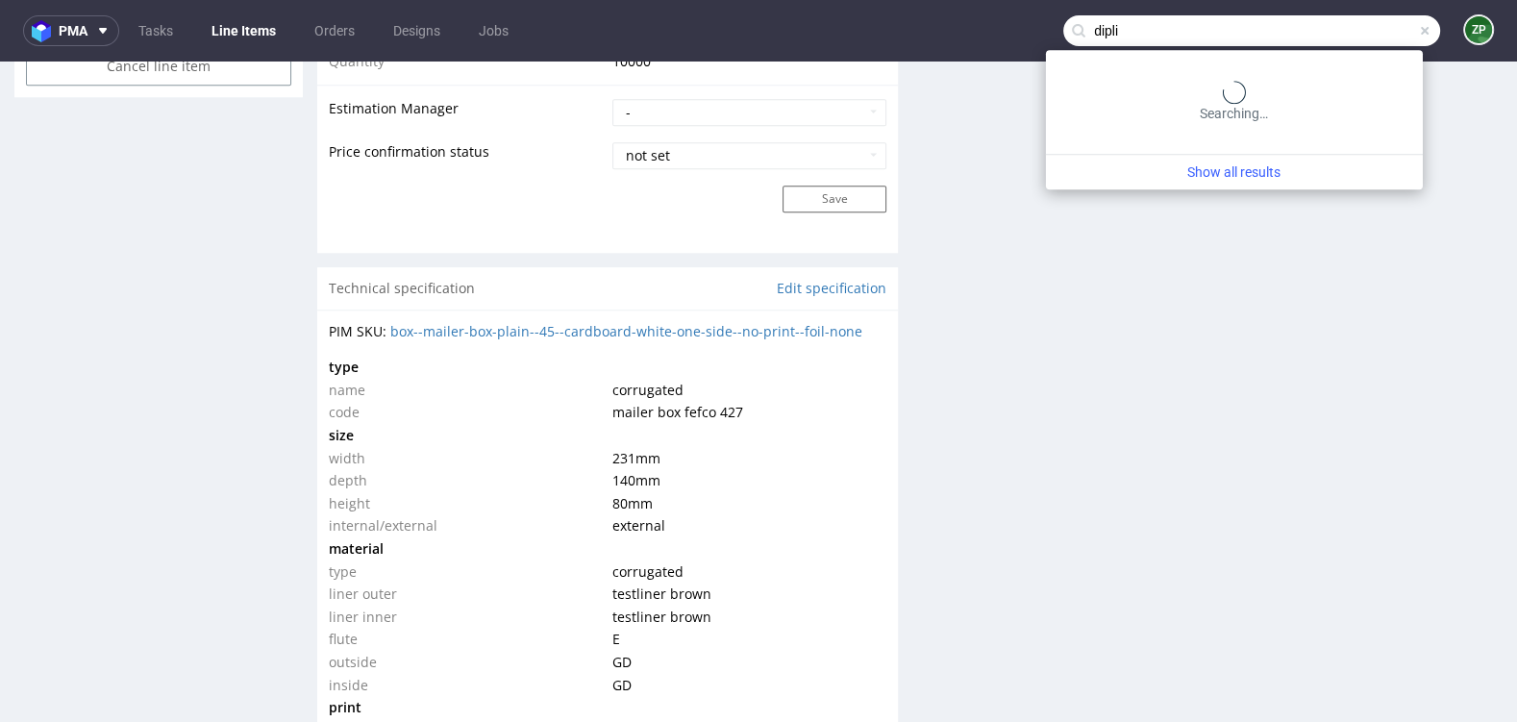
type input "dipli"
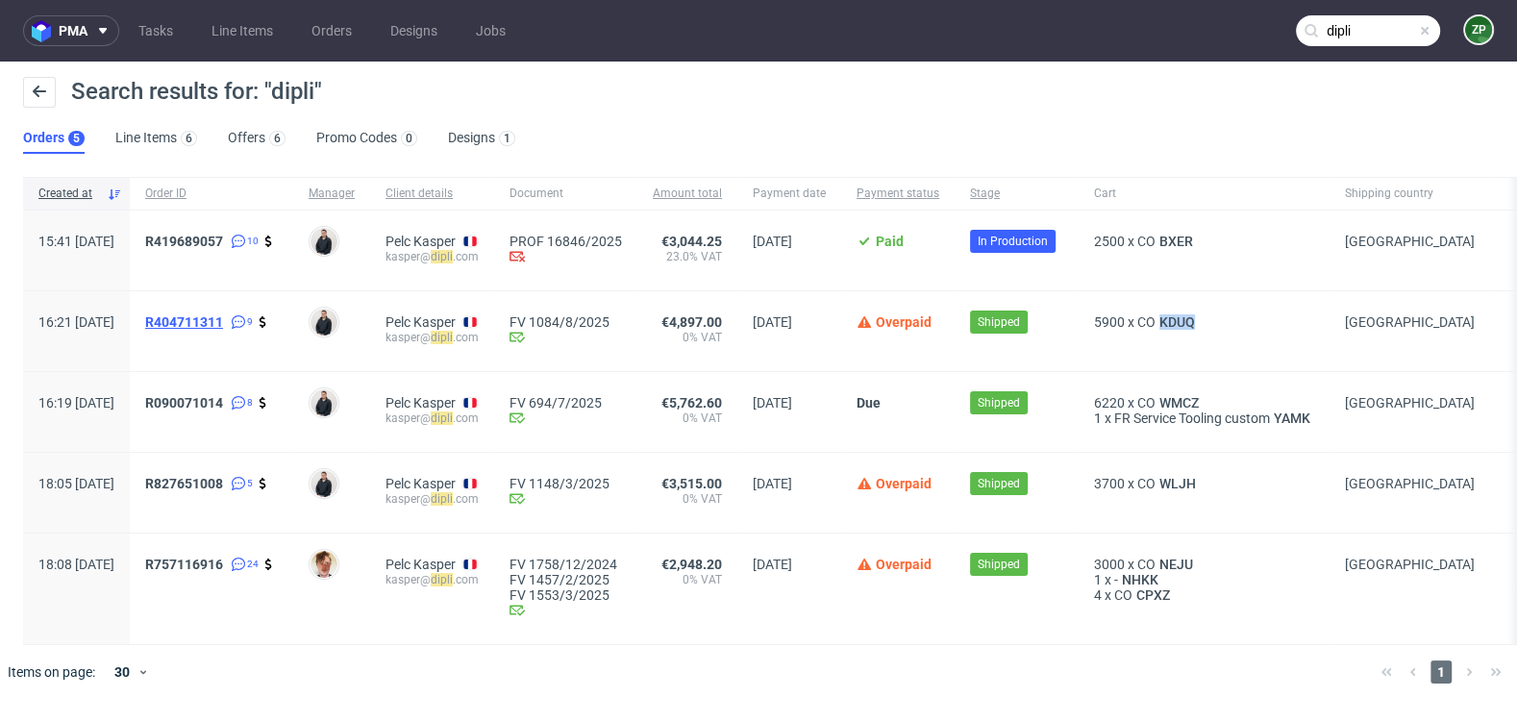
click at [210, 321] on span "R404711311" at bounding box center [184, 321] width 78 height 15
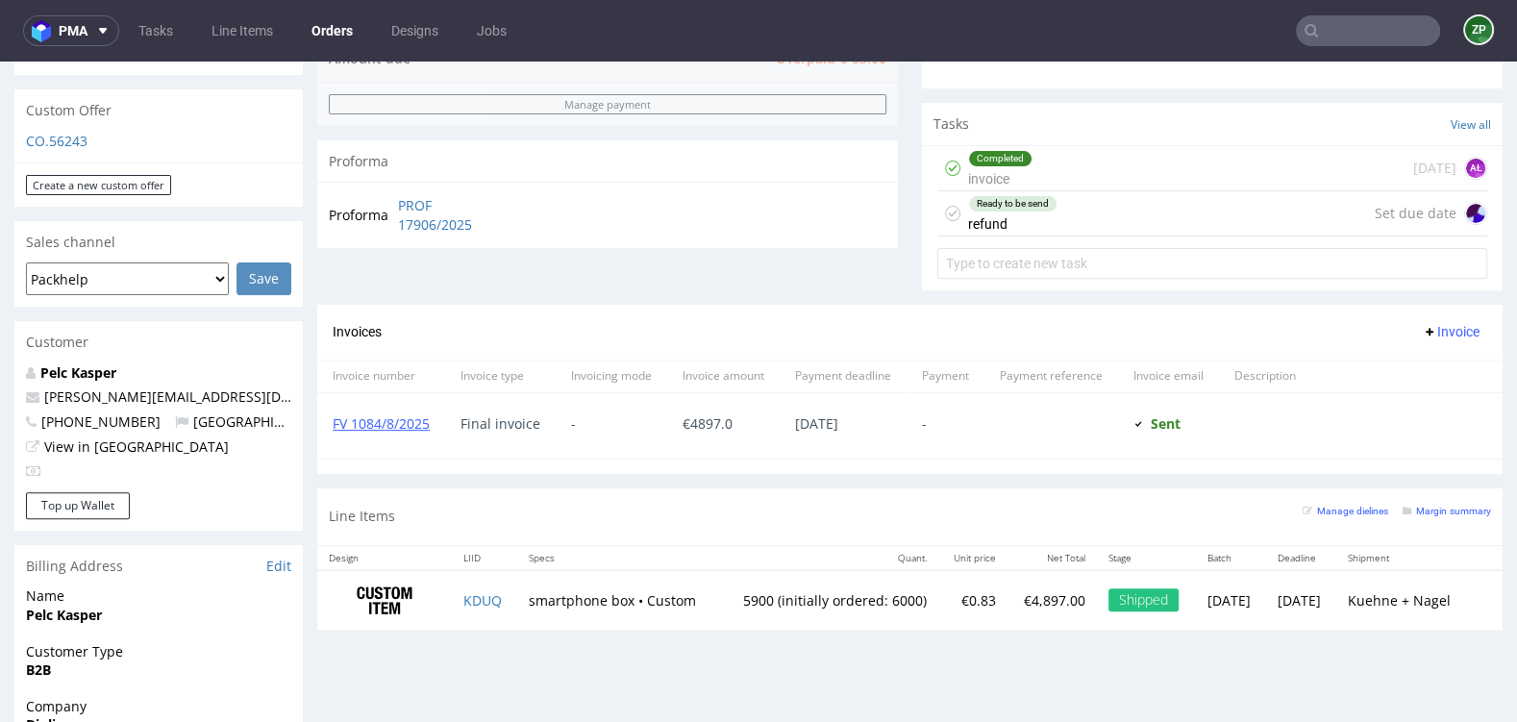
scroll to position [699, 0]
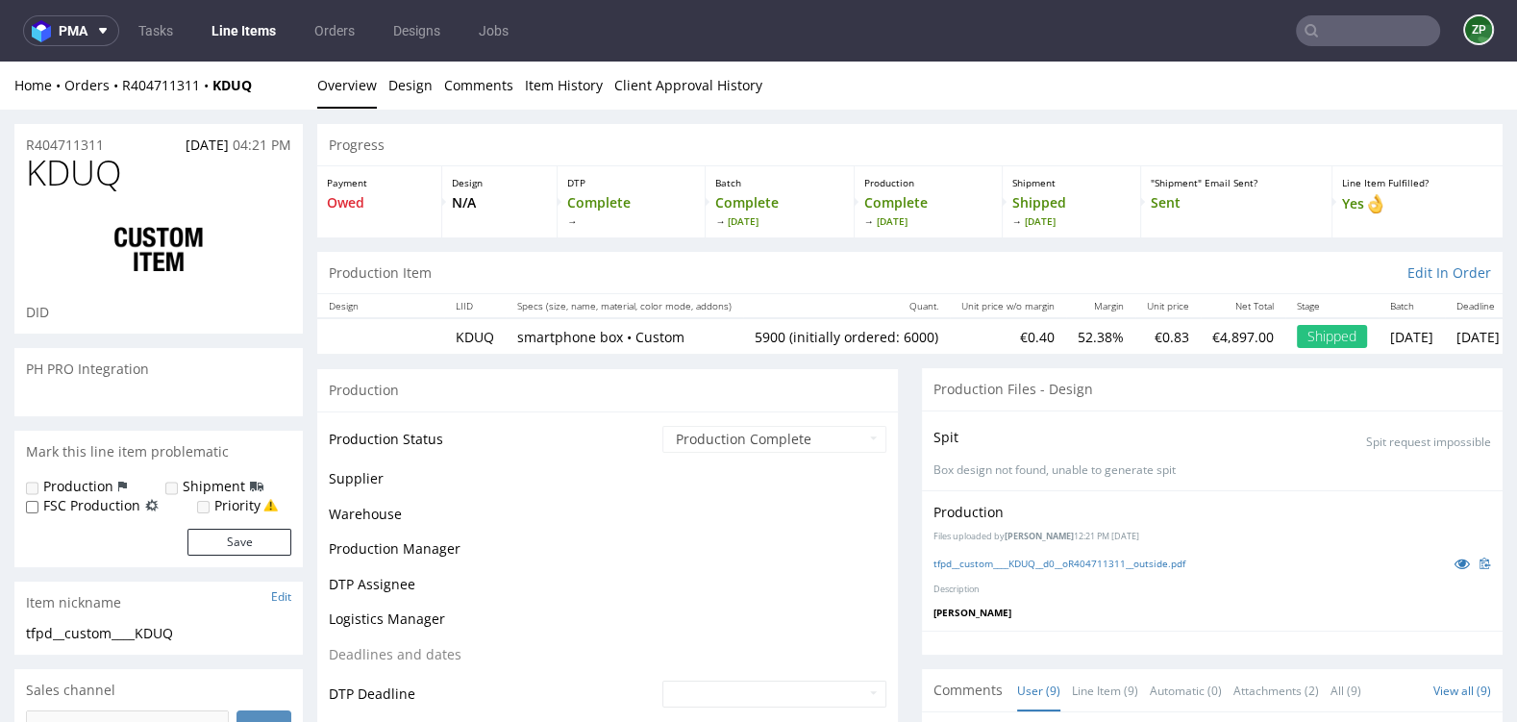
scroll to position [285, 0]
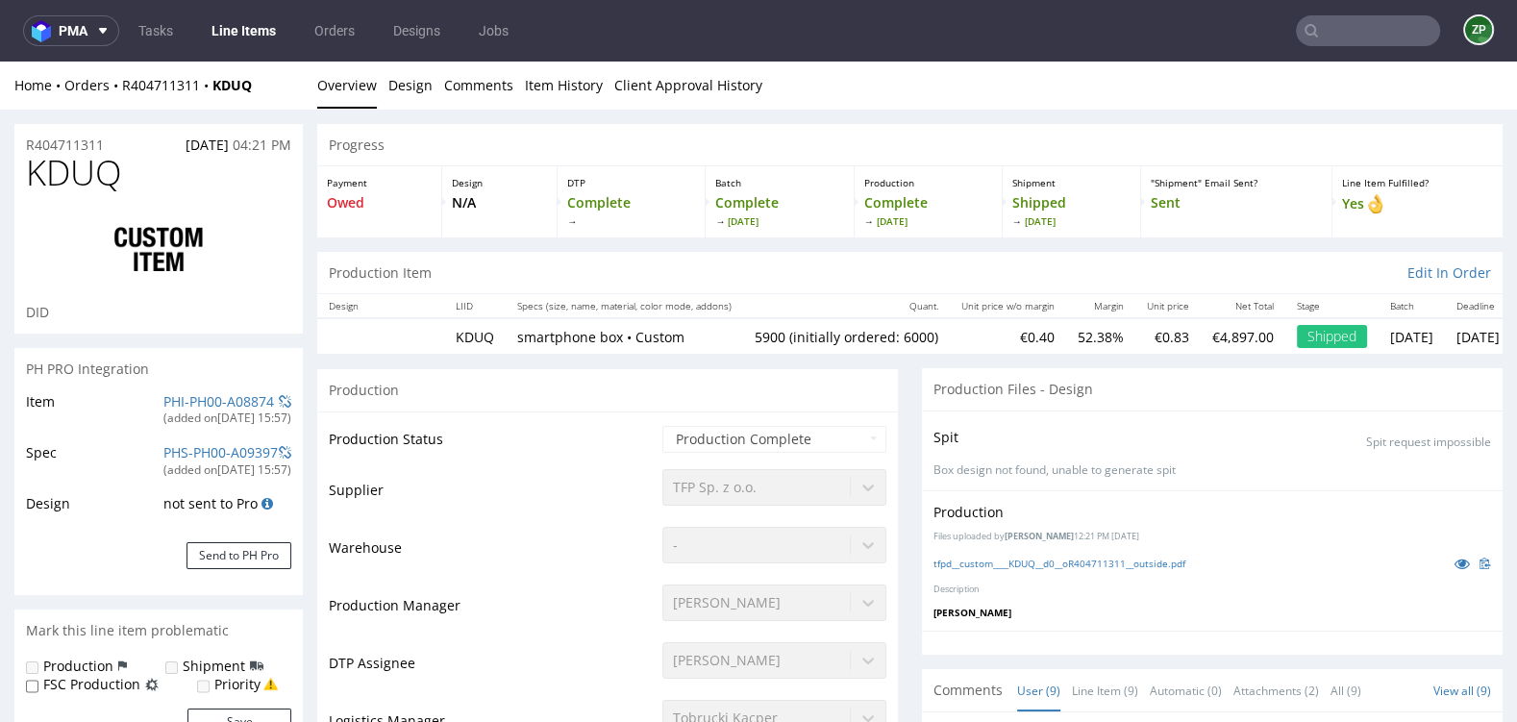
type input "5900"
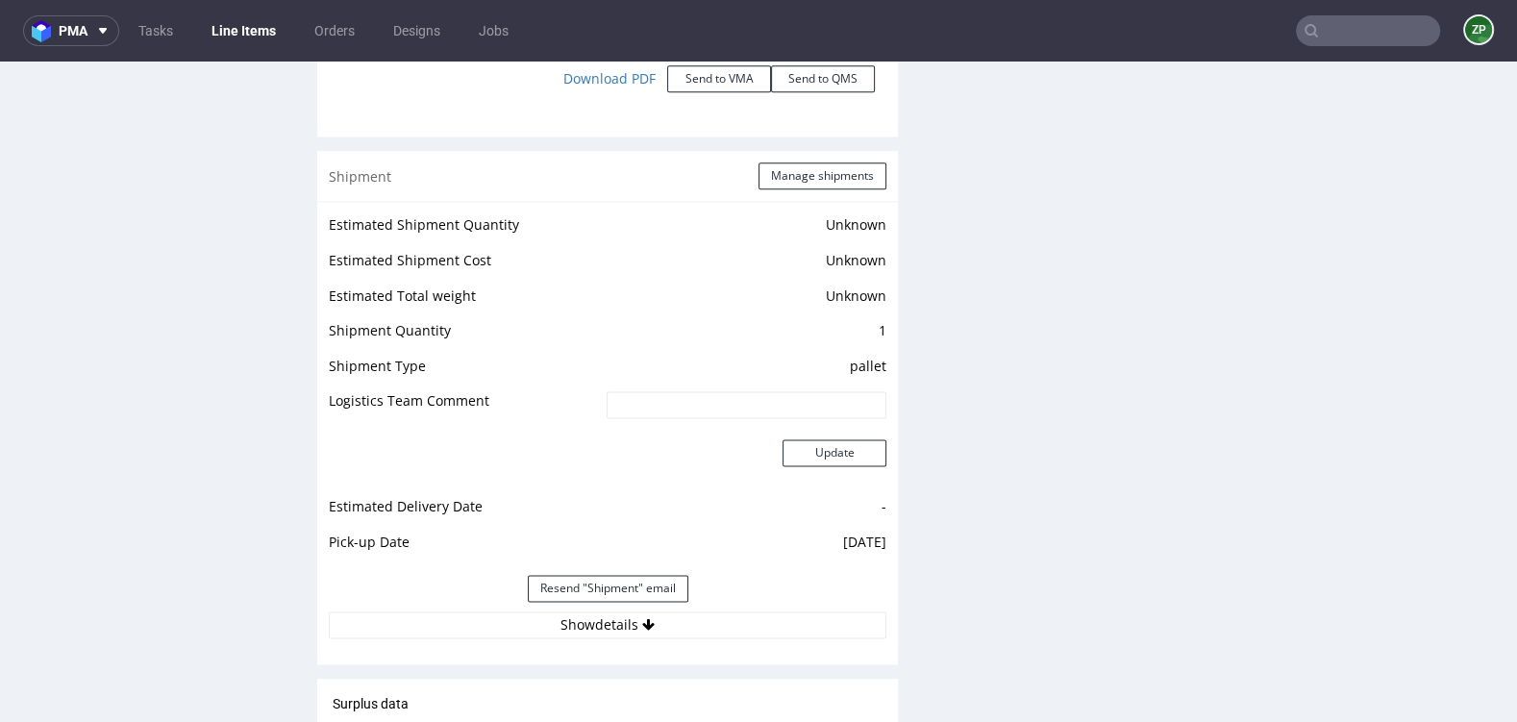
scroll to position [2367, 0]
click at [668, 616] on button "Show details" at bounding box center [607, 622] width 557 height 27
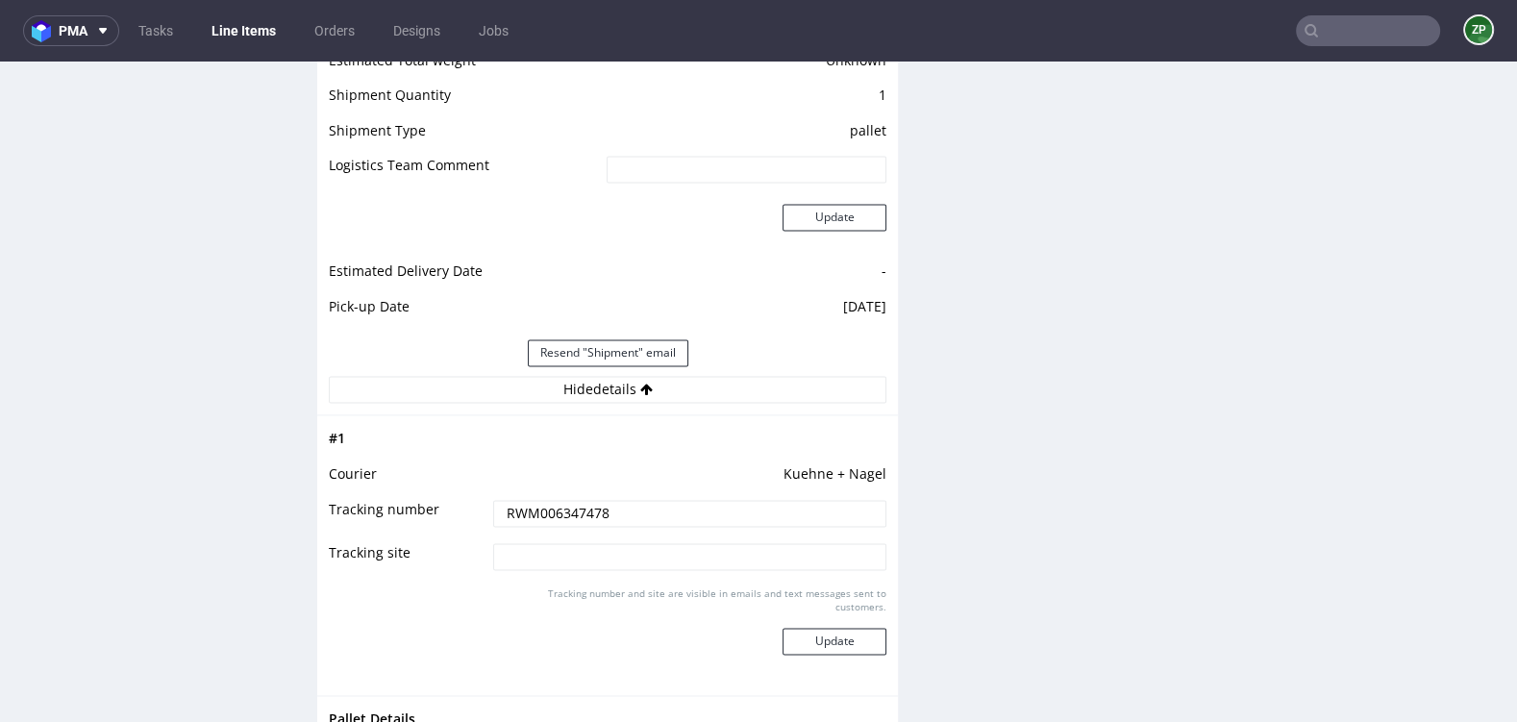
scroll to position [2599, 0]
click at [557, 511] on input "RWM006347478" at bounding box center [689, 515] width 393 height 27
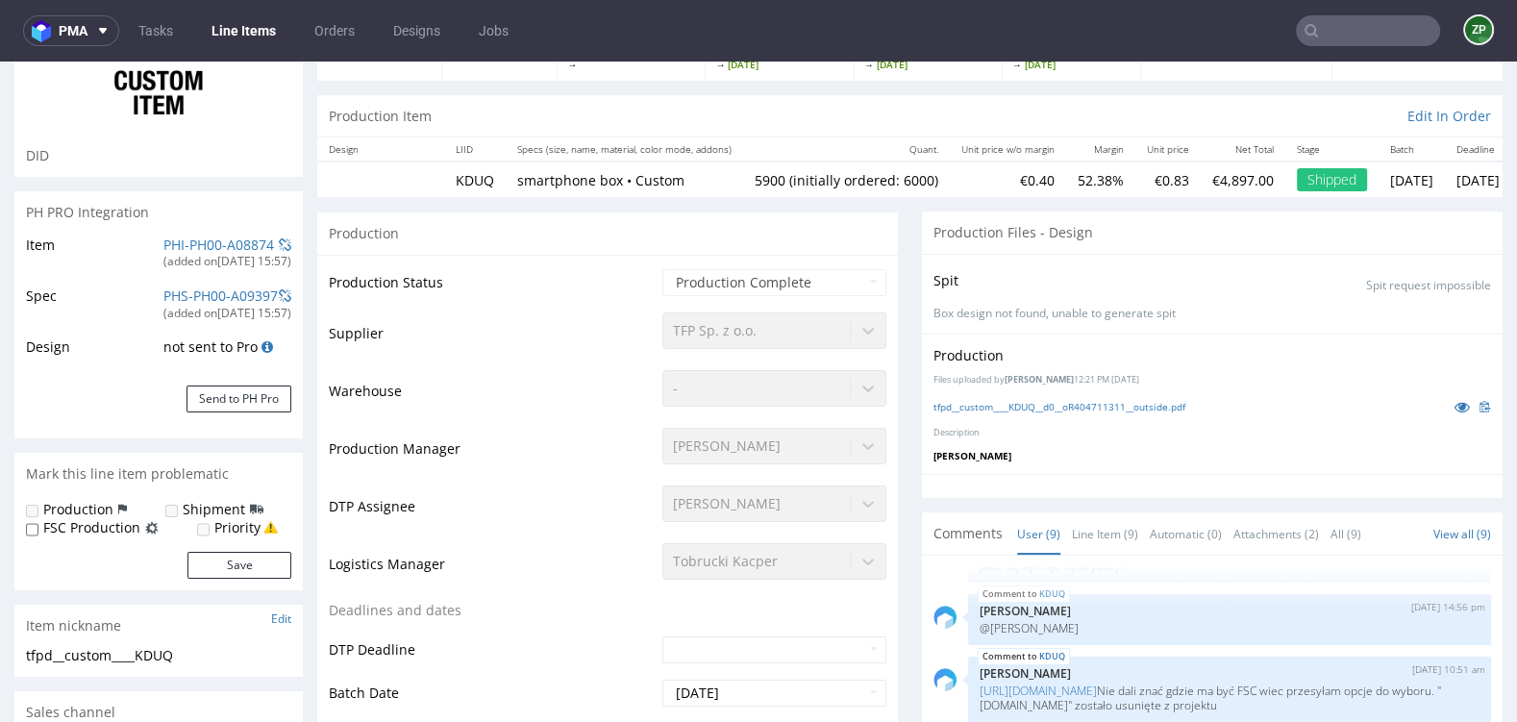
scroll to position [0, 0]
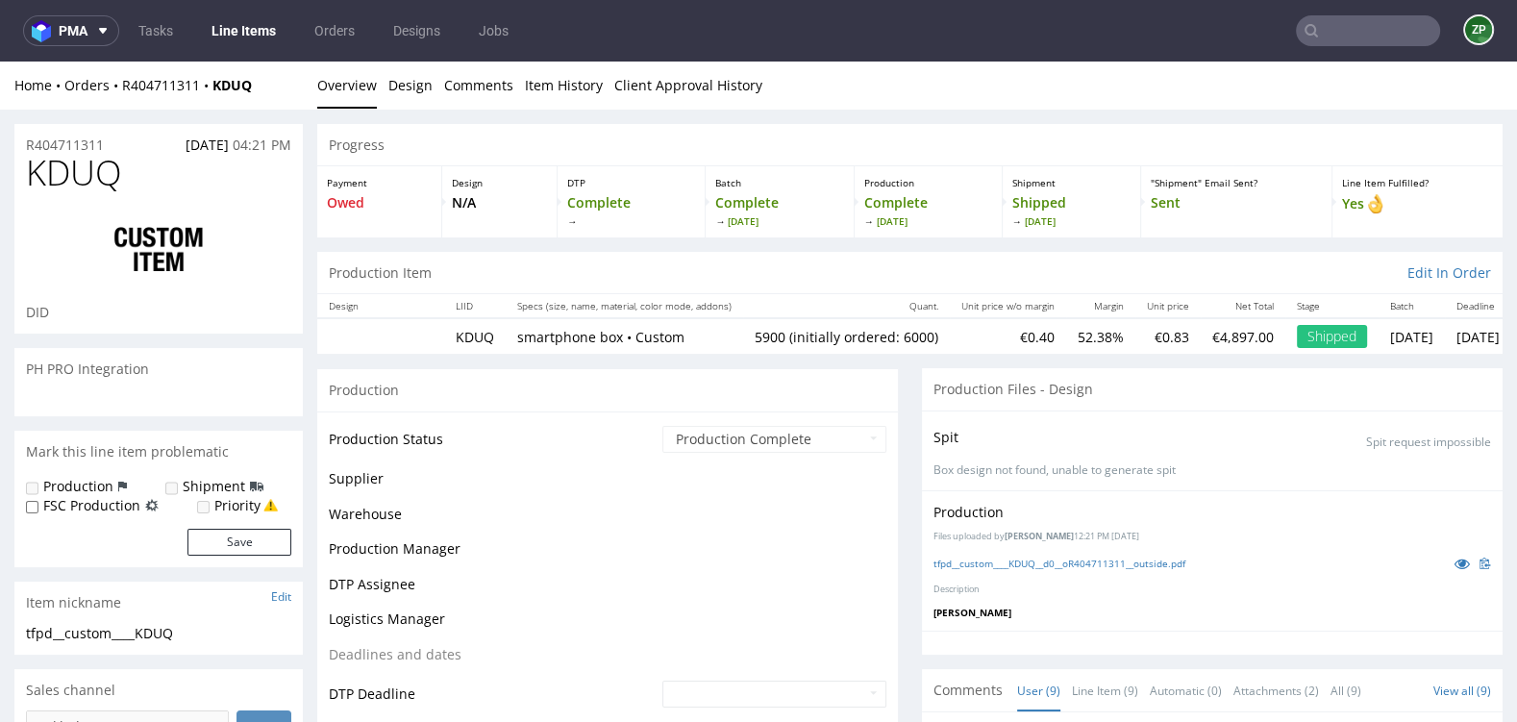
scroll to position [285, 0]
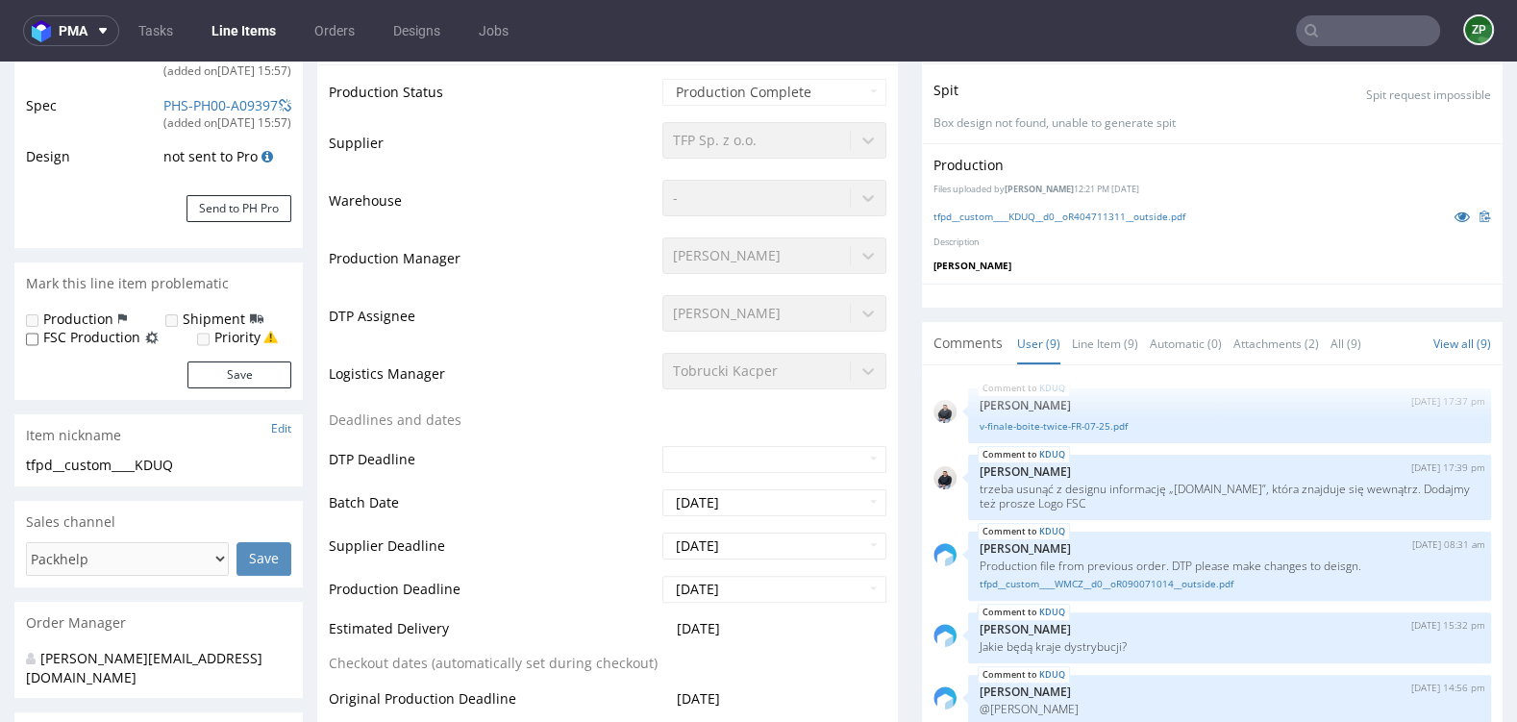
scroll to position [285, 0]
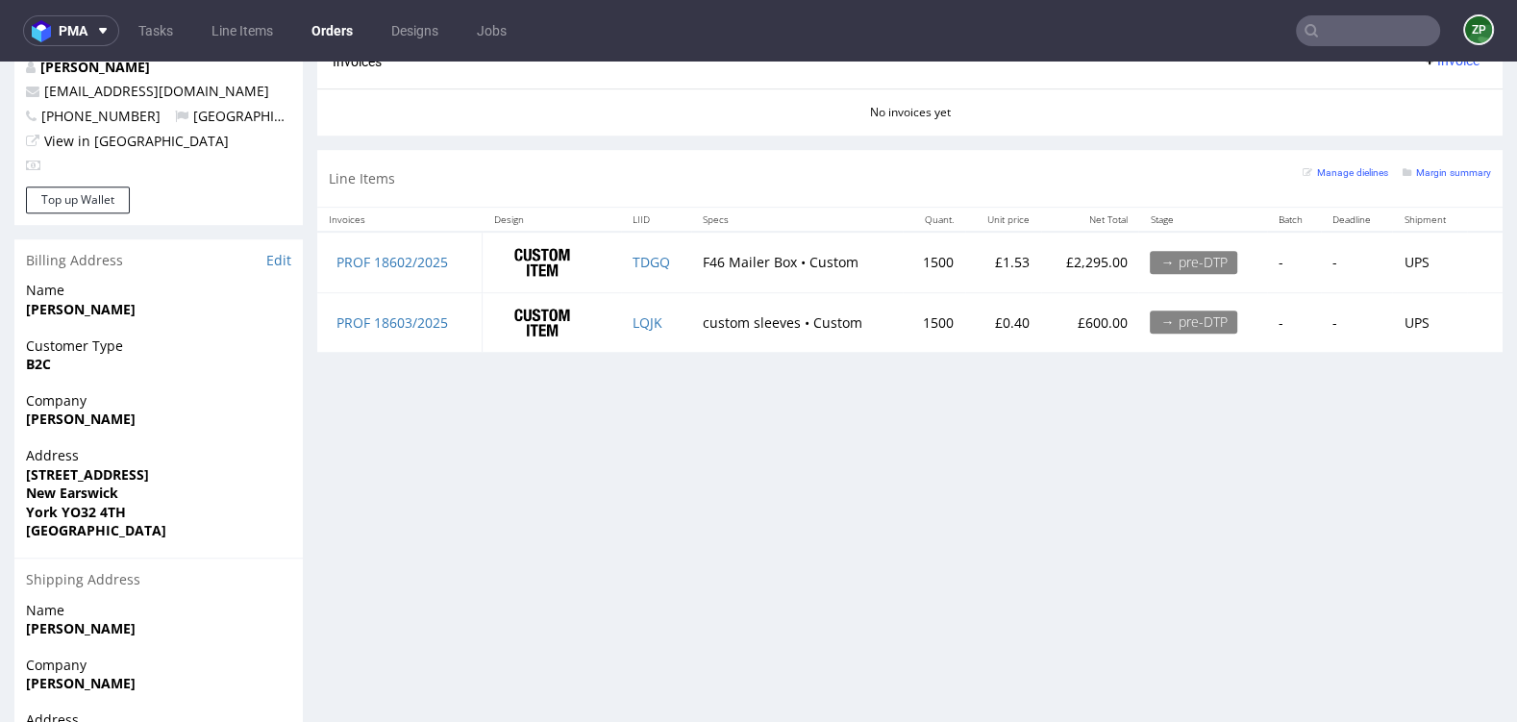
scroll to position [1094, 0]
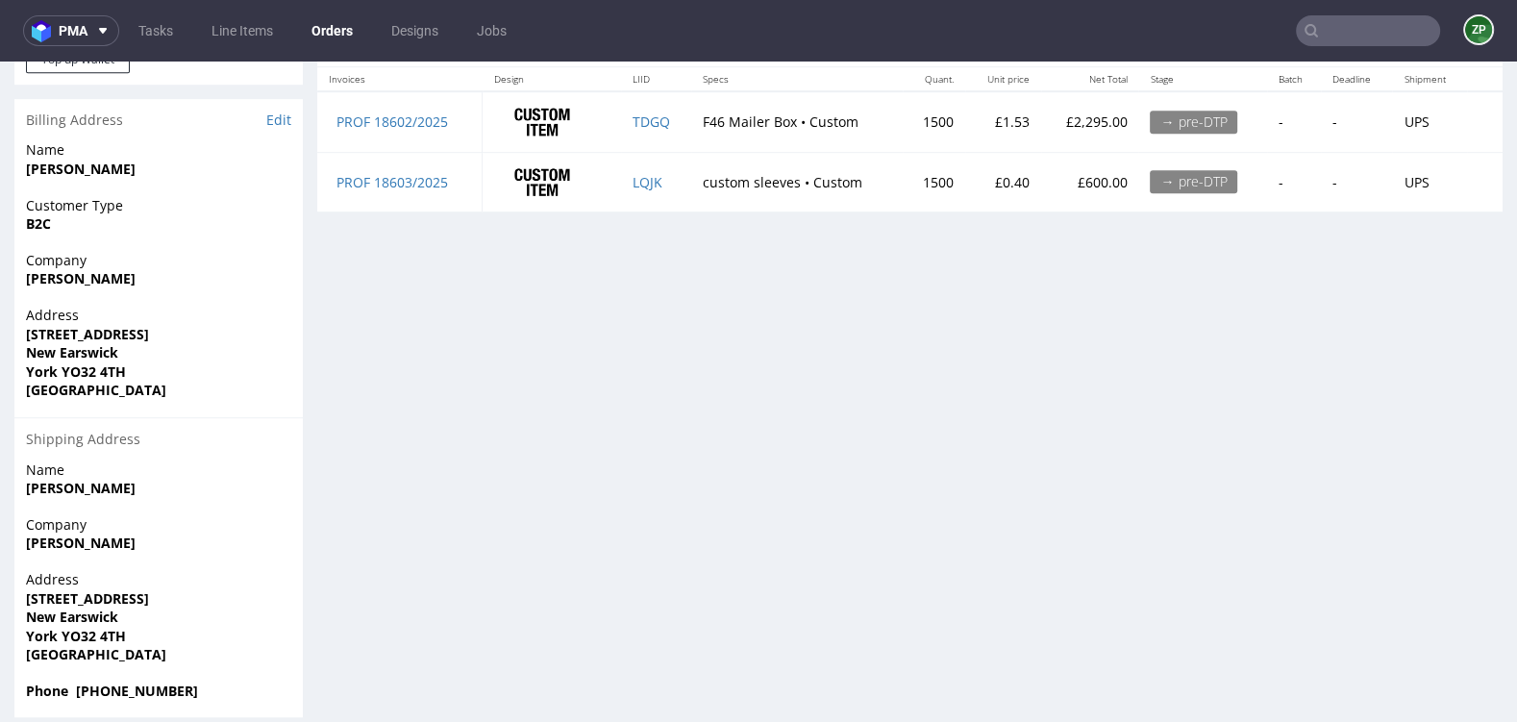
click at [321, 27] on link "Orders" at bounding box center [332, 30] width 64 height 31
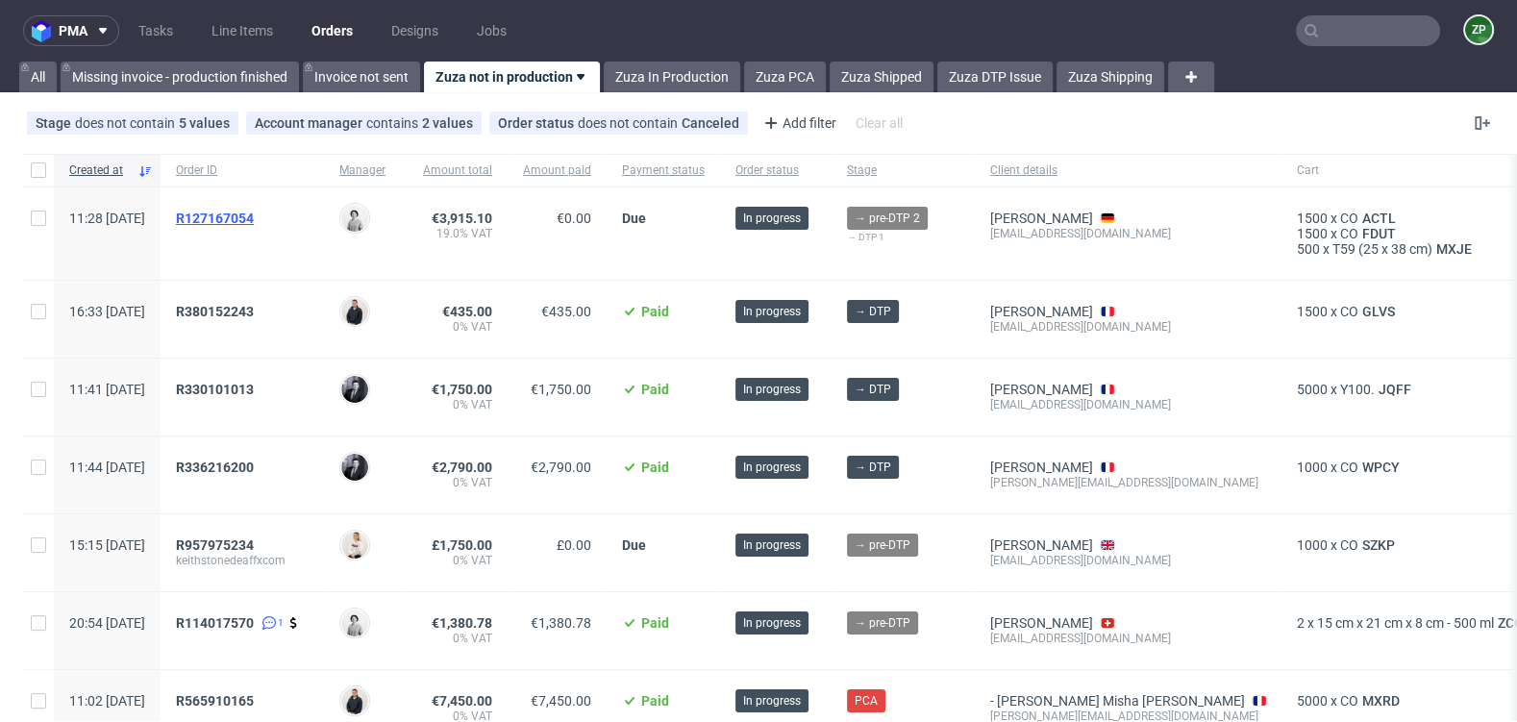
click at [254, 214] on span "R127167054" at bounding box center [215, 217] width 78 height 15
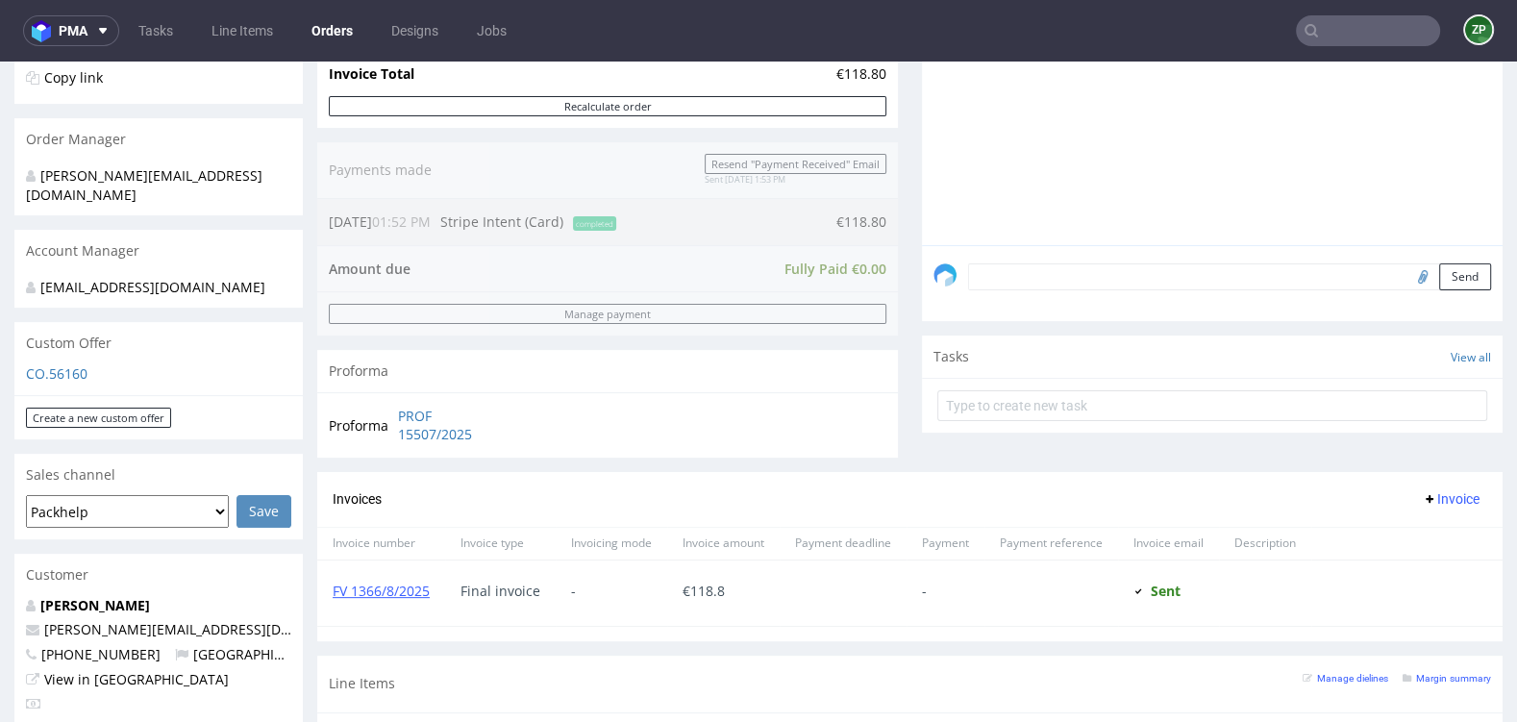
scroll to position [420, 0]
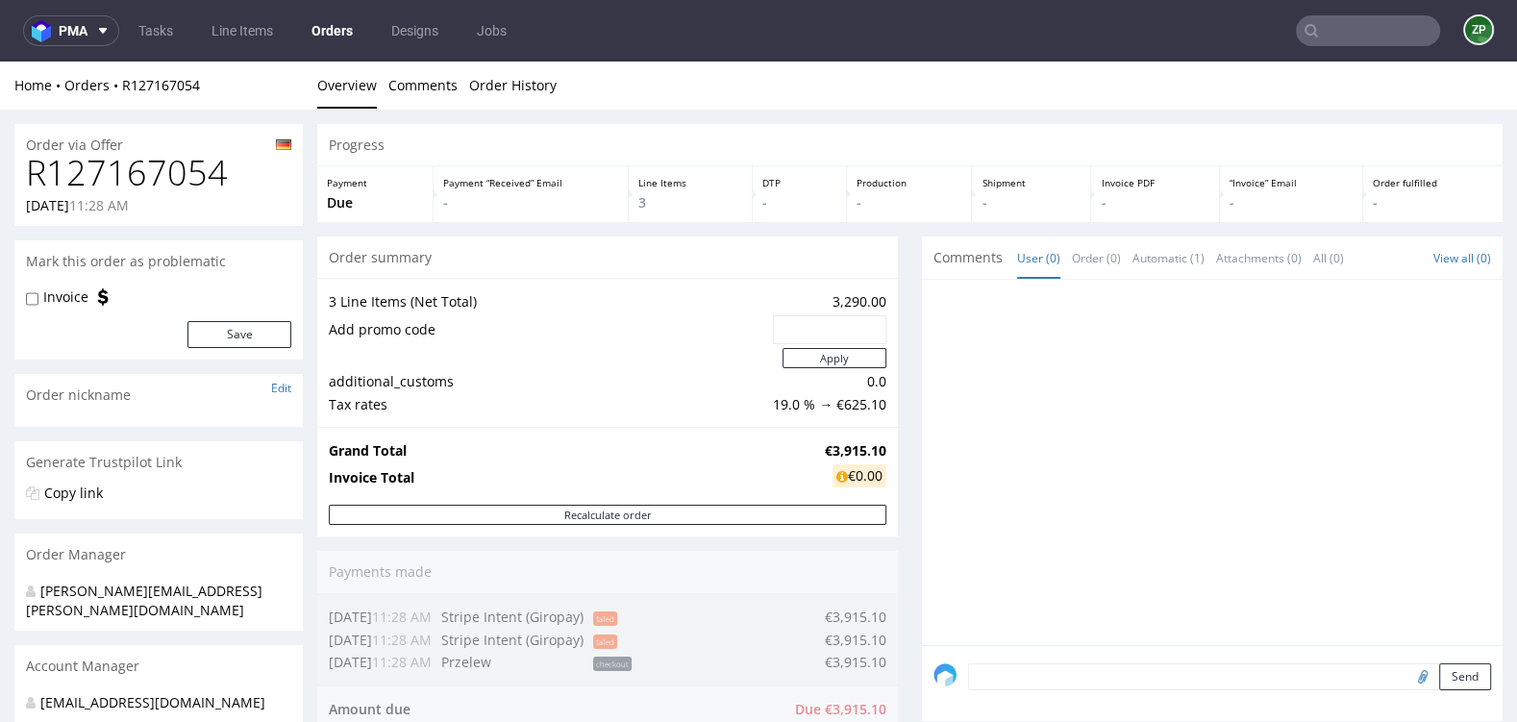
click at [334, 29] on link "Orders" at bounding box center [332, 30] width 64 height 31
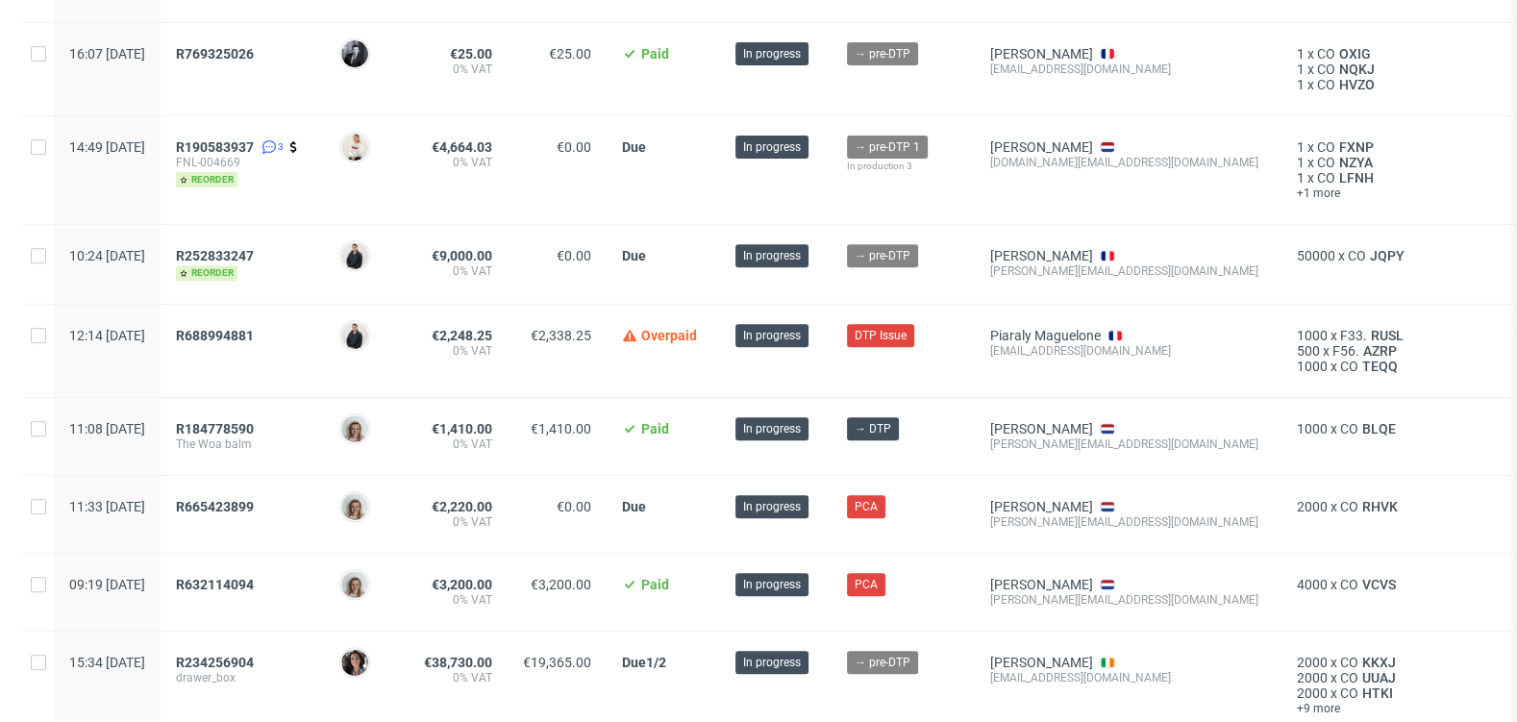
scroll to position [1068, 0]
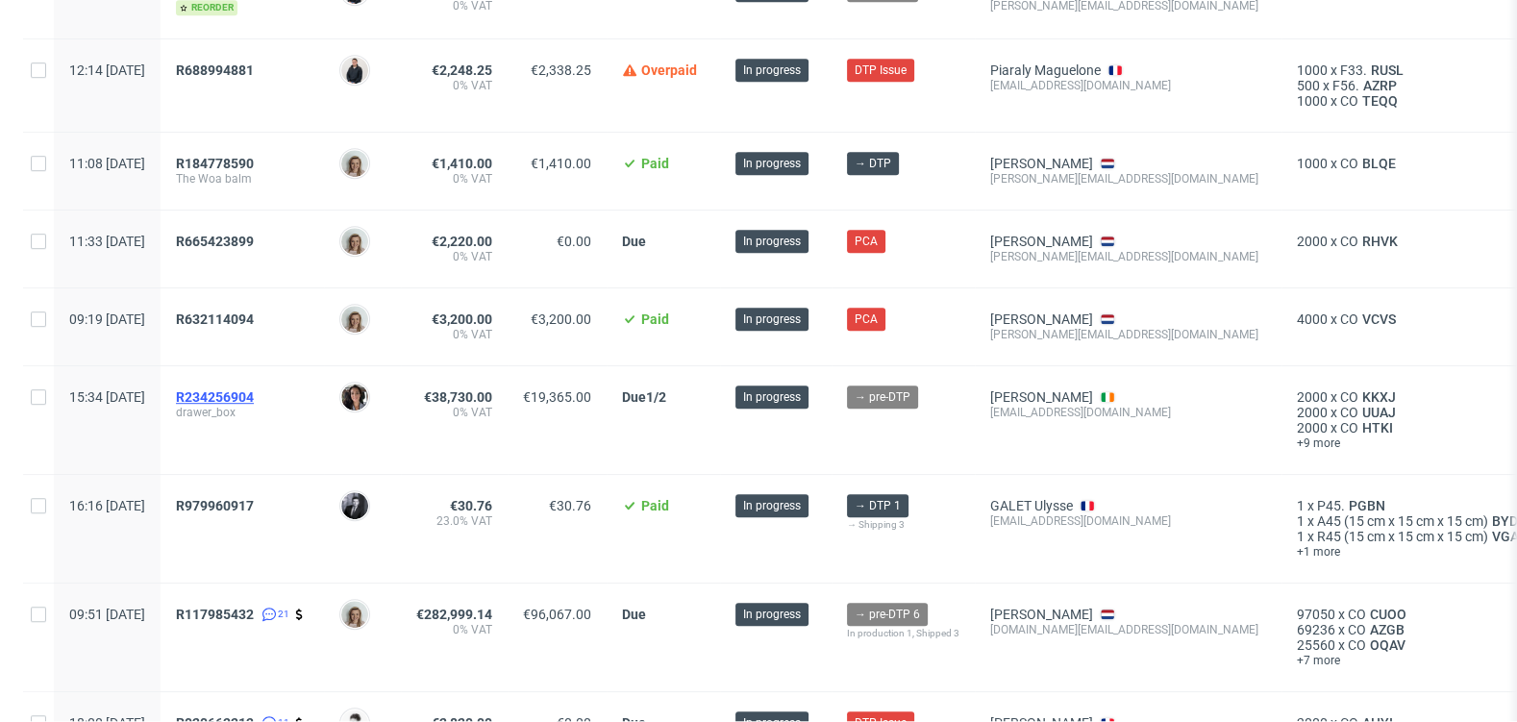
click at [254, 389] on span "R234256904" at bounding box center [215, 396] width 78 height 15
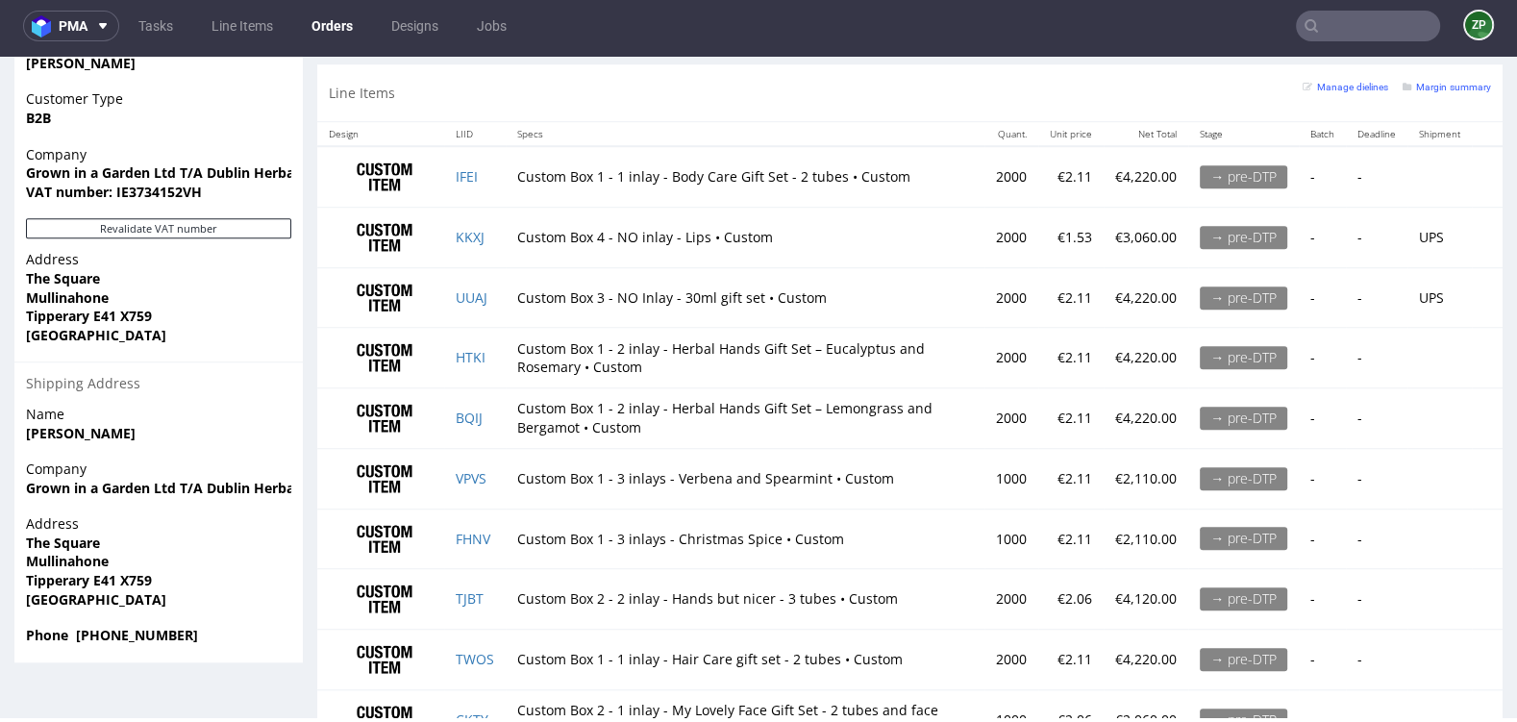
scroll to position [1269, 0]
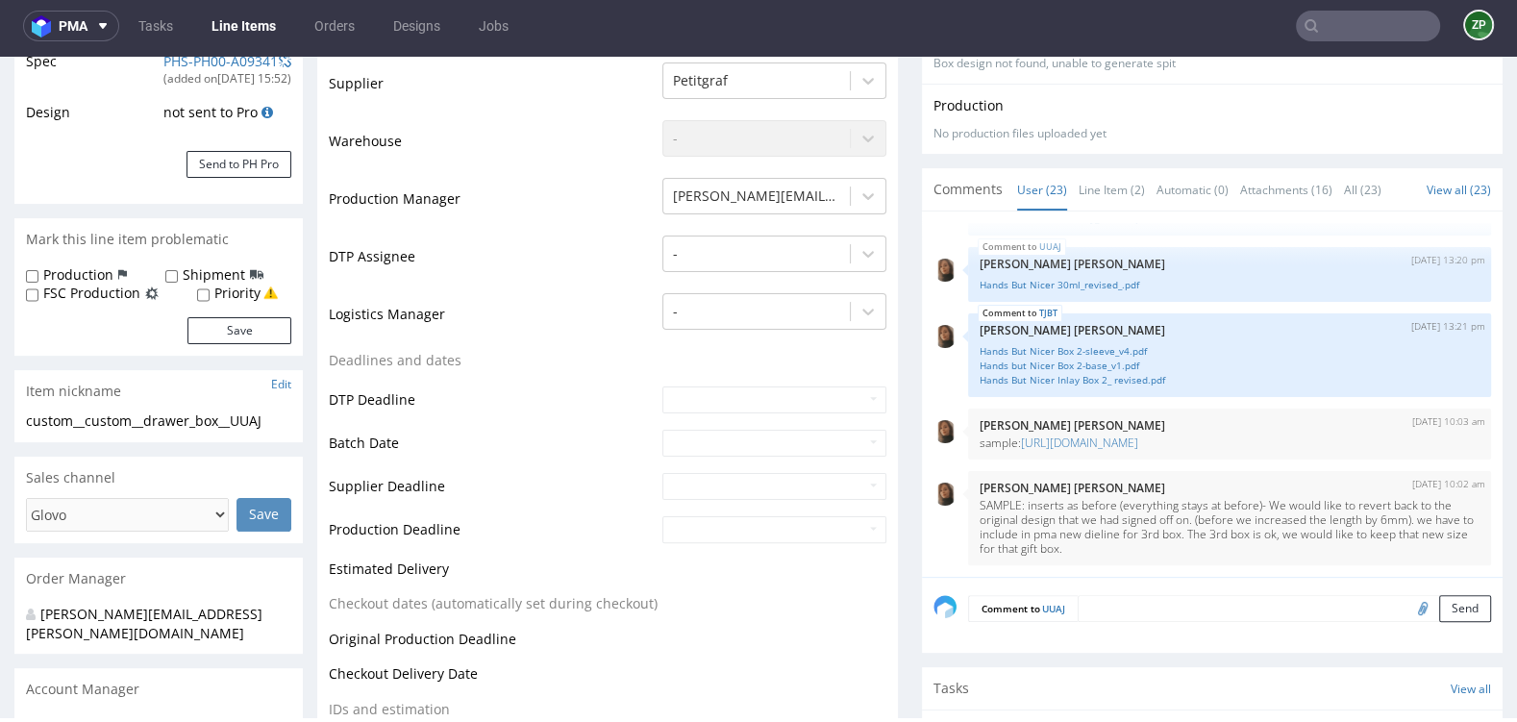
scroll to position [388, 0]
click at [1150, 620] on textarea at bounding box center [1283, 606] width 413 height 27
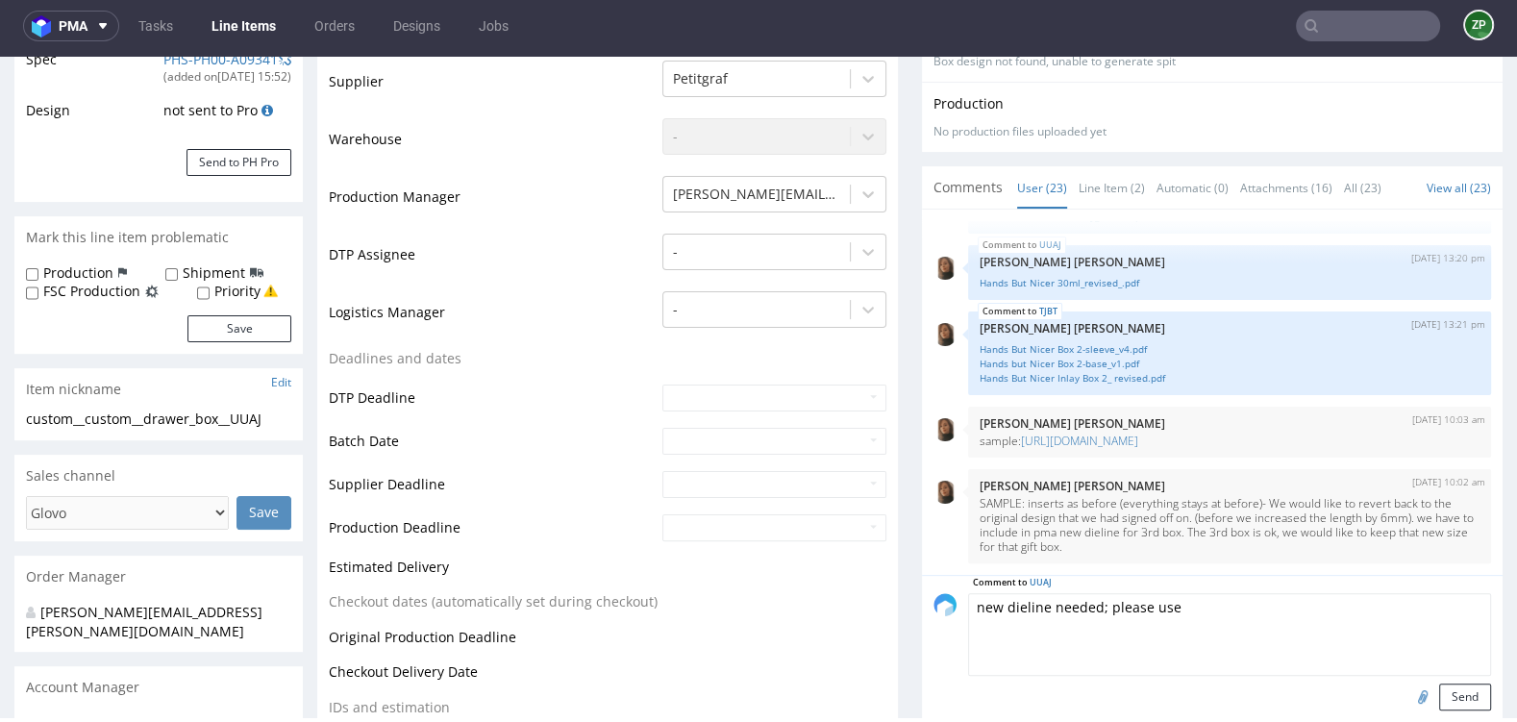
scroll to position [754, 0]
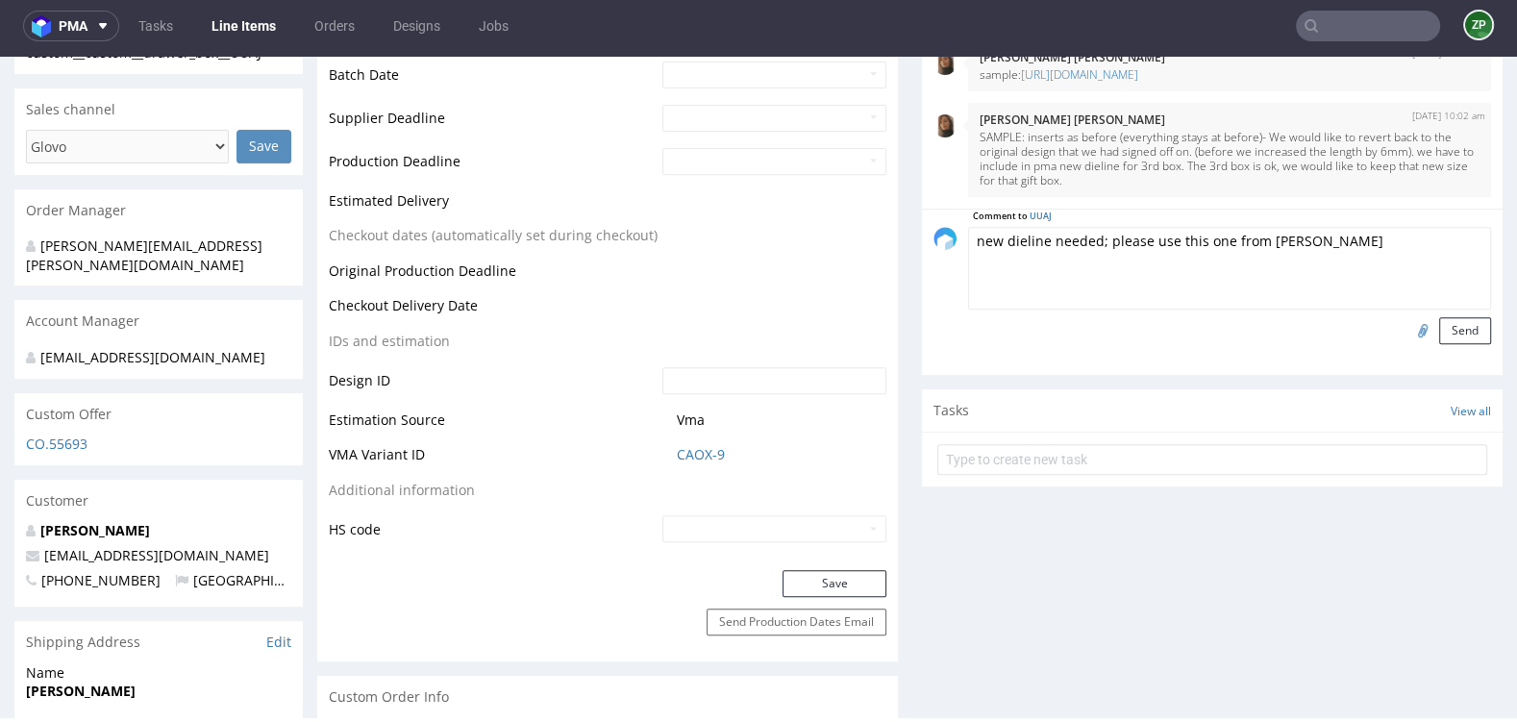
type textarea "new dieline needed; please use this one from Ernest"
click at [1406, 340] on input "file" at bounding box center [1419, 329] width 27 height 25
type input "C:\fakepath\1617_3_DRAWER BOX_GC1 350_V5.pdf"
click at [1443, 340] on button "Send" at bounding box center [1465, 330] width 52 height 27
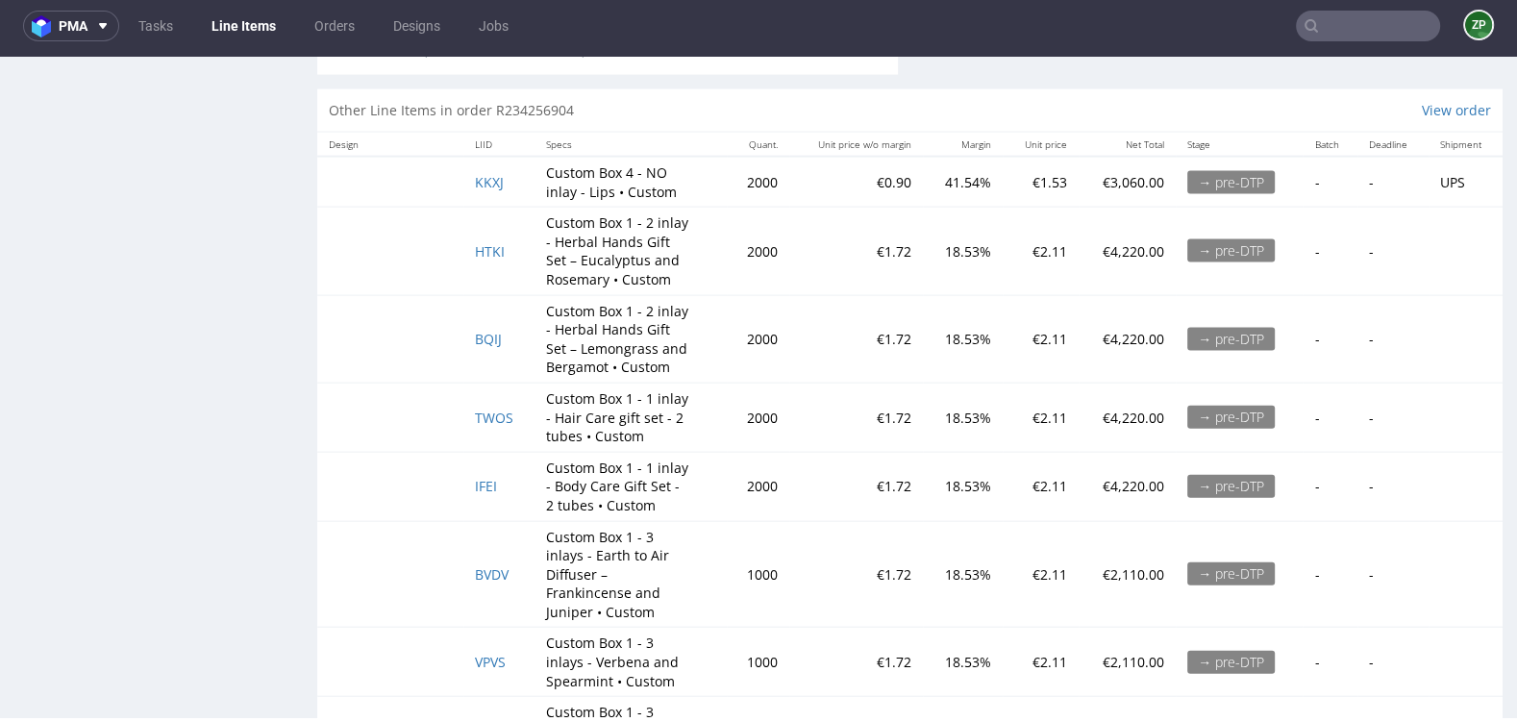
scroll to position [3931, 0]
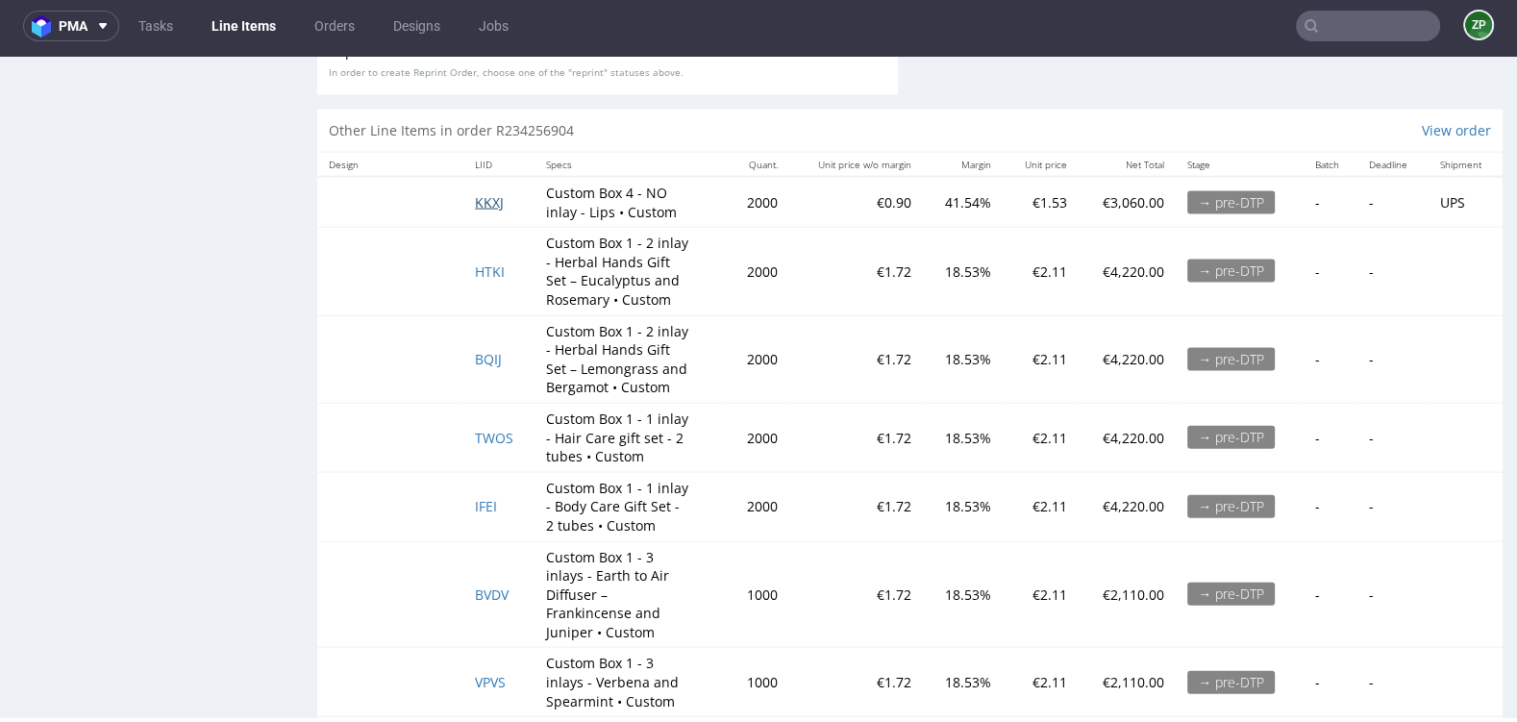
click at [482, 207] on span "KKXJ" at bounding box center [489, 202] width 29 height 18
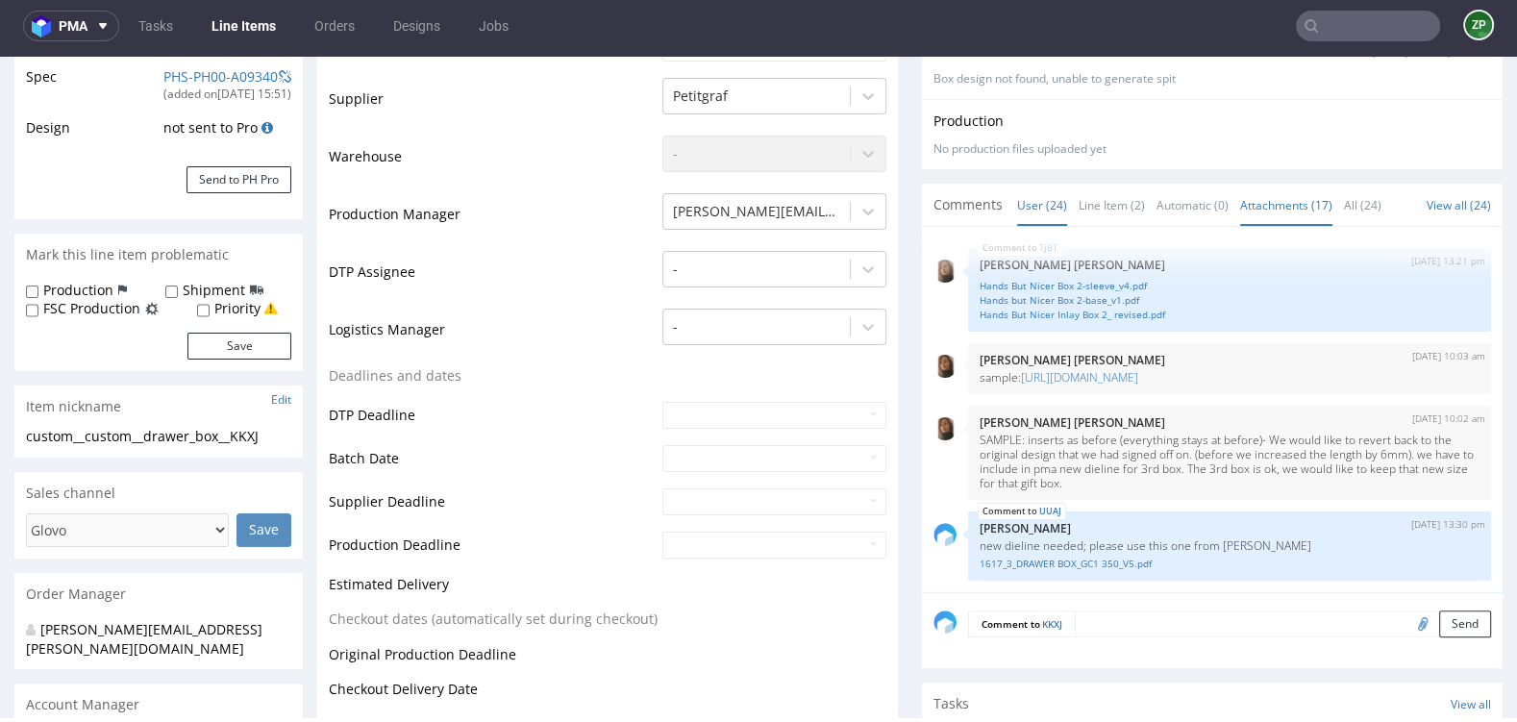
scroll to position [375, 0]
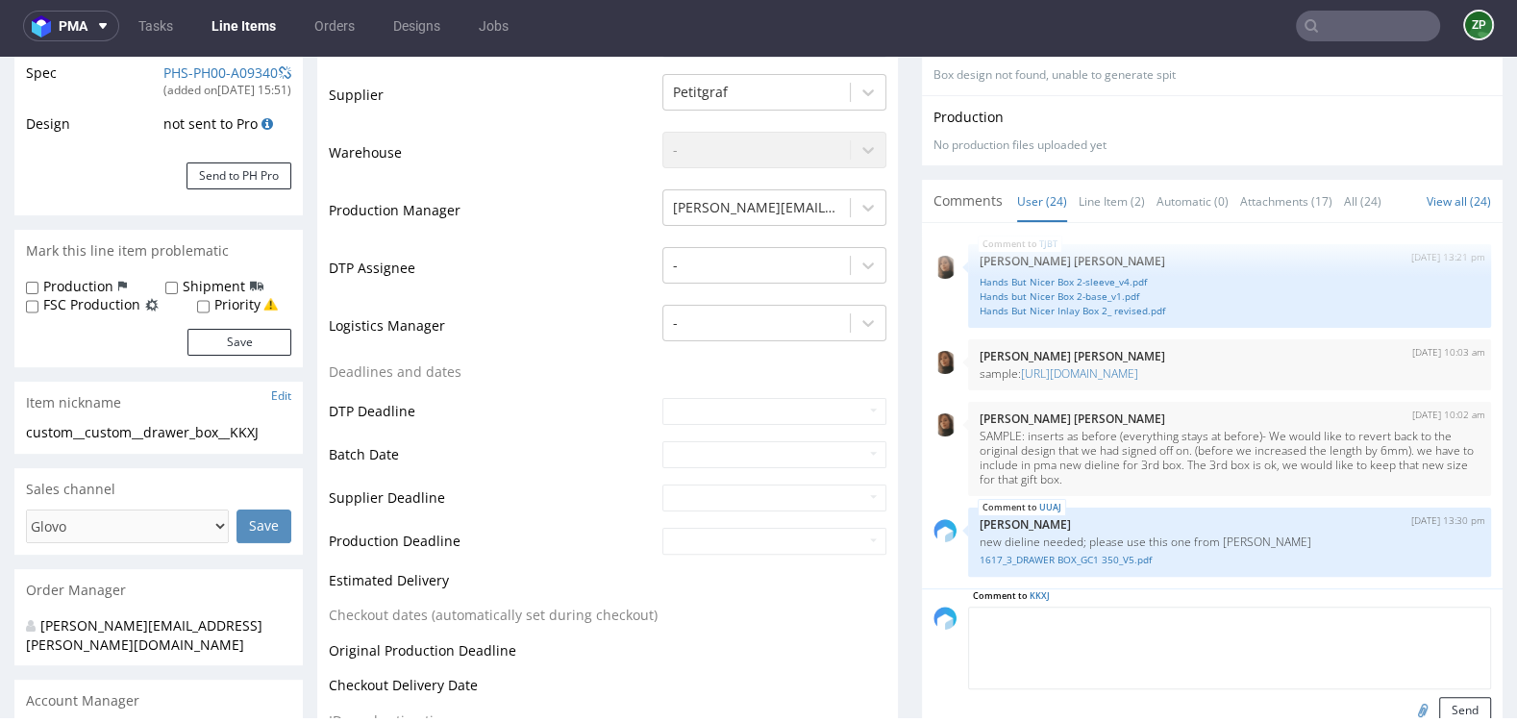
click at [1121, 616] on textarea at bounding box center [1229, 647] width 523 height 83
click at [1406, 705] on input "file" at bounding box center [1419, 709] width 27 height 25
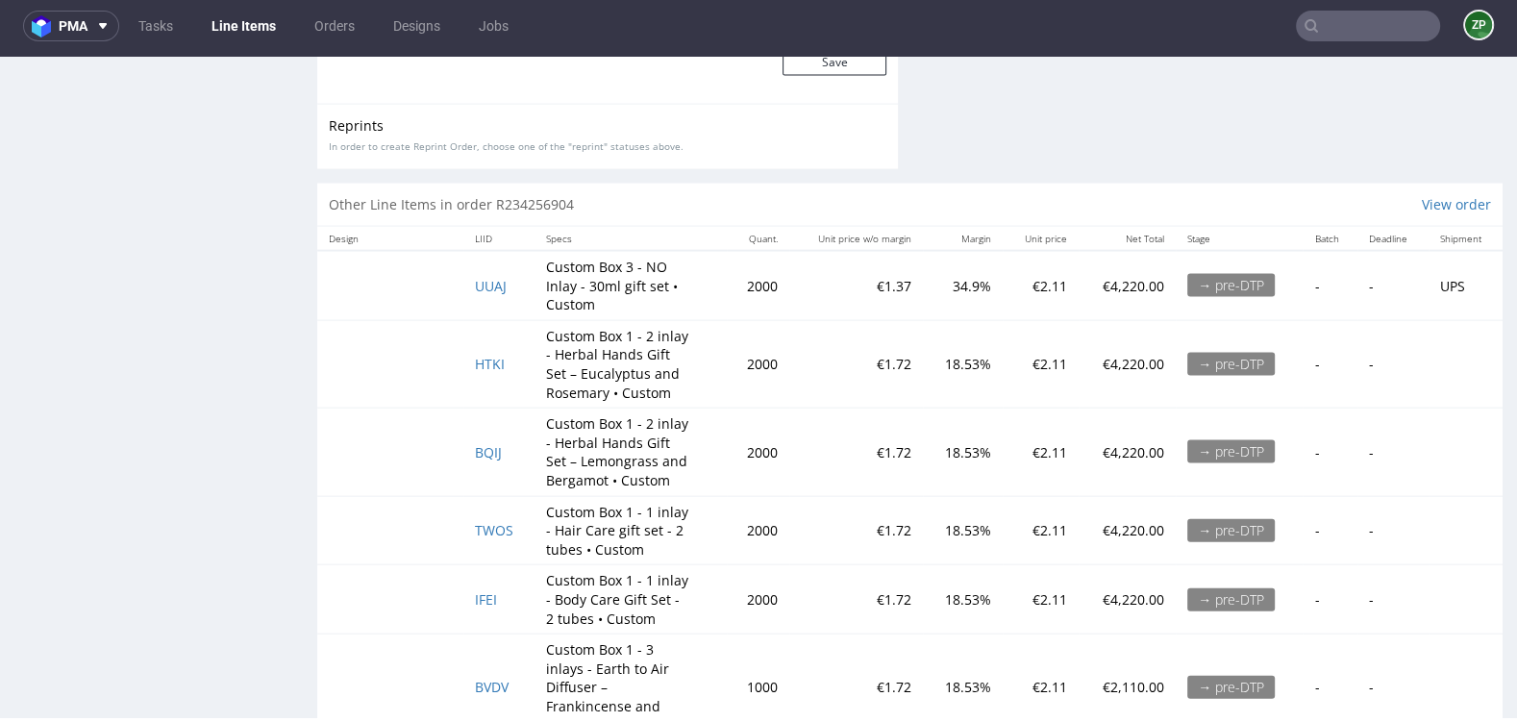
scroll to position [3912, 0]
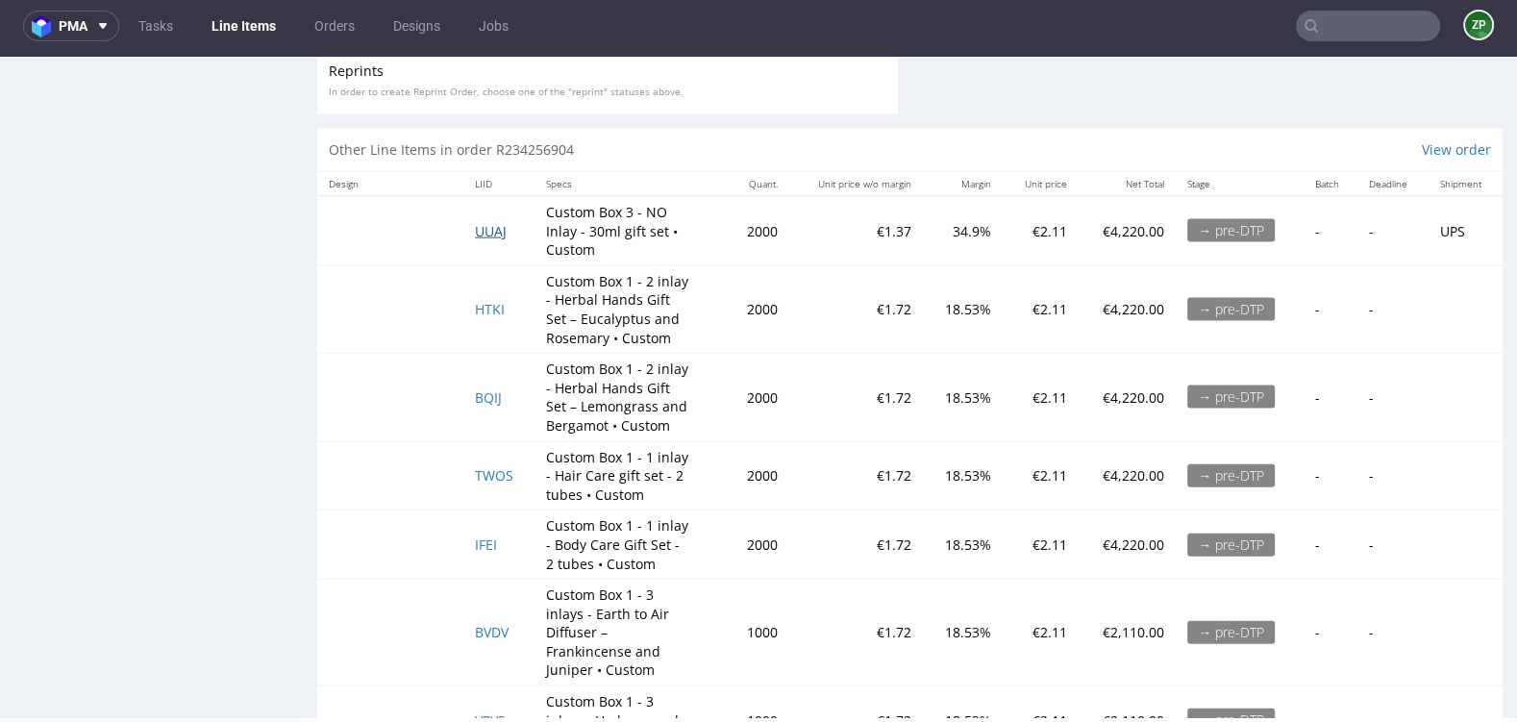
click at [493, 222] on span "UUAJ" at bounding box center [491, 231] width 32 height 18
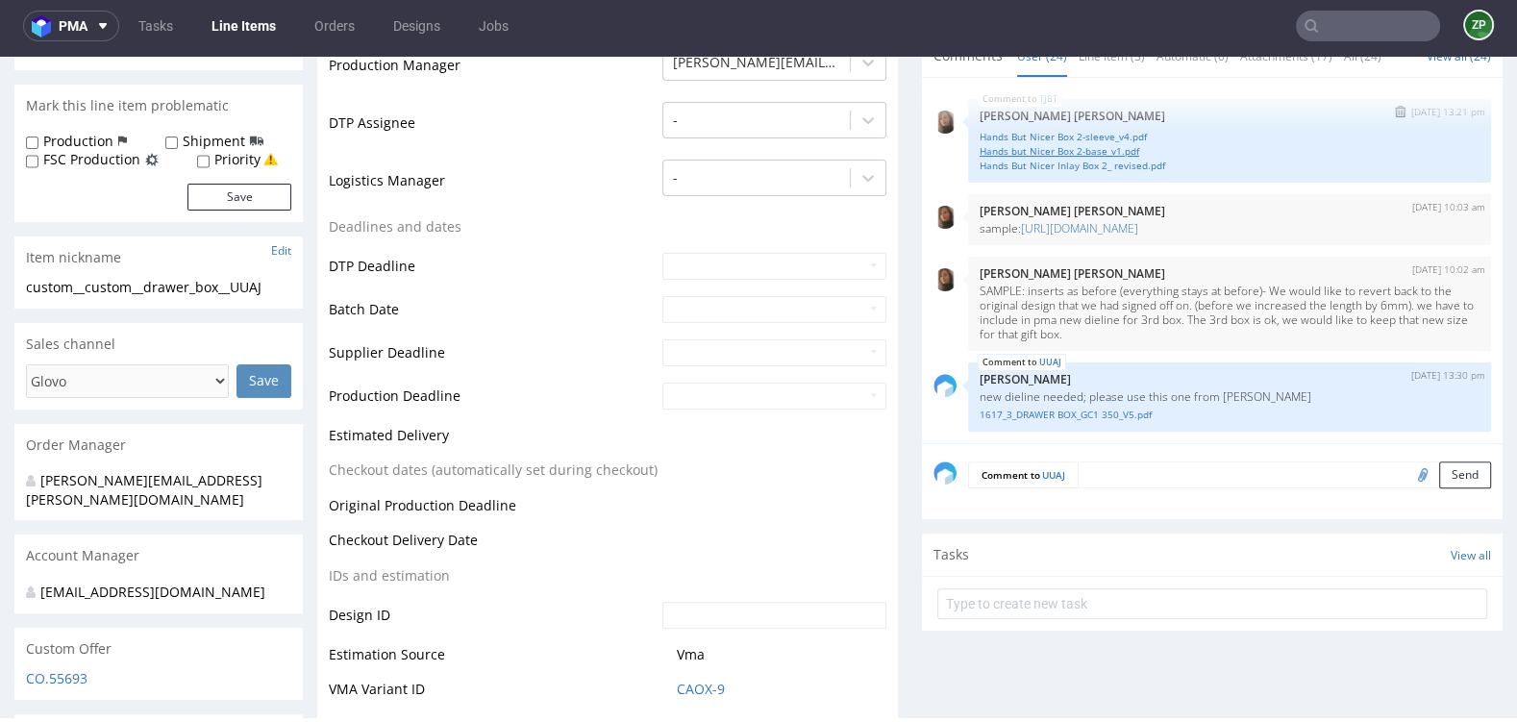
scroll to position [608, 0]
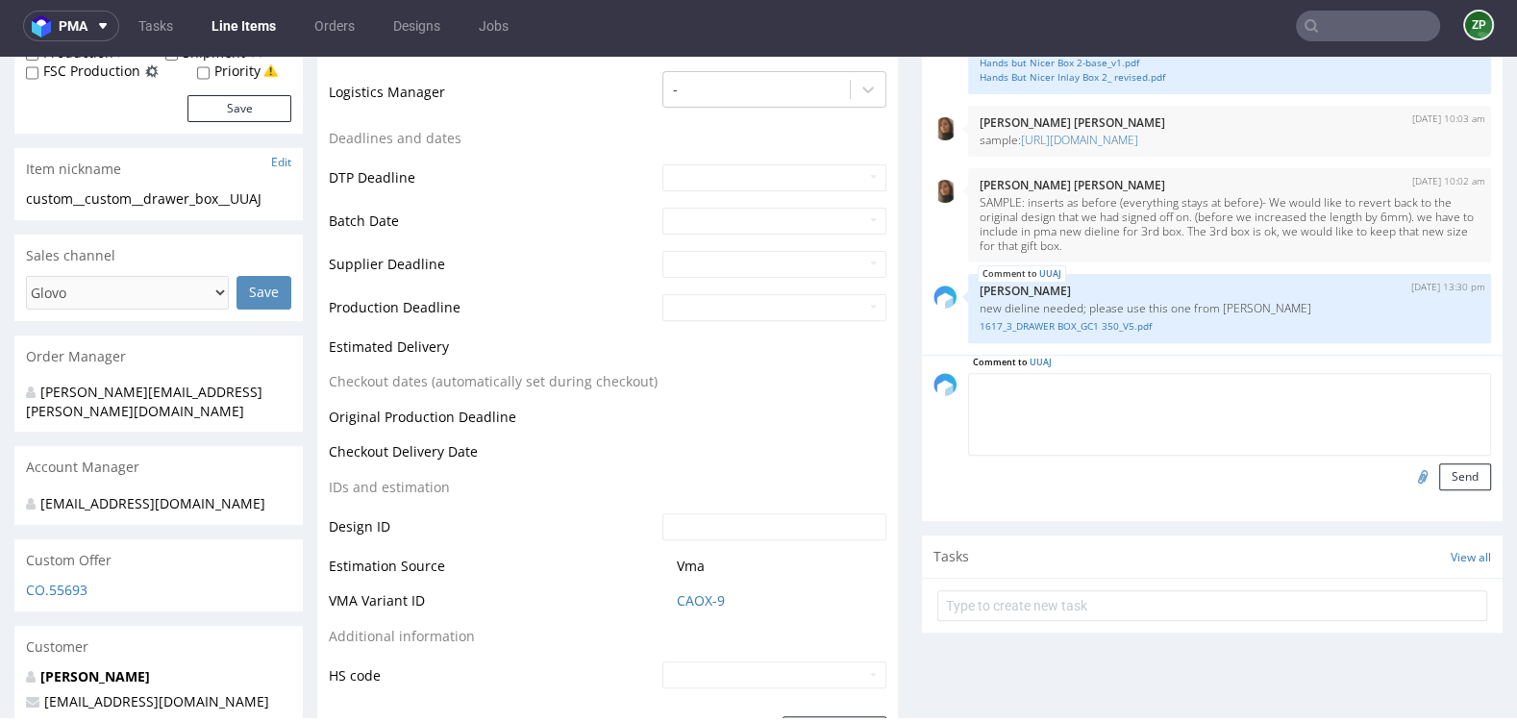
click at [1158, 397] on textarea at bounding box center [1229, 414] width 523 height 83
click at [1406, 485] on input "file" at bounding box center [1419, 475] width 27 height 25
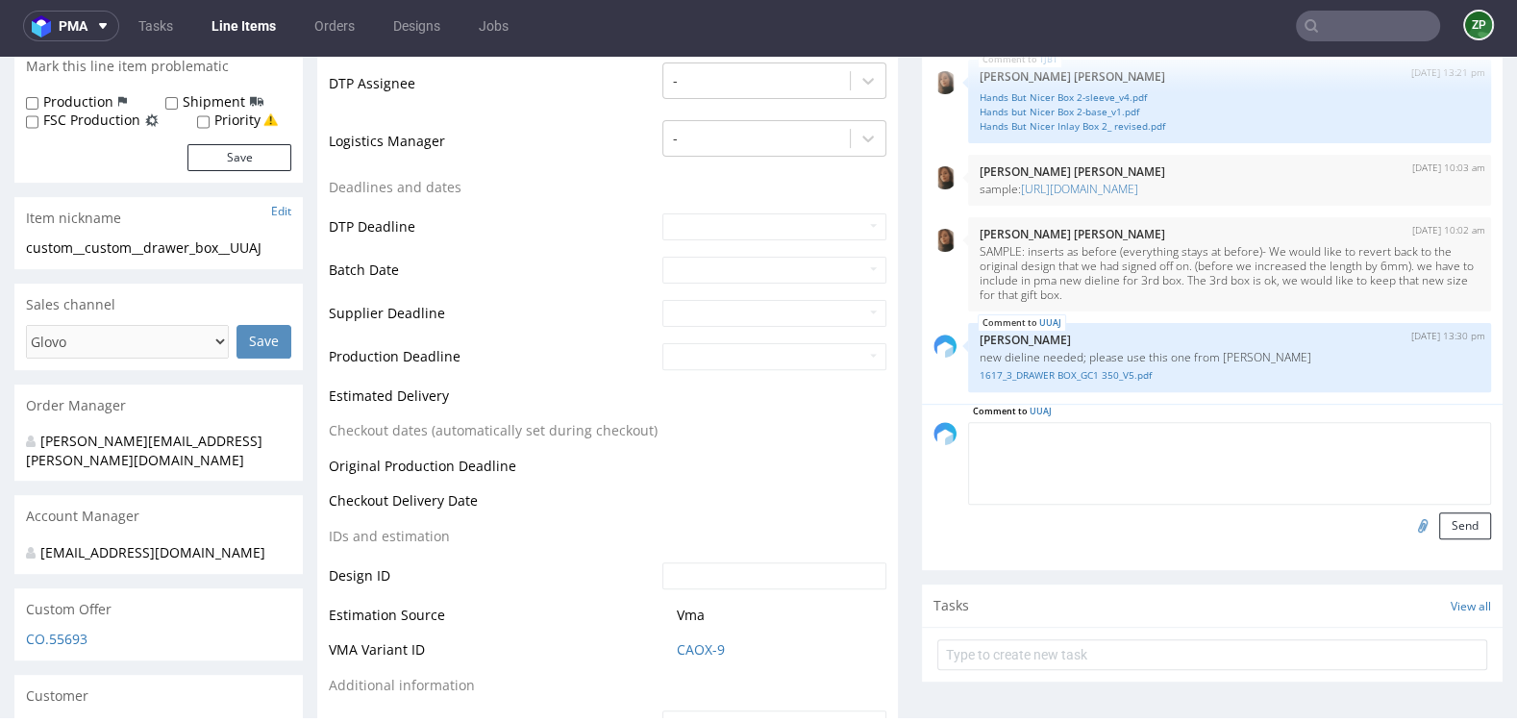
scroll to position [570, 0]
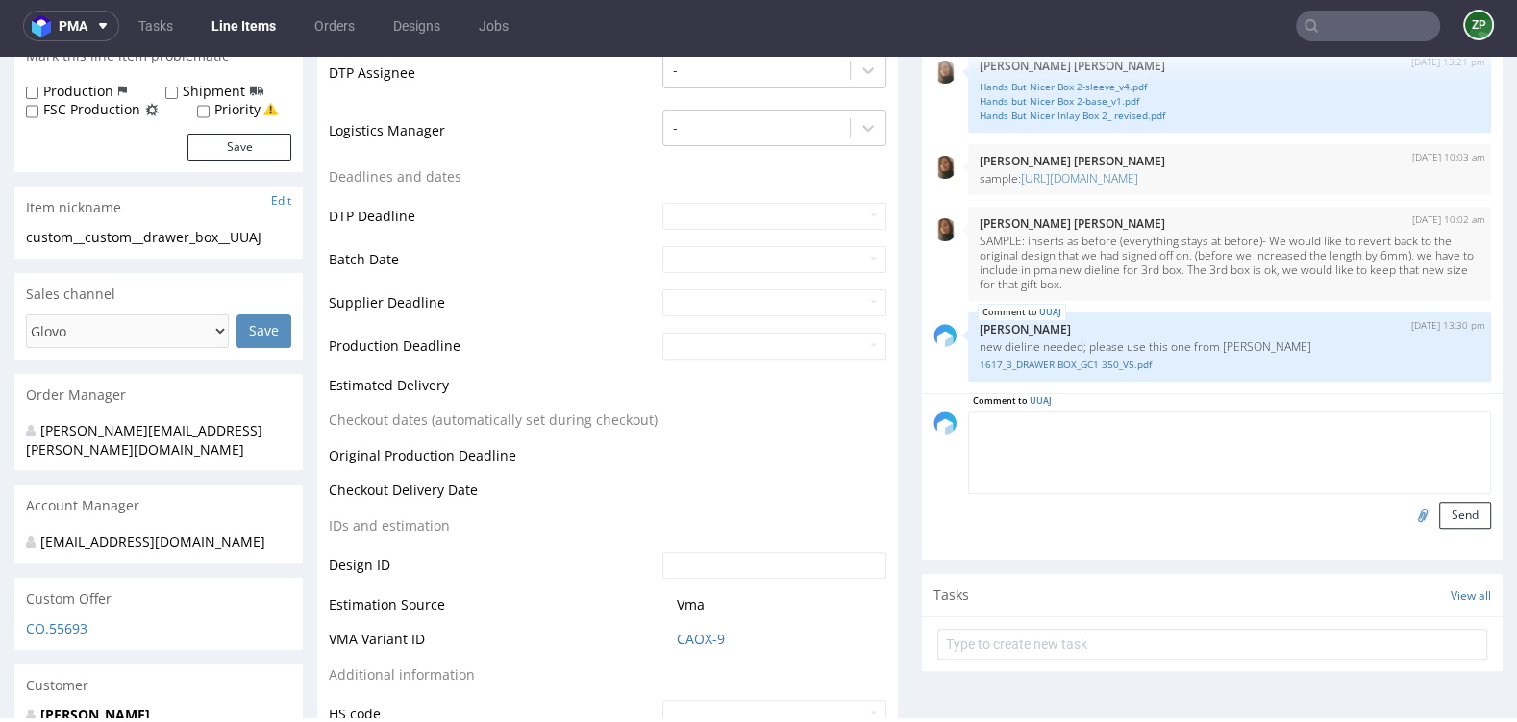
click at [1406, 527] on input "file" at bounding box center [1419, 514] width 27 height 25
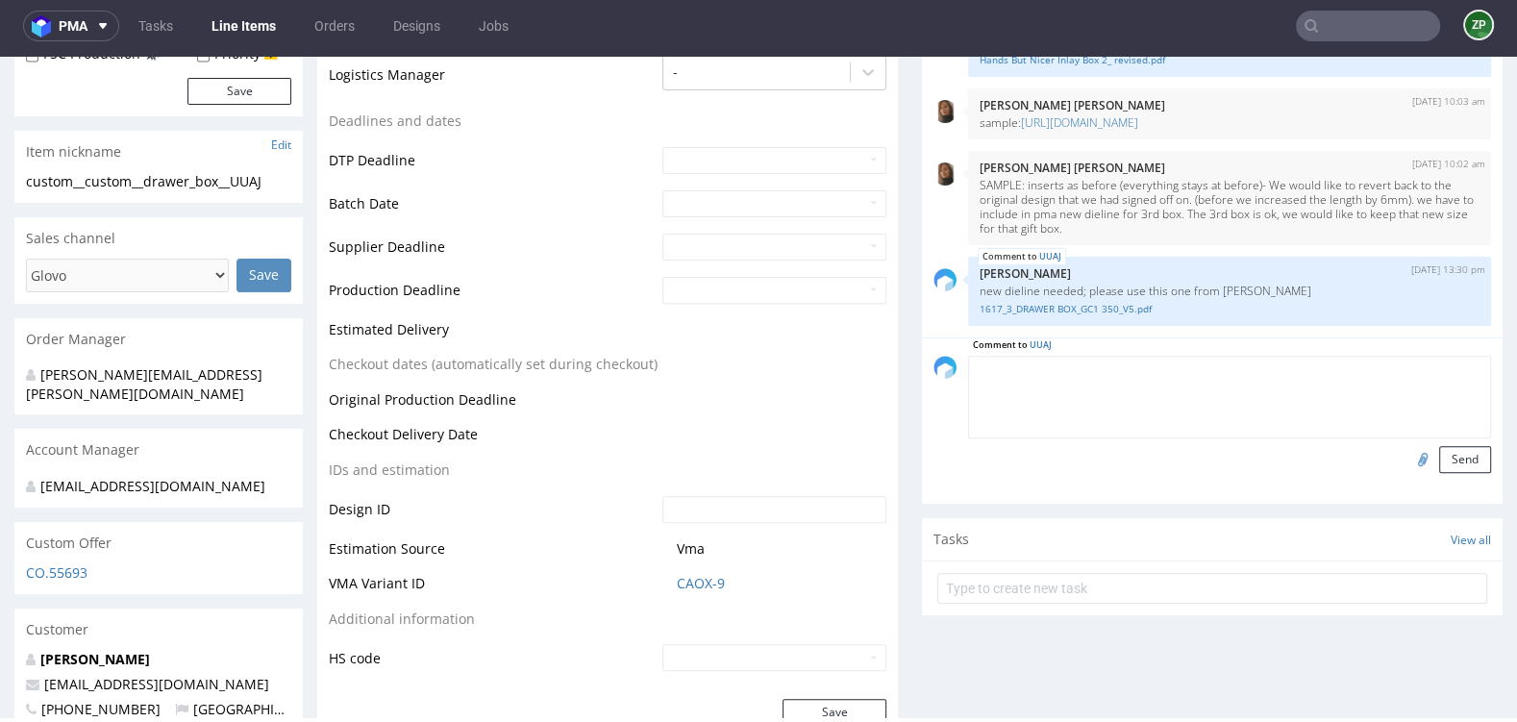
scroll to position [625, 0]
click at [1406, 472] on input "file" at bounding box center [1419, 459] width 27 height 25
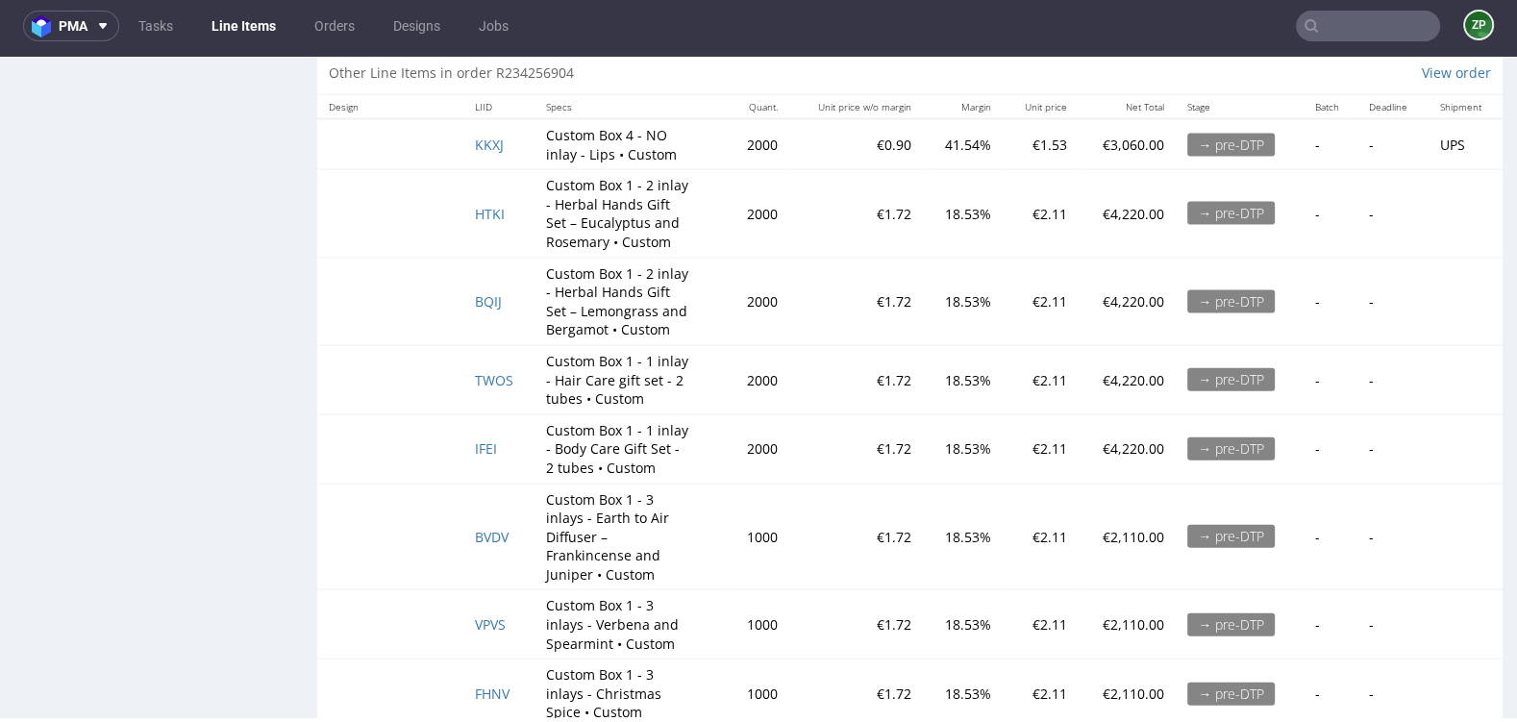
scroll to position [3986, 0]
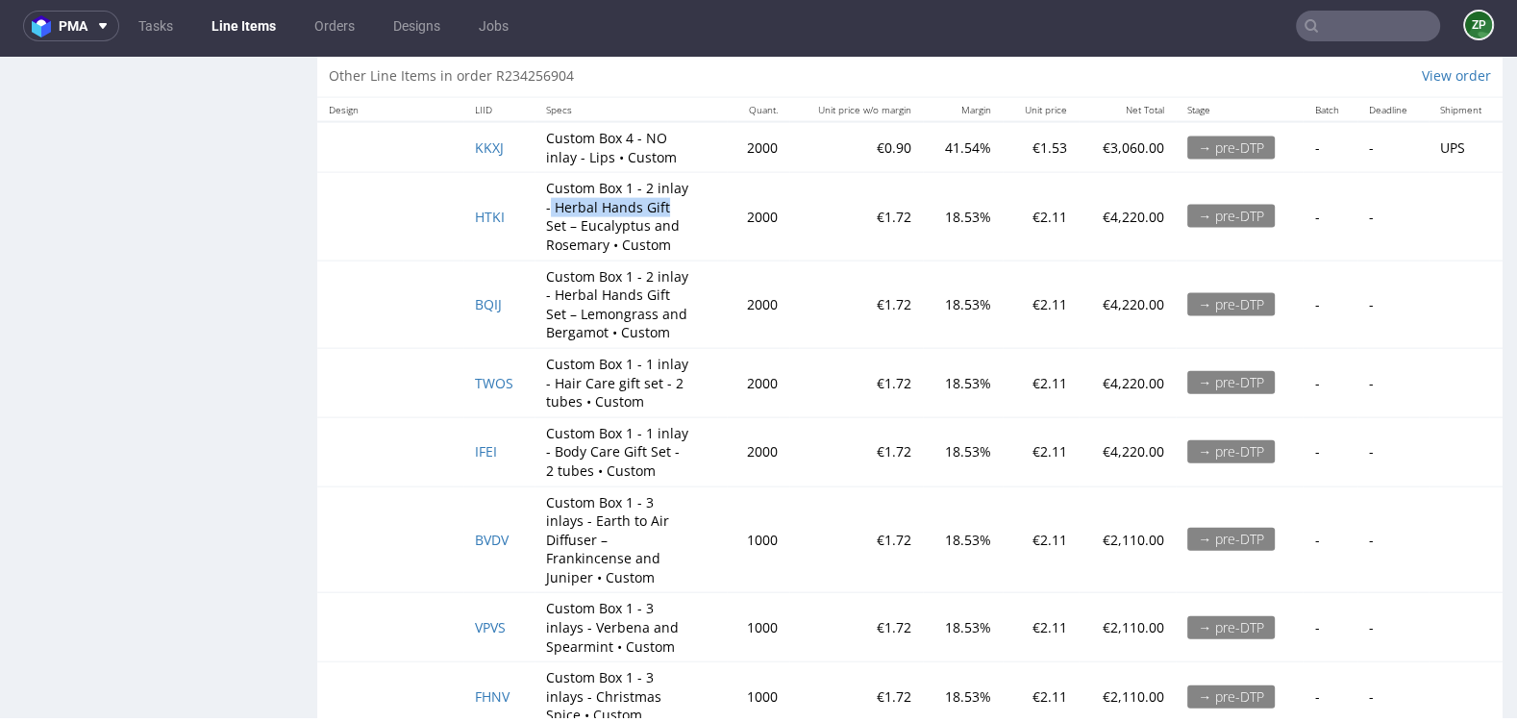
drag, startPoint x: 546, startPoint y: 210, endPoint x: 681, endPoint y: 210, distance: 135.5
click at [681, 210] on p "Custom Box 1 - 2 inlay - Herbal Hands Gift Set – Eucalyptus and Rosemary • Cust…" at bounding box center [618, 216] width 144 height 75
copy p "Herbal Hands Gift"
click at [484, 221] on span "HTKI" at bounding box center [490, 217] width 30 height 18
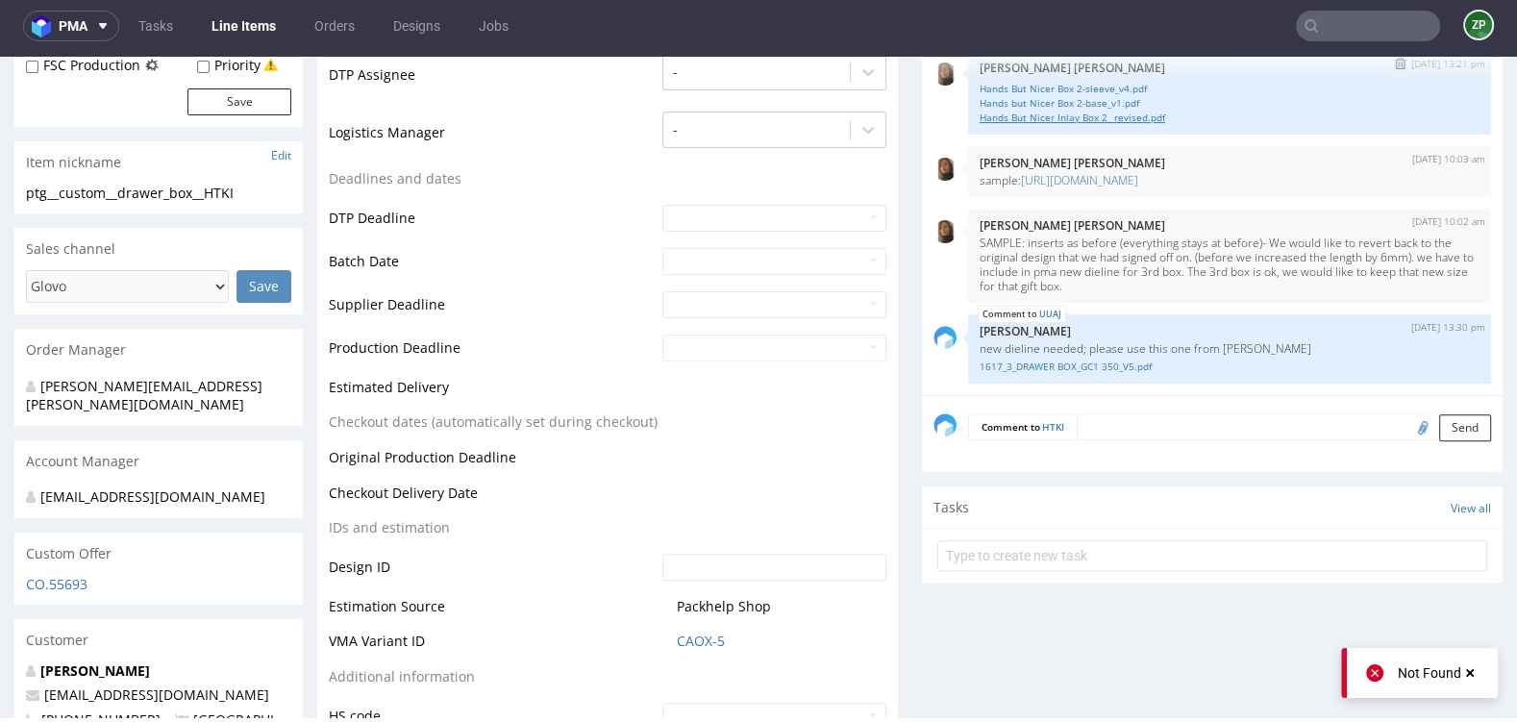
scroll to position [588, 0]
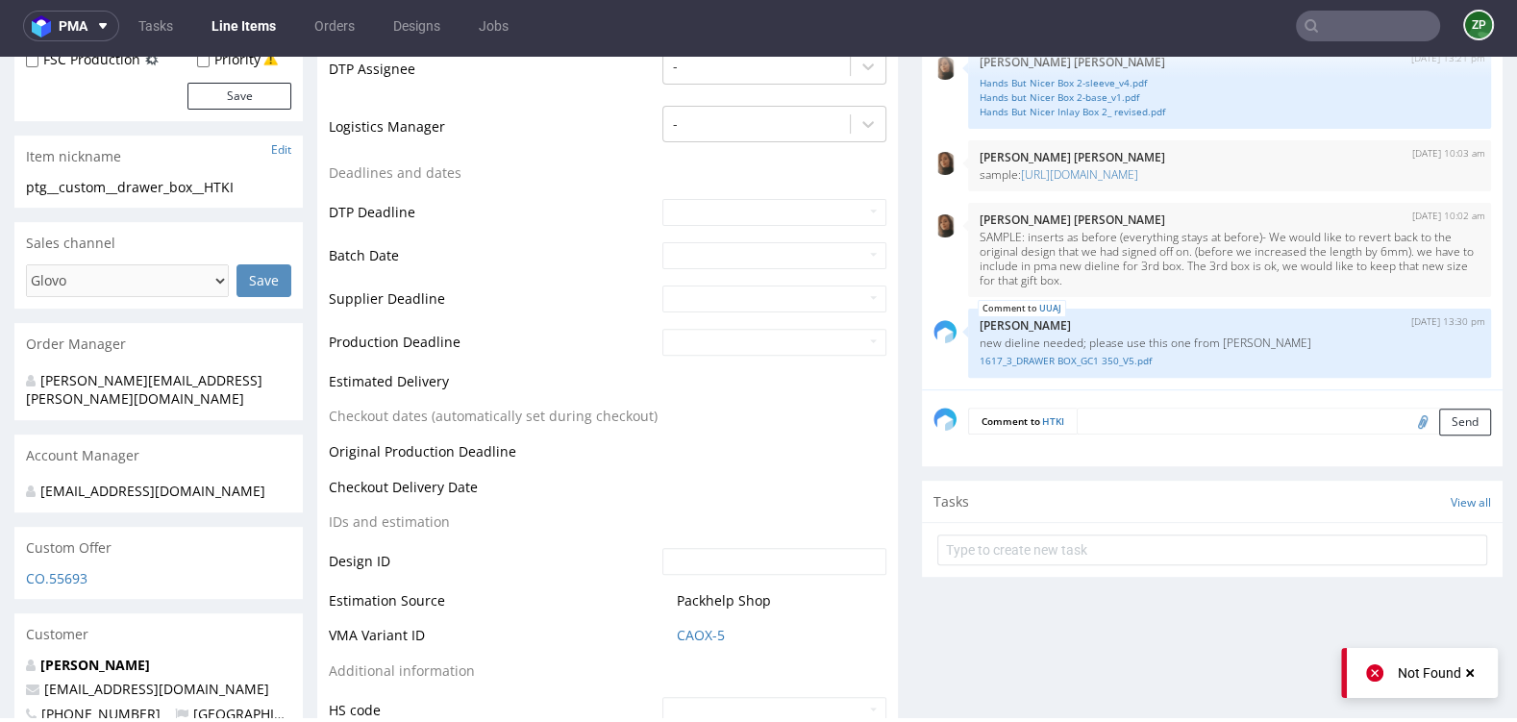
click at [1406, 418] on input "file" at bounding box center [1419, 420] width 27 height 25
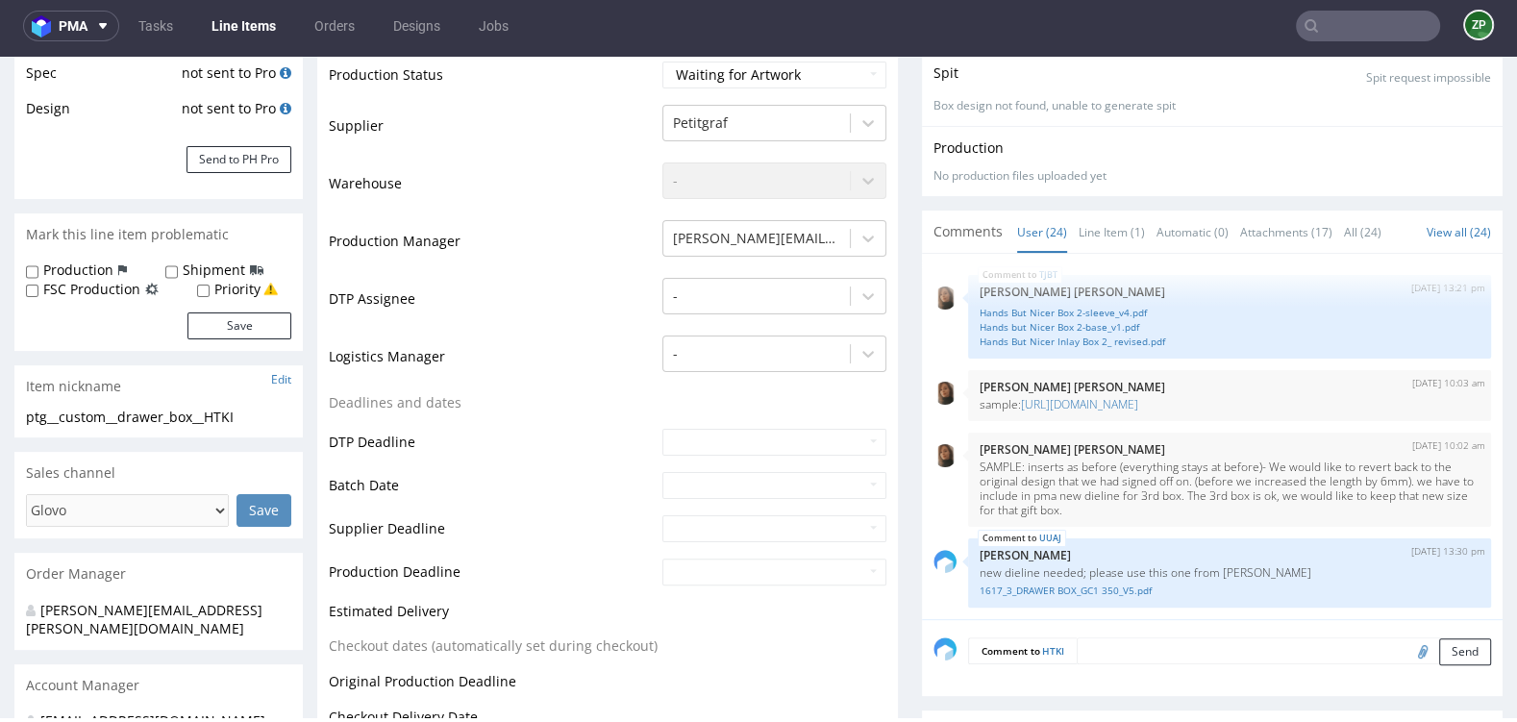
scroll to position [425, 0]
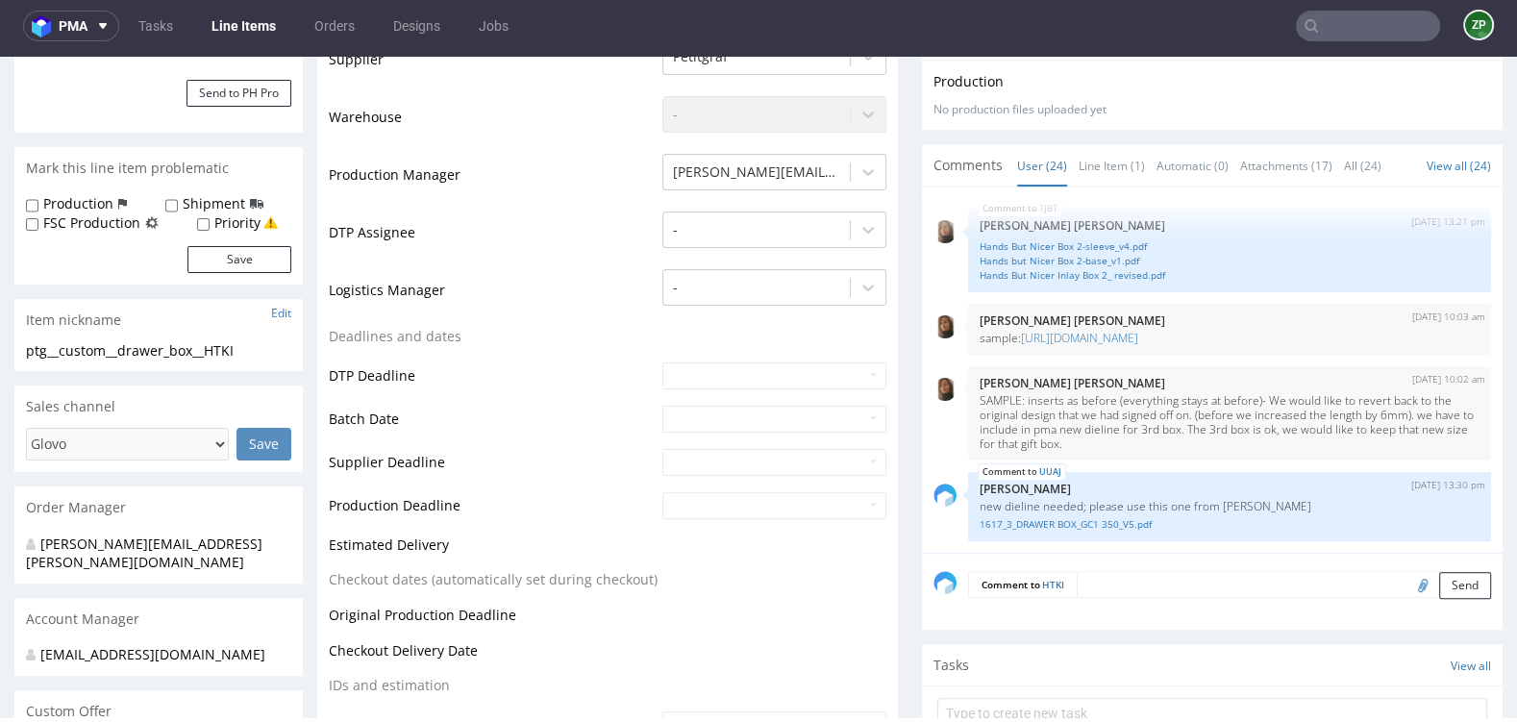
click at [1180, 595] on div "Comment to HTKI Send" at bounding box center [1212, 591] width 581 height 77
click at [1183, 581] on textarea at bounding box center [1283, 584] width 414 height 27
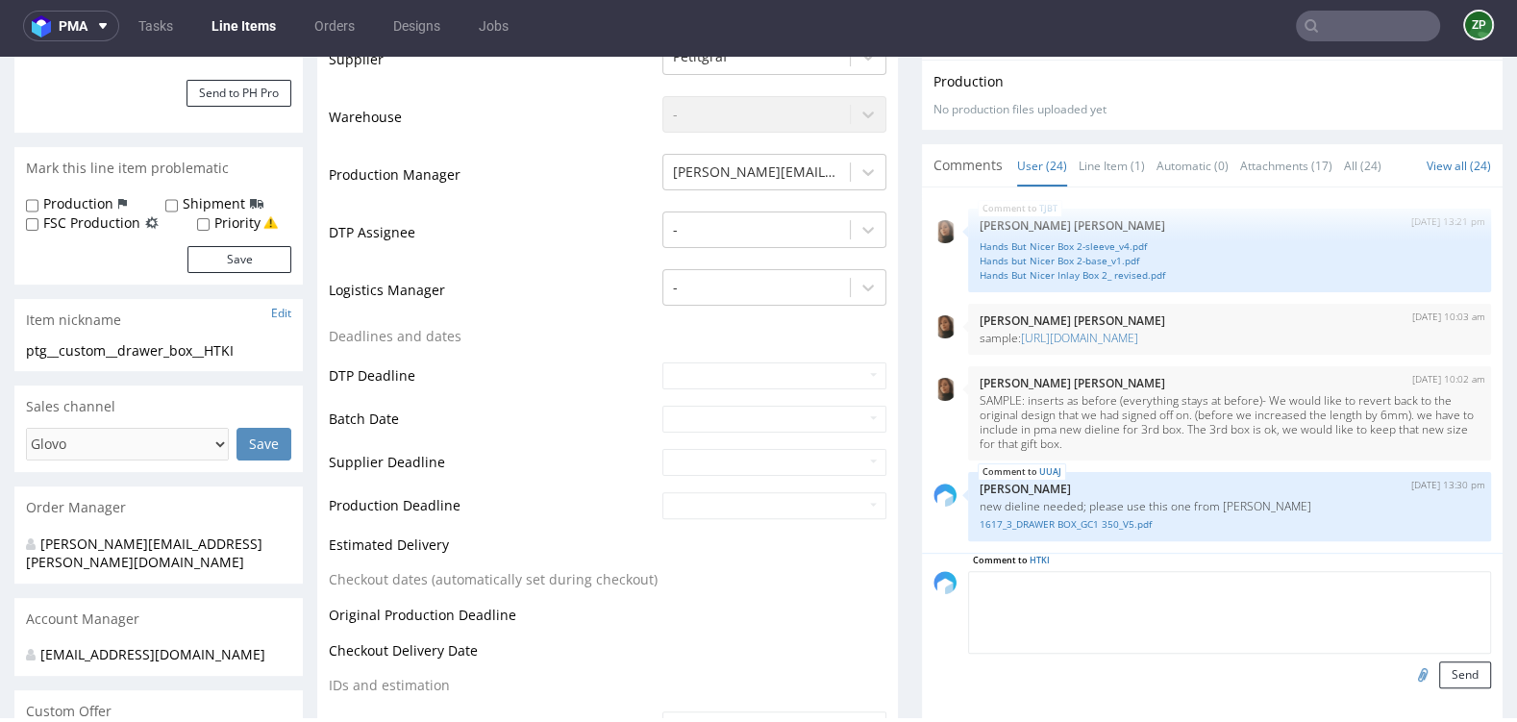
click at [1406, 670] on input "file" at bounding box center [1419, 673] width 27 height 25
type input "C:\fakepath\Herbal Hands E + R Custom Box 1-iwgc-sleeve-2025-07-21-v4.pdf"
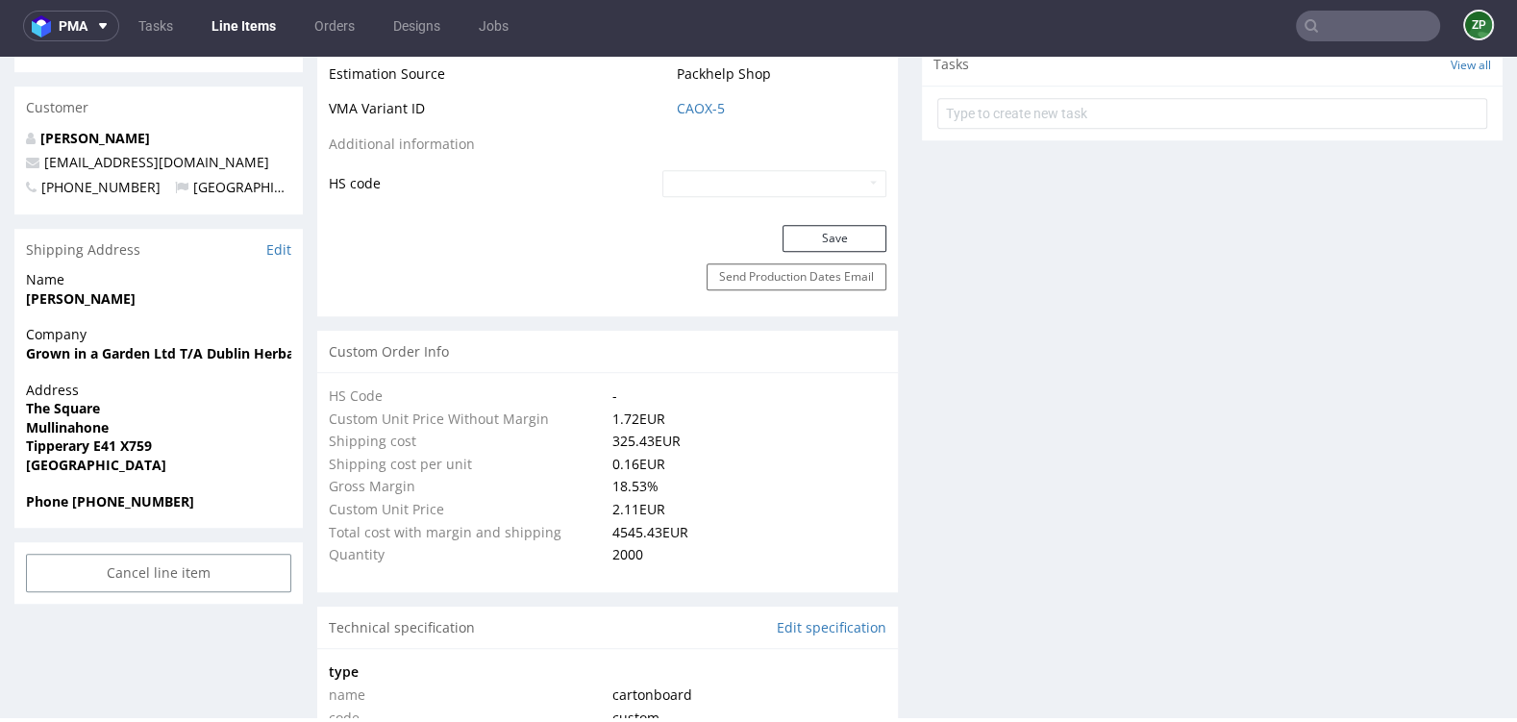
scroll to position [858, 0]
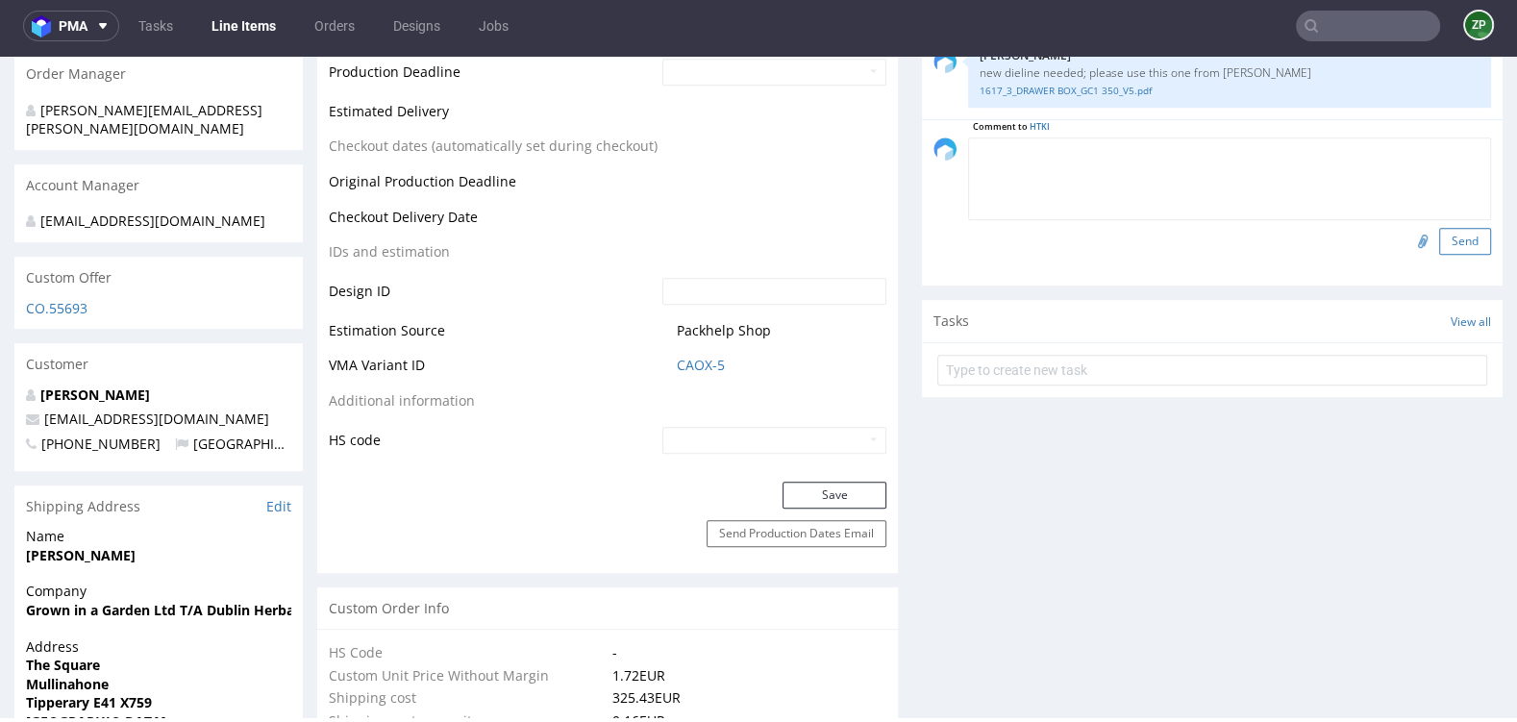
click at [1456, 235] on button "Send" at bounding box center [1465, 241] width 52 height 27
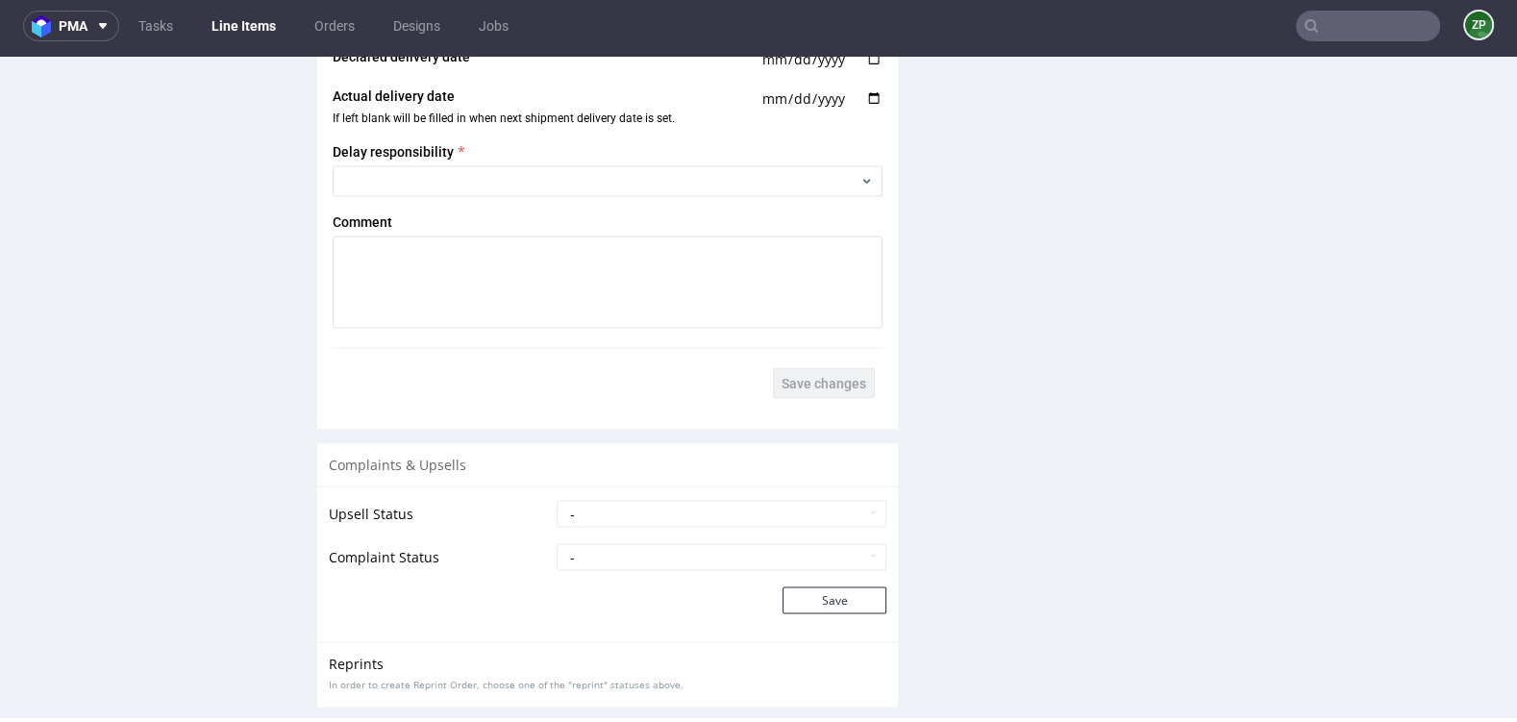
scroll to position [4248, 0]
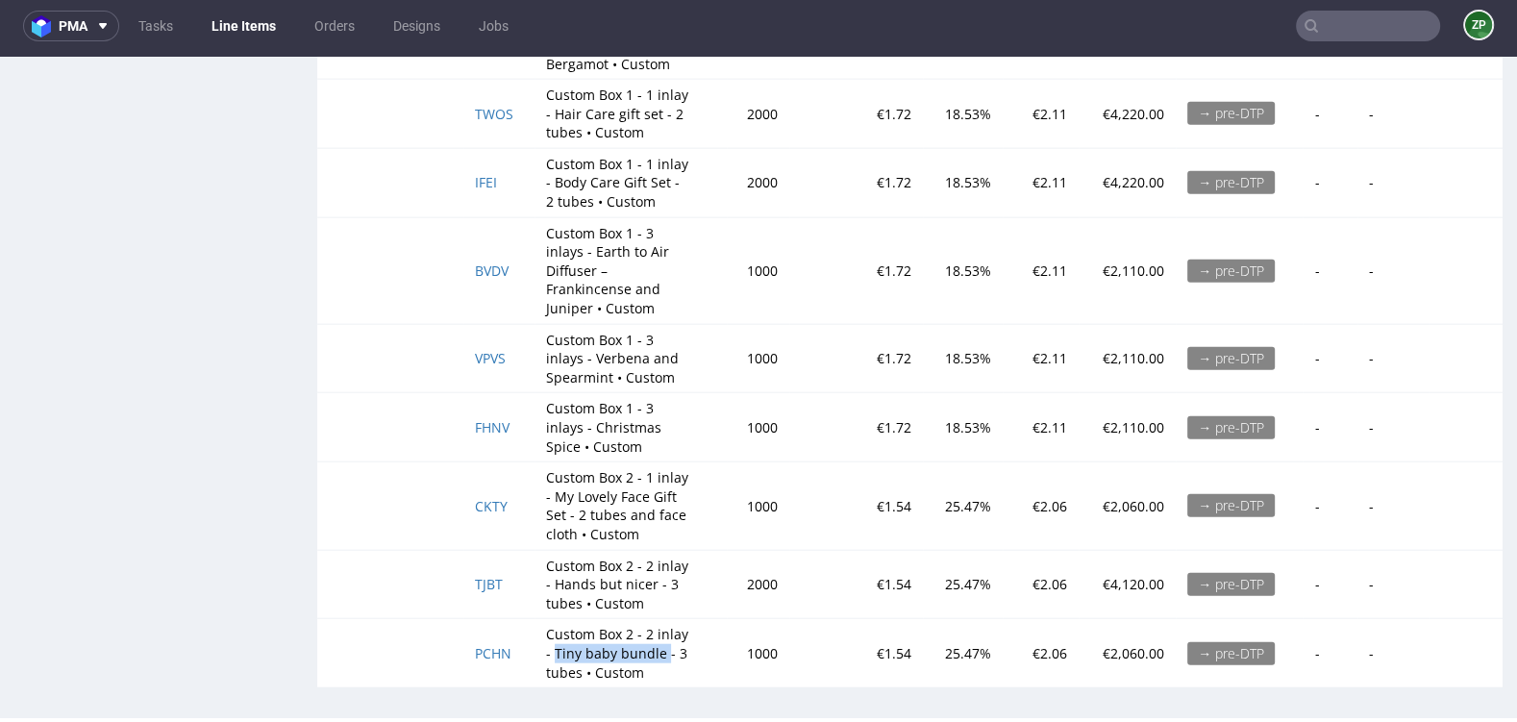
drag, startPoint x: 552, startPoint y: 640, endPoint x: 657, endPoint y: 637, distance: 105.8
click at [657, 637] on p "Custom Box 2 - 2 inlay - Tiny baby bundle - 3 tubes • Custom" at bounding box center [618, 653] width 144 height 57
copy p "Tiny baby bundle"
click at [485, 644] on span "PCHN" at bounding box center [493, 653] width 37 height 18
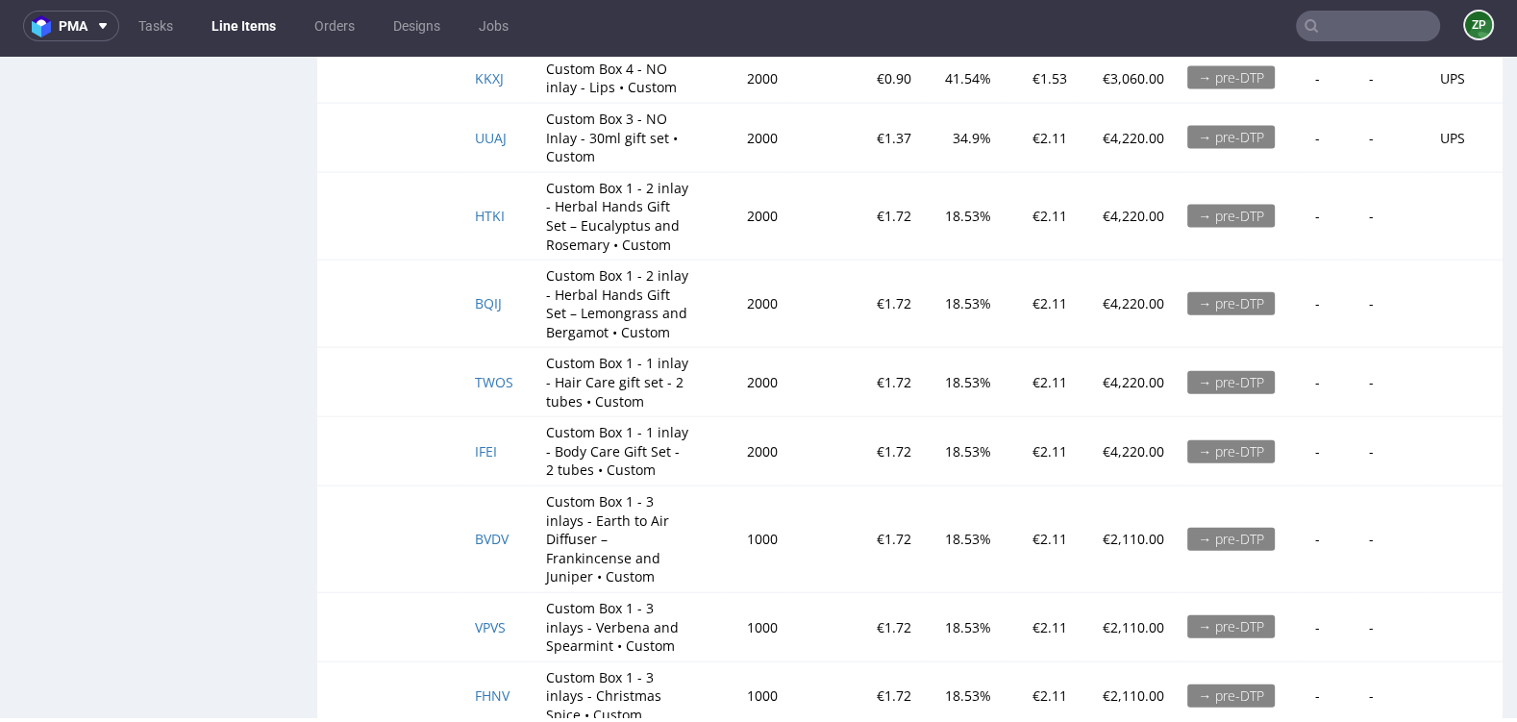
scroll to position [4266, 0]
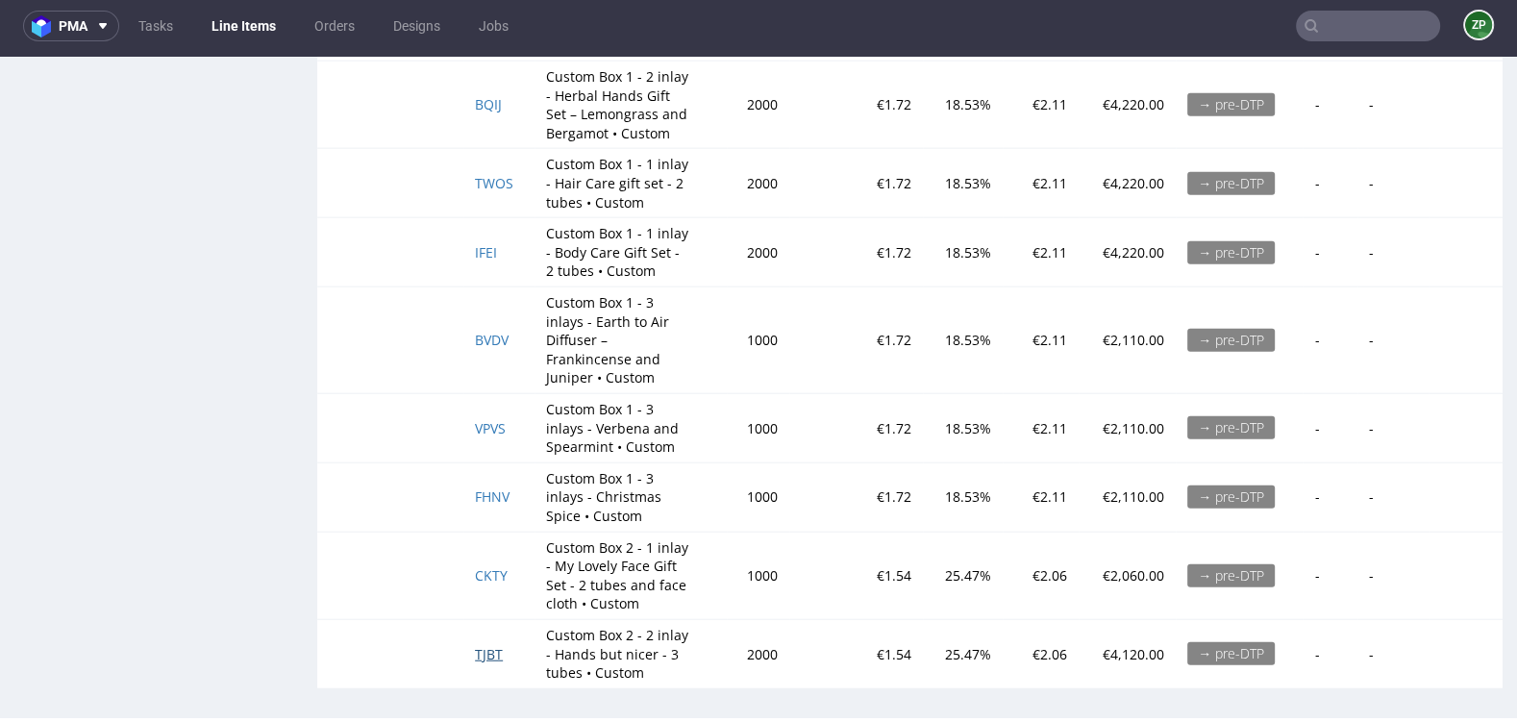
click at [481, 645] on span "TJBT" at bounding box center [489, 654] width 28 height 18
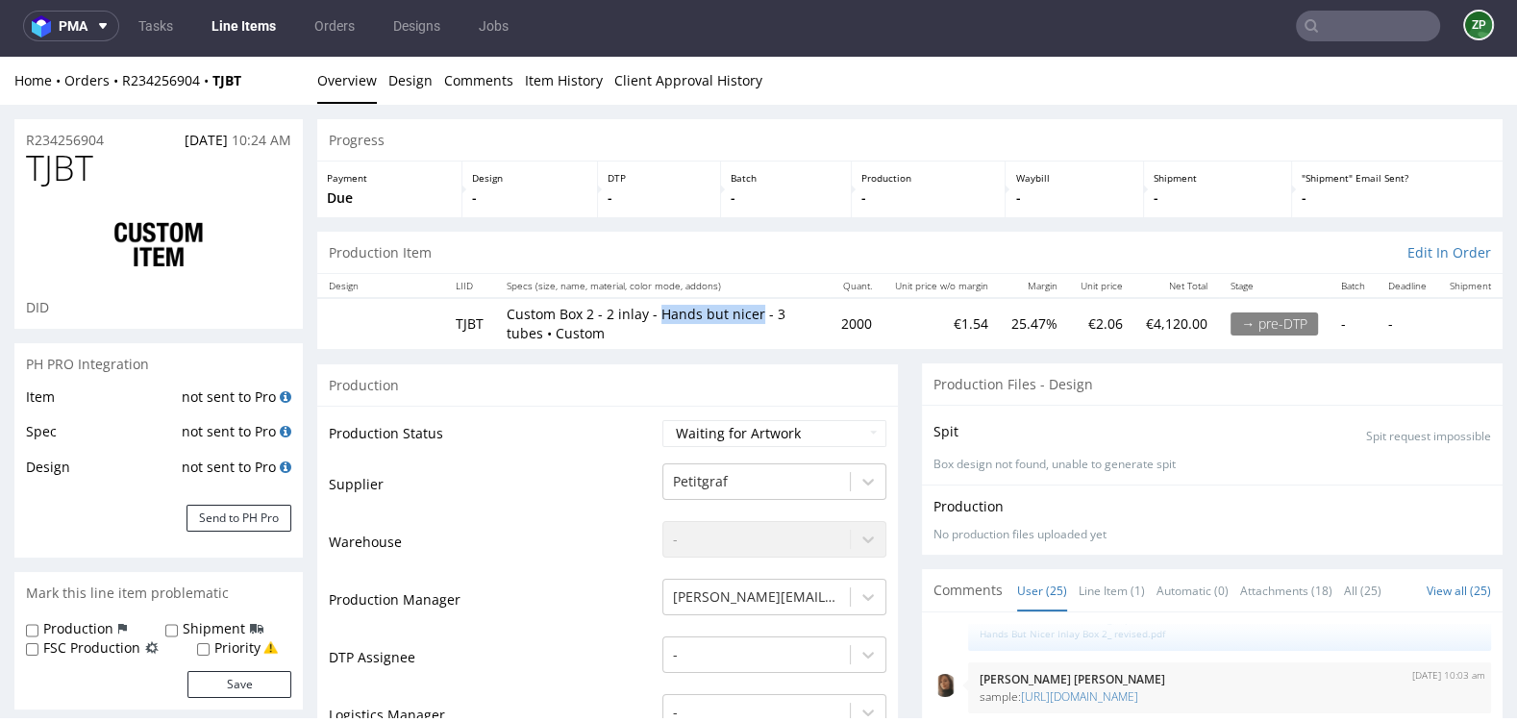
drag, startPoint x: 661, startPoint y: 309, endPoint x: 761, endPoint y: 311, distance: 100.0
click at [761, 311] on p "Custom Box 2 - 2 inlay - Hands but nicer - 3 tubes • Custom" at bounding box center [662, 323] width 311 height 37
copy p "Hands but nicer"
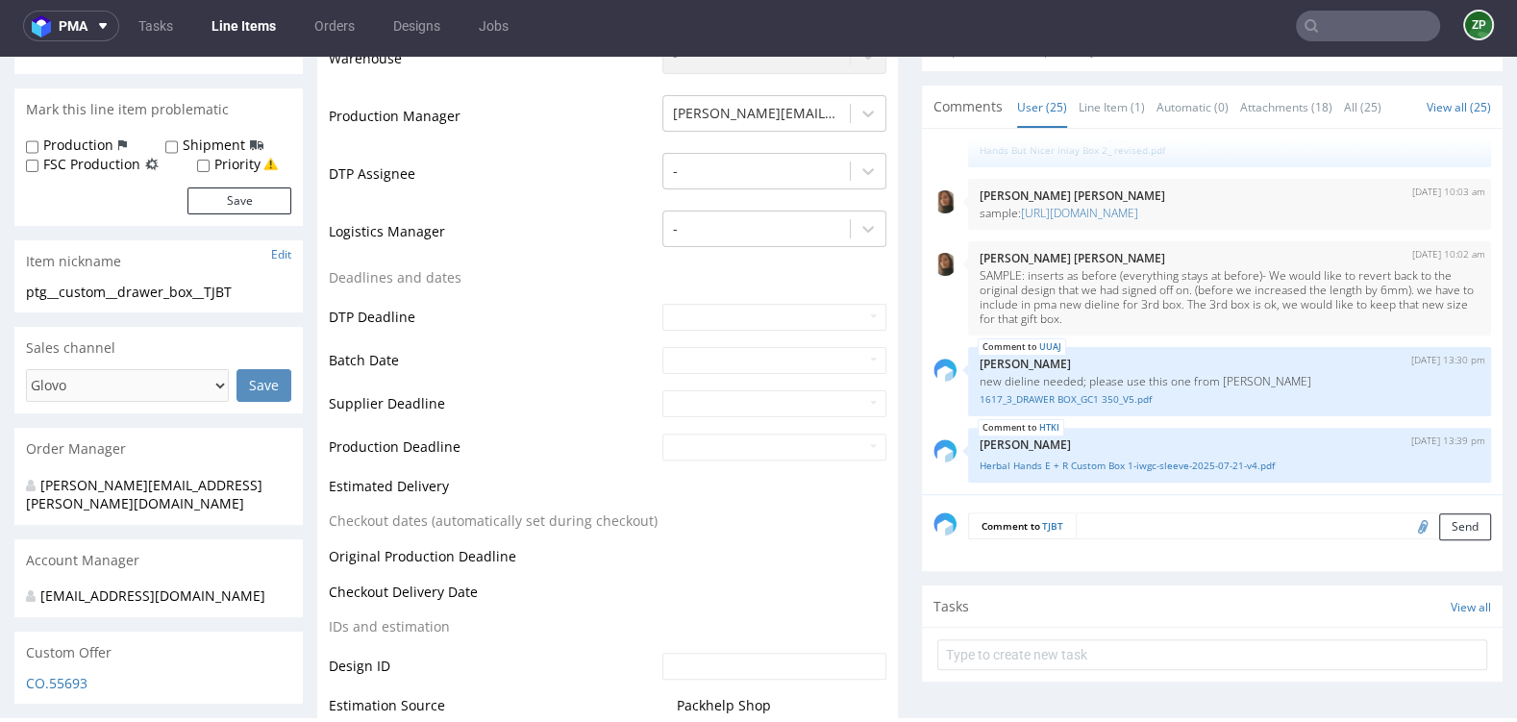
scroll to position [488, 0]
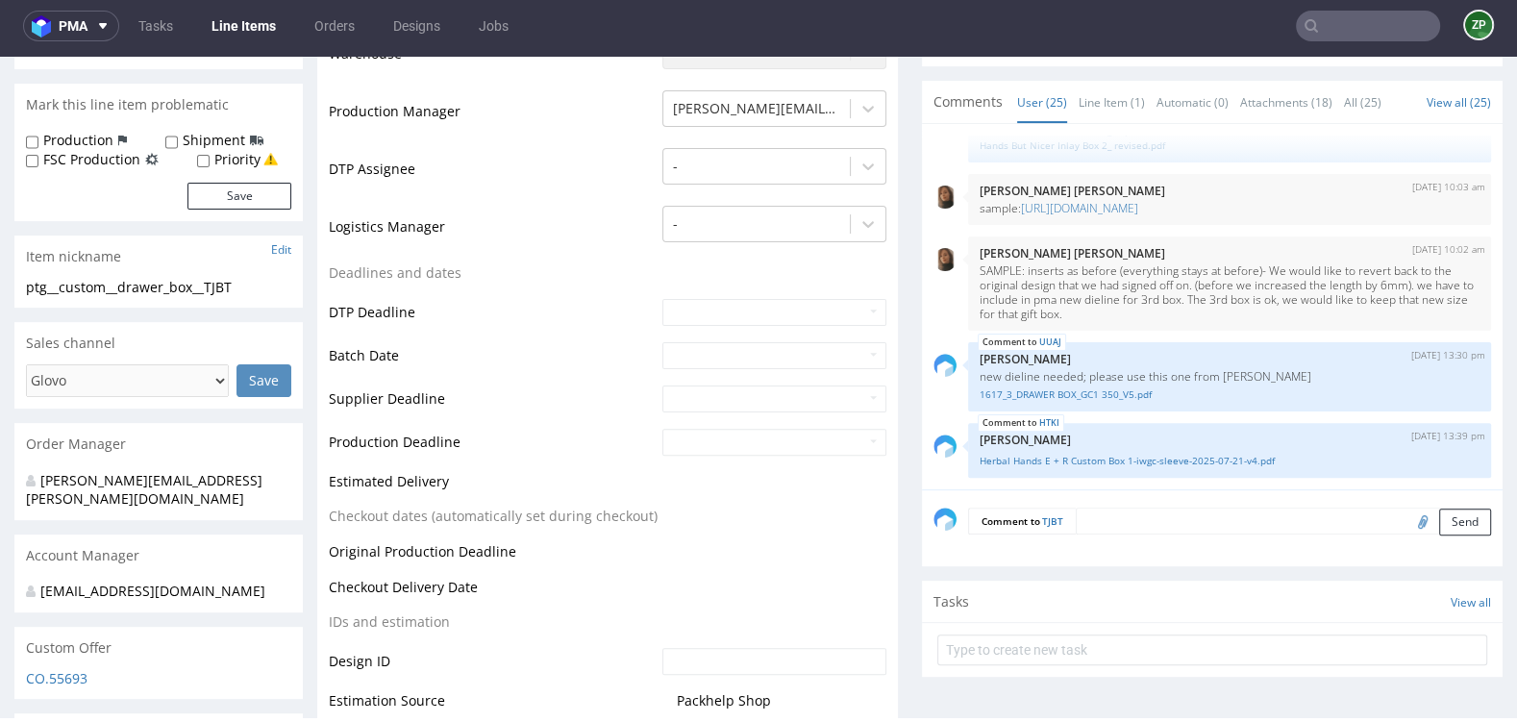
click at [1406, 511] on input "file" at bounding box center [1419, 520] width 27 height 25
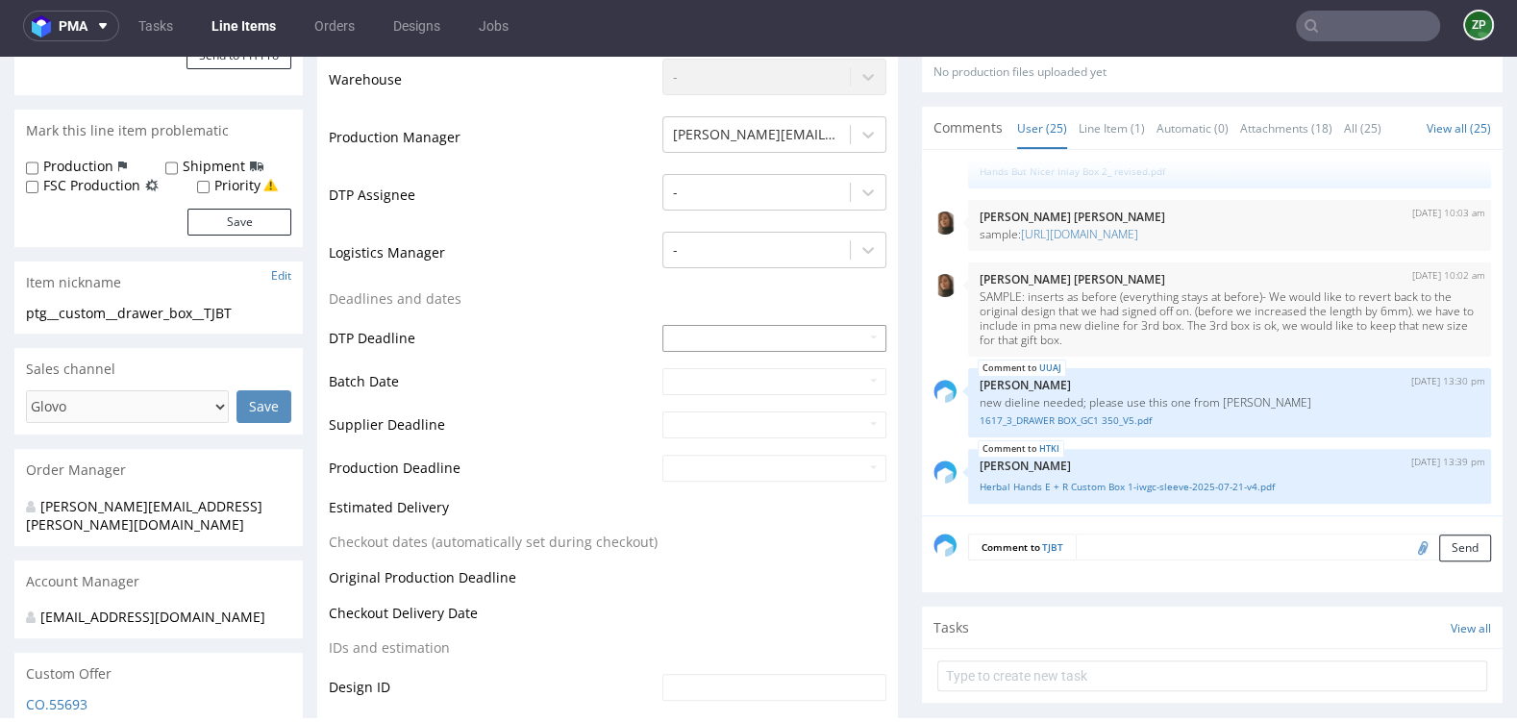
scroll to position [482, 0]
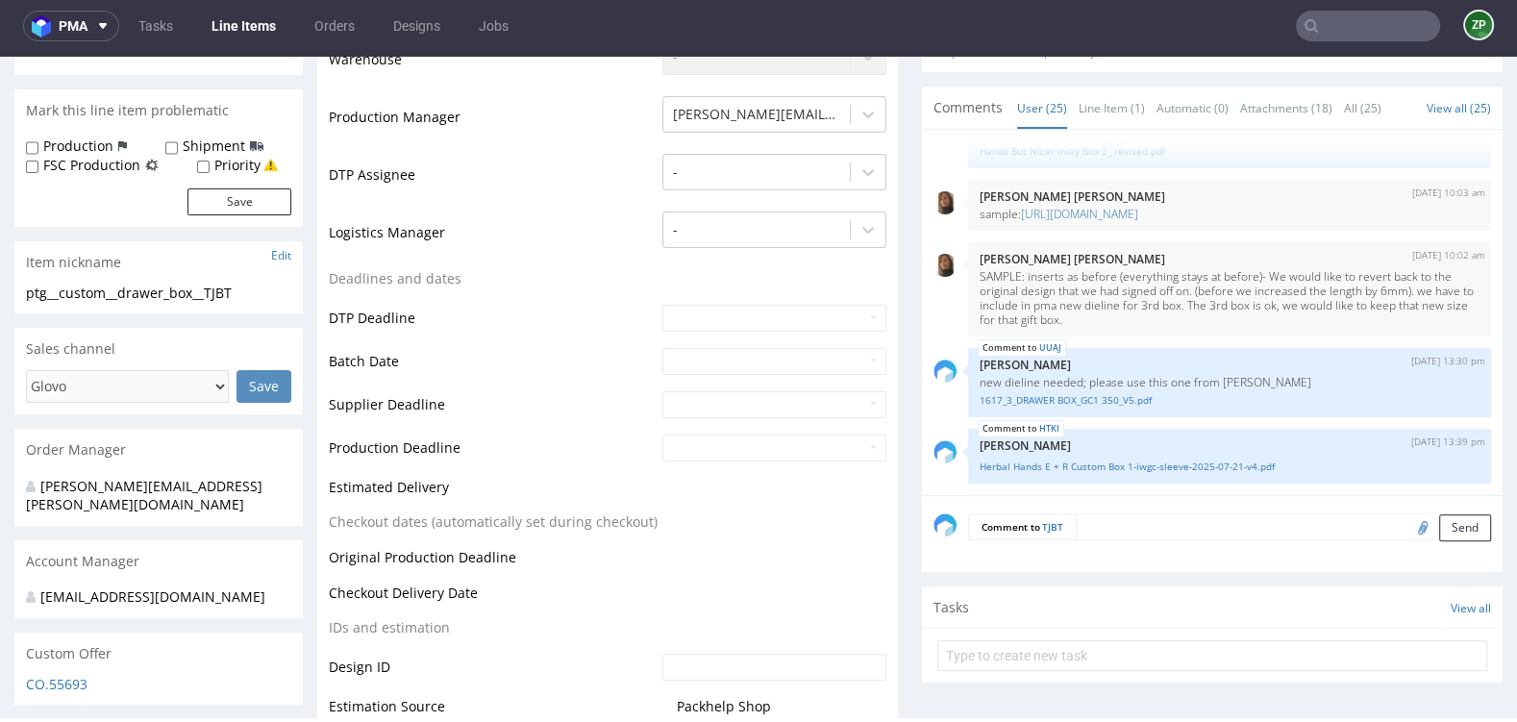
click at [1102, 535] on textarea at bounding box center [1282, 526] width 415 height 27
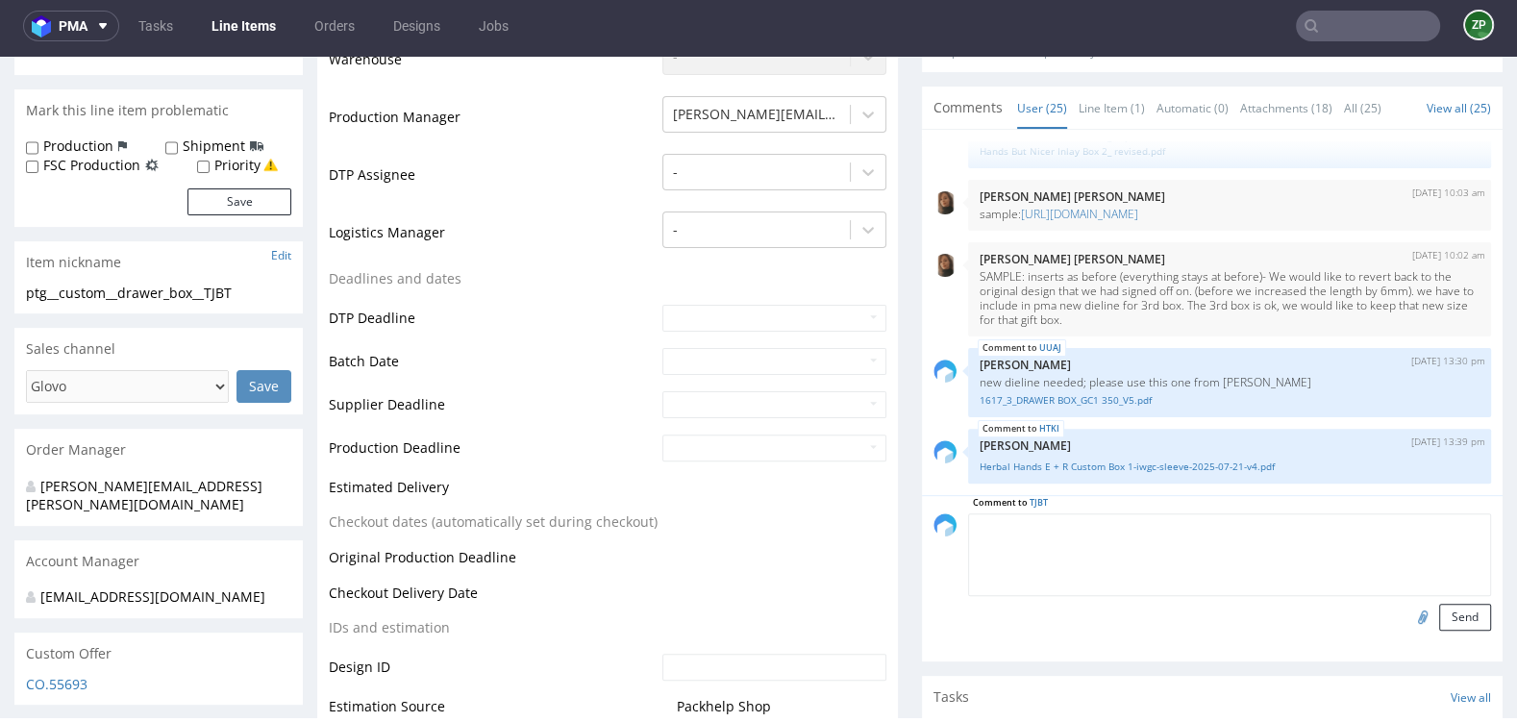
click at [1409, 608] on input "file" at bounding box center [1419, 616] width 27 height 25
type input "C:\fakepath\Hands But Nicer Box 2-inlay_v1.pdf"
click at [1439, 620] on button "Send" at bounding box center [1465, 617] width 52 height 27
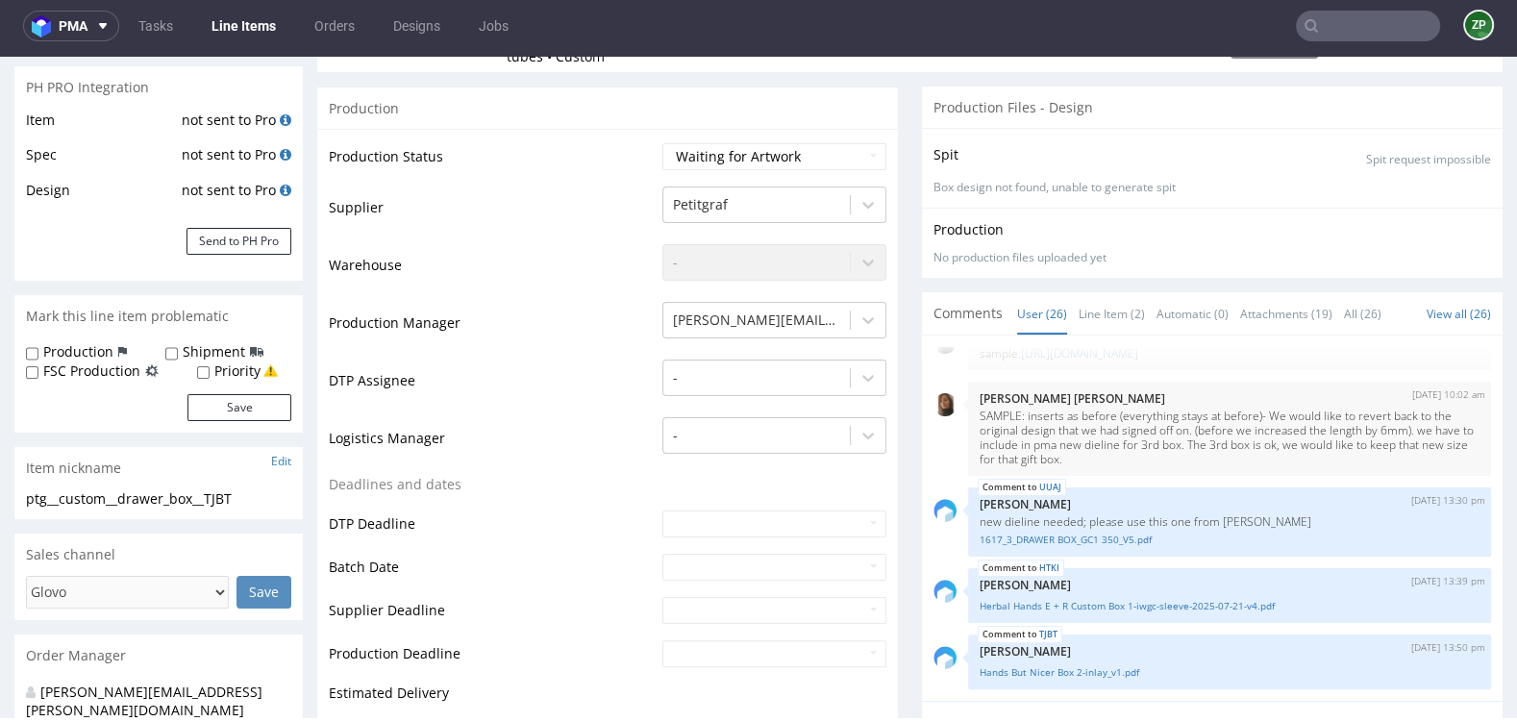
scroll to position [0, 0]
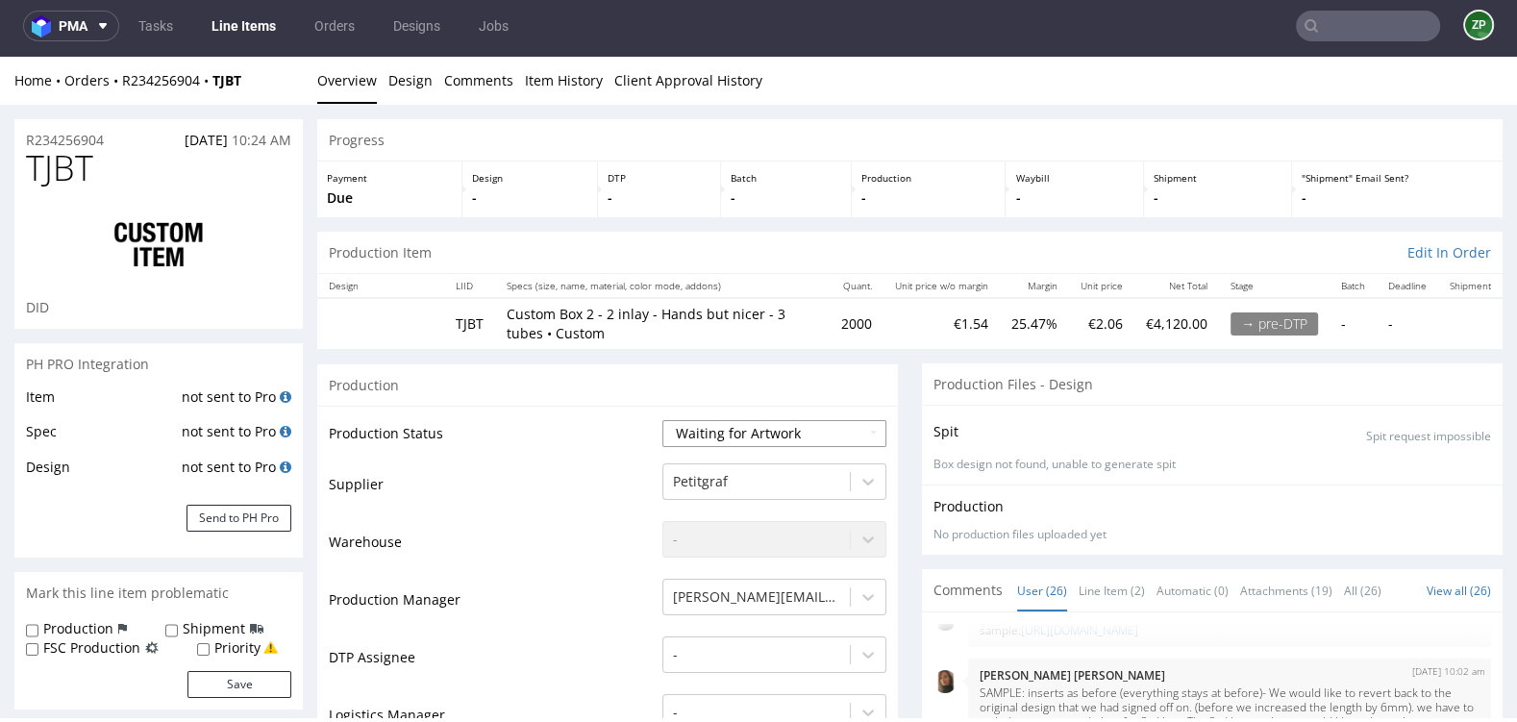
click at [760, 422] on select "Waiting for Artwork Waiting for Diecut Waiting for Mockup Waiting for DTP Waiti…" at bounding box center [774, 433] width 224 height 27
select select "dtp_waiting_for_check"
click at [662, 420] on select "Waiting for Artwork Waiting for Diecut Waiting for Mockup Waiting for DTP Waiti…" at bounding box center [774, 433] width 224 height 27
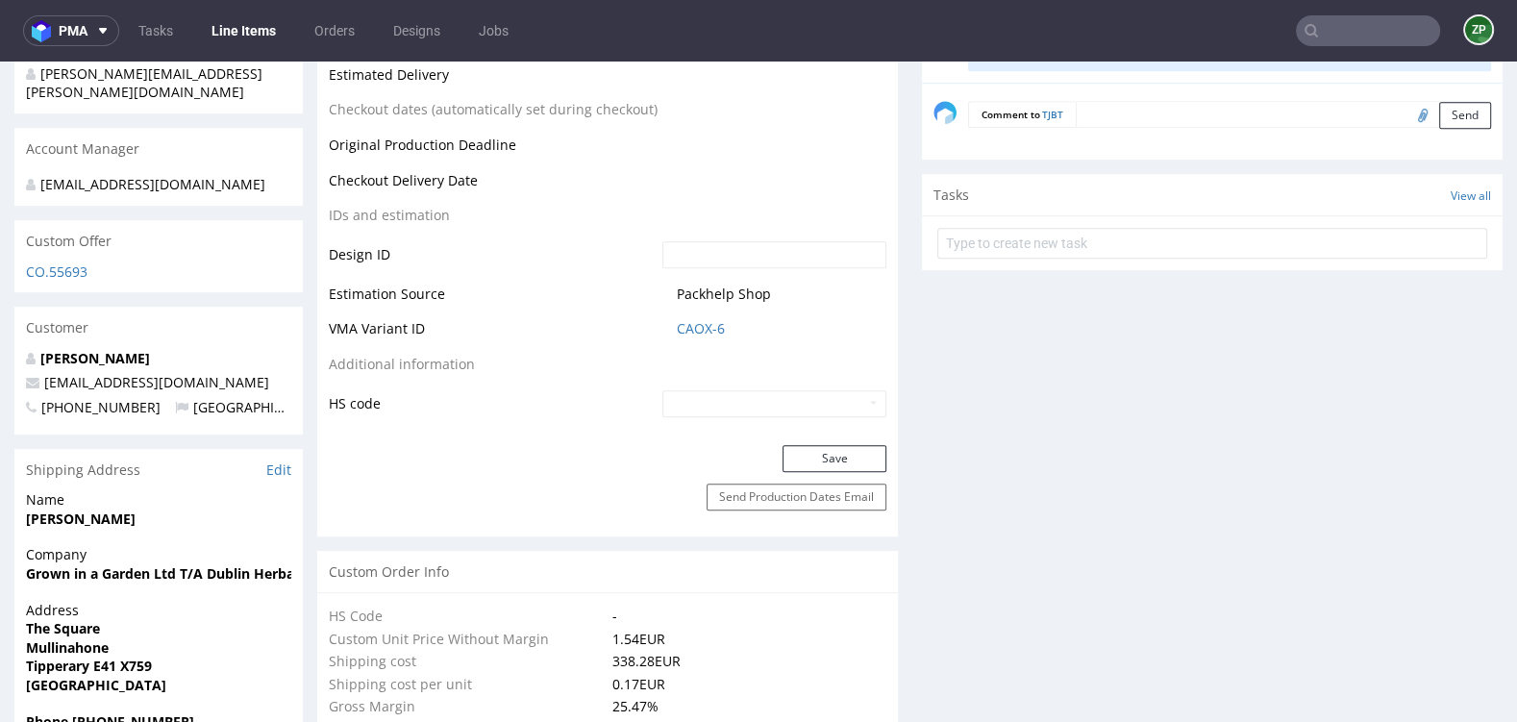
scroll to position [1007, 0]
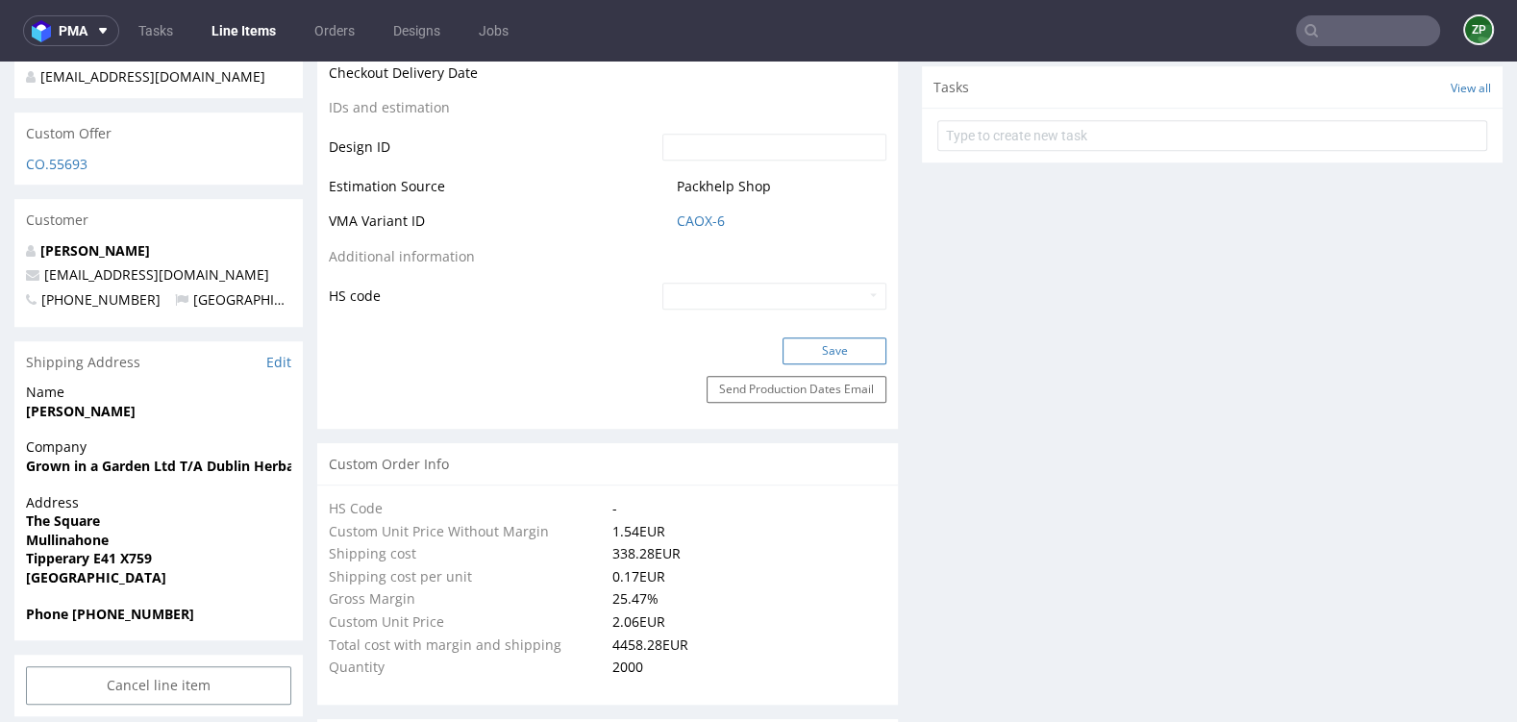
click at [809, 341] on button "Save" at bounding box center [834, 350] width 104 height 27
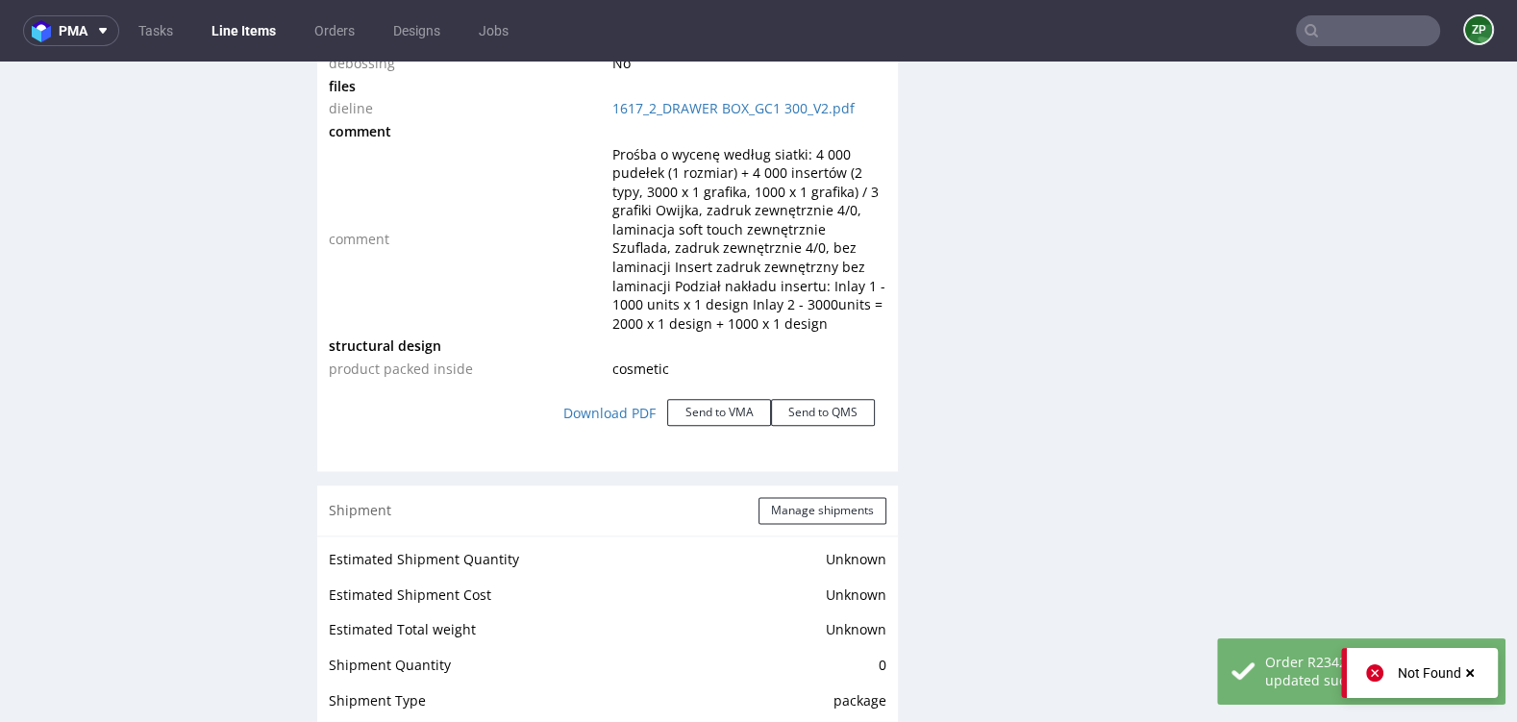
scroll to position [2143, 0]
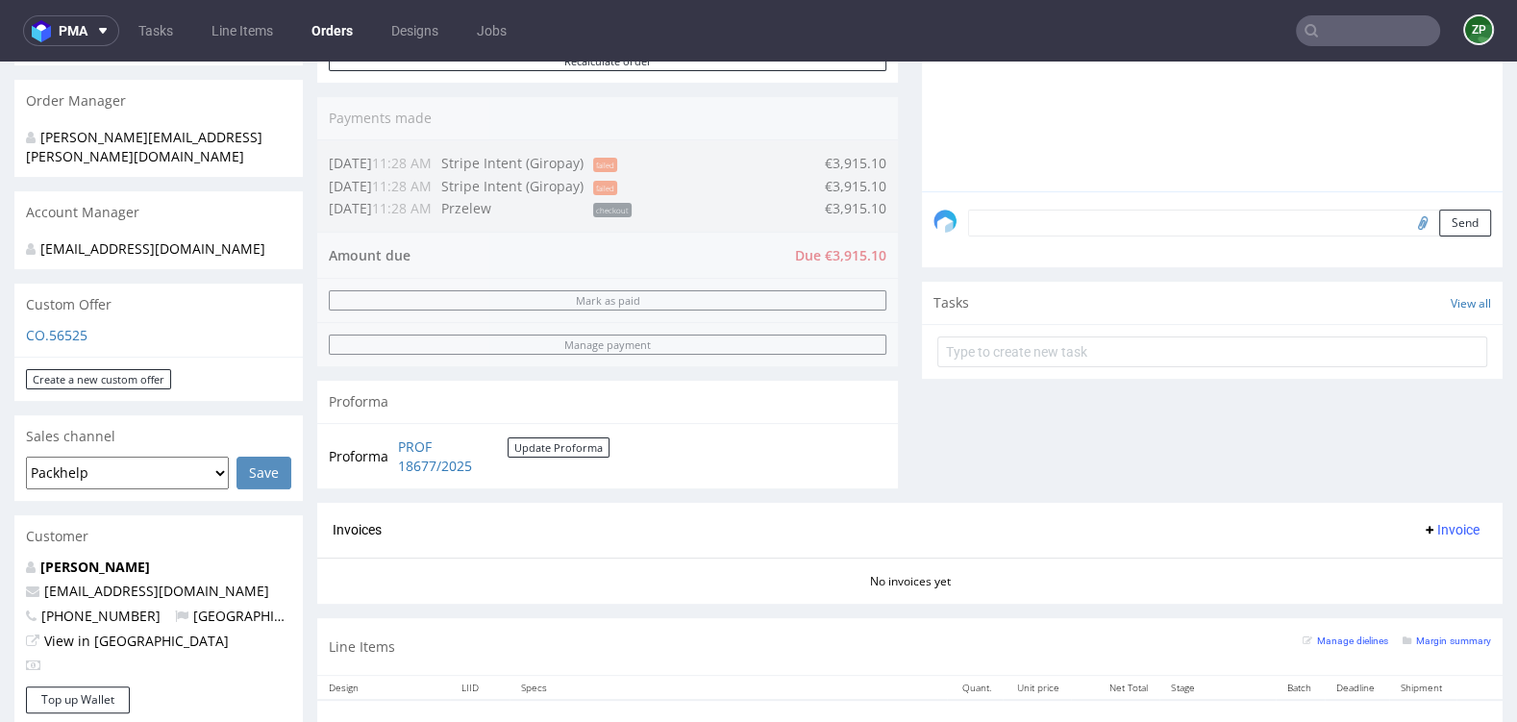
scroll to position [453, 0]
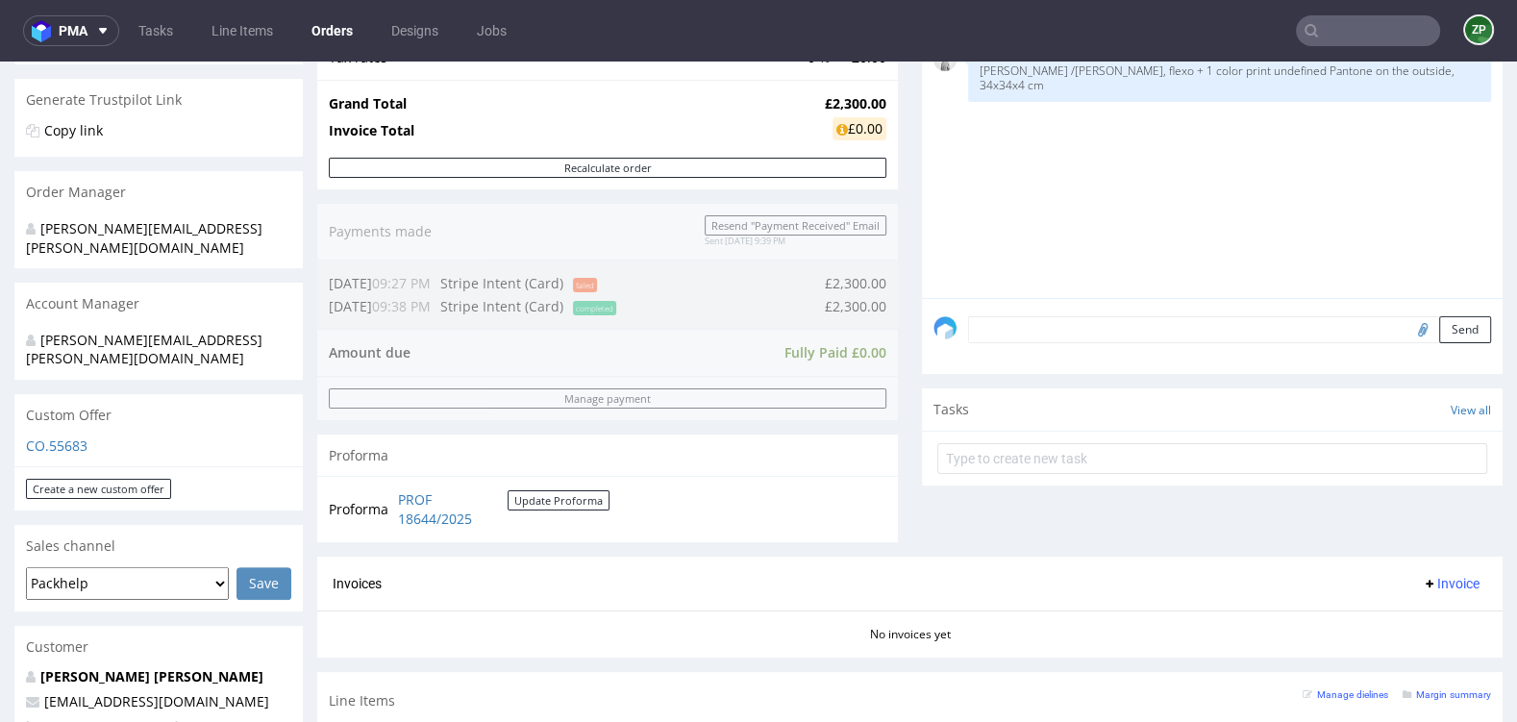
scroll to position [363, 0]
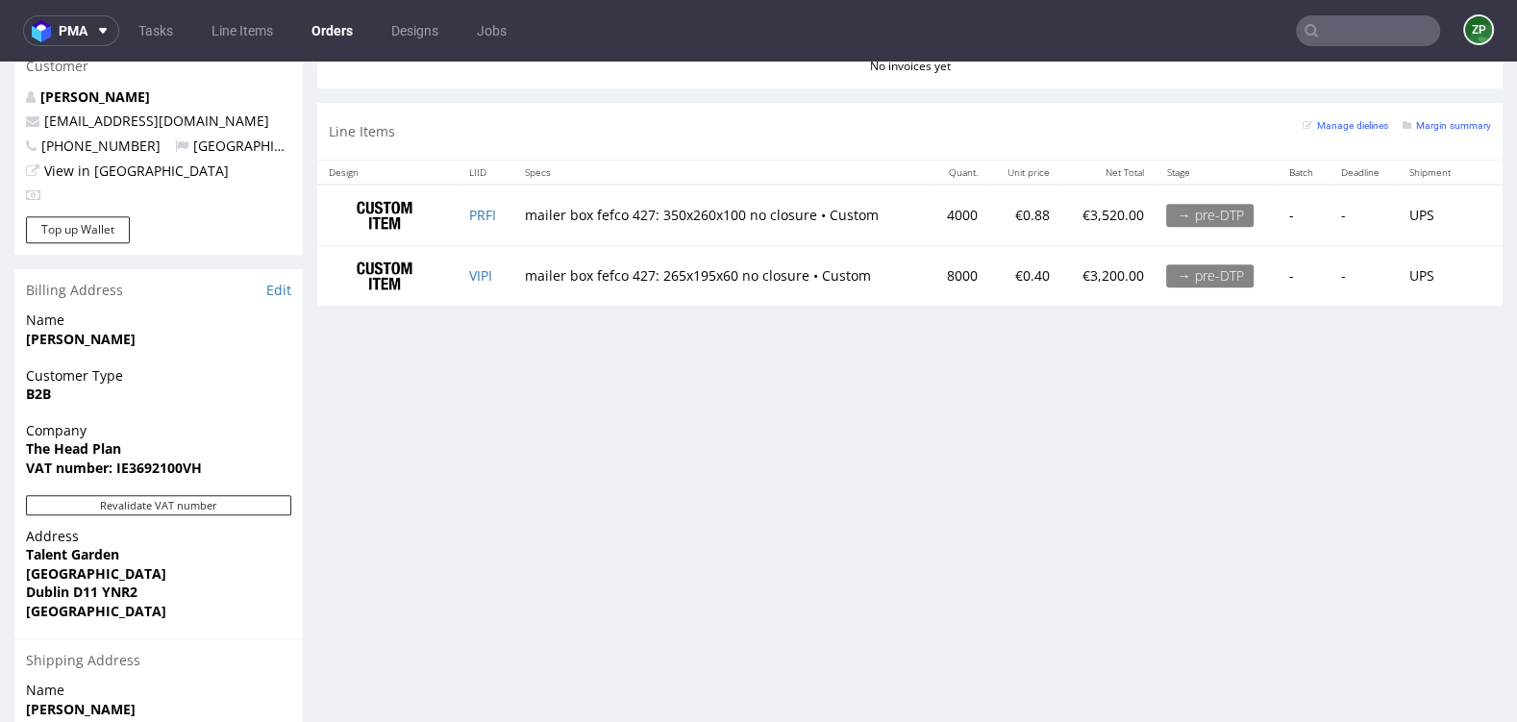
scroll to position [928, 0]
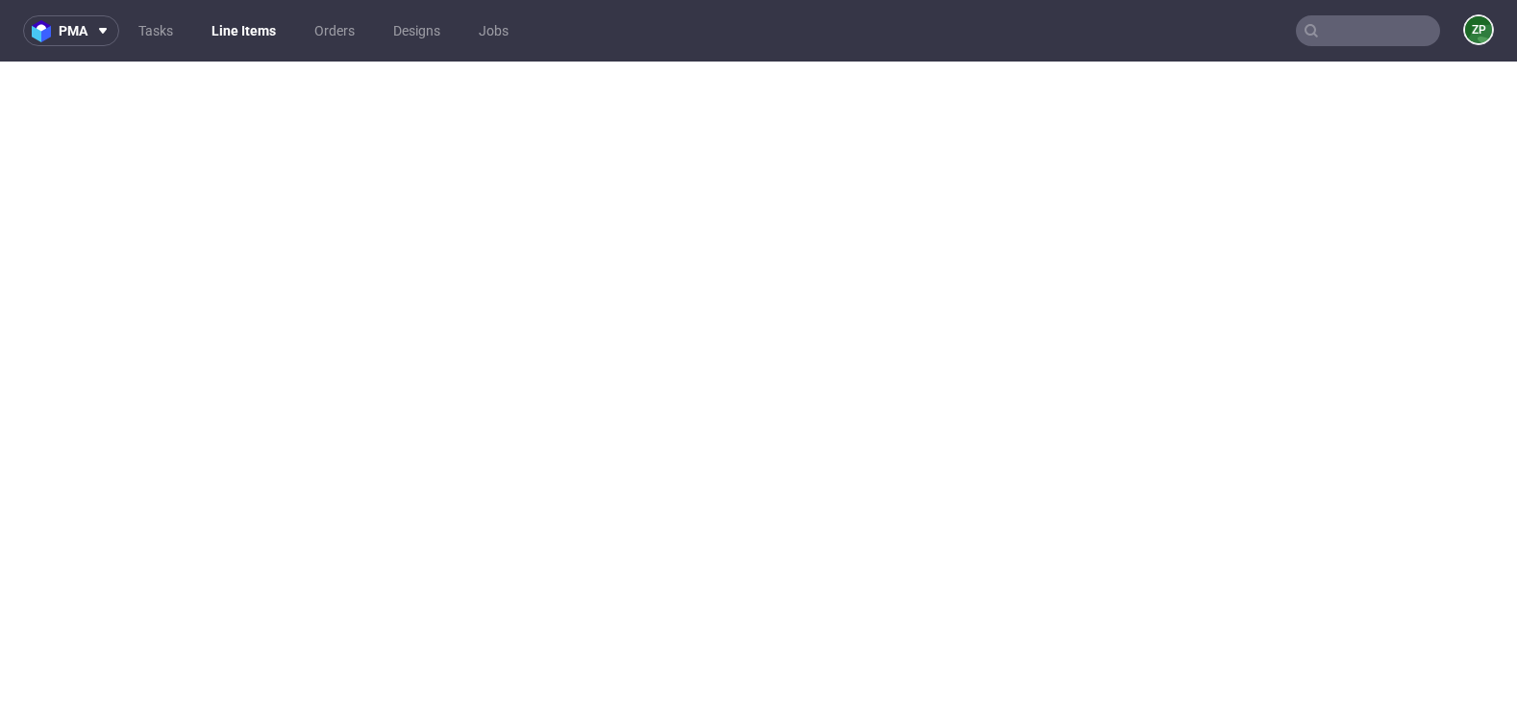
click at [361, 37] on link "Orders" at bounding box center [334, 30] width 63 height 31
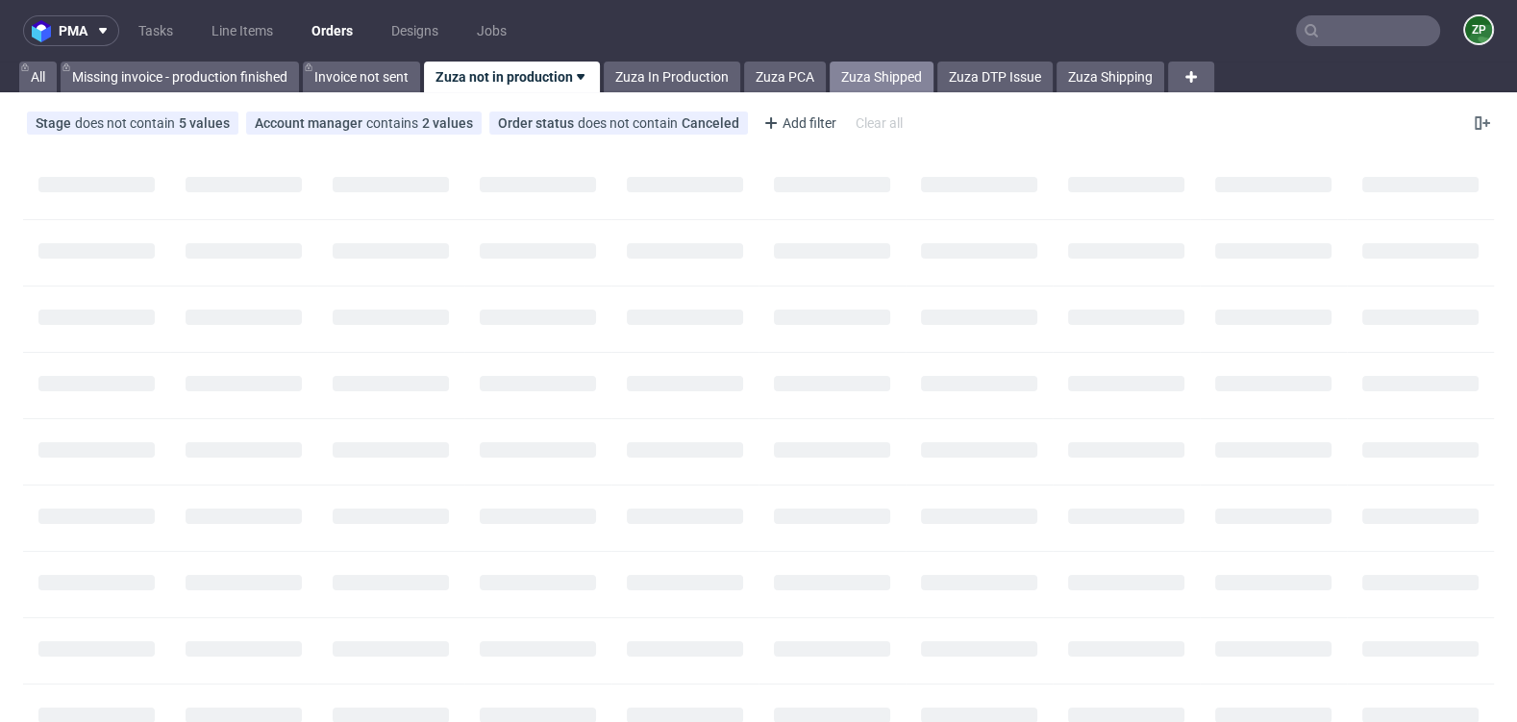
click at [881, 72] on link "Zuza Shipped" at bounding box center [881, 77] width 104 height 31
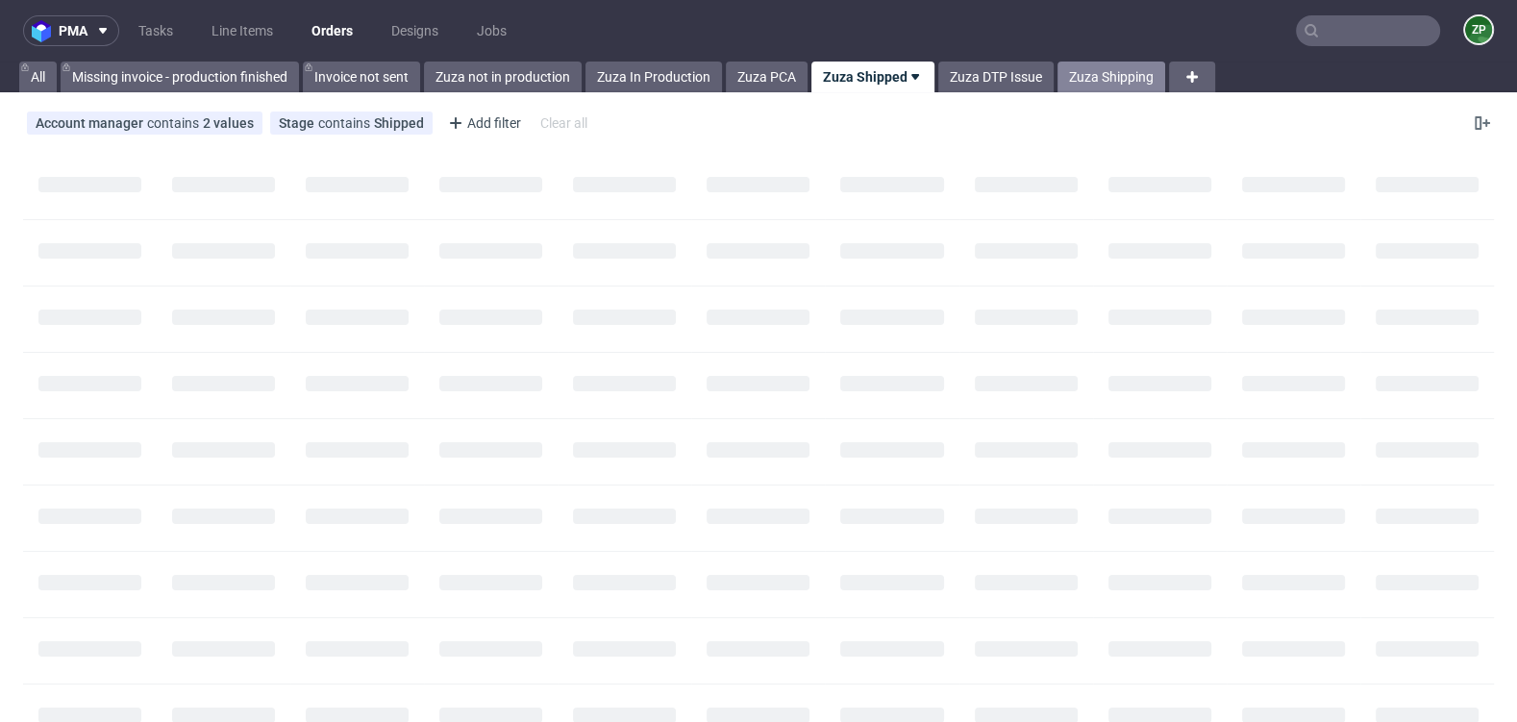
click at [1098, 66] on link "Zuza Shipping" at bounding box center [1111, 77] width 108 height 31
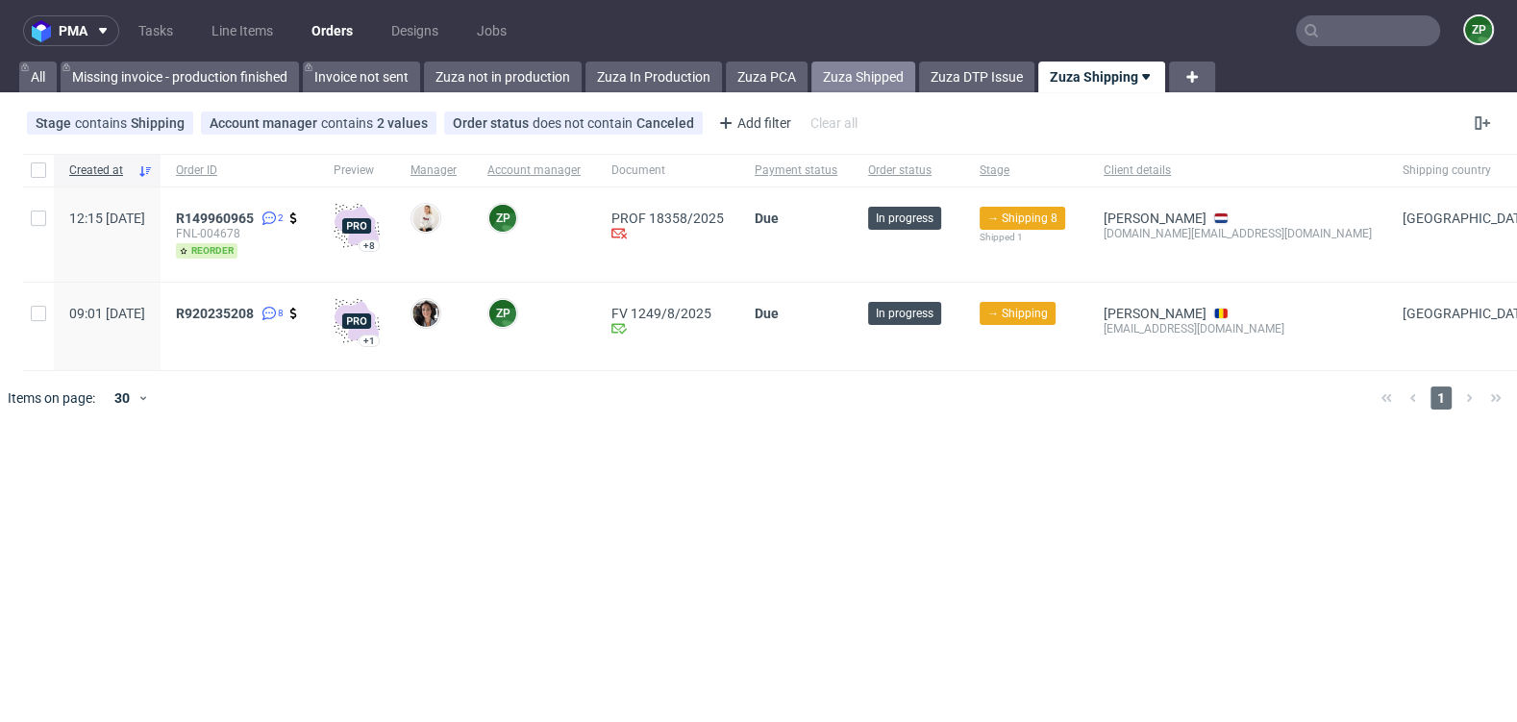
click at [851, 76] on link "Zuza Shipped" at bounding box center [863, 77] width 104 height 31
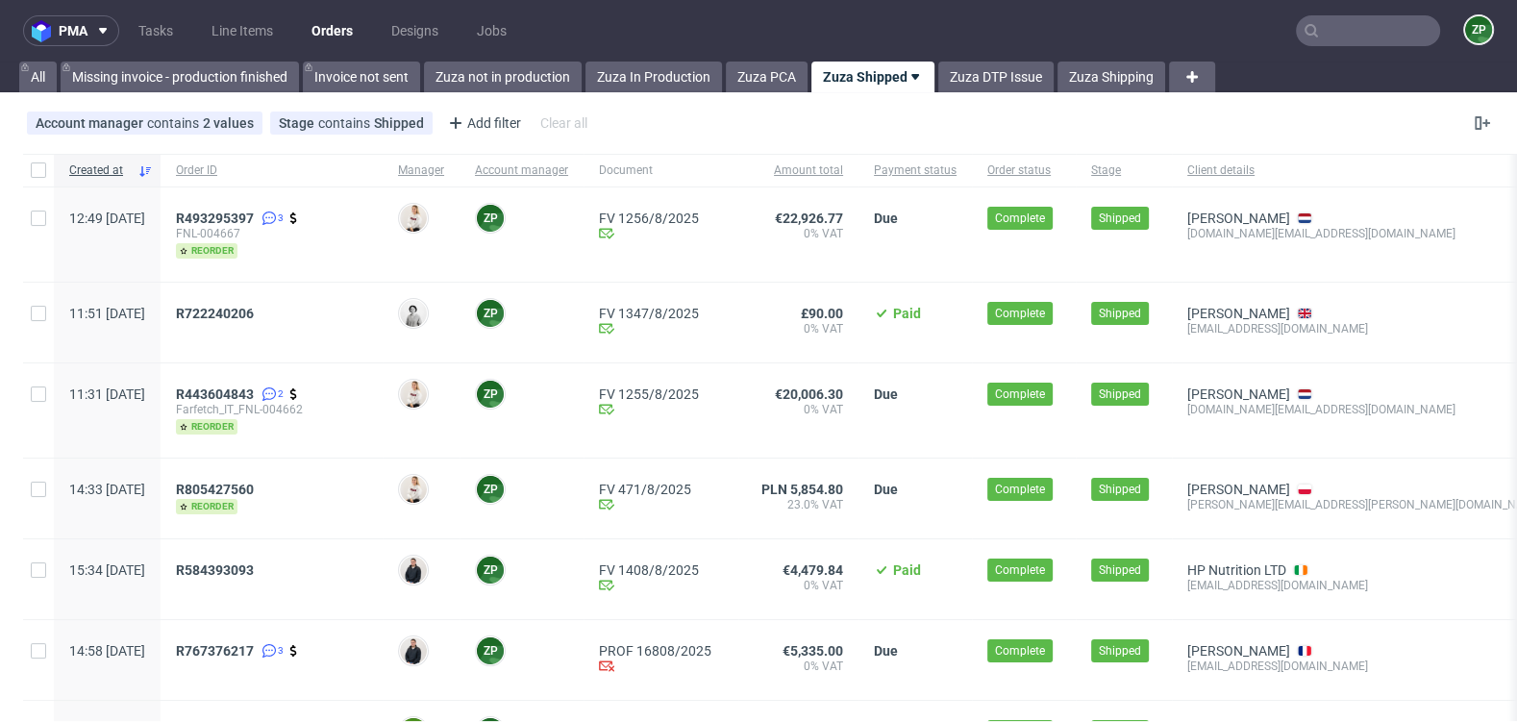
scroll to position [218, 0]
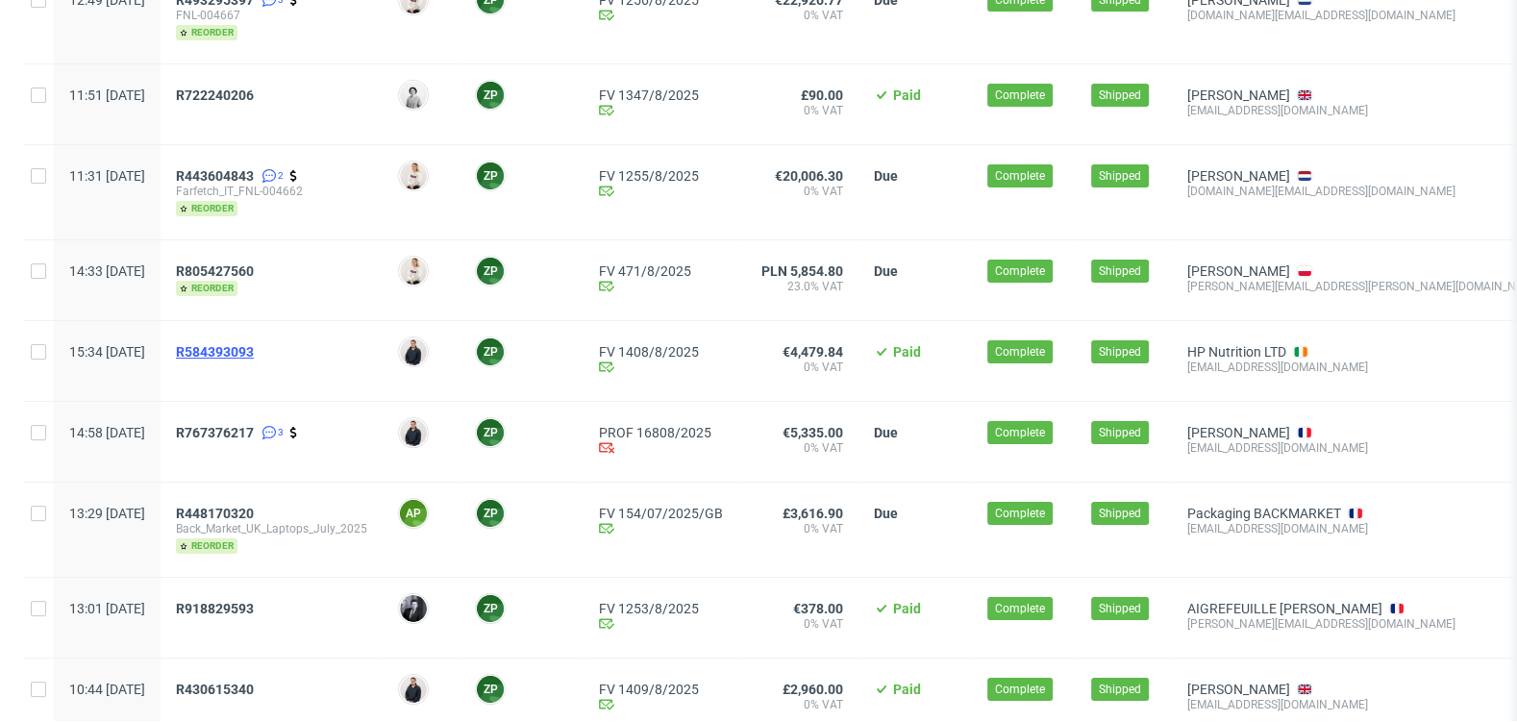
click at [254, 354] on span "R584393093" at bounding box center [215, 351] width 78 height 15
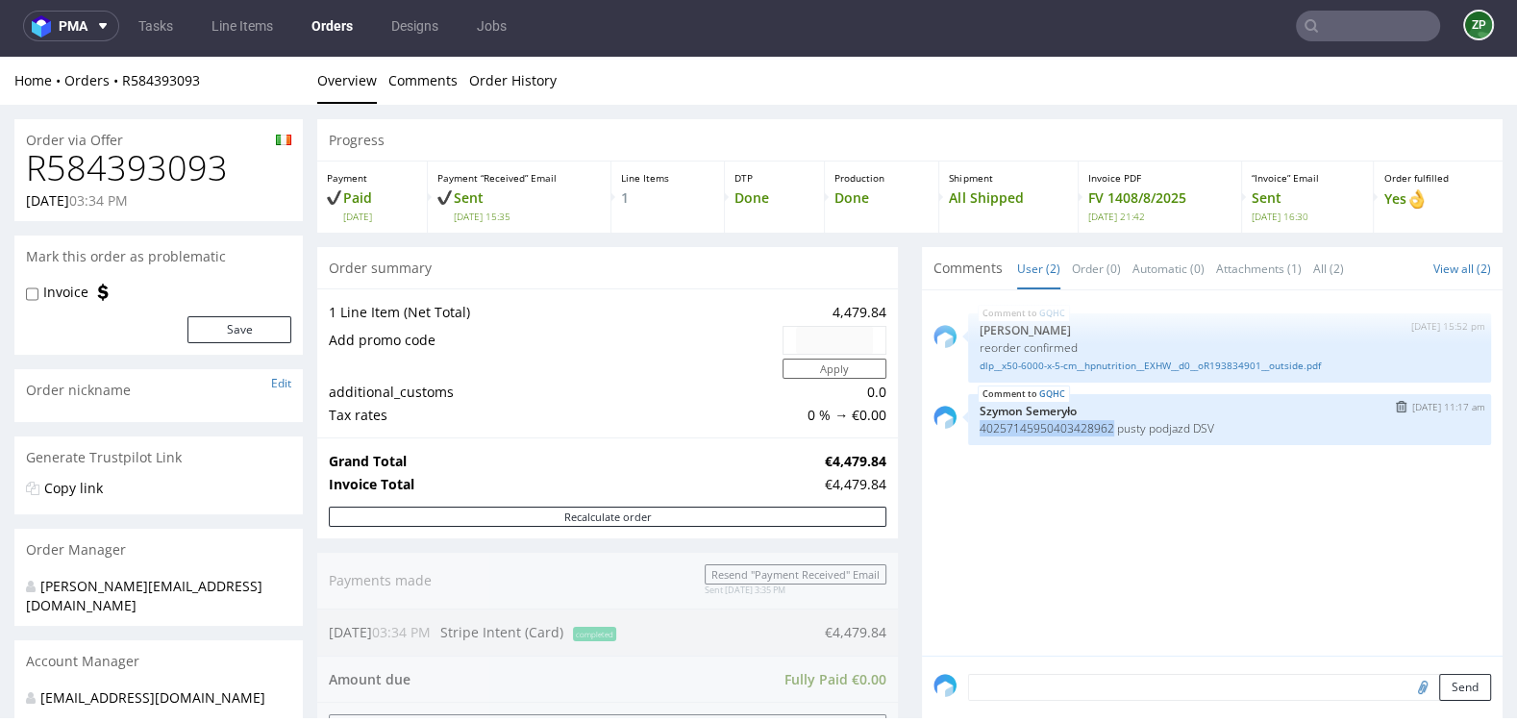
drag, startPoint x: 971, startPoint y: 423, endPoint x: 1112, endPoint y: 427, distance: 141.3
click at [1112, 427] on p "40257145950403428962 pusty podjazd DSV" at bounding box center [1229, 428] width 500 height 14
copy p "40257145950403428962"
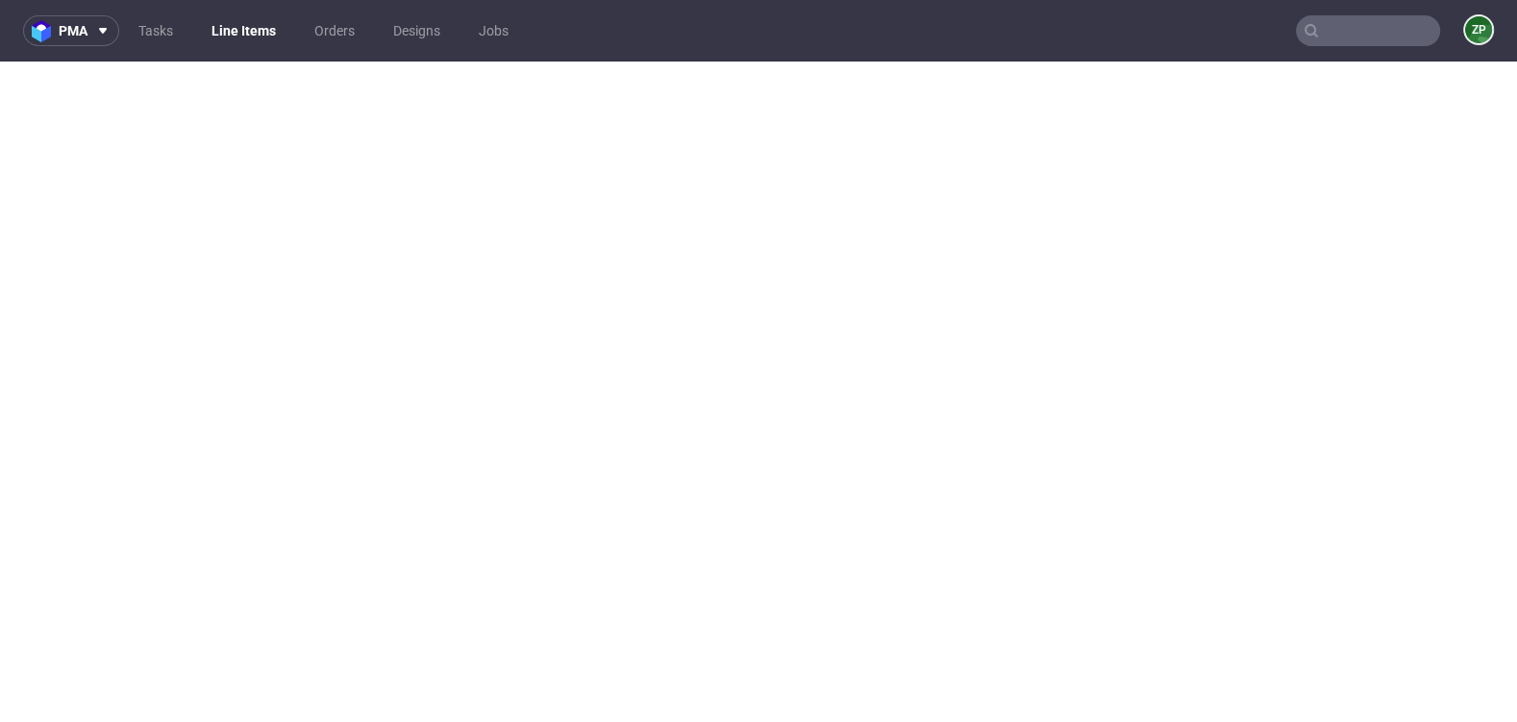
click at [332, 40] on link "Orders" at bounding box center [334, 30] width 63 height 31
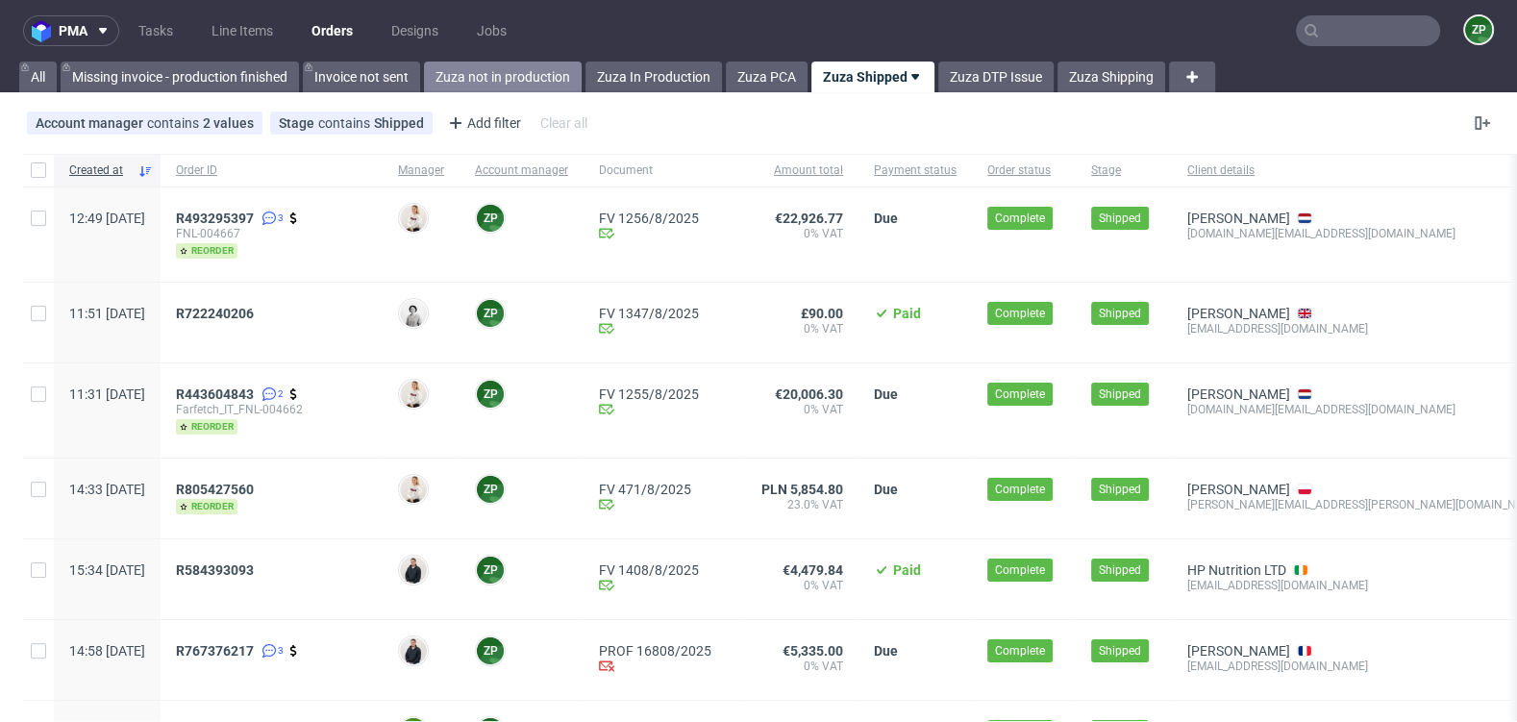
click at [531, 78] on link "Zuza not in production" at bounding box center [503, 77] width 158 height 31
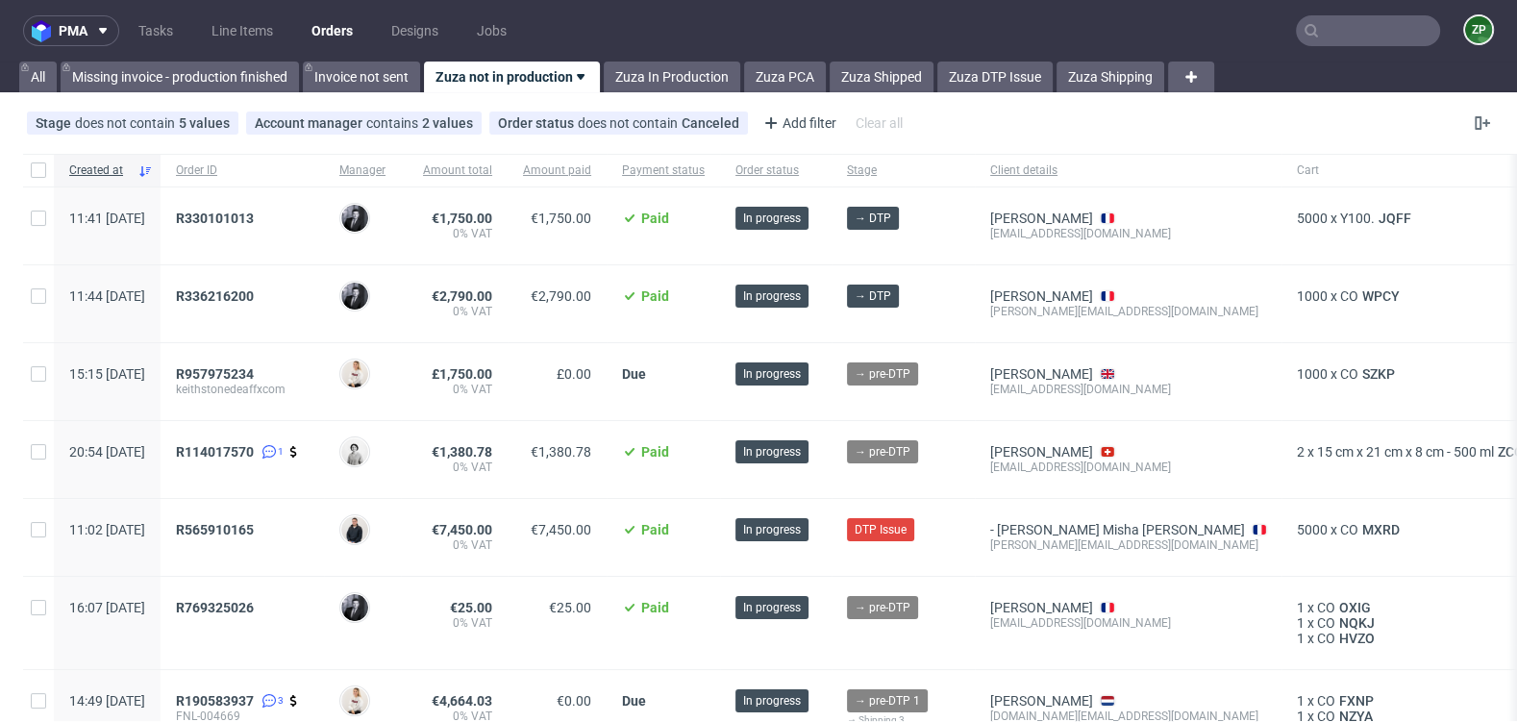
click at [632, 101] on div "Stage does not contain 5 values In production, Prod Issue, Production, +2 more …" at bounding box center [758, 123] width 1517 height 46
click at [632, 88] on link "Zuza In Production" at bounding box center [672, 77] width 136 height 31
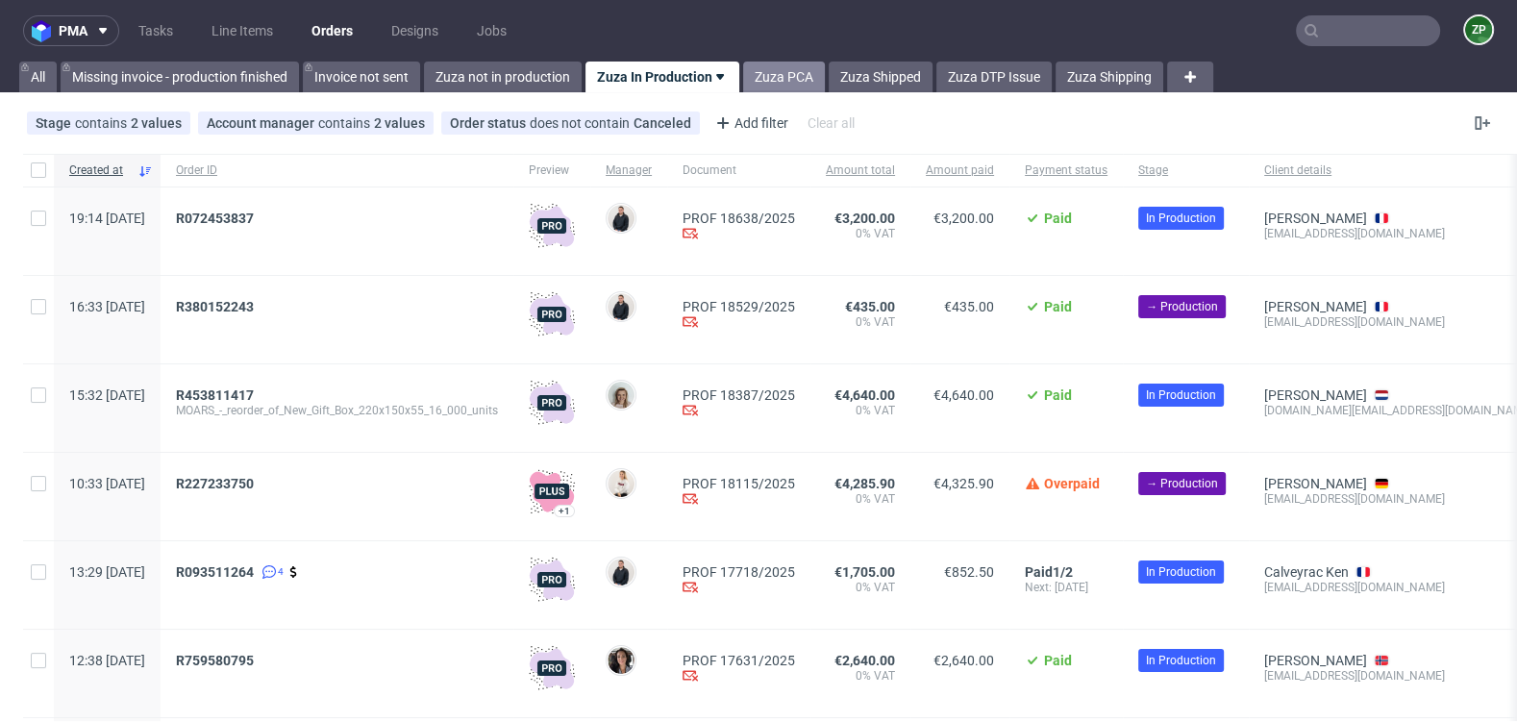
click at [784, 80] on link "Zuza PCA" at bounding box center [784, 77] width 82 height 31
